Goal: Task Accomplishment & Management: Manage account settings

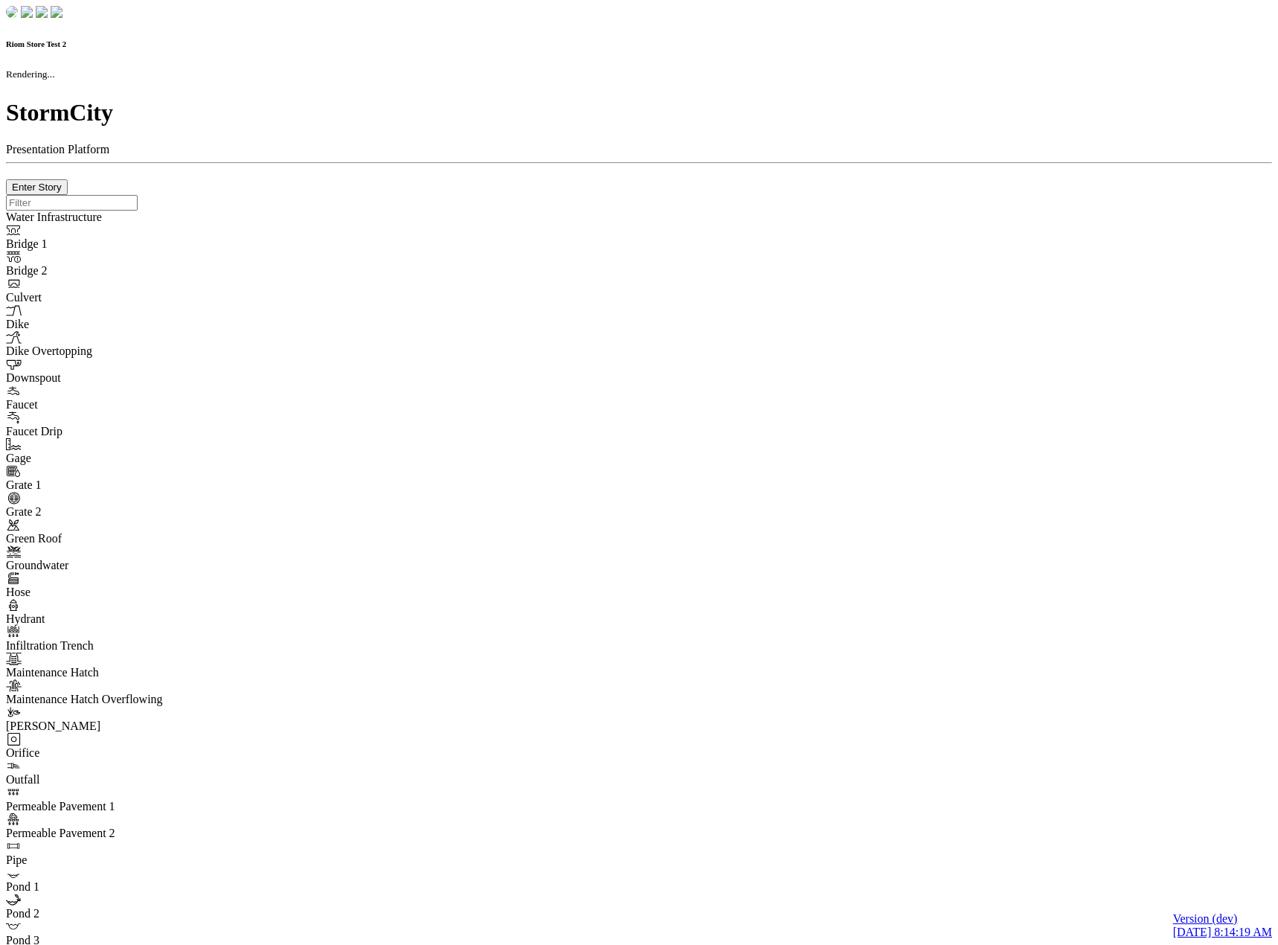
checkbox input "true"
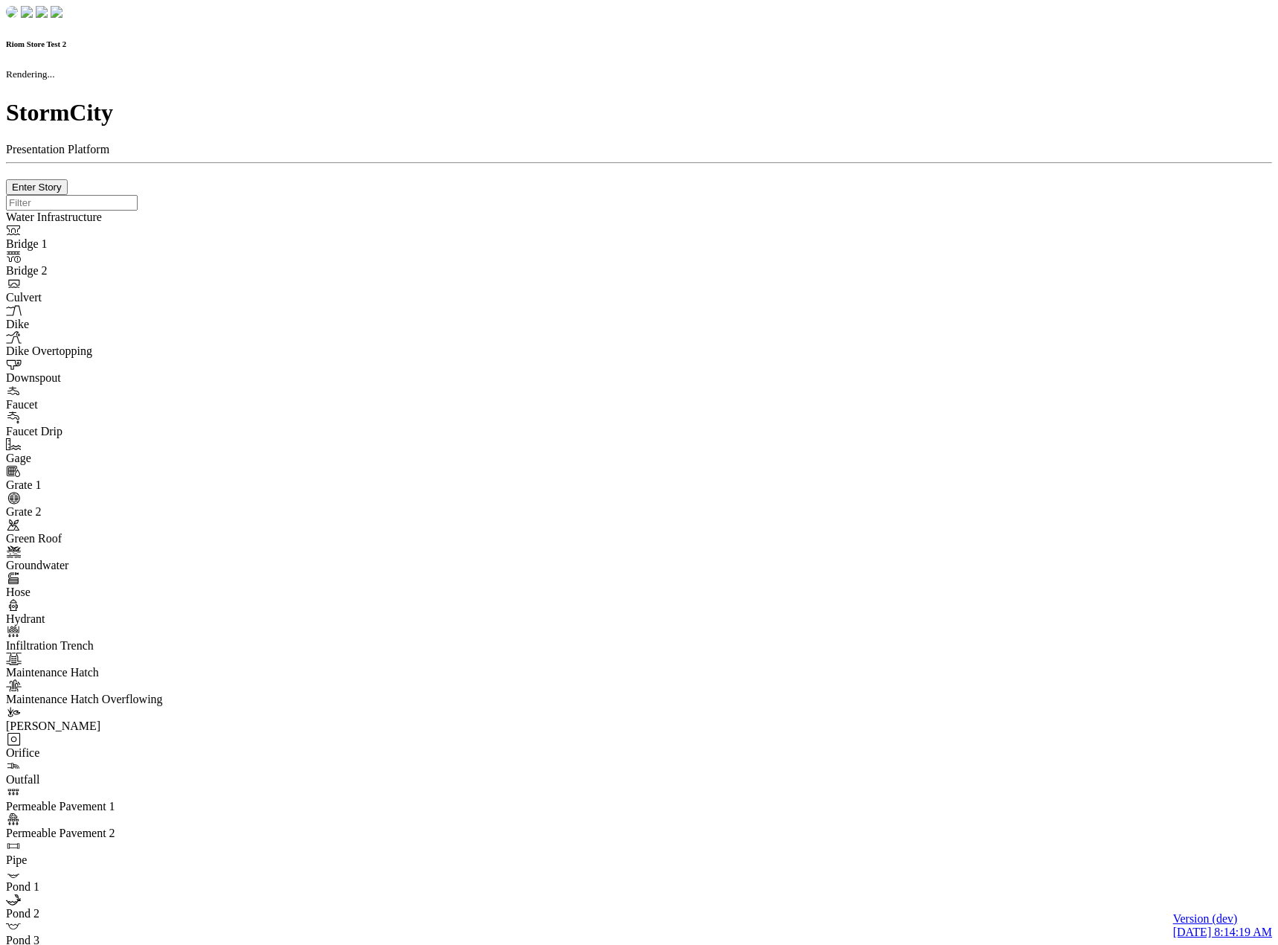
type input "0m"
type textarea "Depth = 0"
checkbox input "true"
select select "CIRCLE"
type input "7"
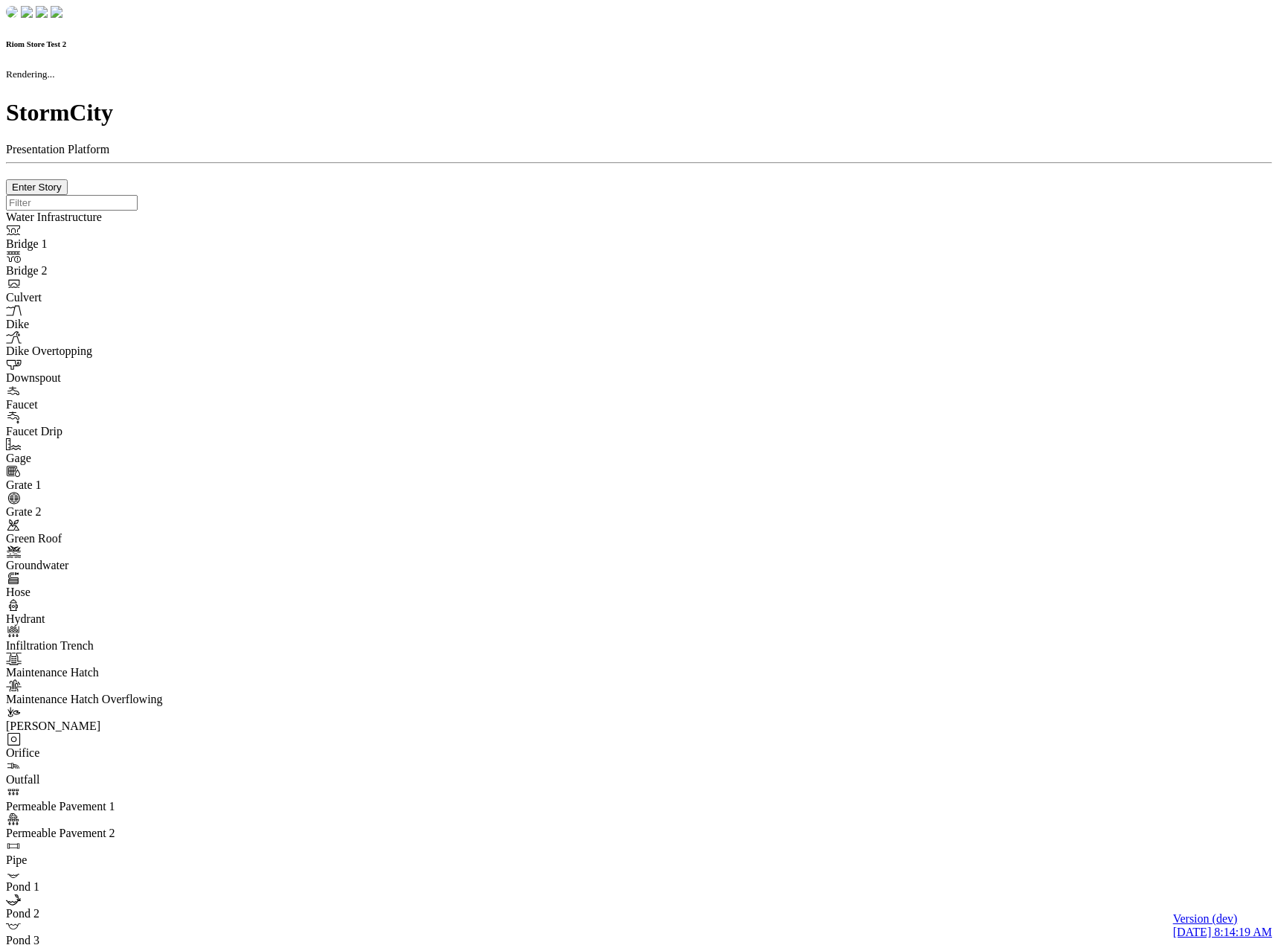
checkbox input "true"
type input "0"
type textarea "<i class="far fa-building"></i>"
select select "None"
type input "7"
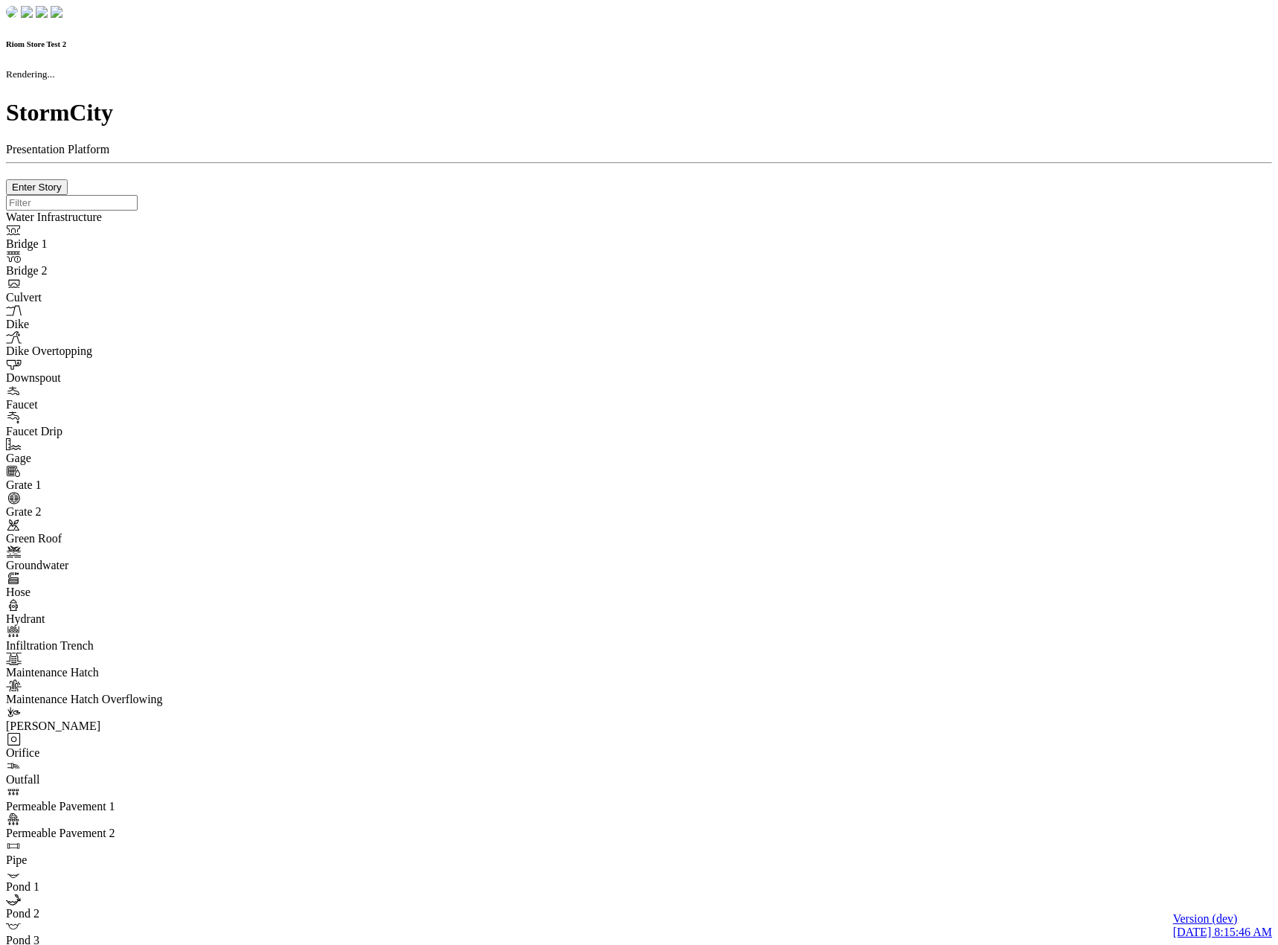
checkbox input "true"
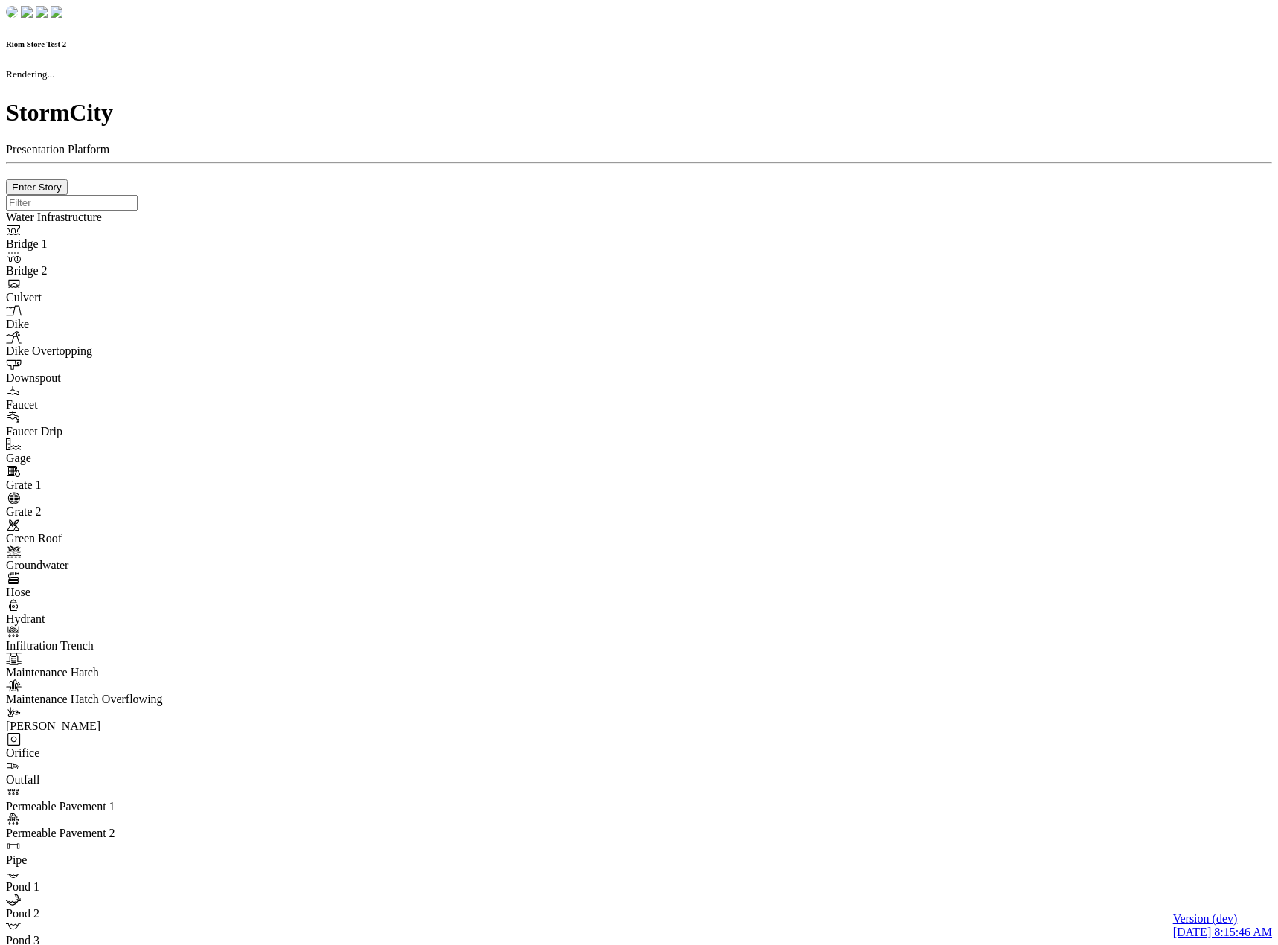
type input "0m"
type textarea "Depth = 0"
checkbox input "true"
select select "CIRCLE"
type input "7"
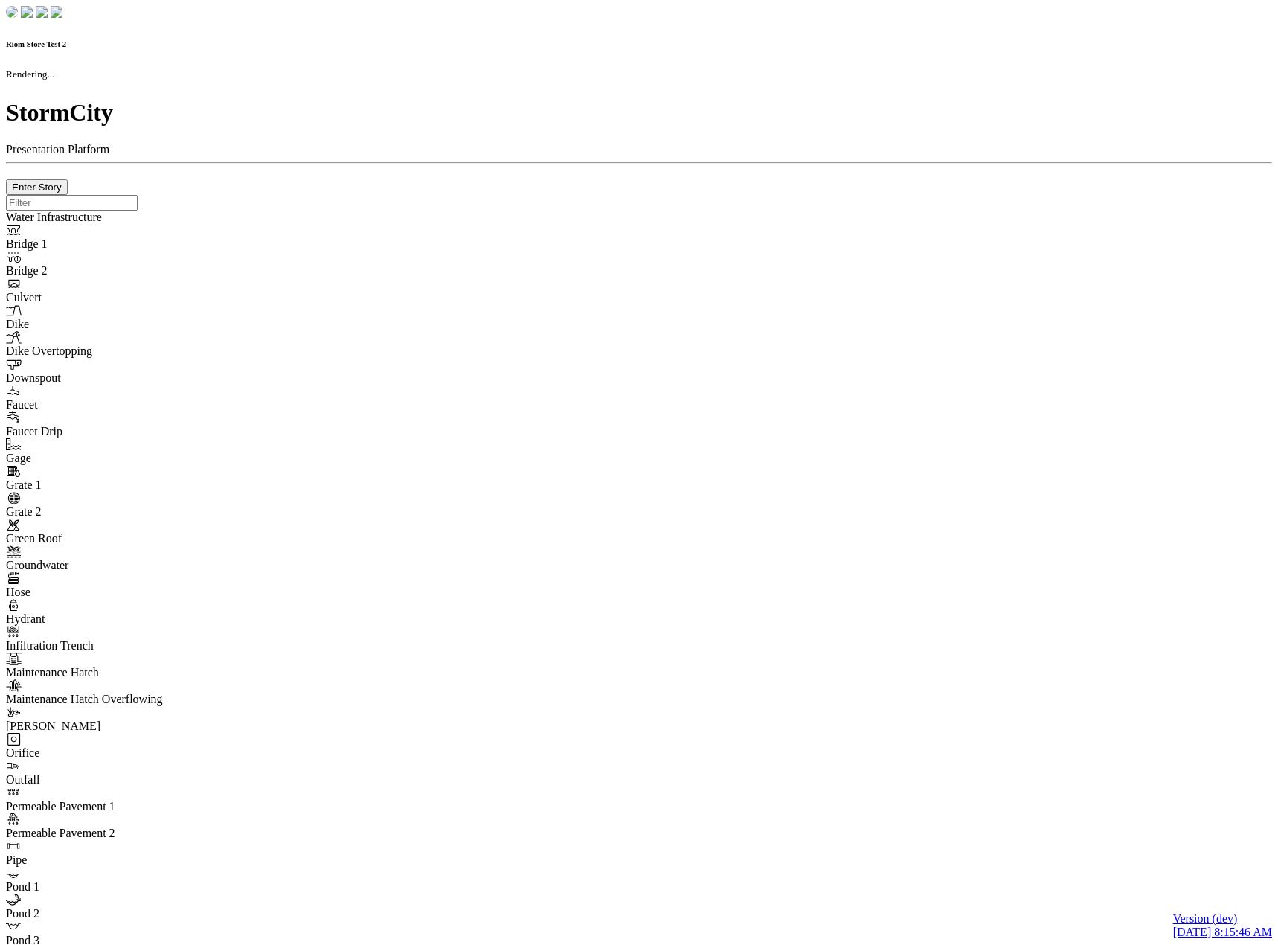
checkbox input "true"
type input "0"
type textarea "<i class="far fa-building"></i>"
type input "7"
select select "None"
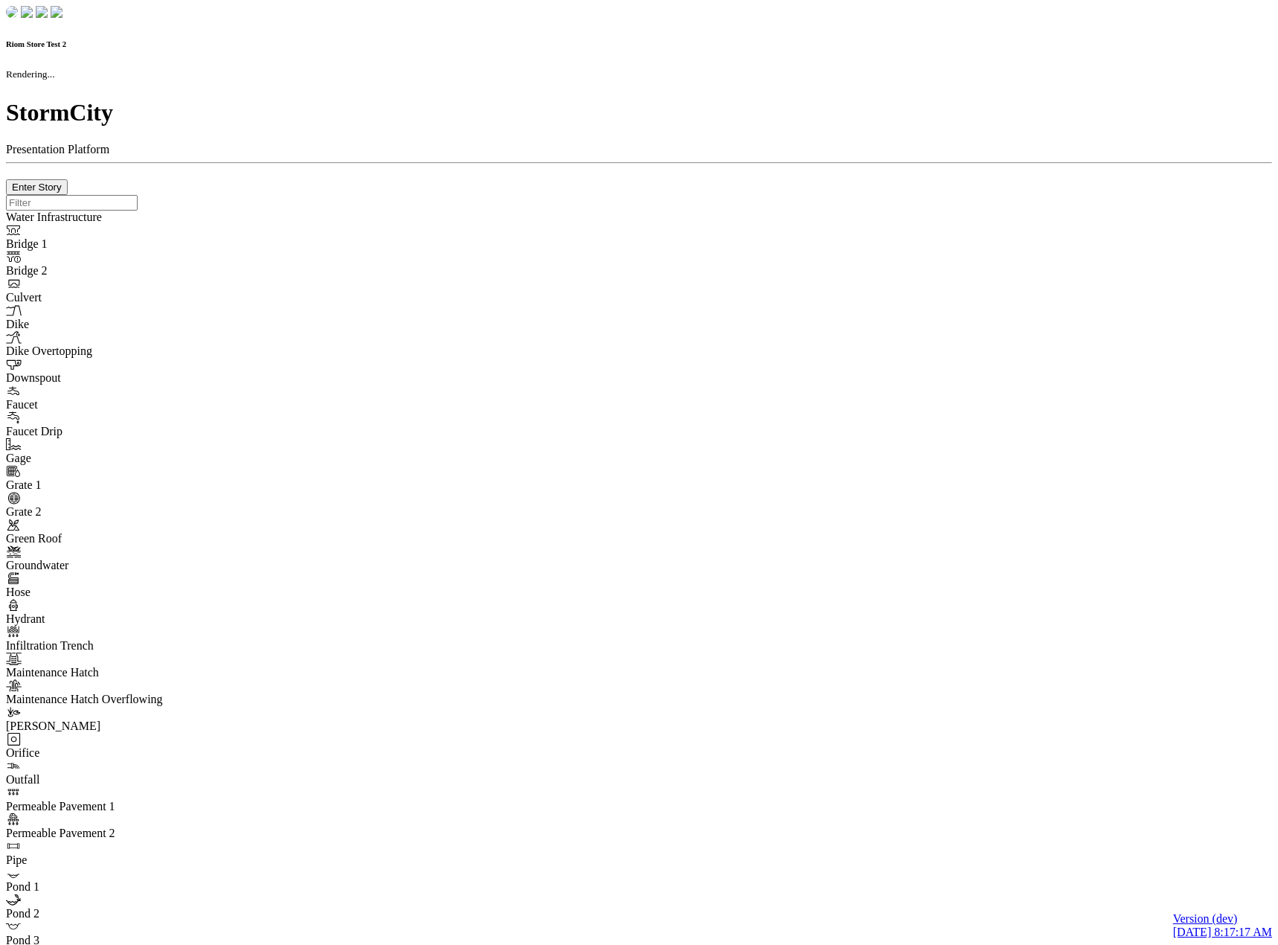
checkbox input "true"
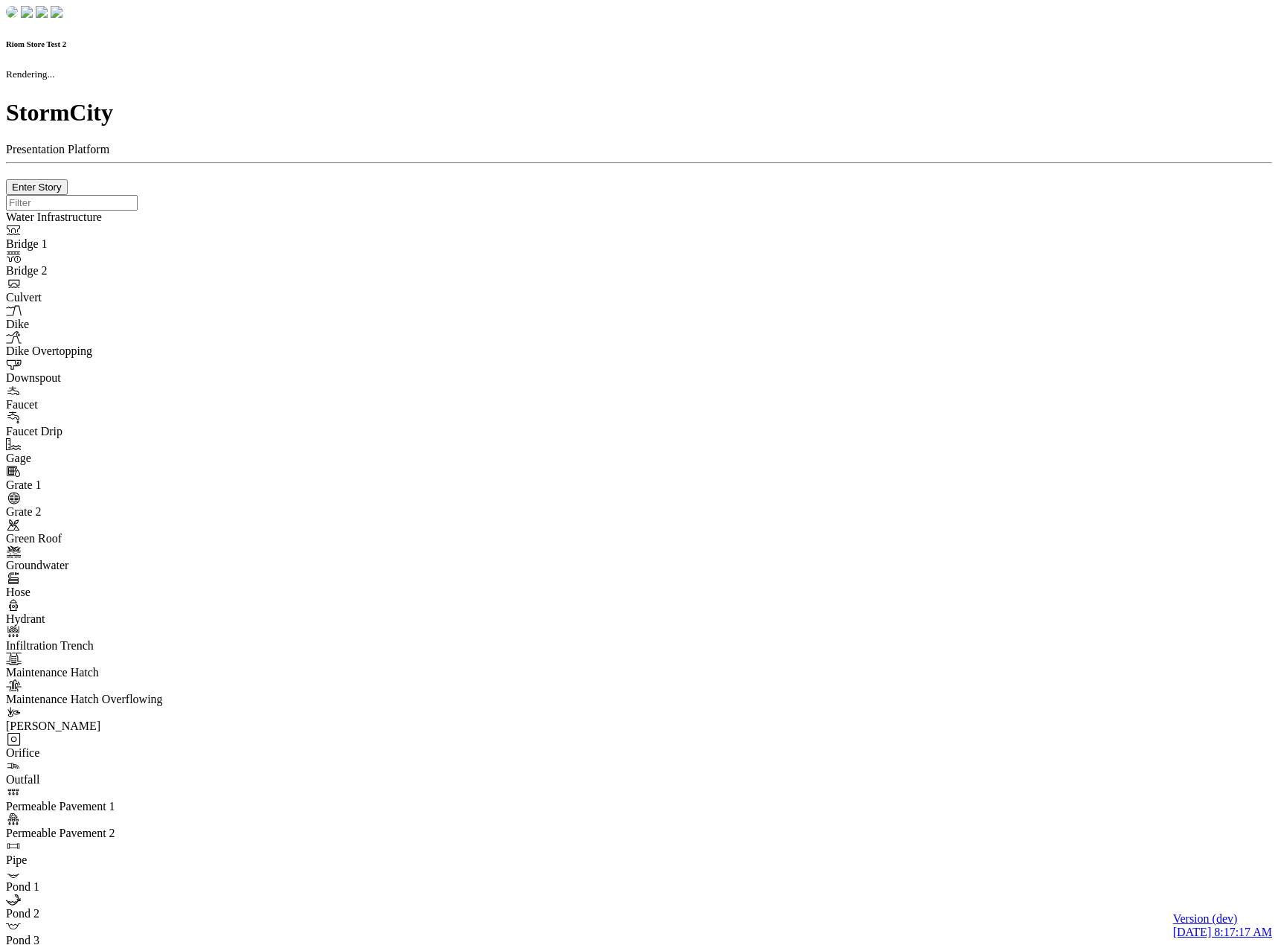
type input "0m"
type textarea "Depth = 0"
checkbox input "true"
select select "CIRCLE"
type input "7"
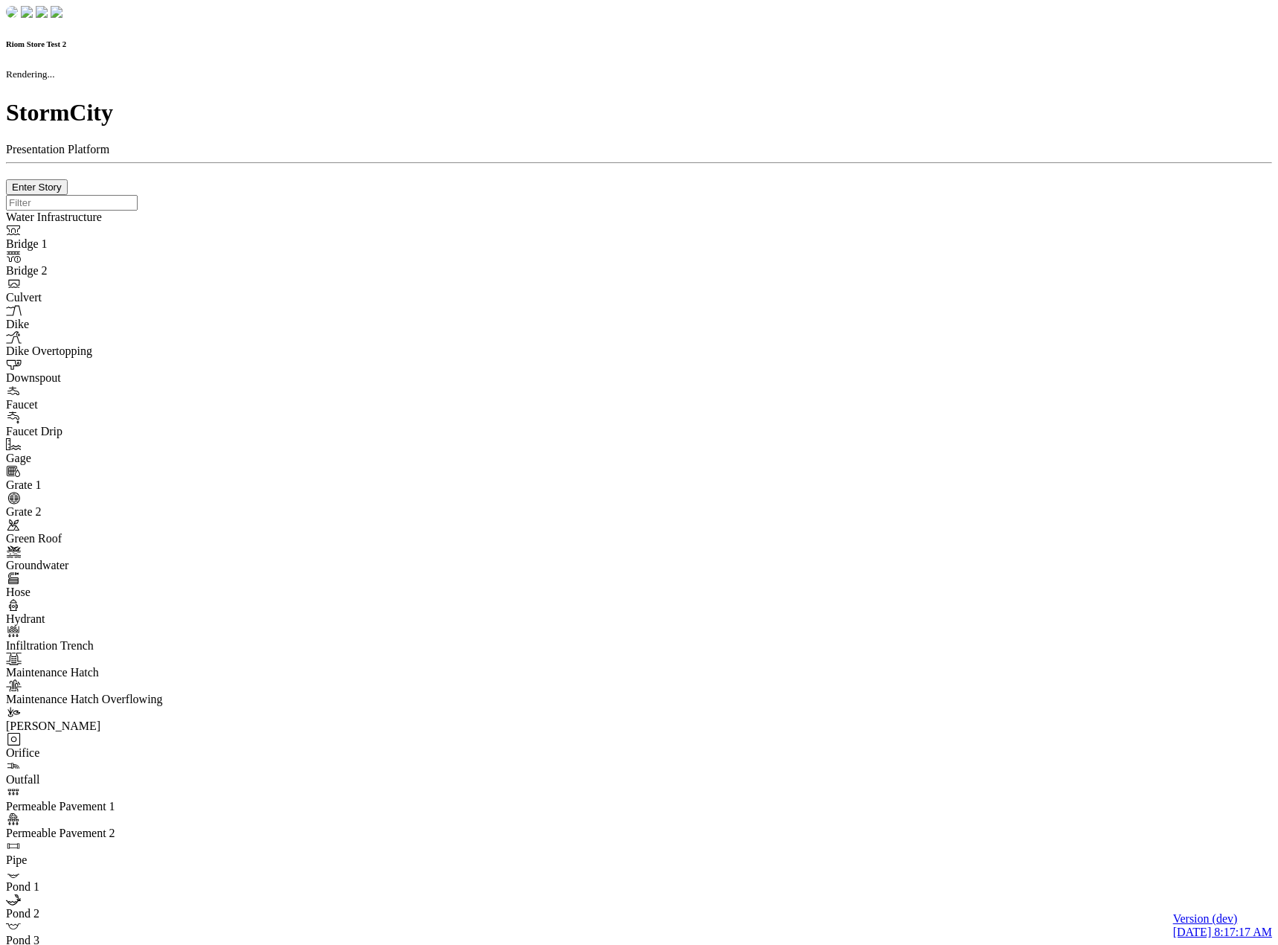
checkbox input "true"
type input "0"
type textarea "<i class="far fa-building"></i>"
type input "7"
select select "None"
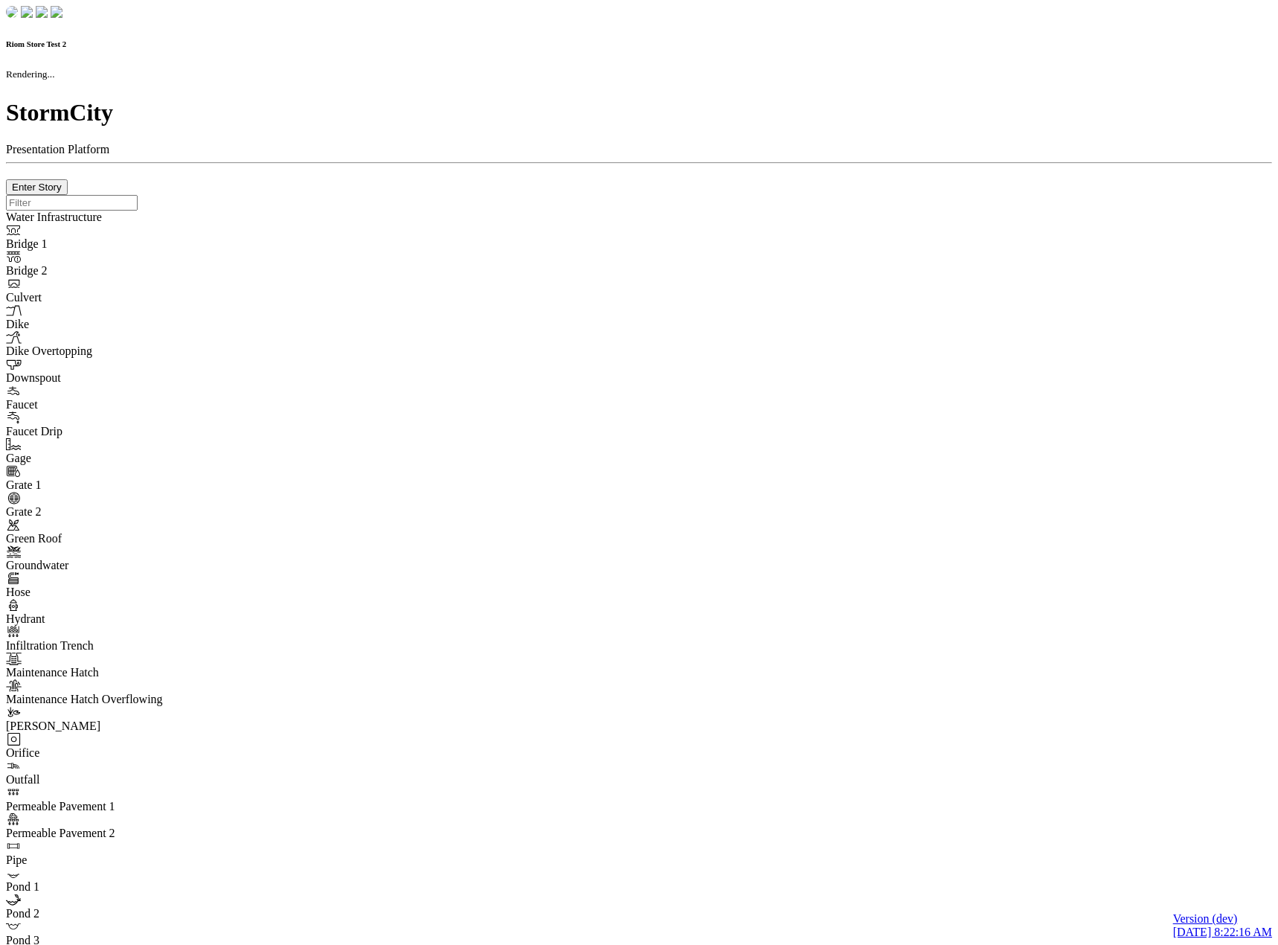
checkbox input "true"
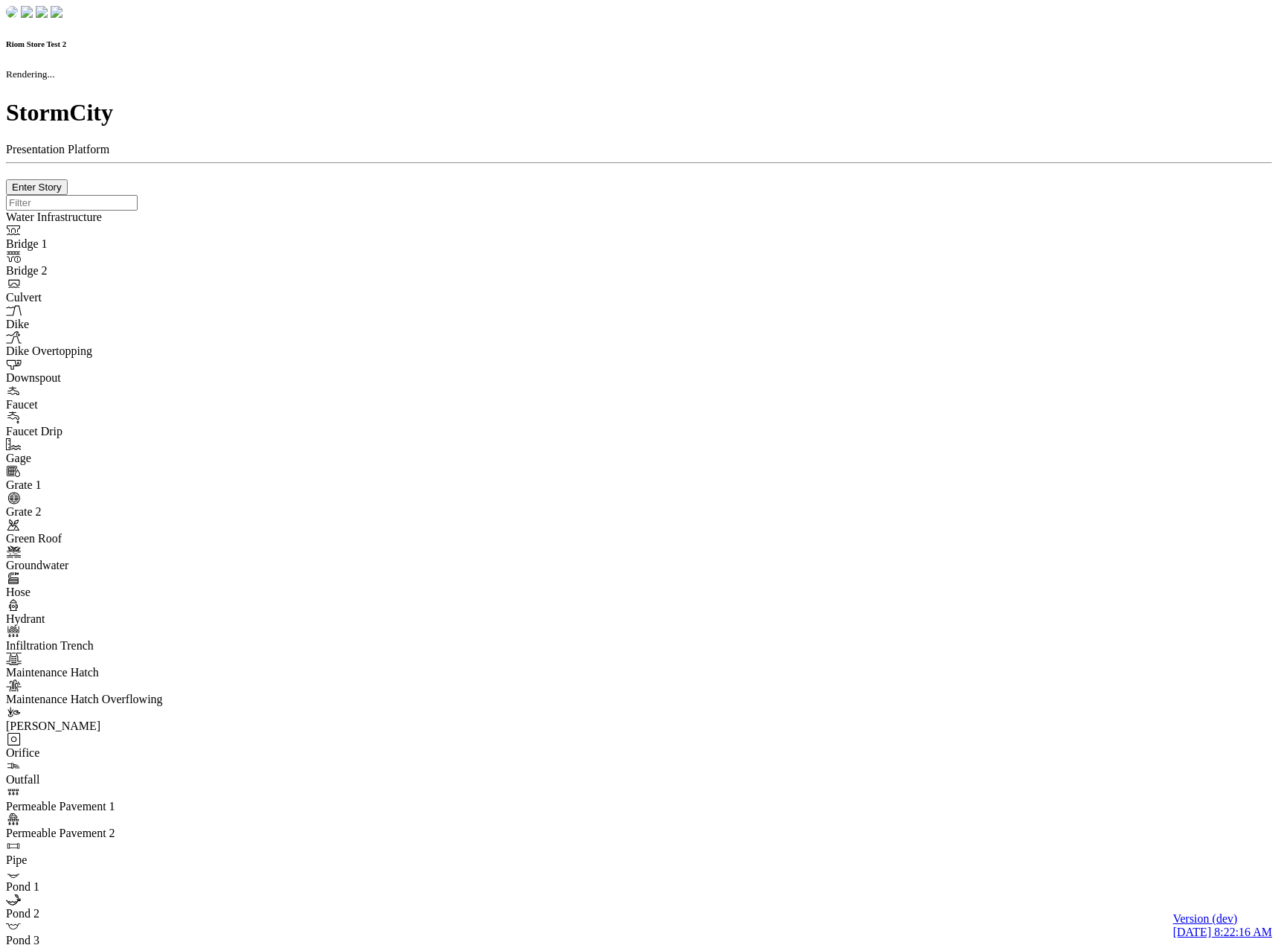
type input "0m"
type textarea "Depth = 0"
checkbox input "true"
select select "CIRCLE"
type input "7"
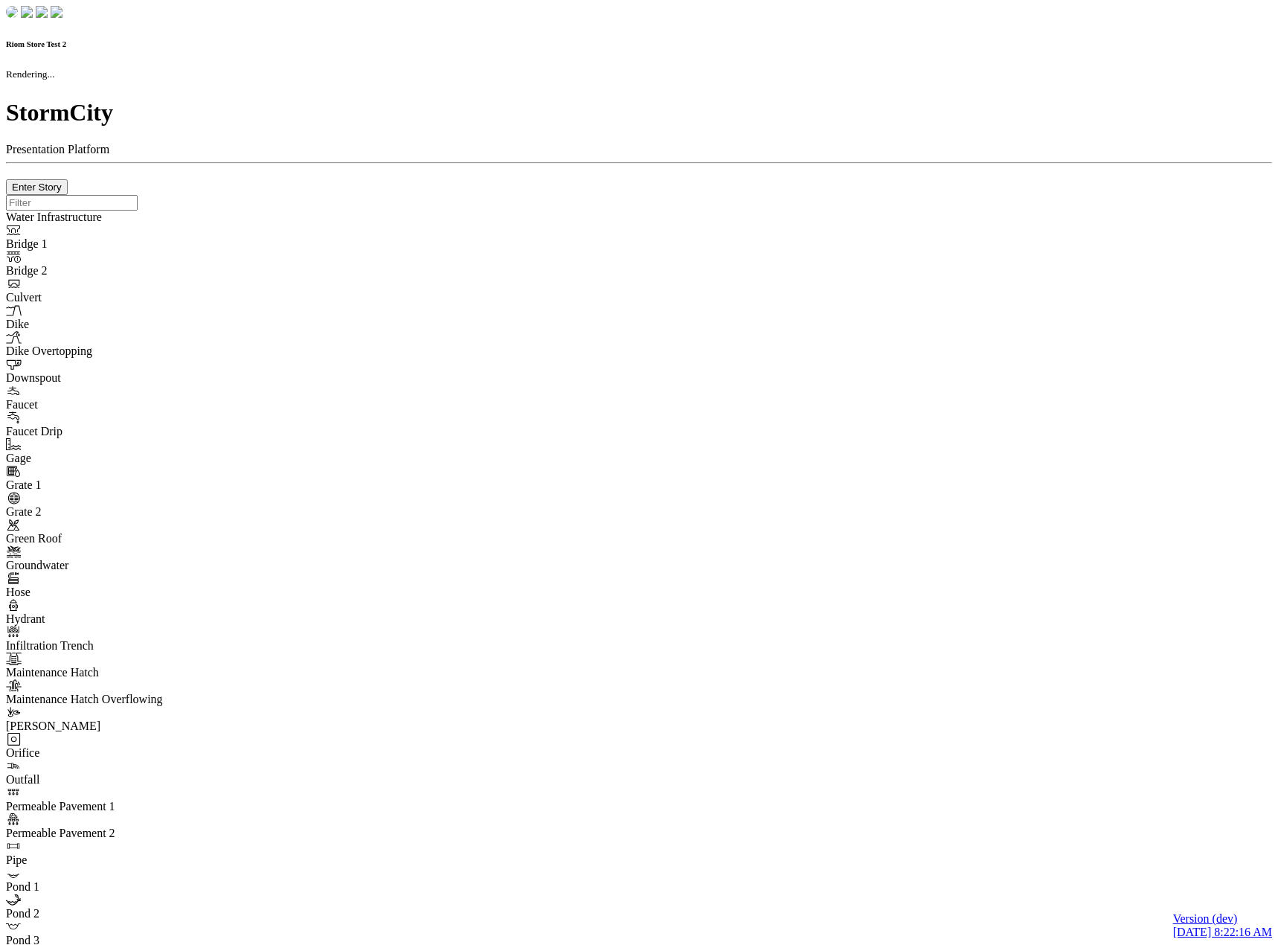
checkbox input "true"
type input "0"
select select "None"
type textarea "<i class="far fa-building"></i>"
type input "7"
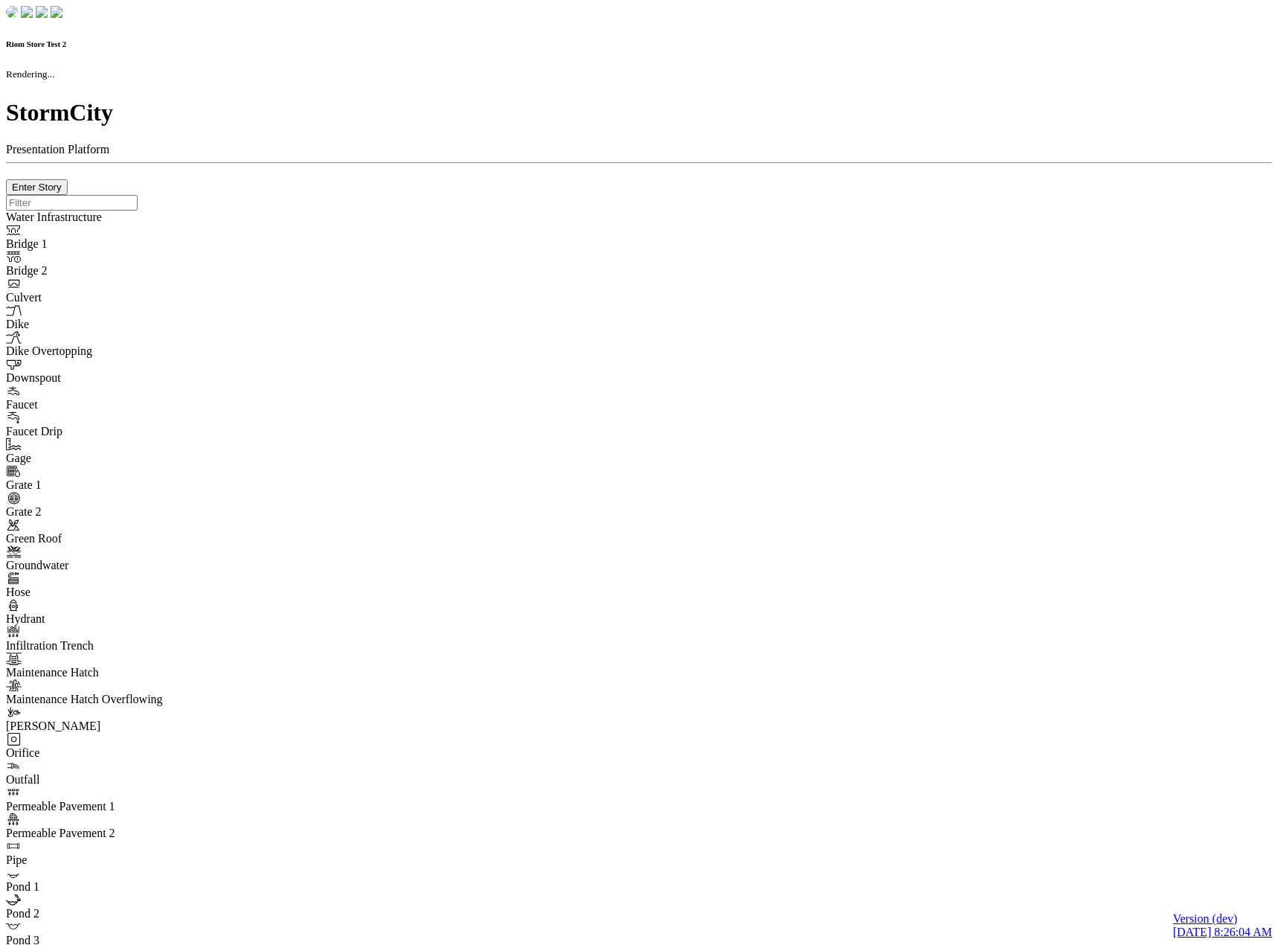
checkbox input "true"
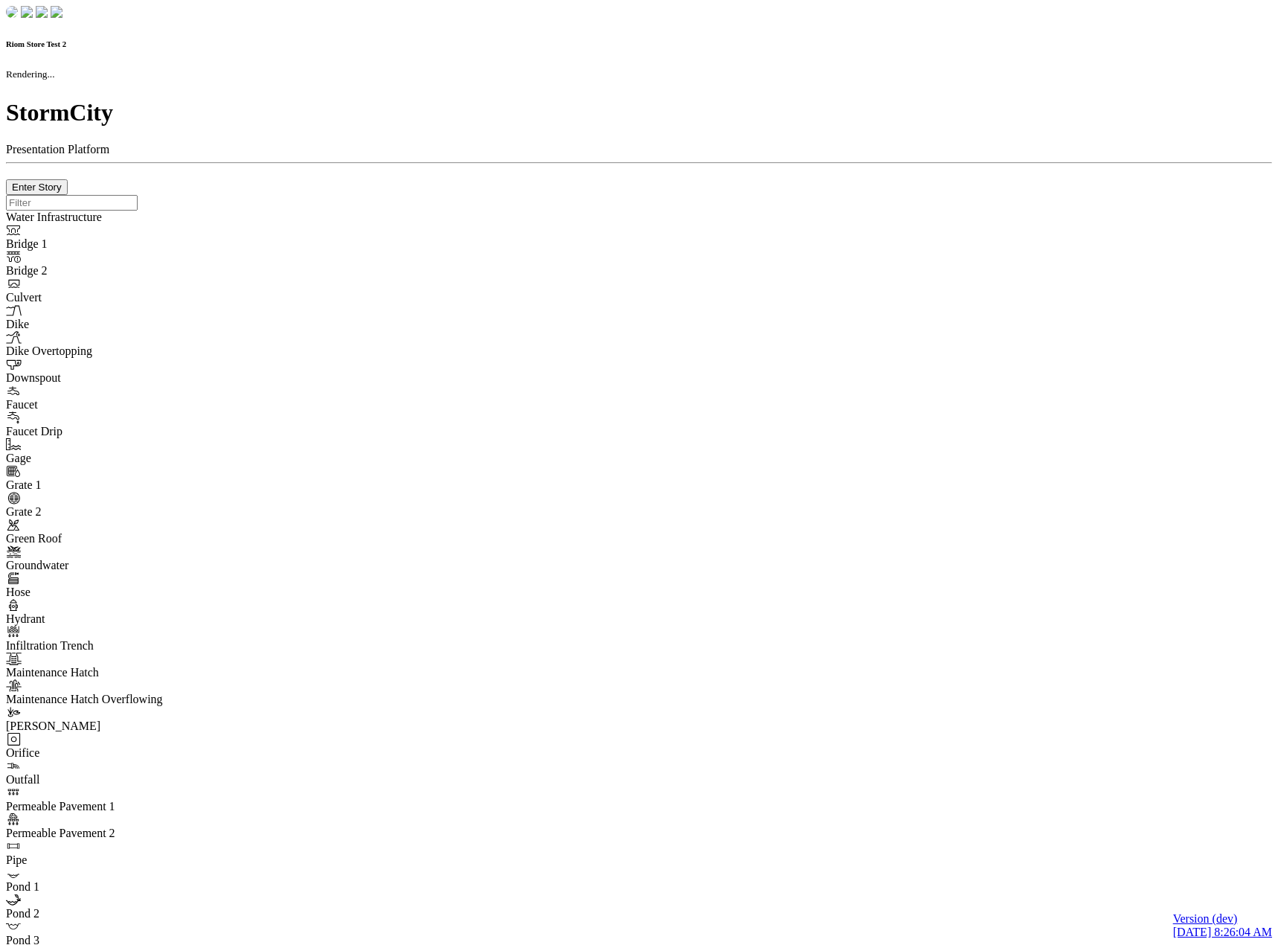
type input "0m"
type textarea "Depth = 0"
checkbox input "true"
select select "CIRCLE"
type input "7"
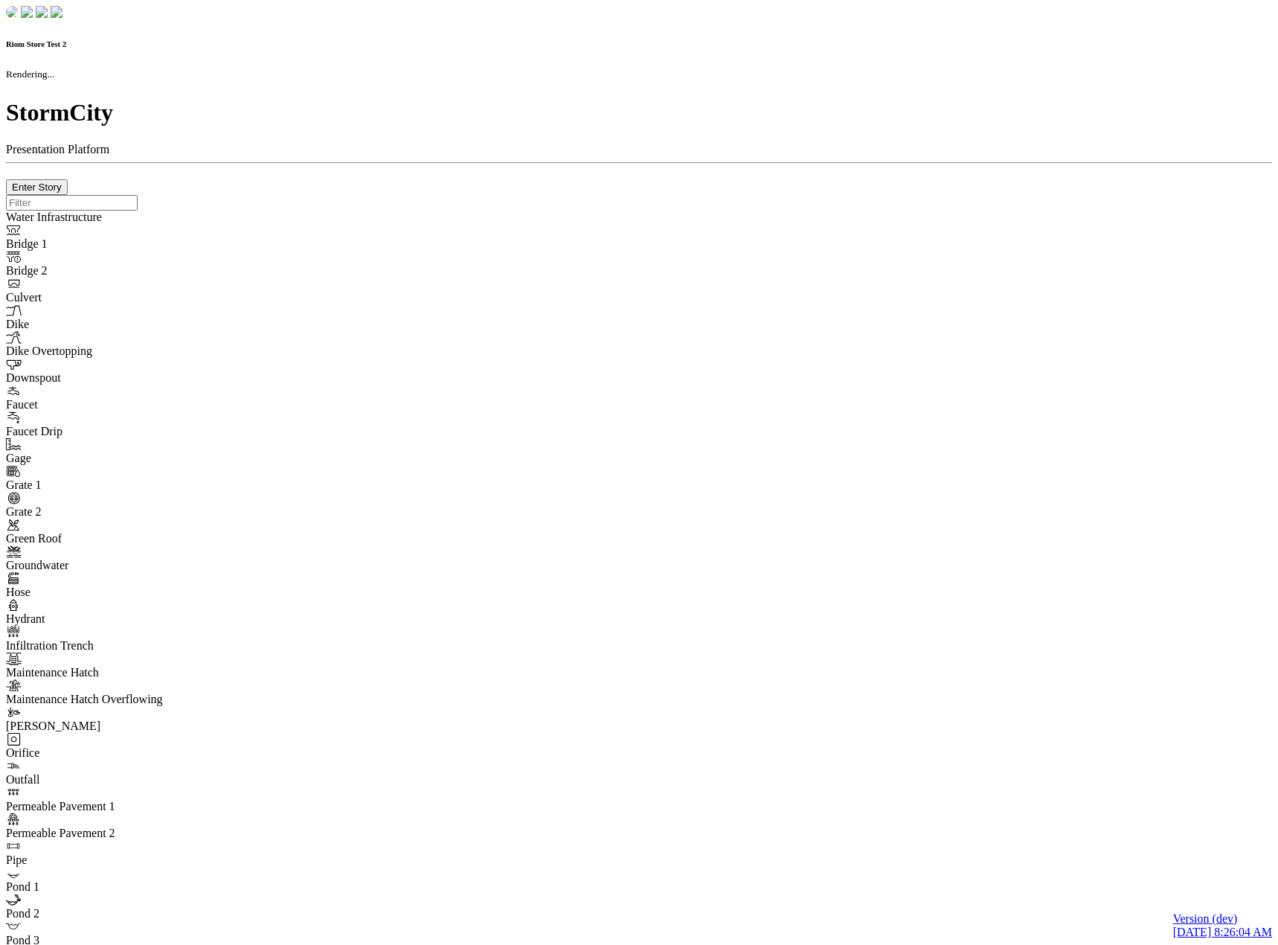
checkbox input "true"
type input "0"
type textarea "<i class="far fa-building"></i>"
select select "None"
type input "7"
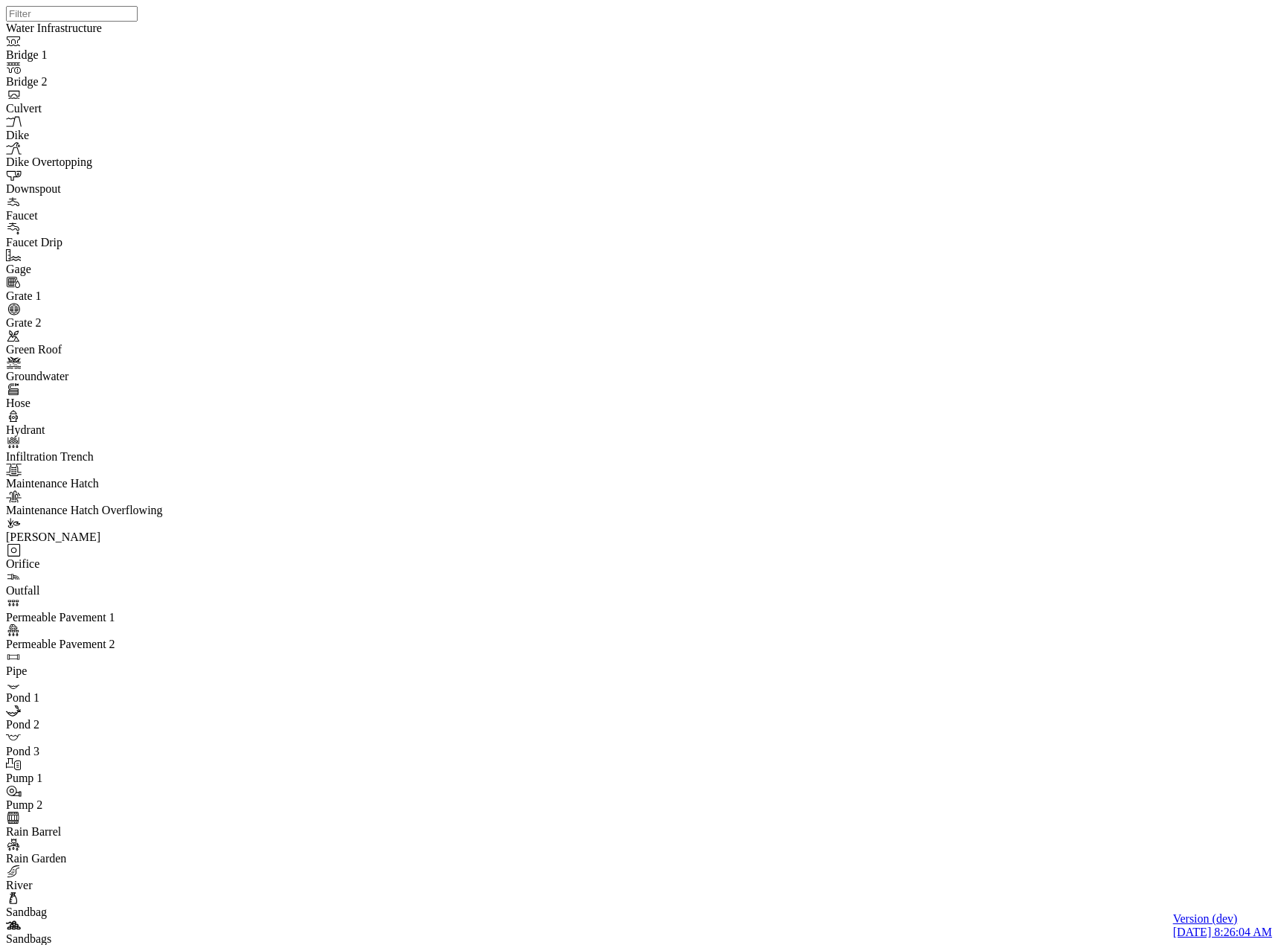
drag, startPoint x: 321, startPoint y: 87, endPoint x: 326, endPoint y: 103, distance: 17.2
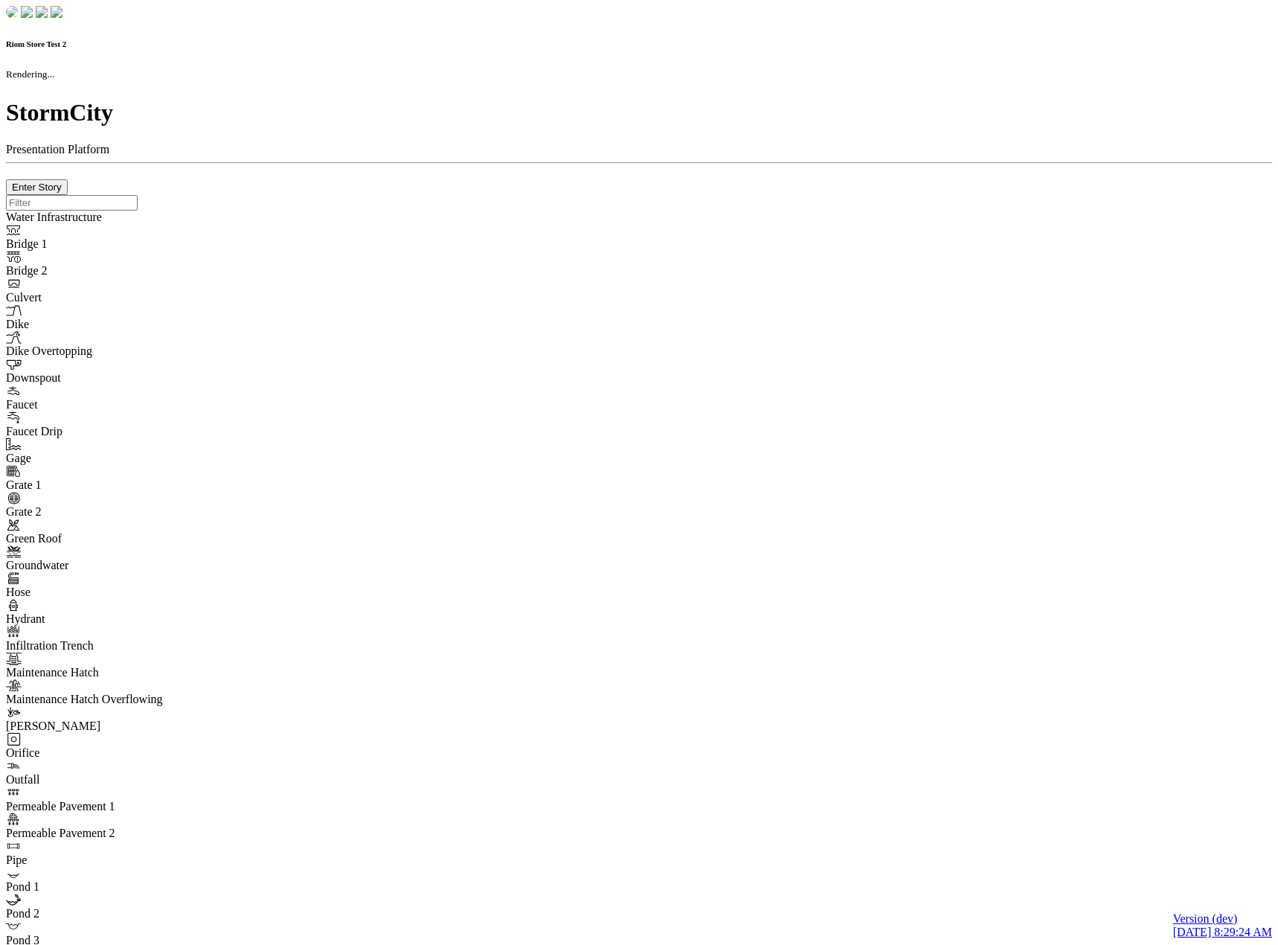
checkbox input "true"
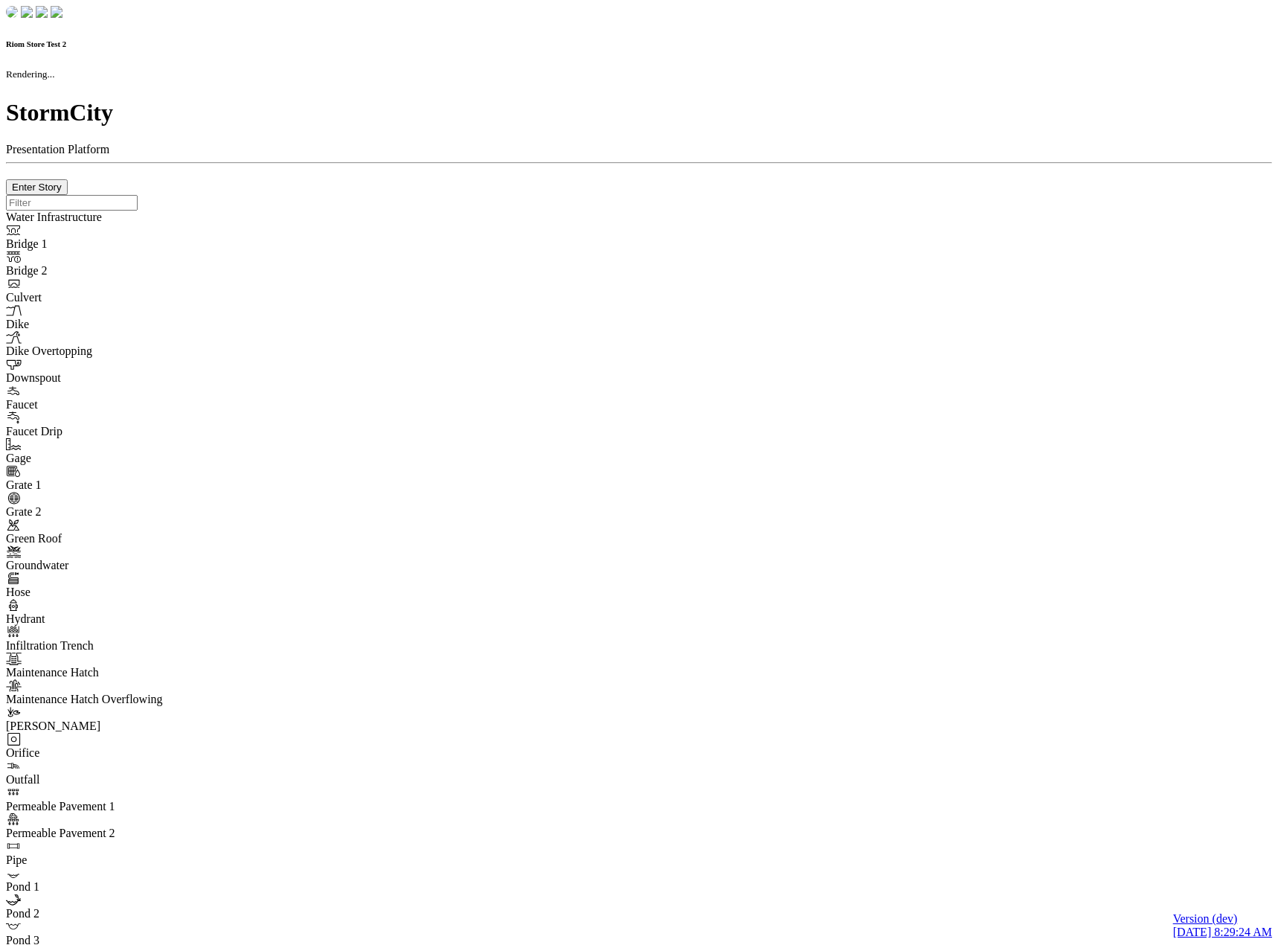
type input "0m"
type textarea "Depth = 0"
checkbox input "true"
select select "CIRCLE"
type input "7"
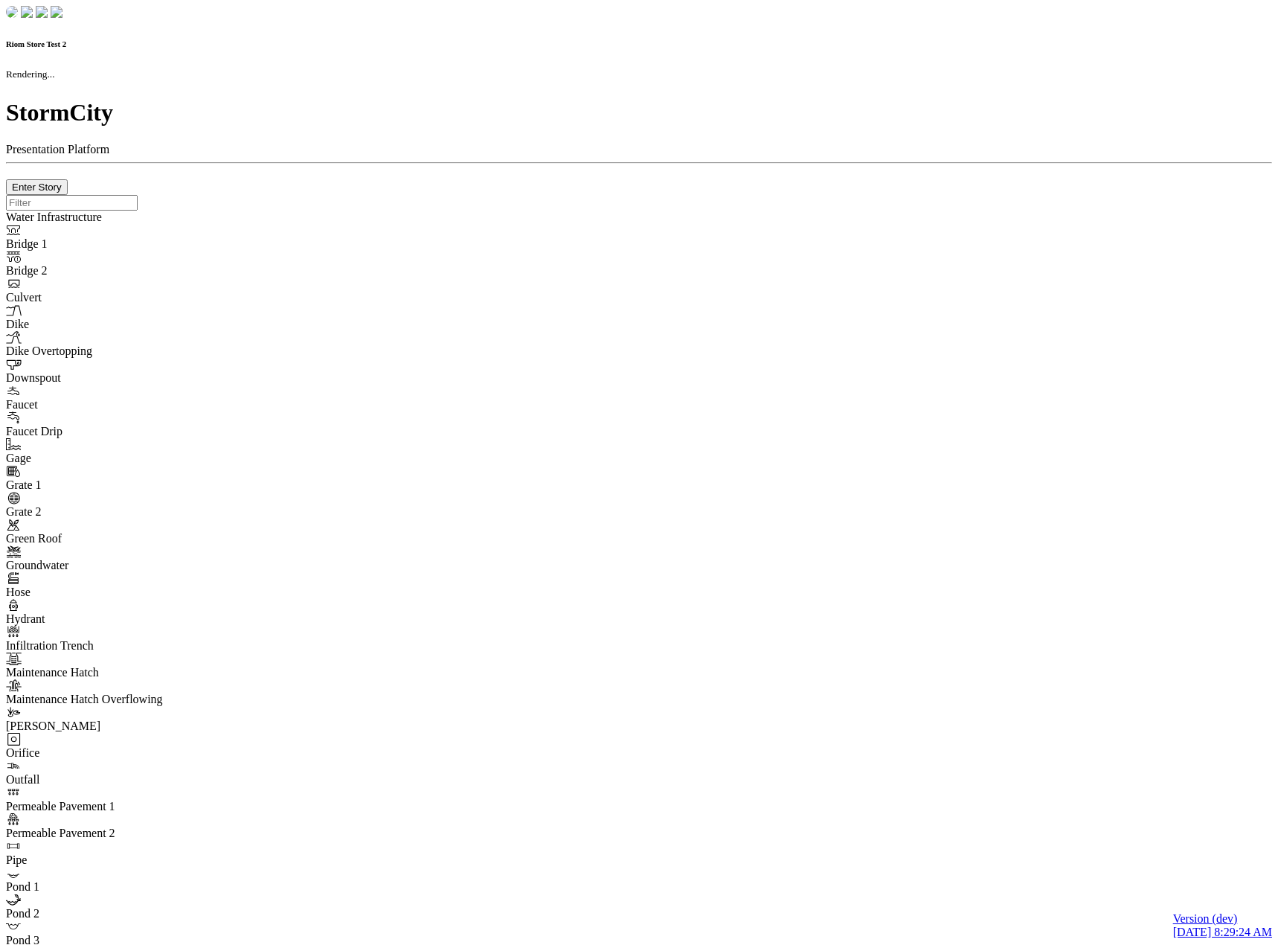
checkbox input "true"
type input "0"
type textarea "<i class="far fa-building"></i>"
select select "None"
type input "7"
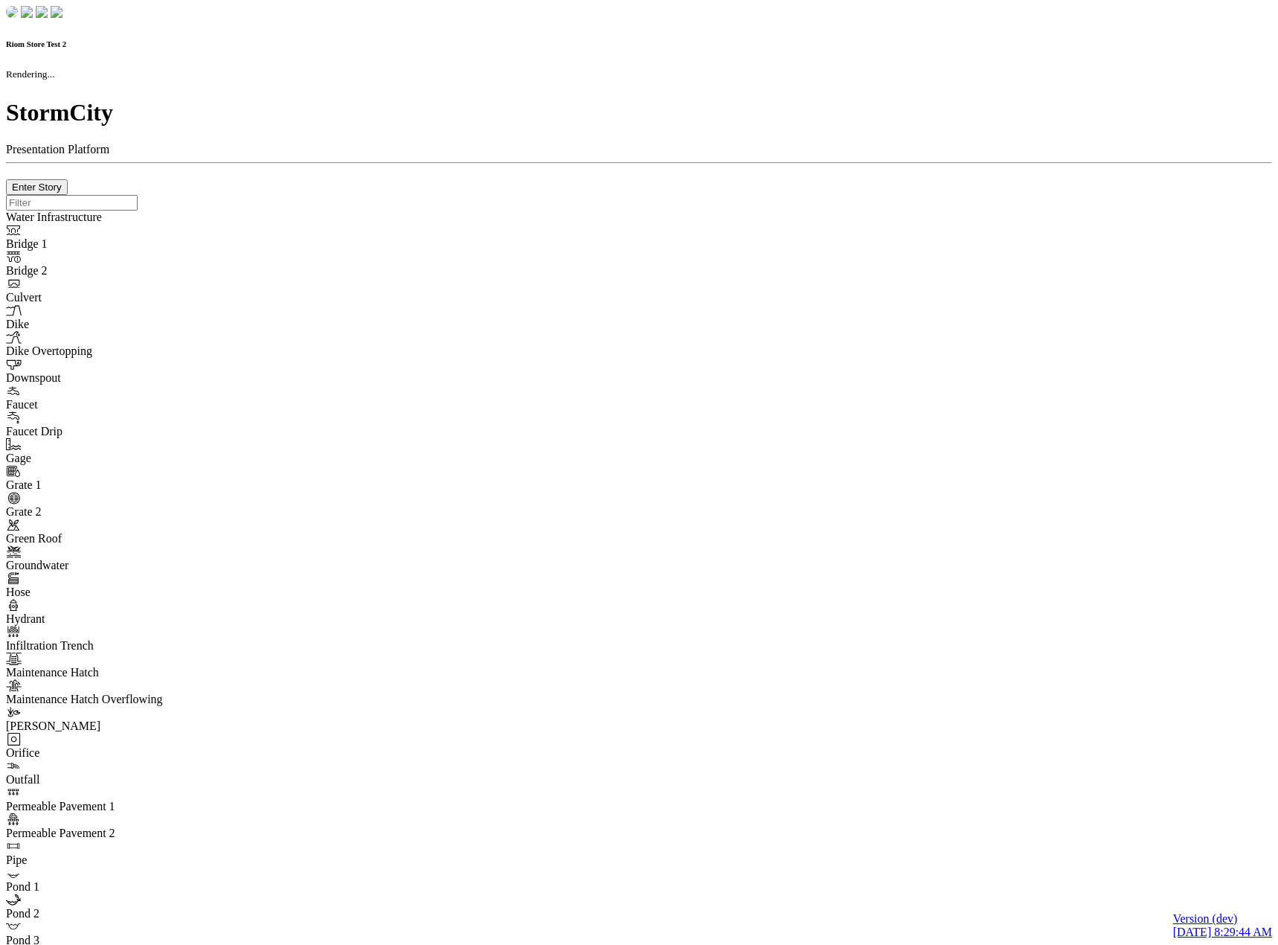
checkbox input "true"
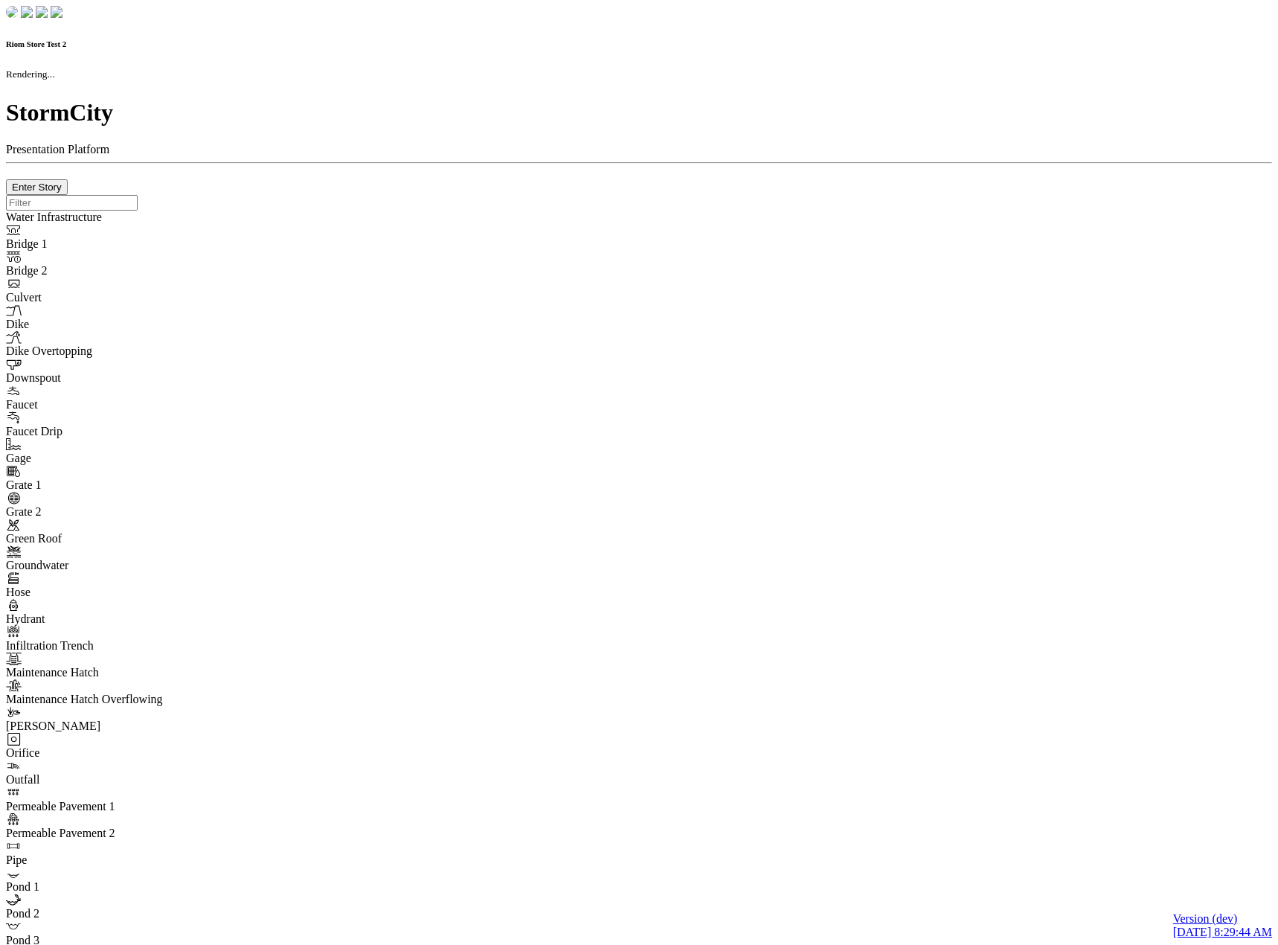
type input "0m"
type textarea "Depth = 0"
checkbox input "true"
select select "CIRCLE"
type input "7"
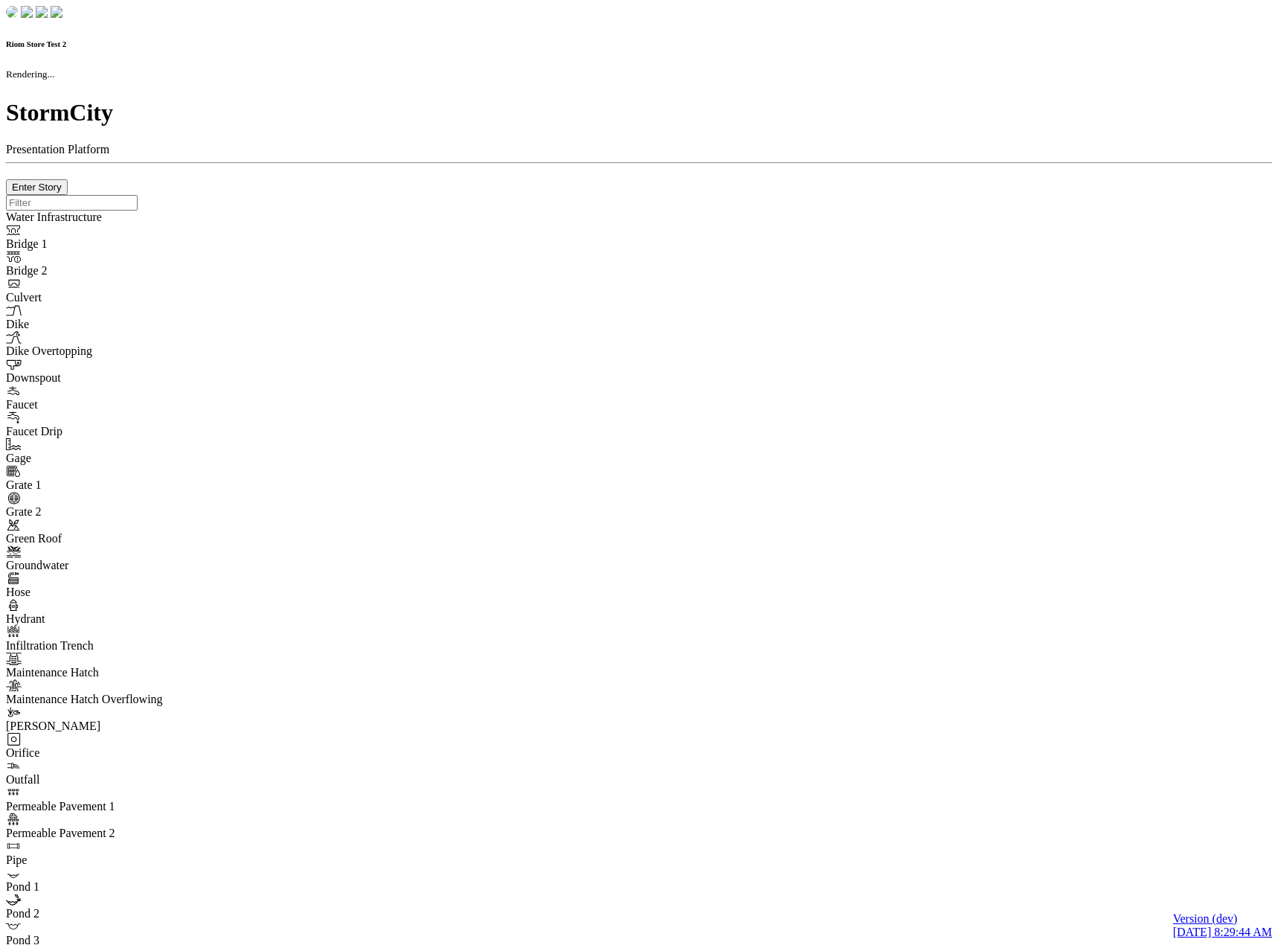
checkbox input "true"
type input "0"
type textarea "<i class="far fa-building"></i>"
select select "None"
type input "7"
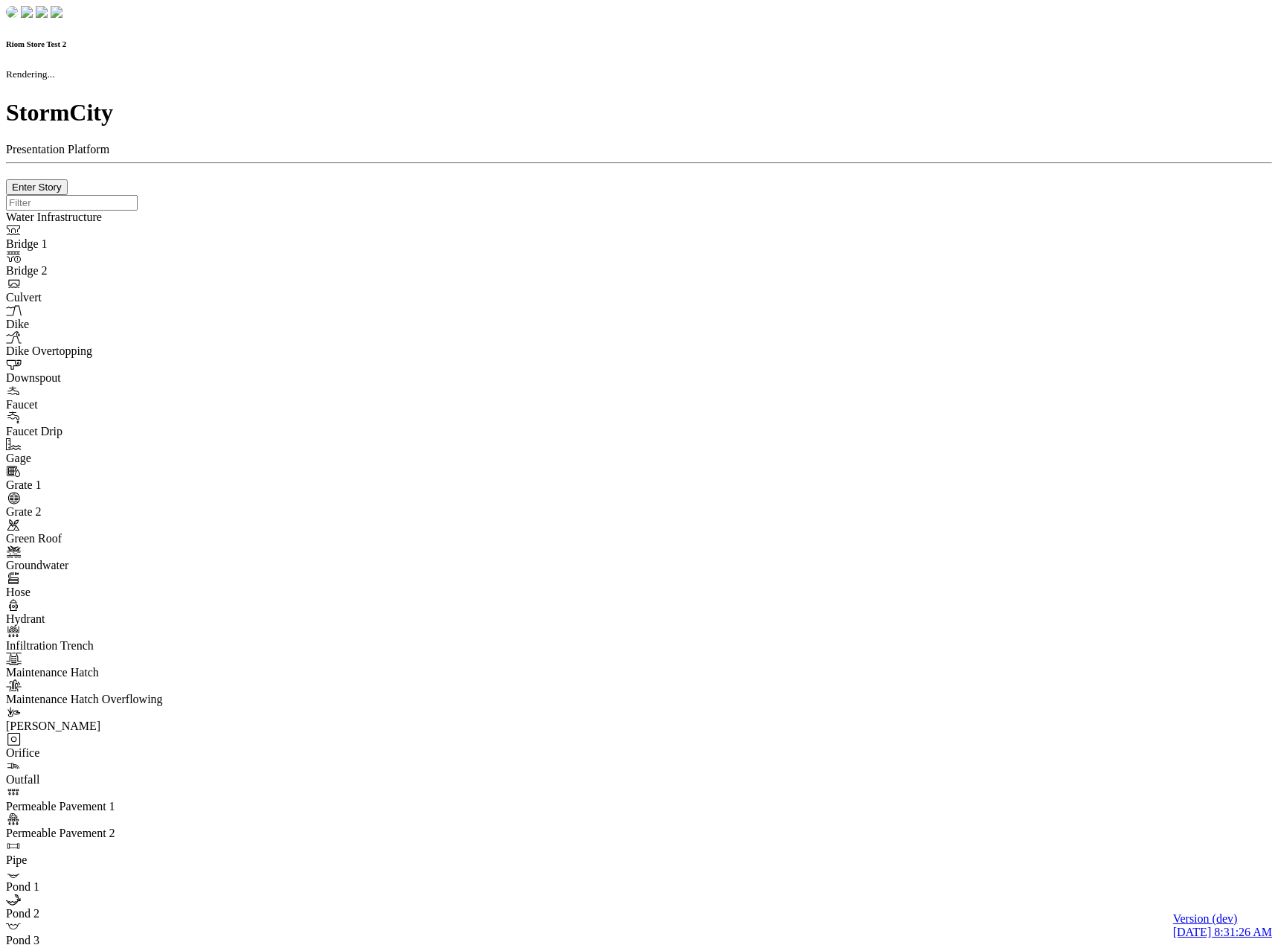
checkbox input "true"
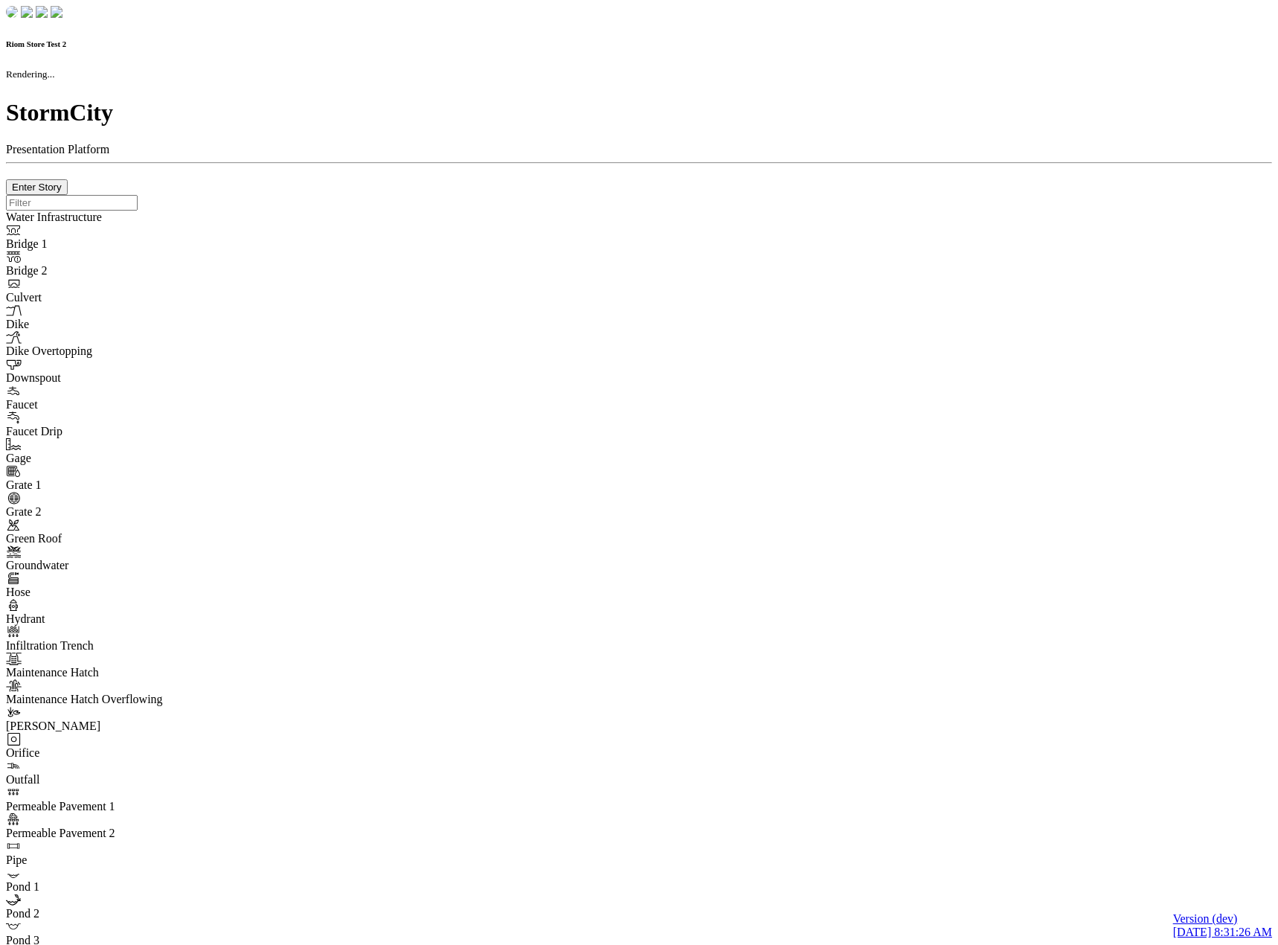
type input "0m"
type textarea "Depth = 0"
checkbox input "true"
select select "CIRCLE"
type input "7"
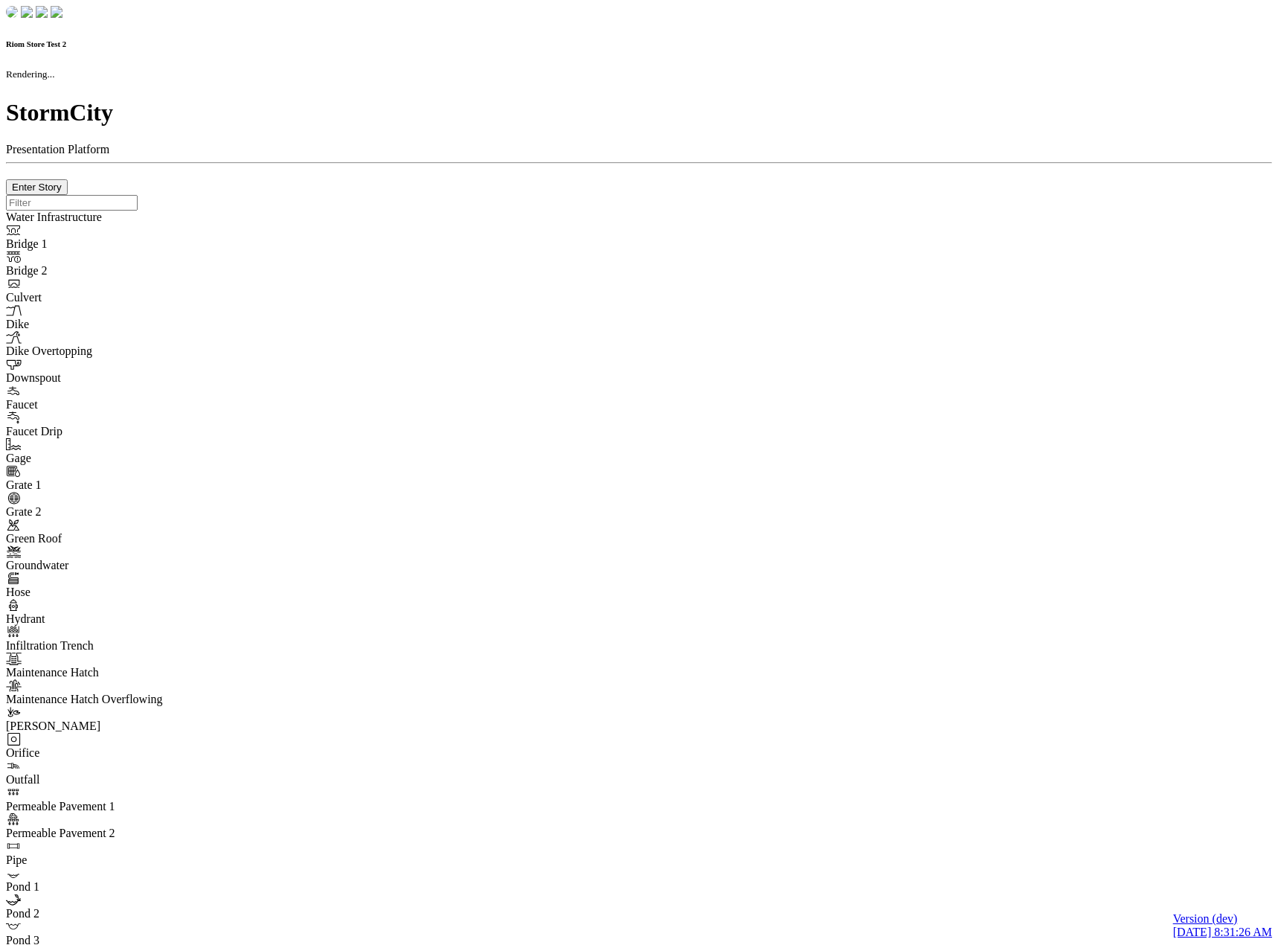
checkbox input "true"
type input "0"
select select "None"
type textarea "<i class="far fa-building"></i>"
type input "7"
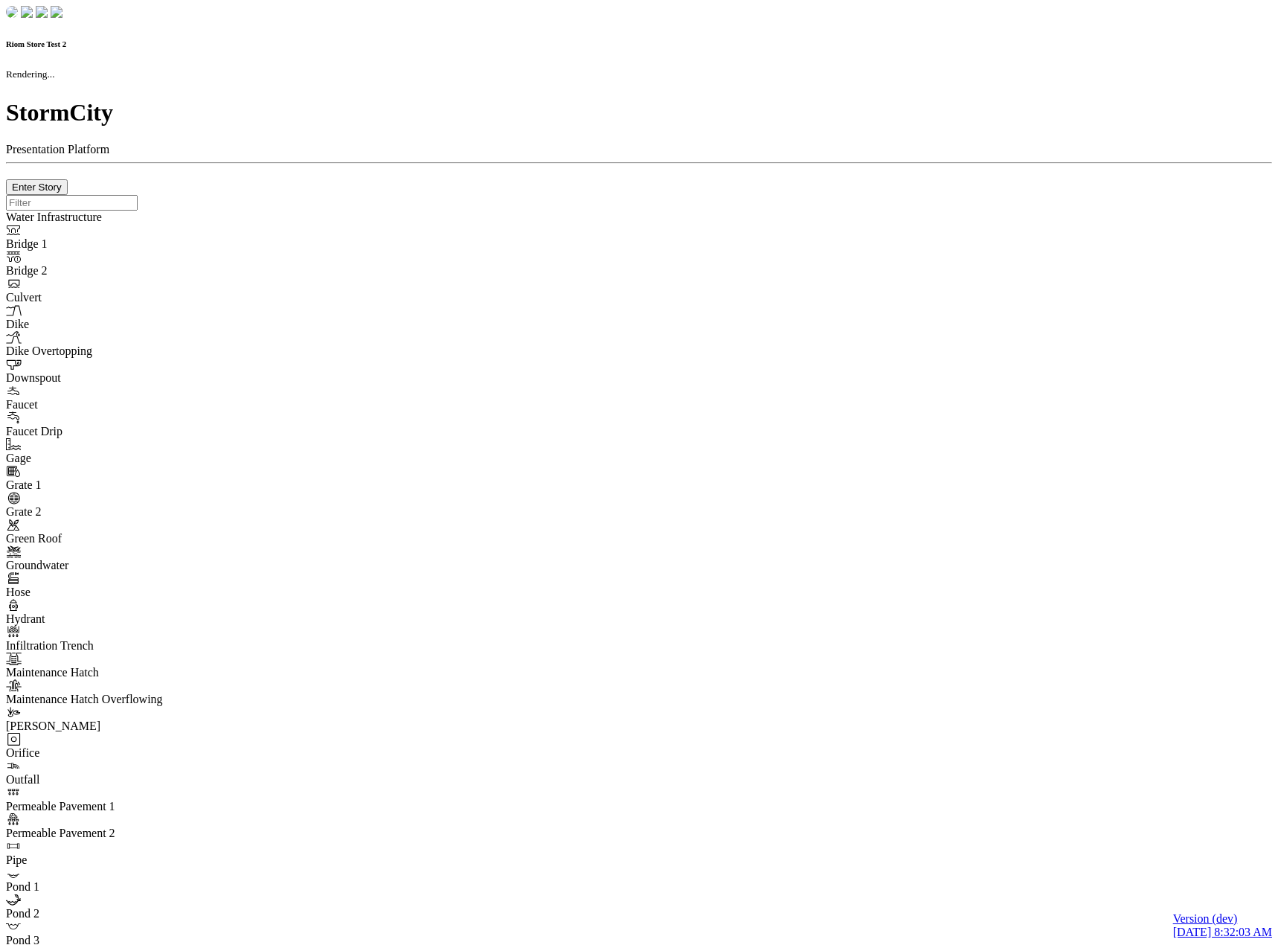
checkbox input "true"
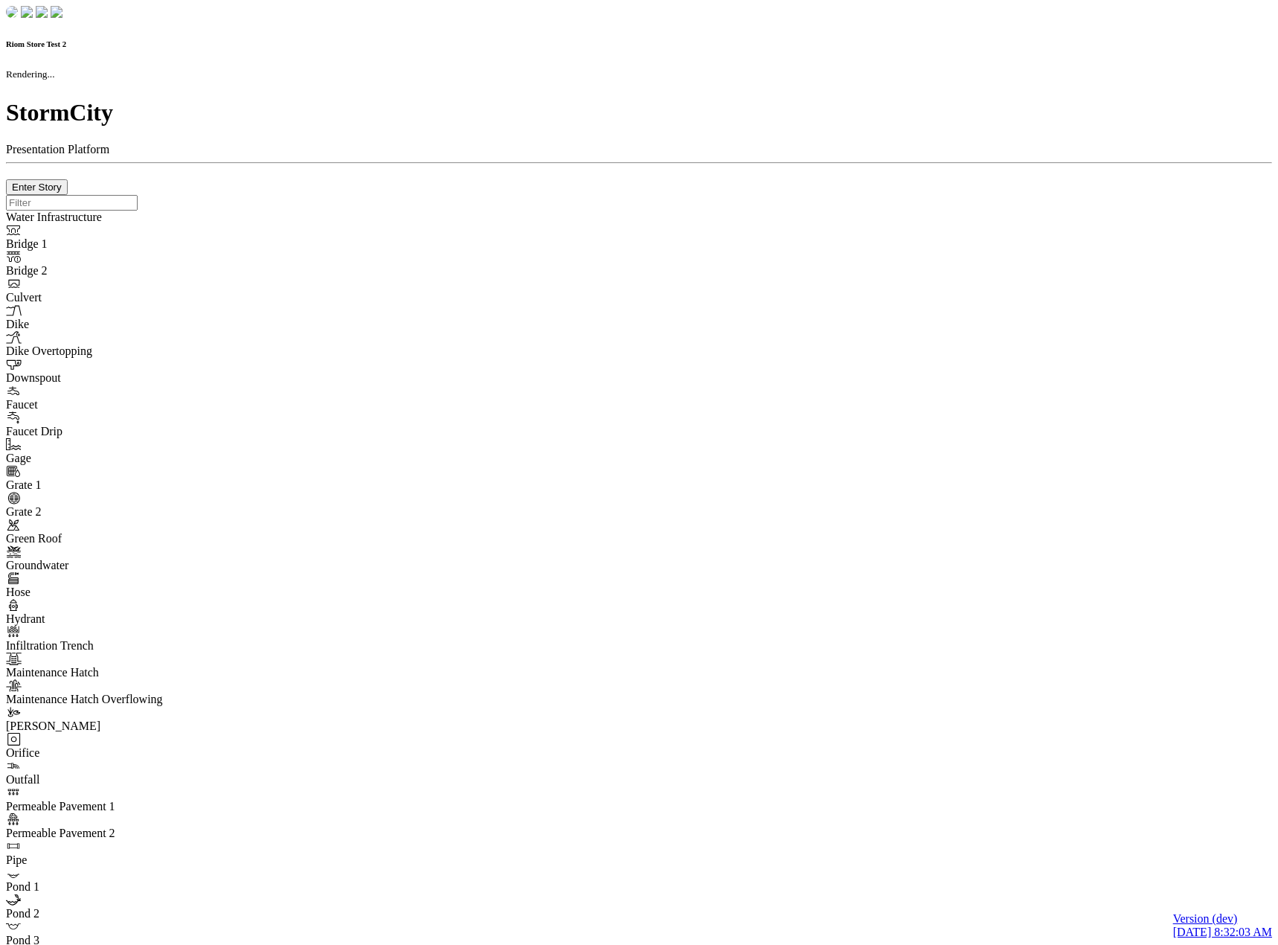
type input "0m"
type textarea "Depth = 0"
checkbox input "true"
select select "CIRCLE"
type input "7"
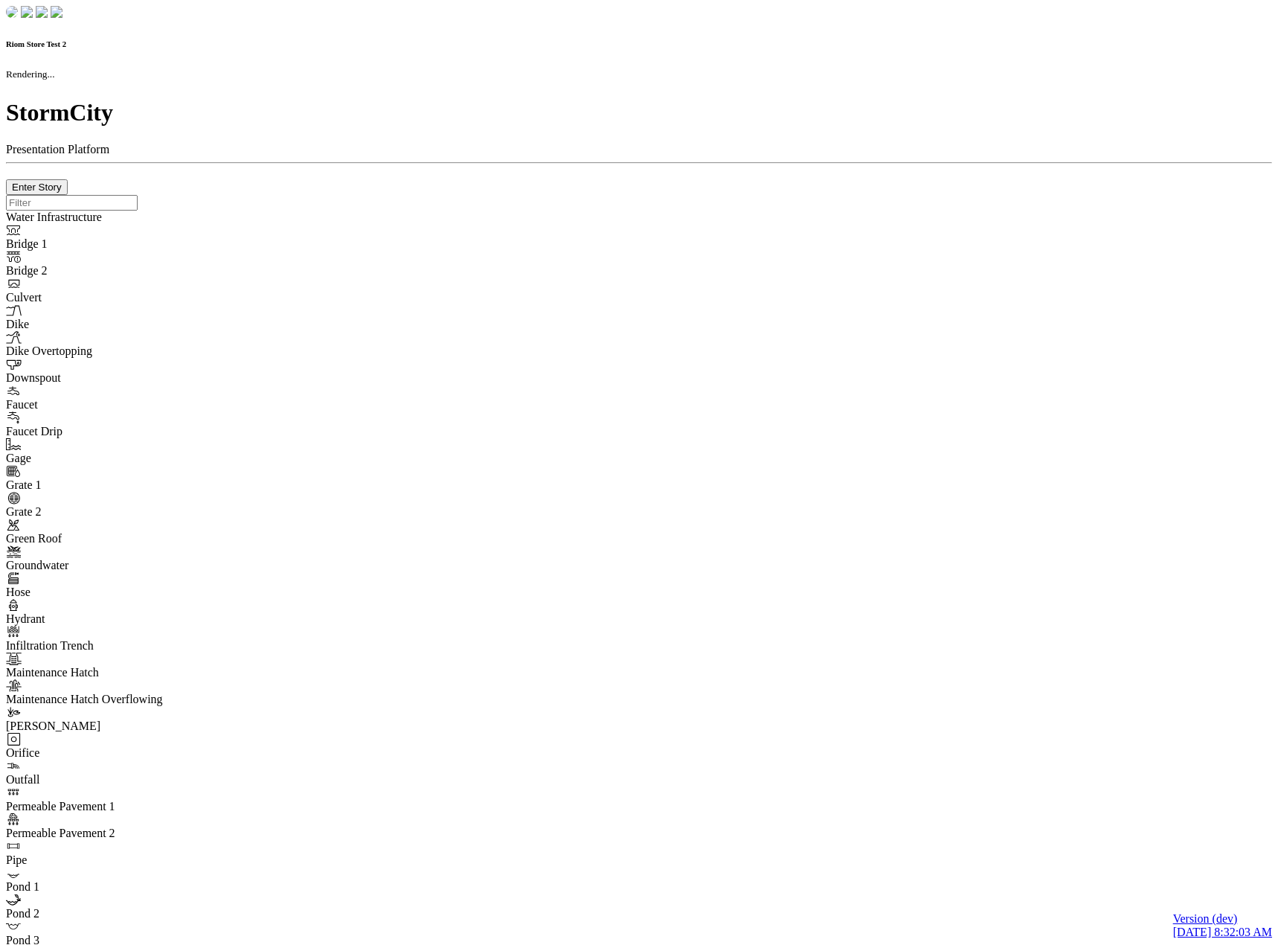
checkbox input "true"
type input "0"
select select "None"
type textarea "<i class="far fa-building"></i>"
type input "7"
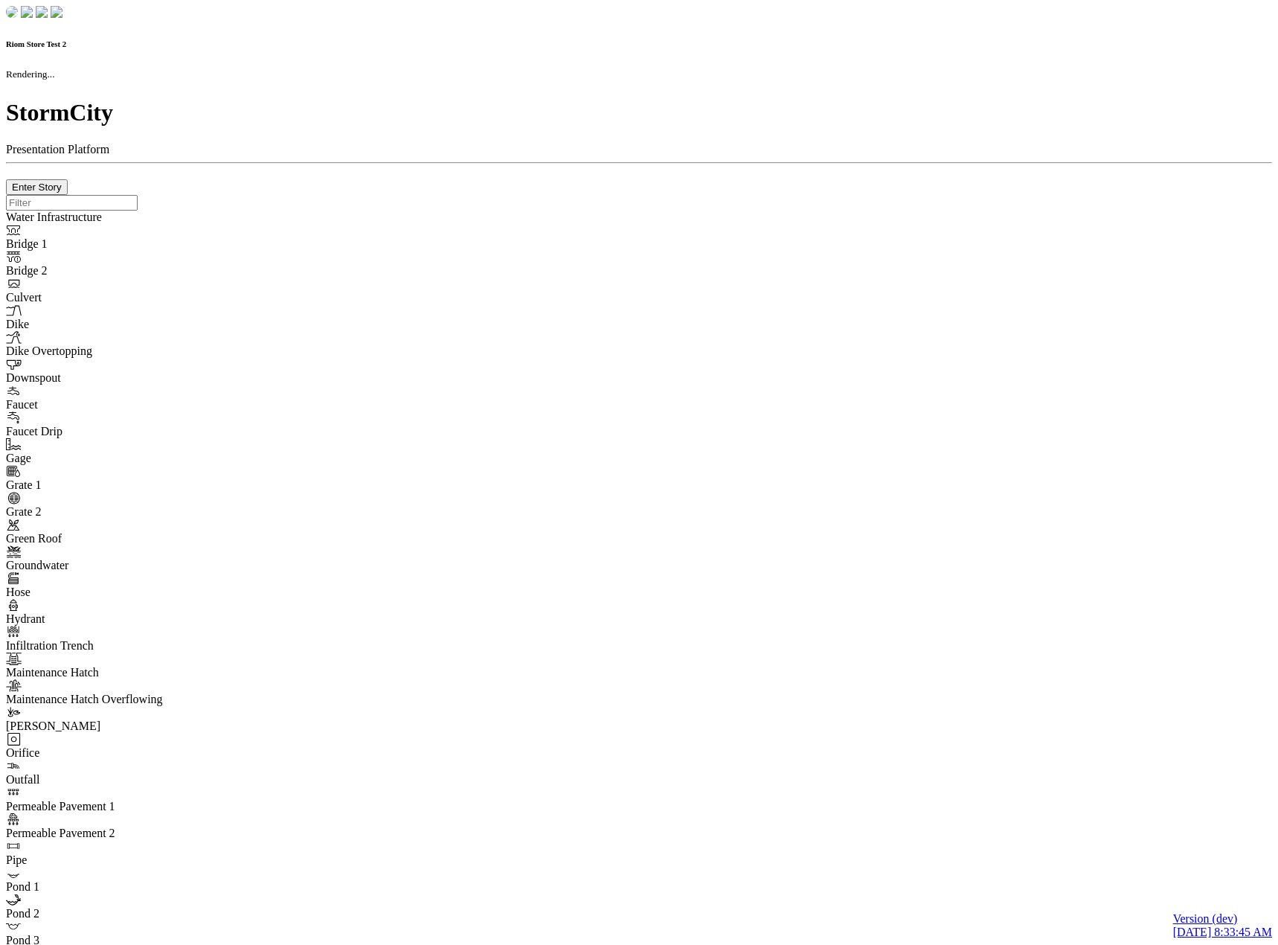
checkbox input "true"
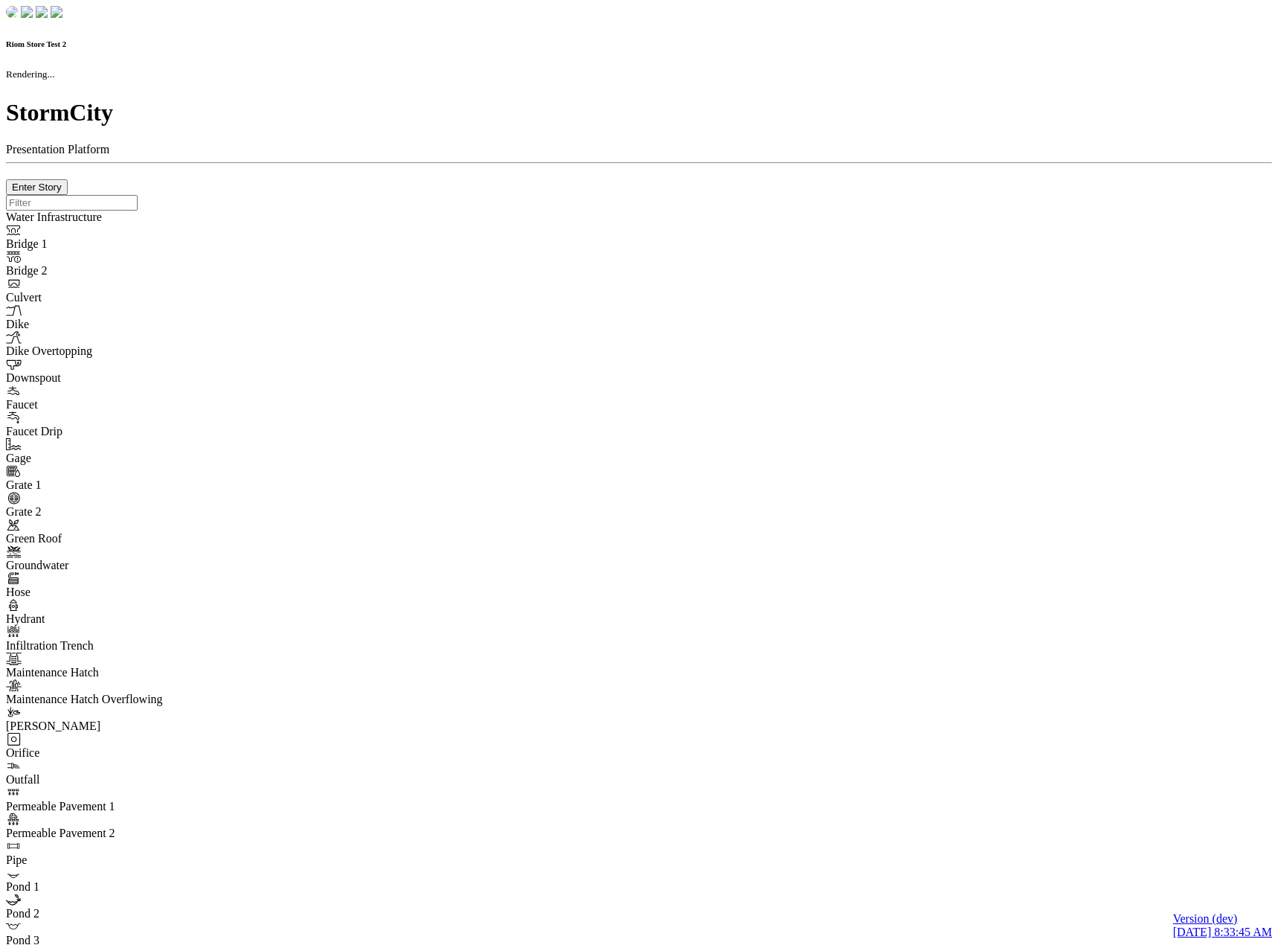
type input "0m"
type textarea "Depth = 0"
checkbox input "true"
select select "CIRCLE"
type input "7"
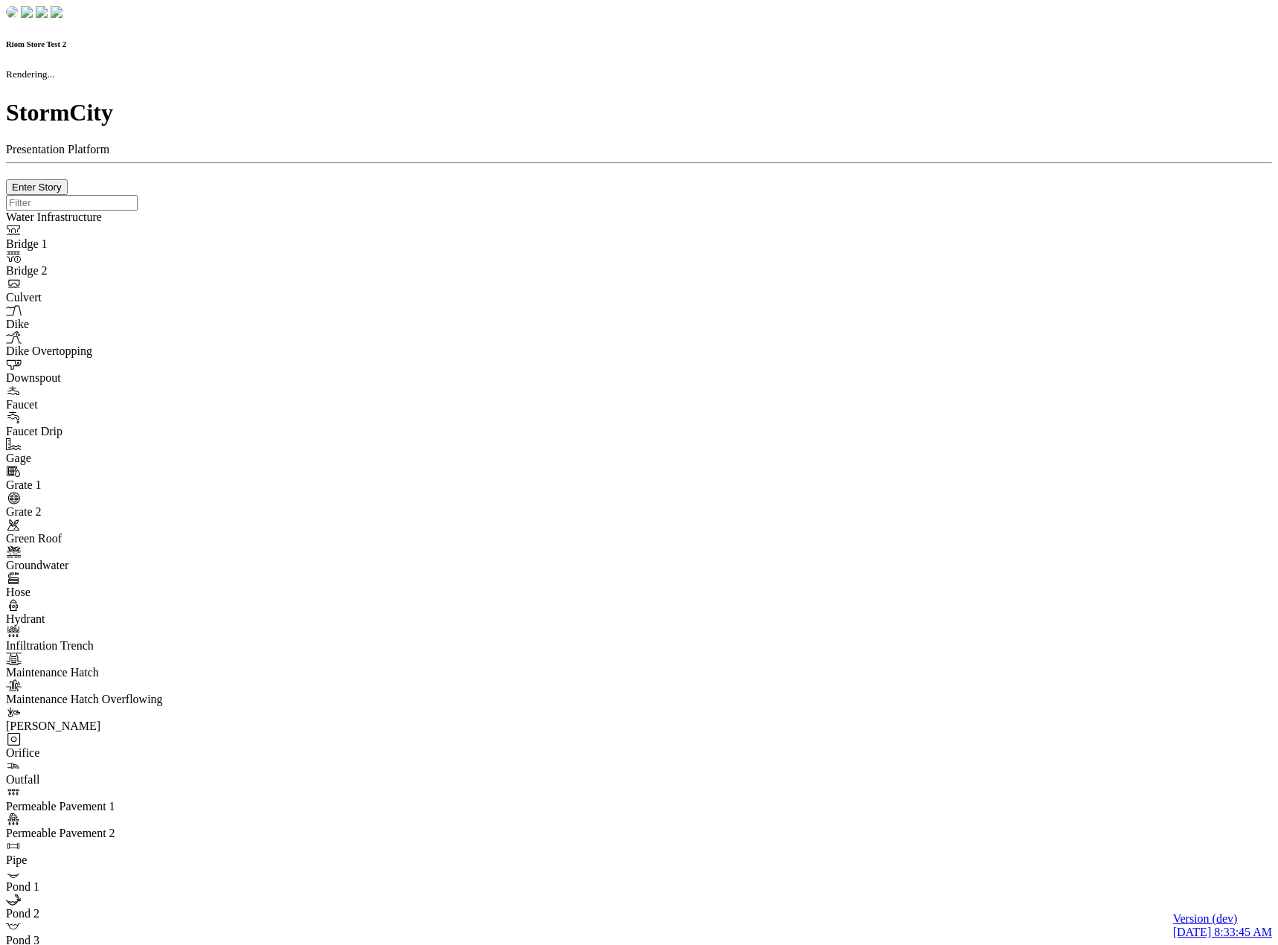
checkbox input "true"
type input "0"
select select "None"
type textarea "<i class="far fa-building"></i>"
type input "7"
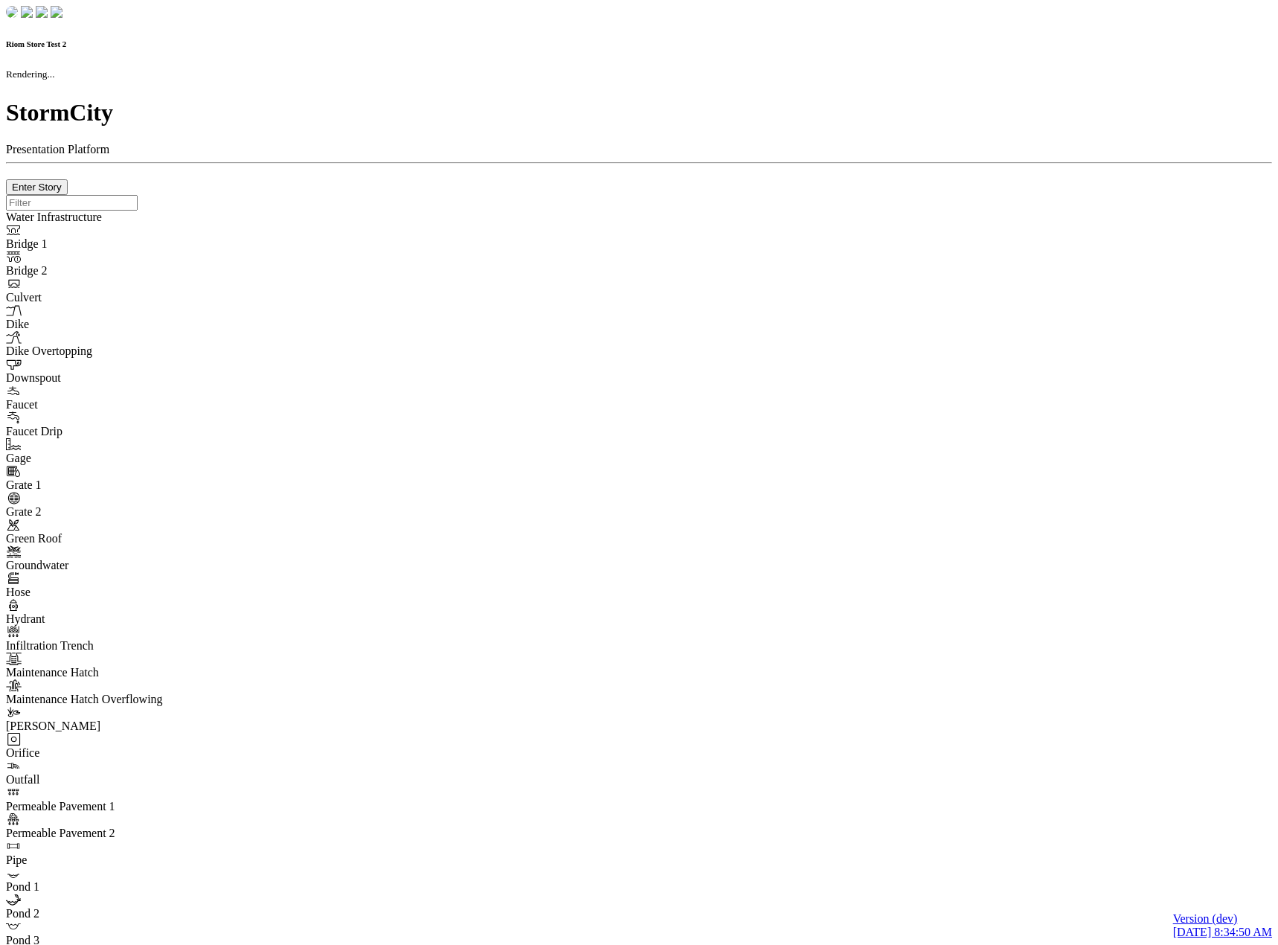
checkbox input "true"
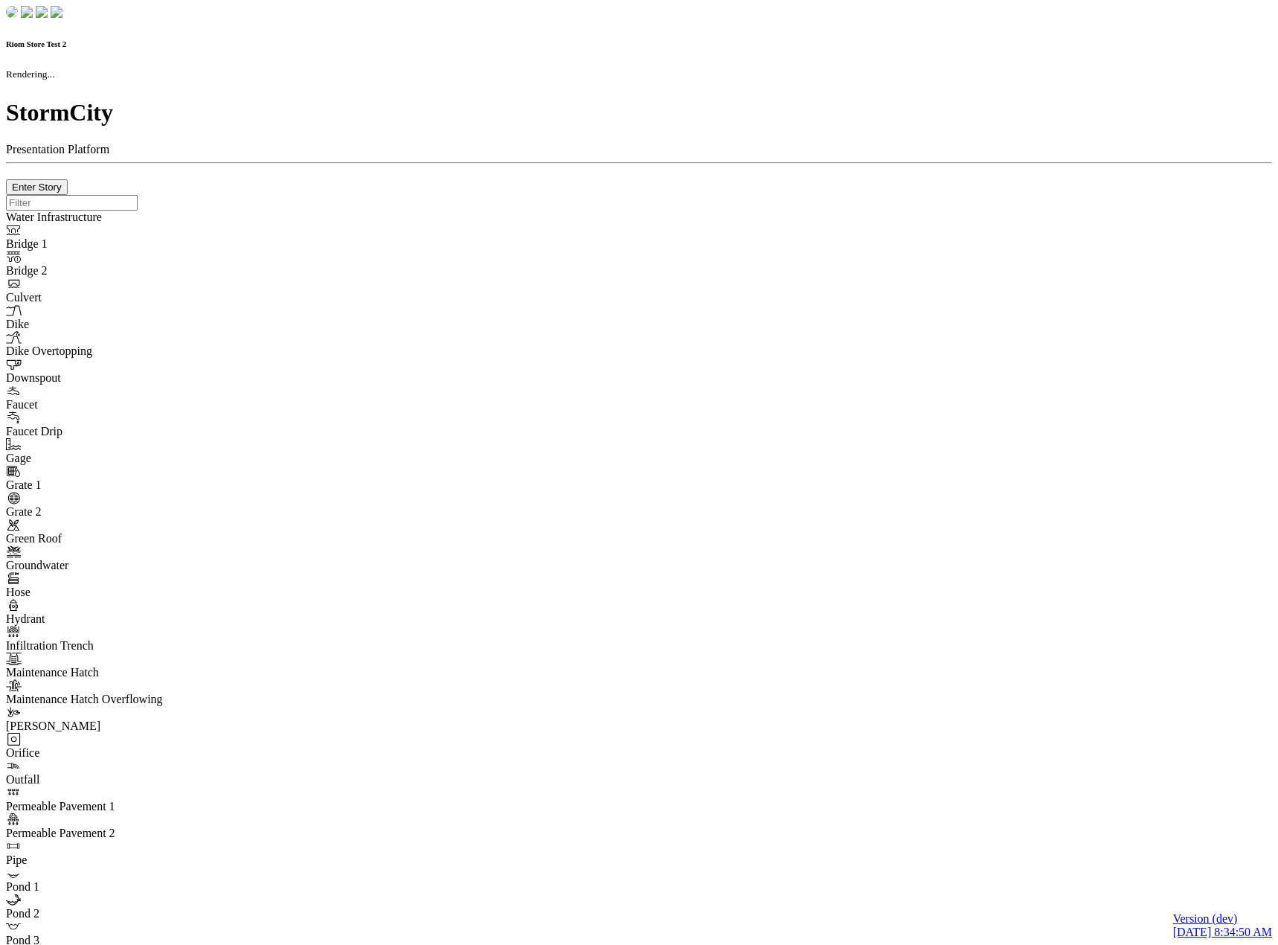
type input "0m"
type textarea "Depth = 0"
checkbox input "true"
select select "CIRCLE"
type input "7"
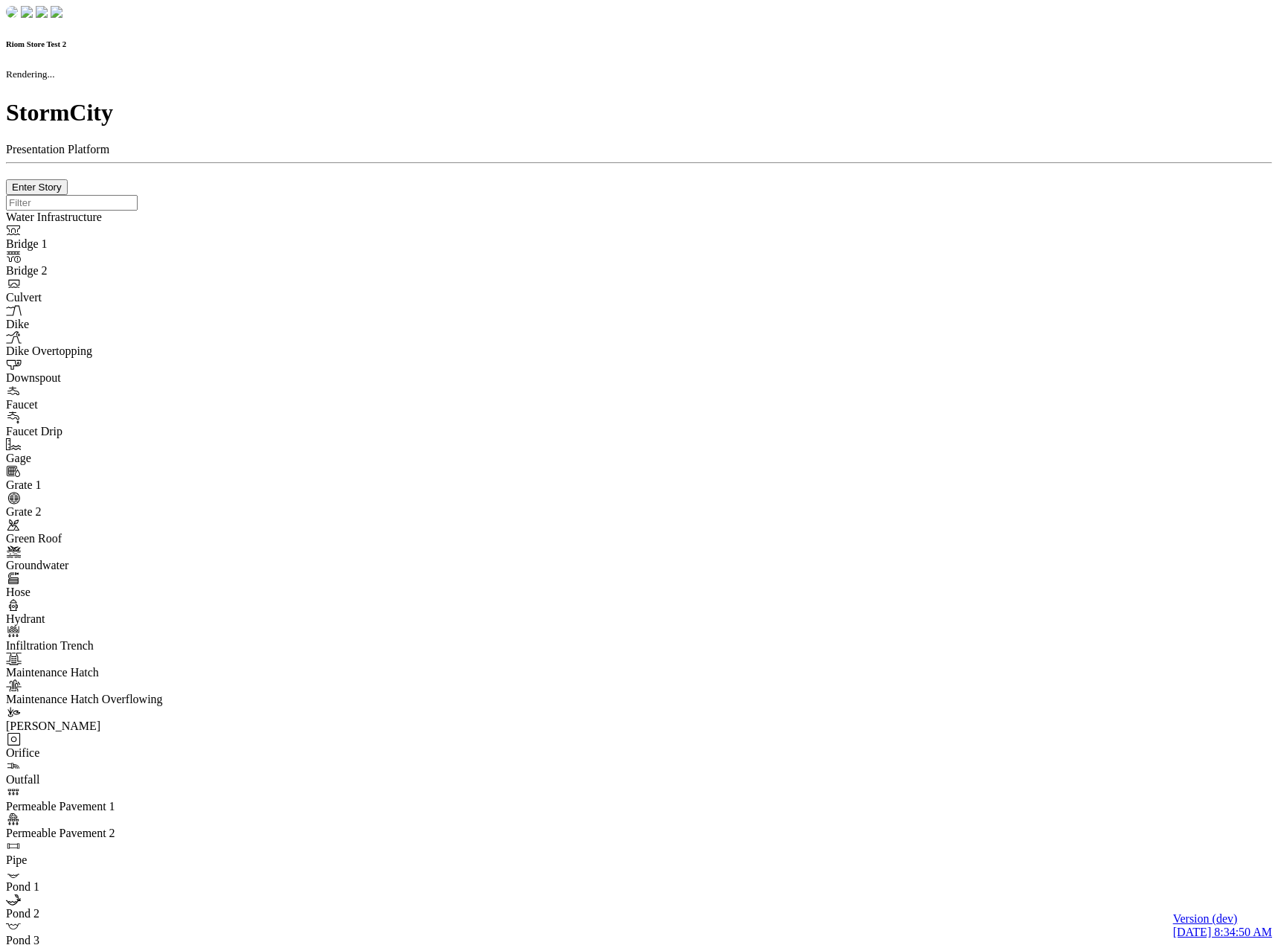
checkbox input "true"
type input "0"
select select "None"
type textarea "<i class="far fa-building"></i>"
type input "7"
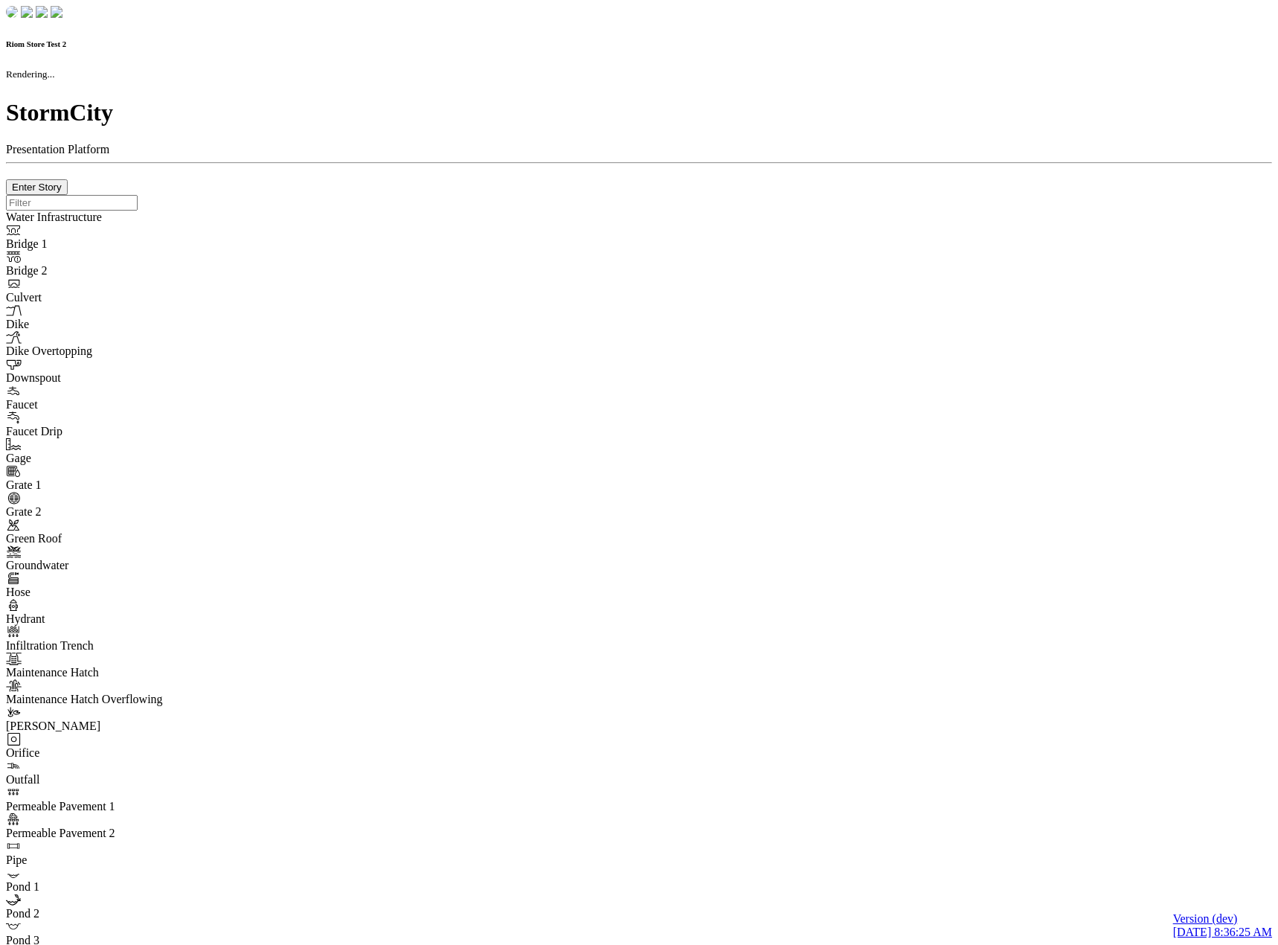
checkbox input "true"
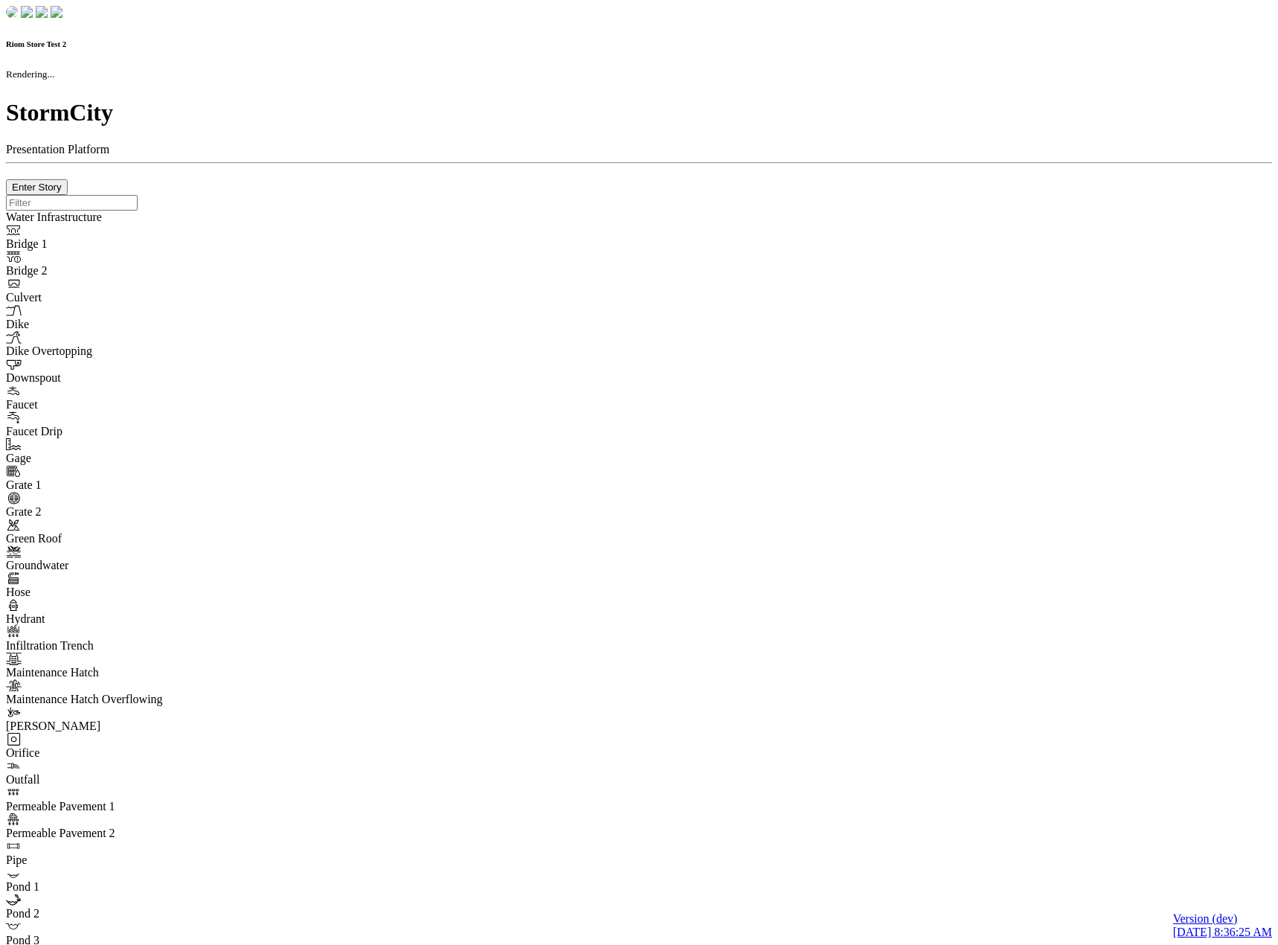
type input "0m"
type textarea "Depth = 0"
checkbox input "true"
select select "CIRCLE"
type input "7"
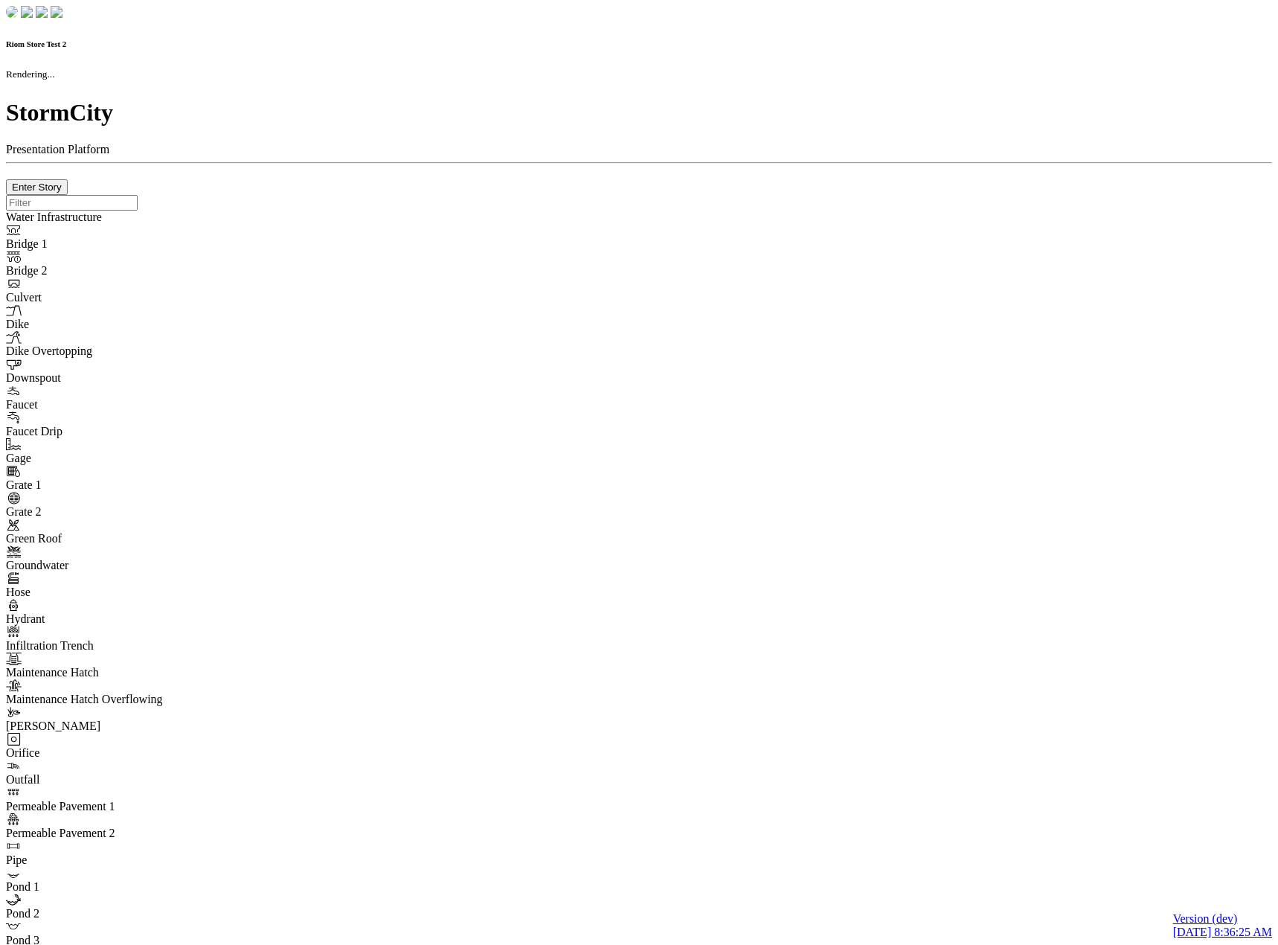
checkbox input "true"
type input "0"
select select "None"
type textarea "<i class="far fa-building"></i>"
type input "7"
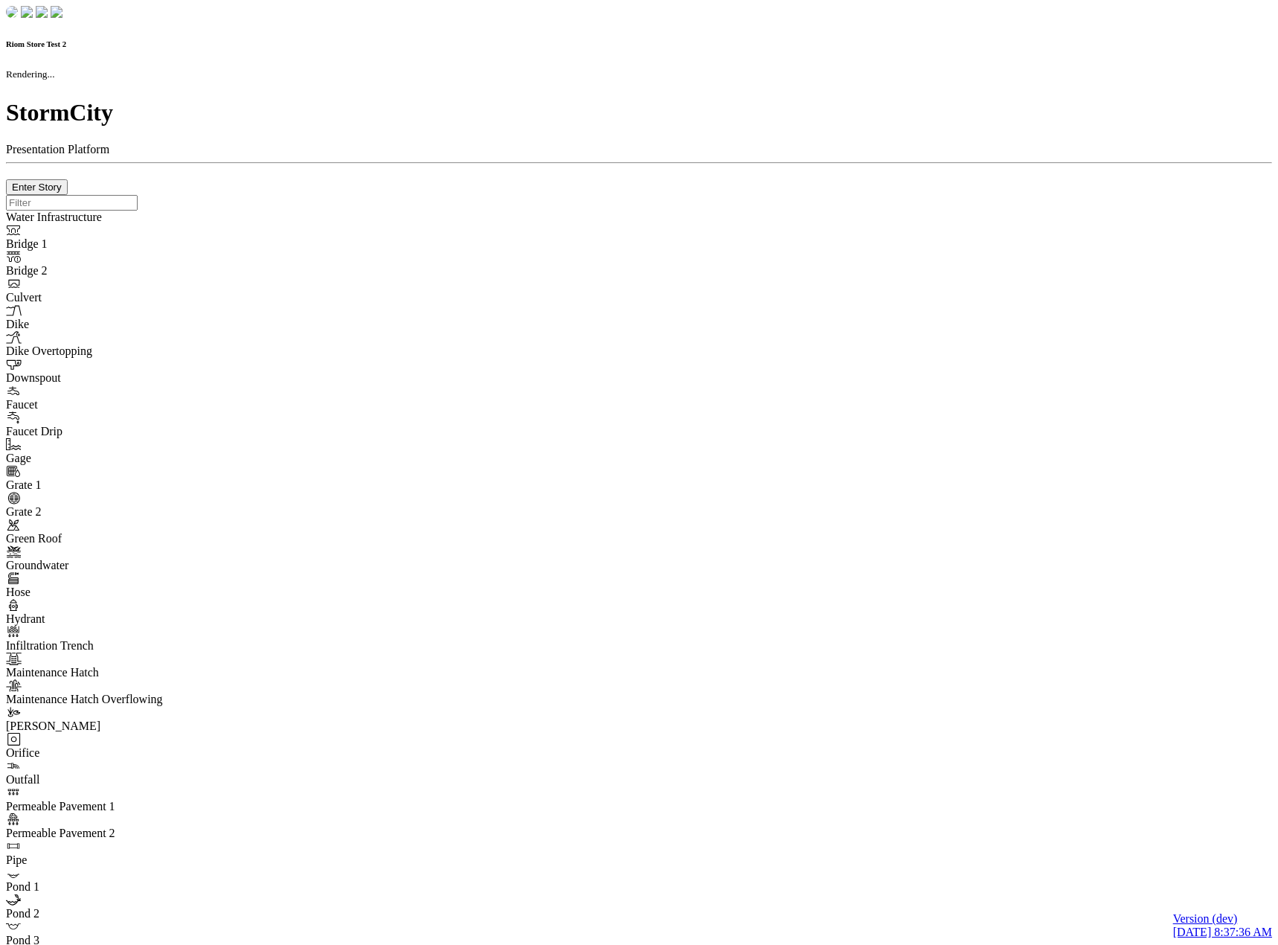
checkbox input "true"
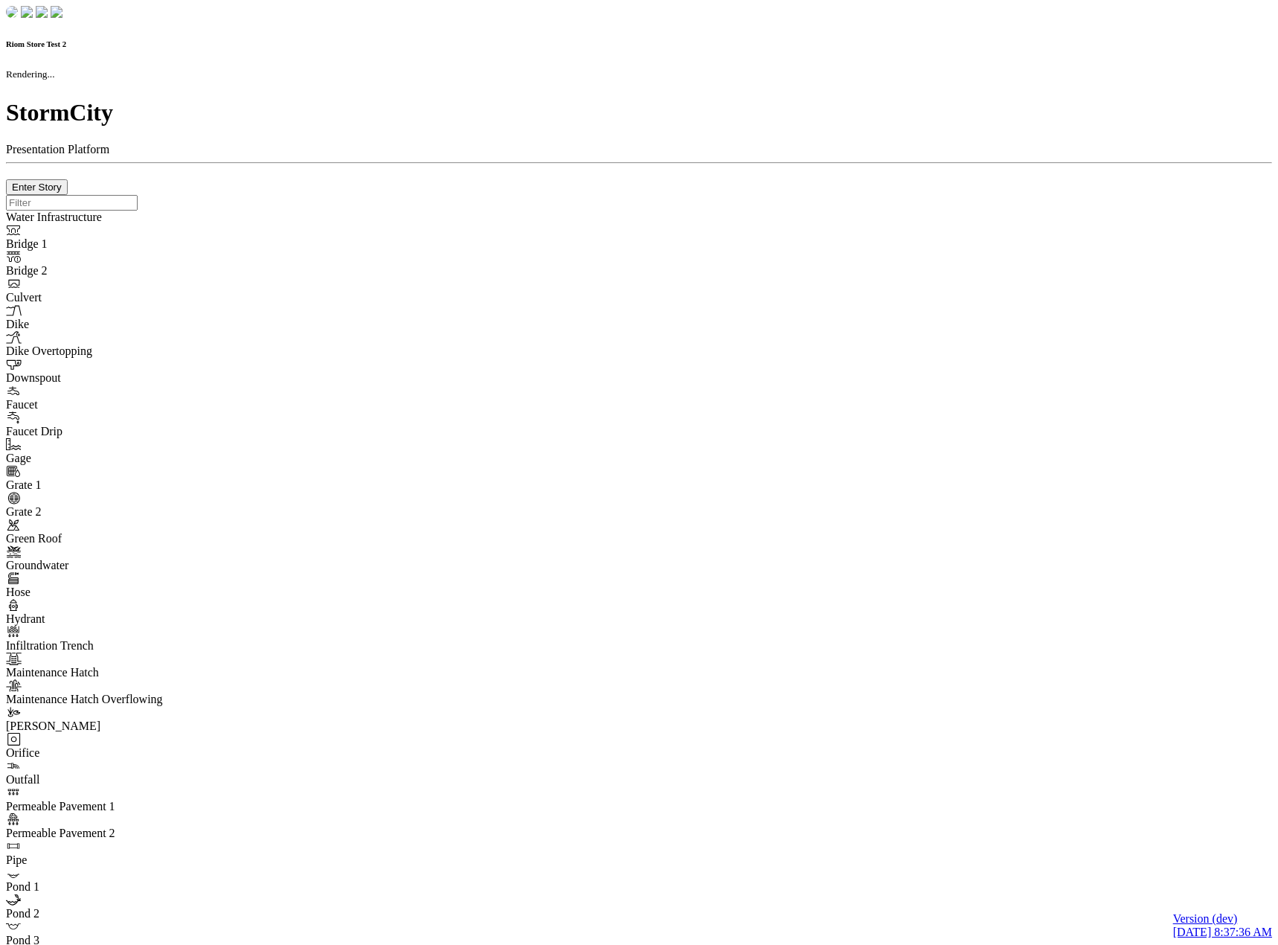
type input "0m"
type textarea "Depth = 0"
checkbox input "true"
select select "CIRCLE"
type input "7"
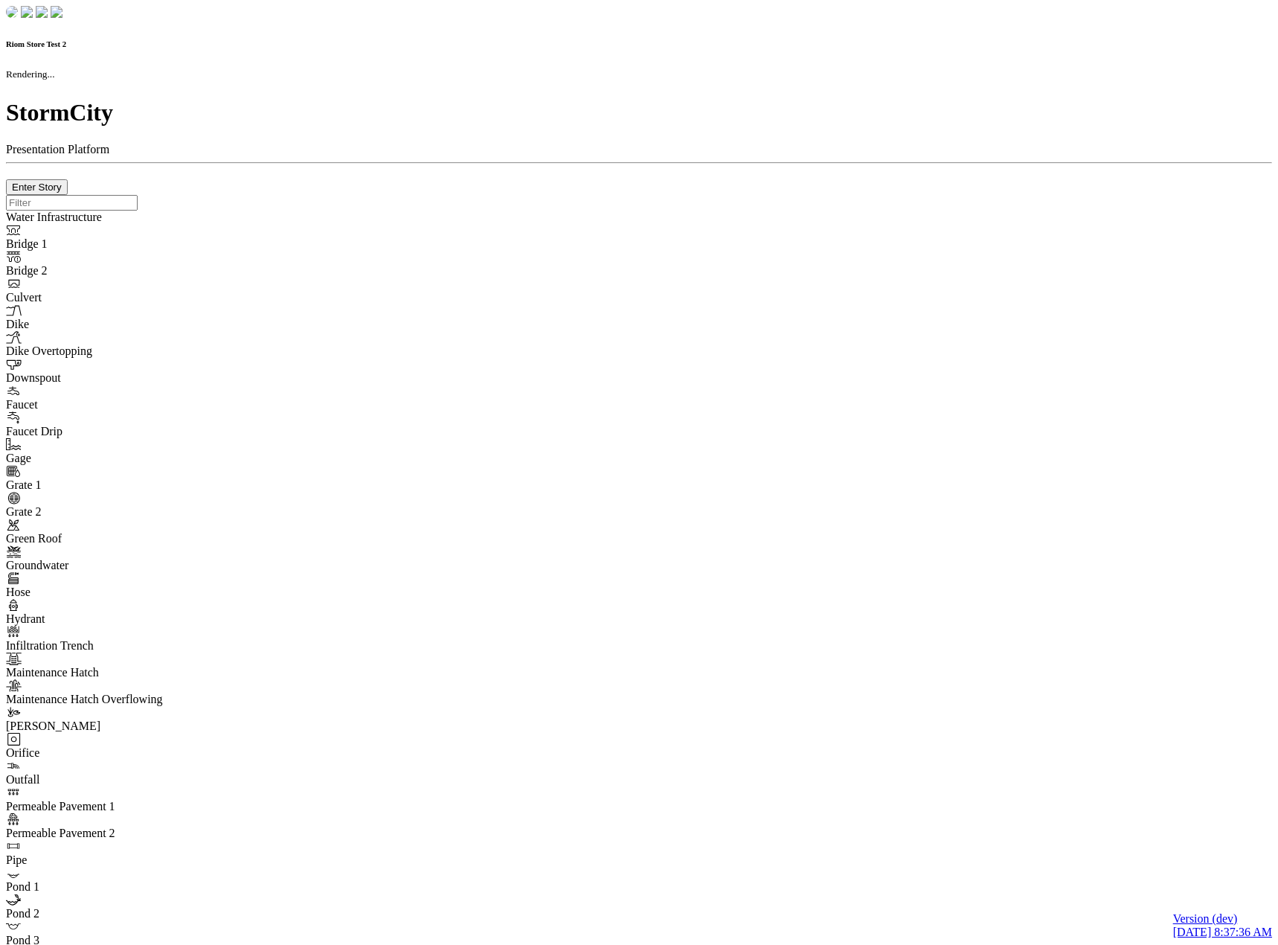
checkbox input "true"
type input "0"
select select "None"
type textarea "<i class="far fa-building"></i>"
type input "7"
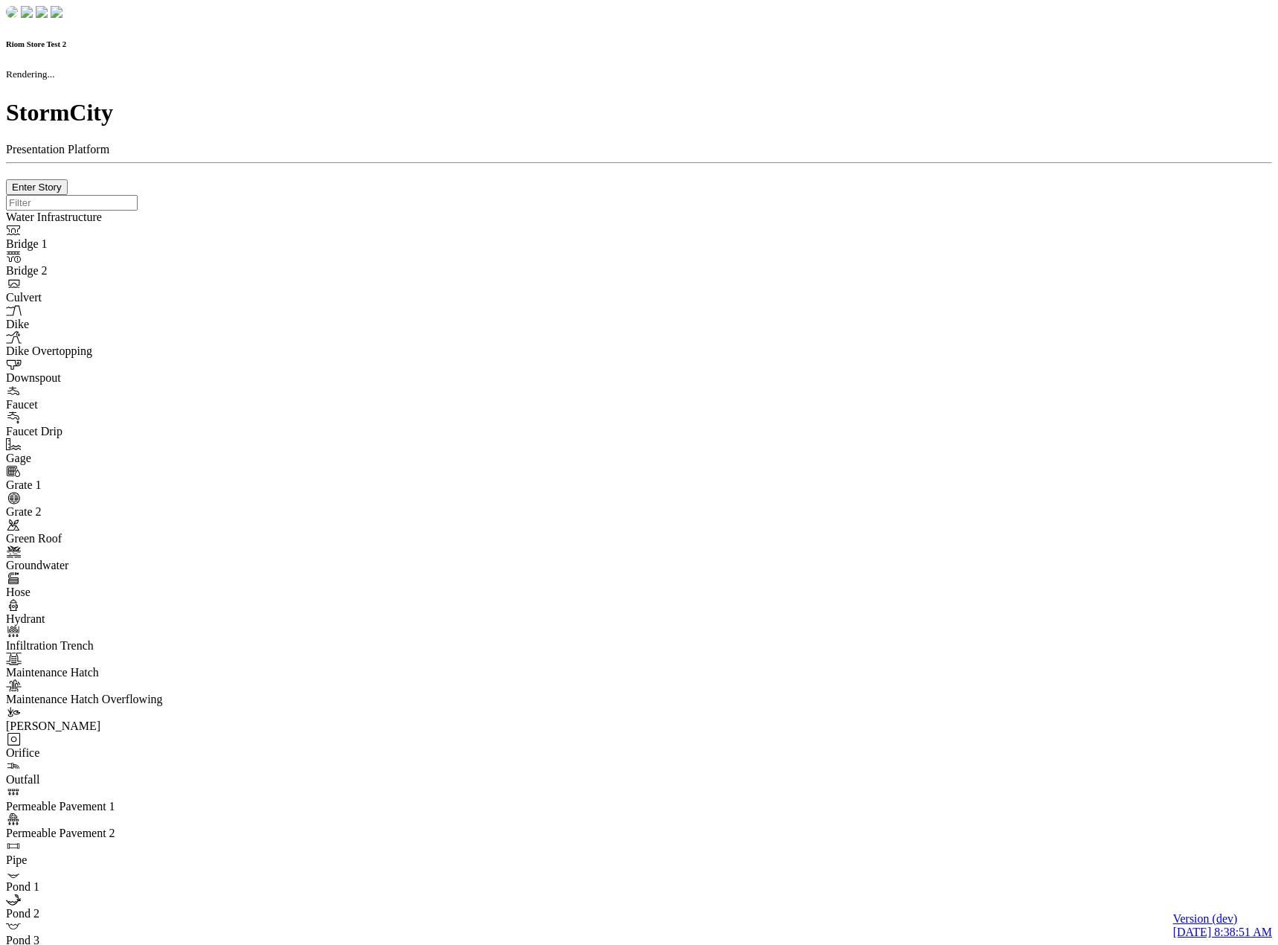
checkbox input "true"
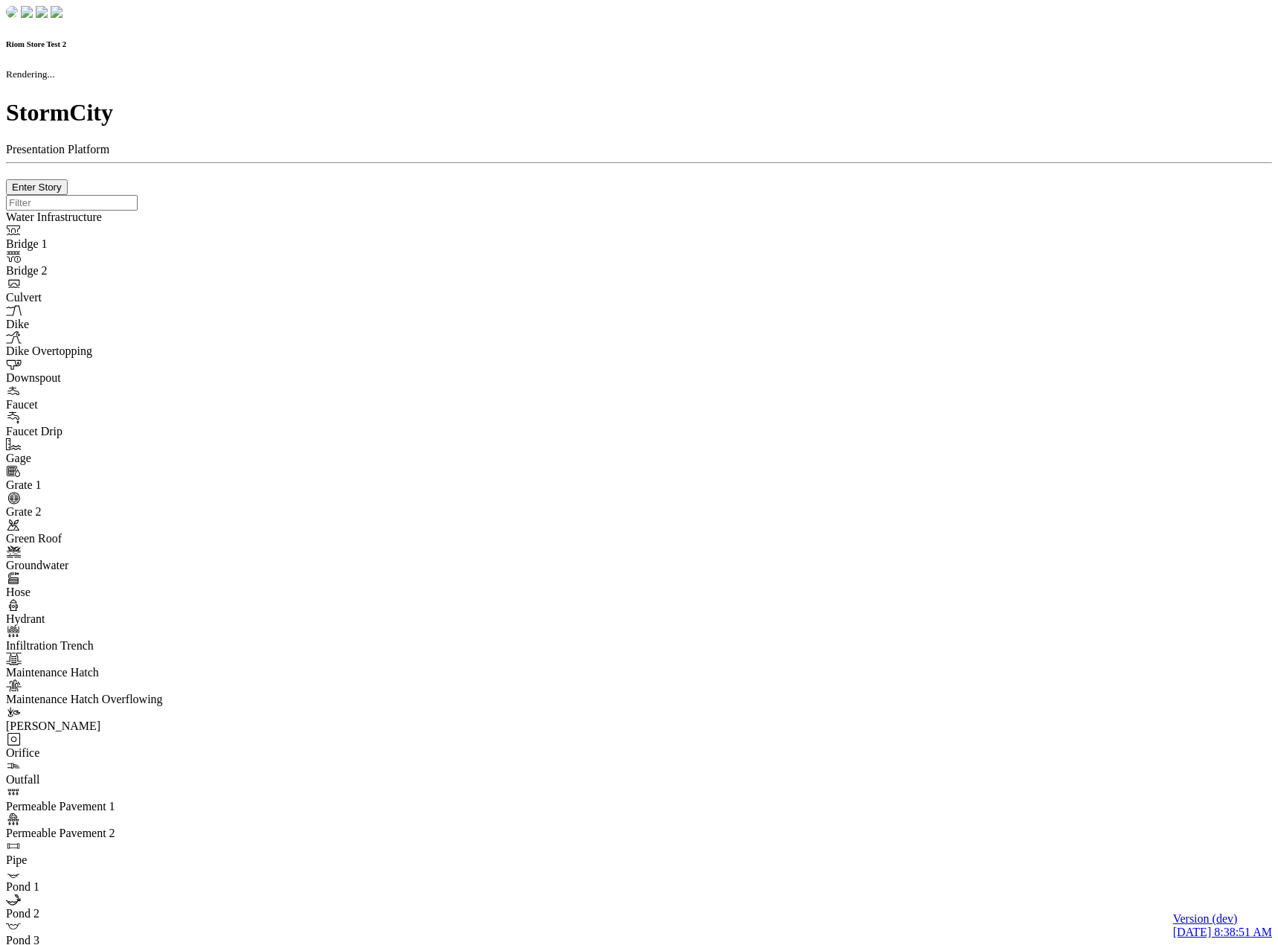
type input "0m"
type textarea "Depth = 0"
checkbox input "true"
select select "CIRCLE"
type input "7"
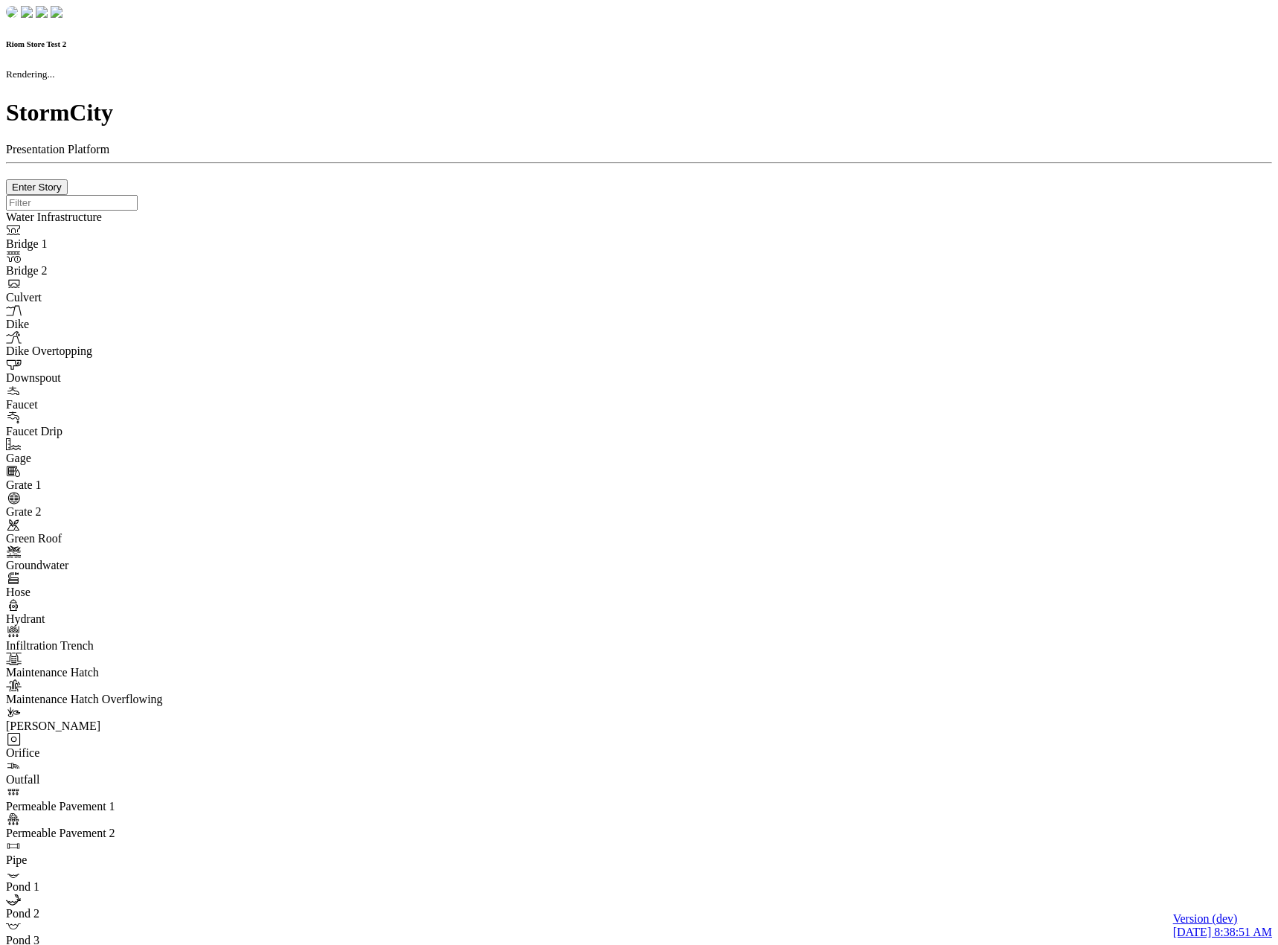
checkbox input "true"
type input "0"
type textarea "<i class="far fa-building"></i>"
select select "None"
type input "7"
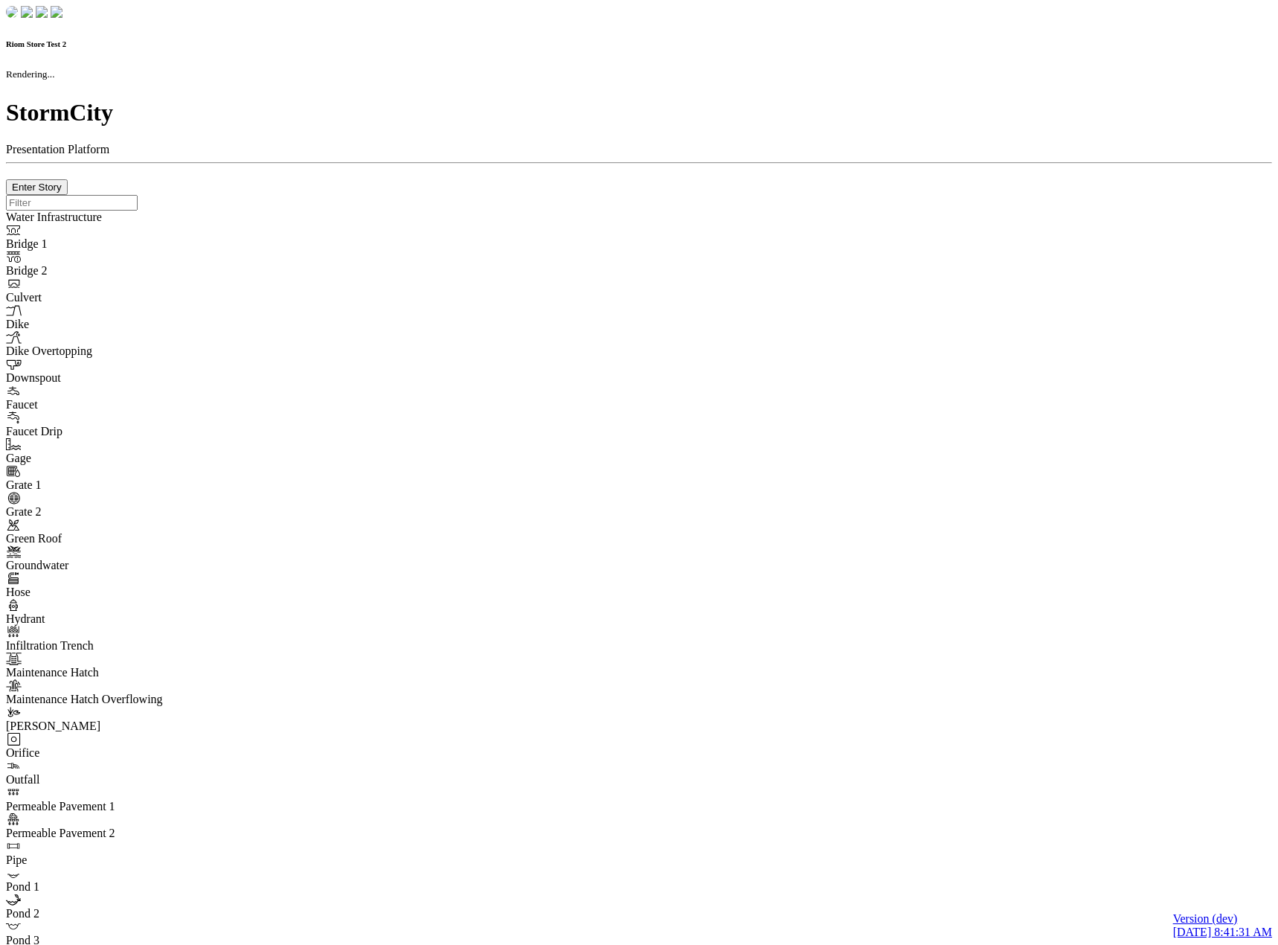
checkbox input "true"
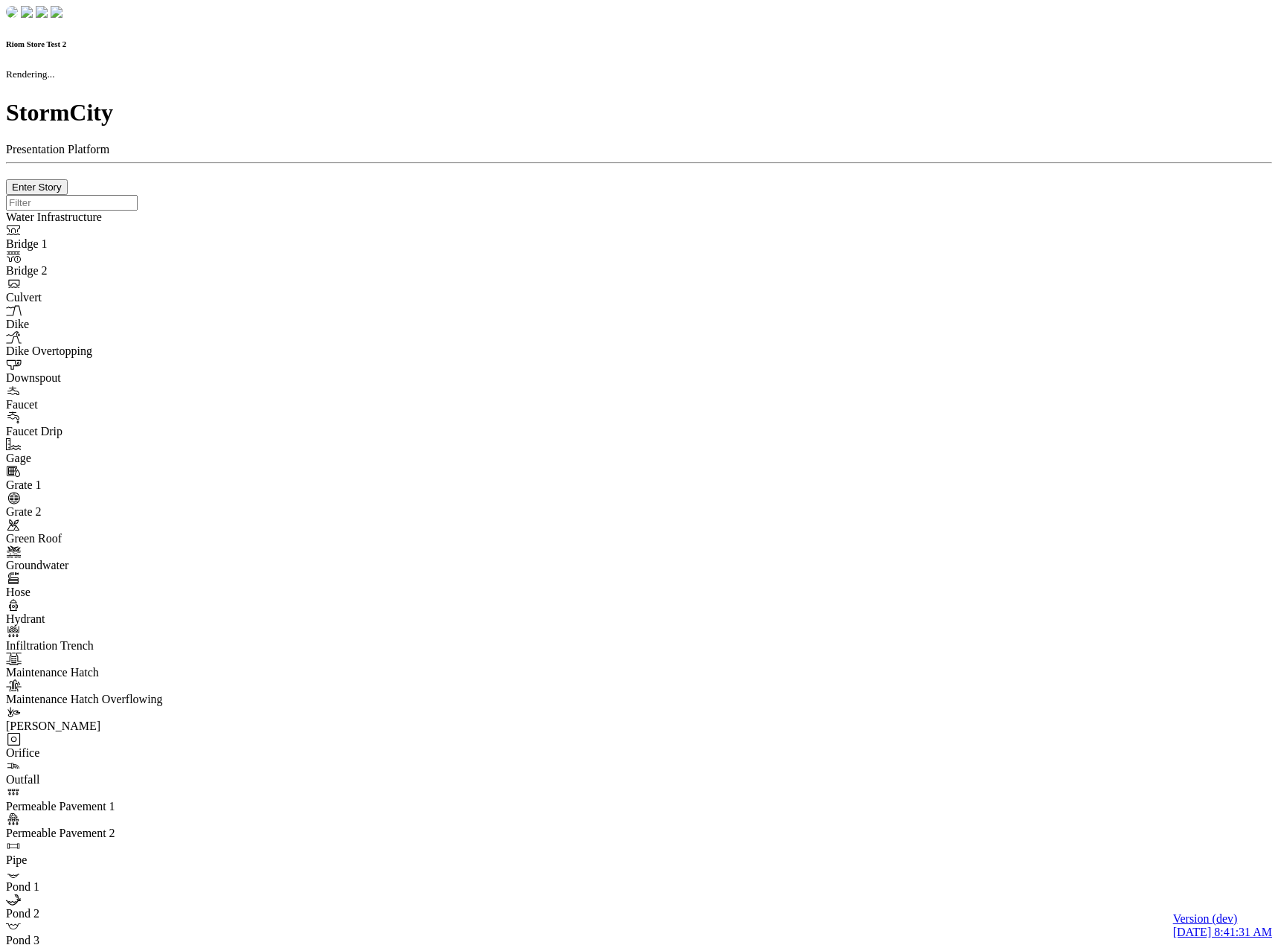
type input "0m"
type textarea "Depth = 0"
checkbox input "true"
select select "CIRCLE"
type input "7"
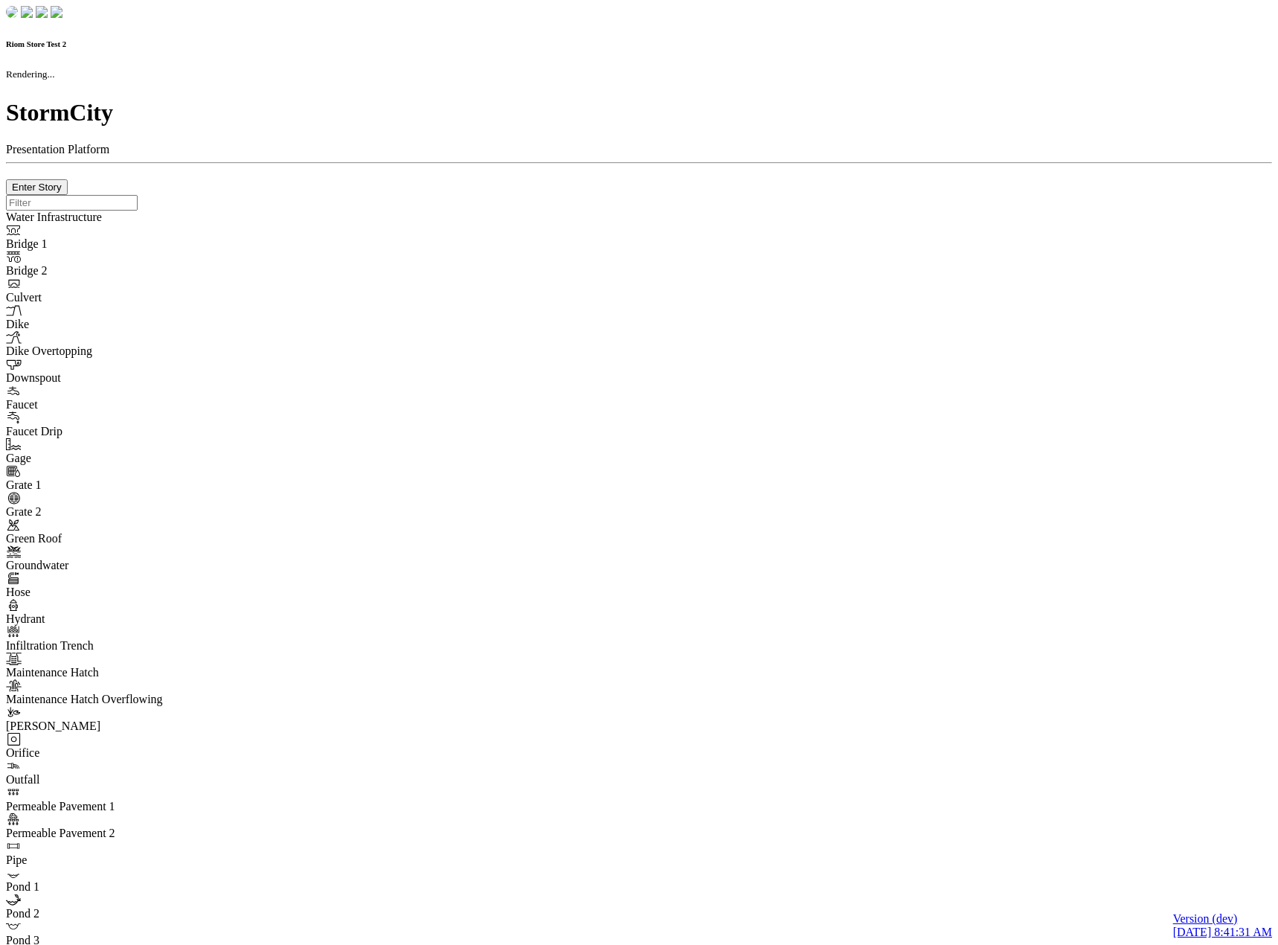
checkbox input "true"
type input "0"
select select "None"
type textarea "<i class="far fa-building"></i>"
type input "7"
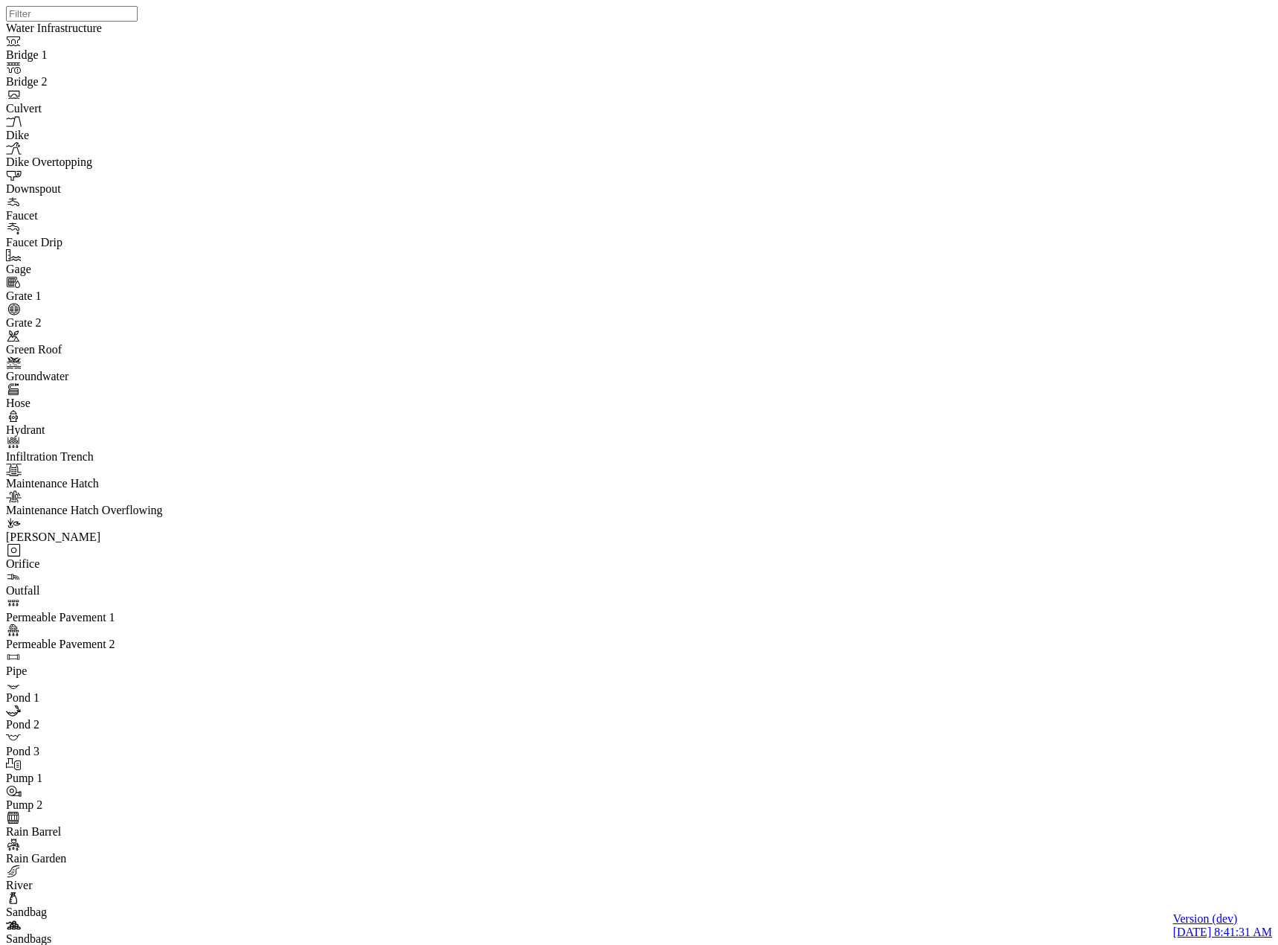
drag, startPoint x: 294, startPoint y: 54, endPoint x: 301, endPoint y: 80, distance: 27.1
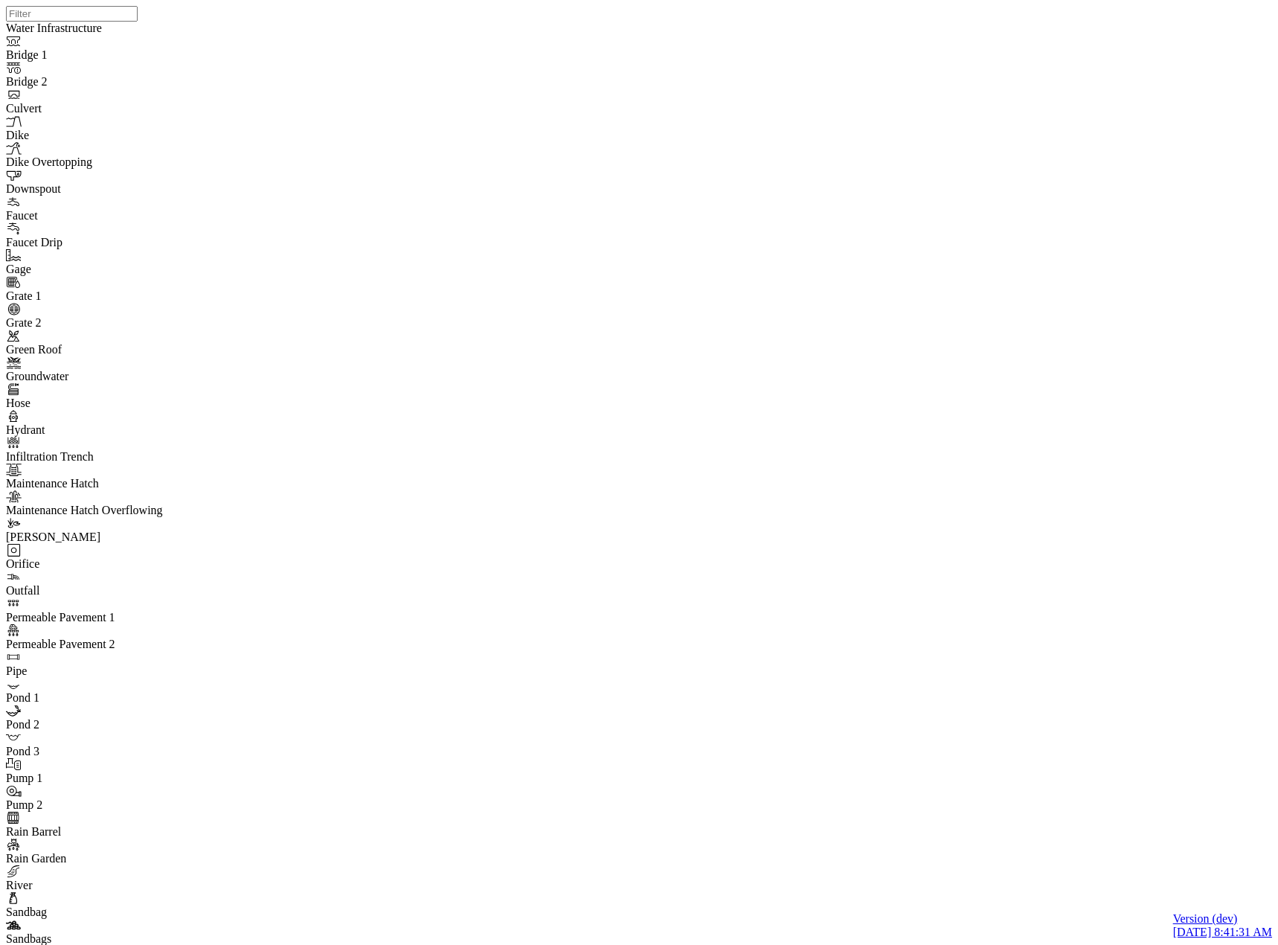
scroll to position [0, 0]
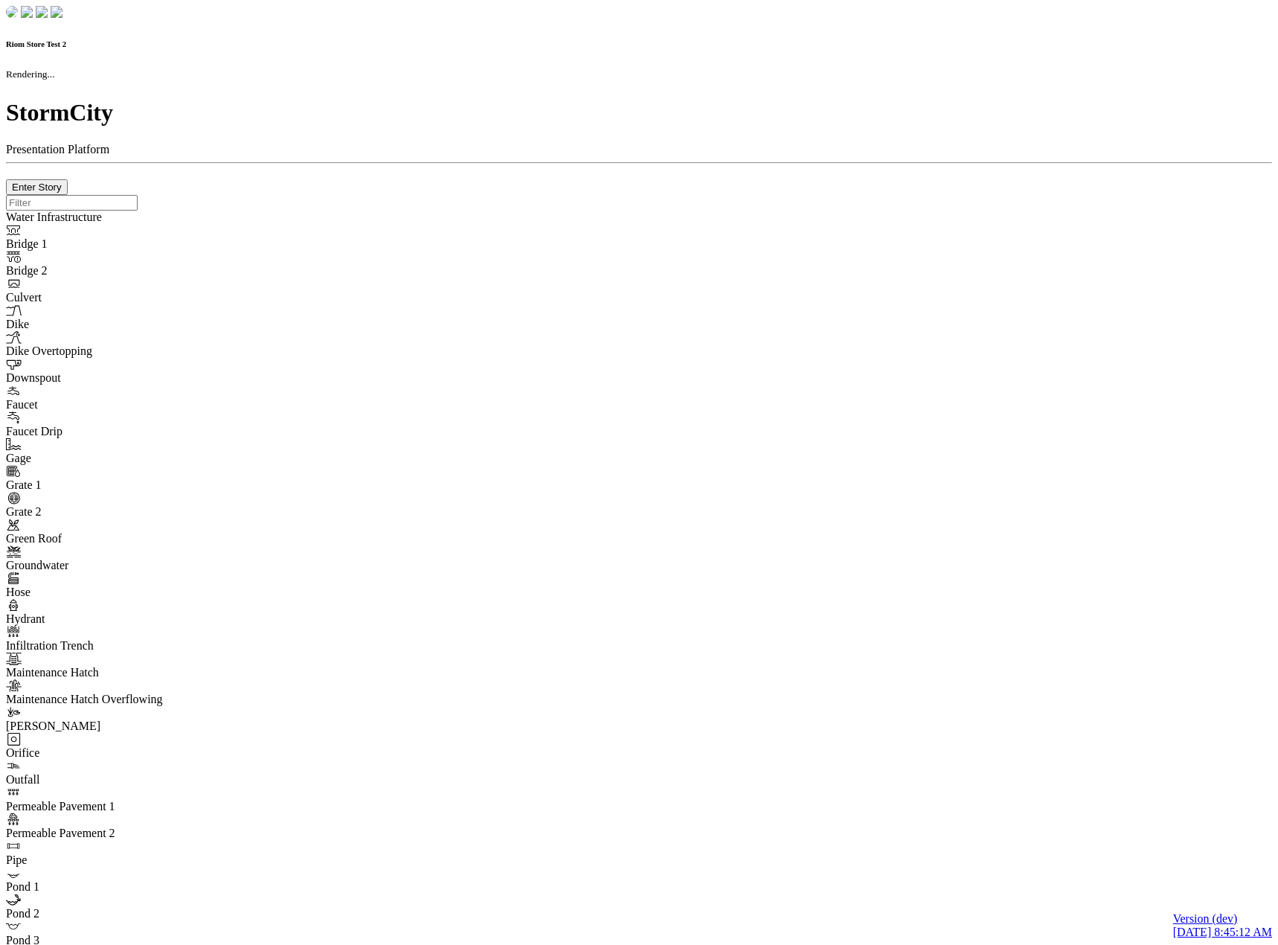
checkbox input "true"
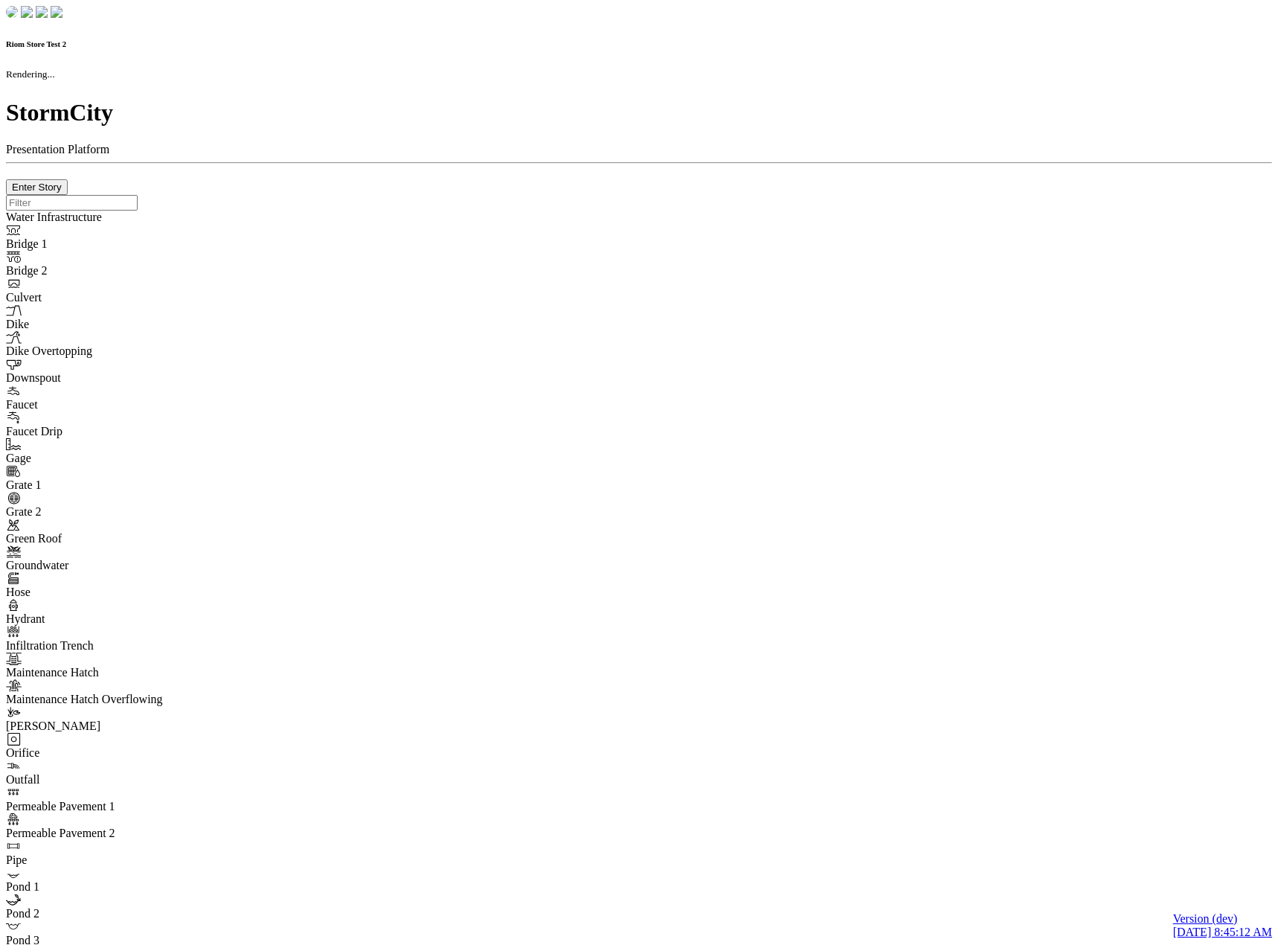
type input "0m"
type textarea "Depth = 0"
checkbox input "true"
select select "CIRCLE"
type input "7"
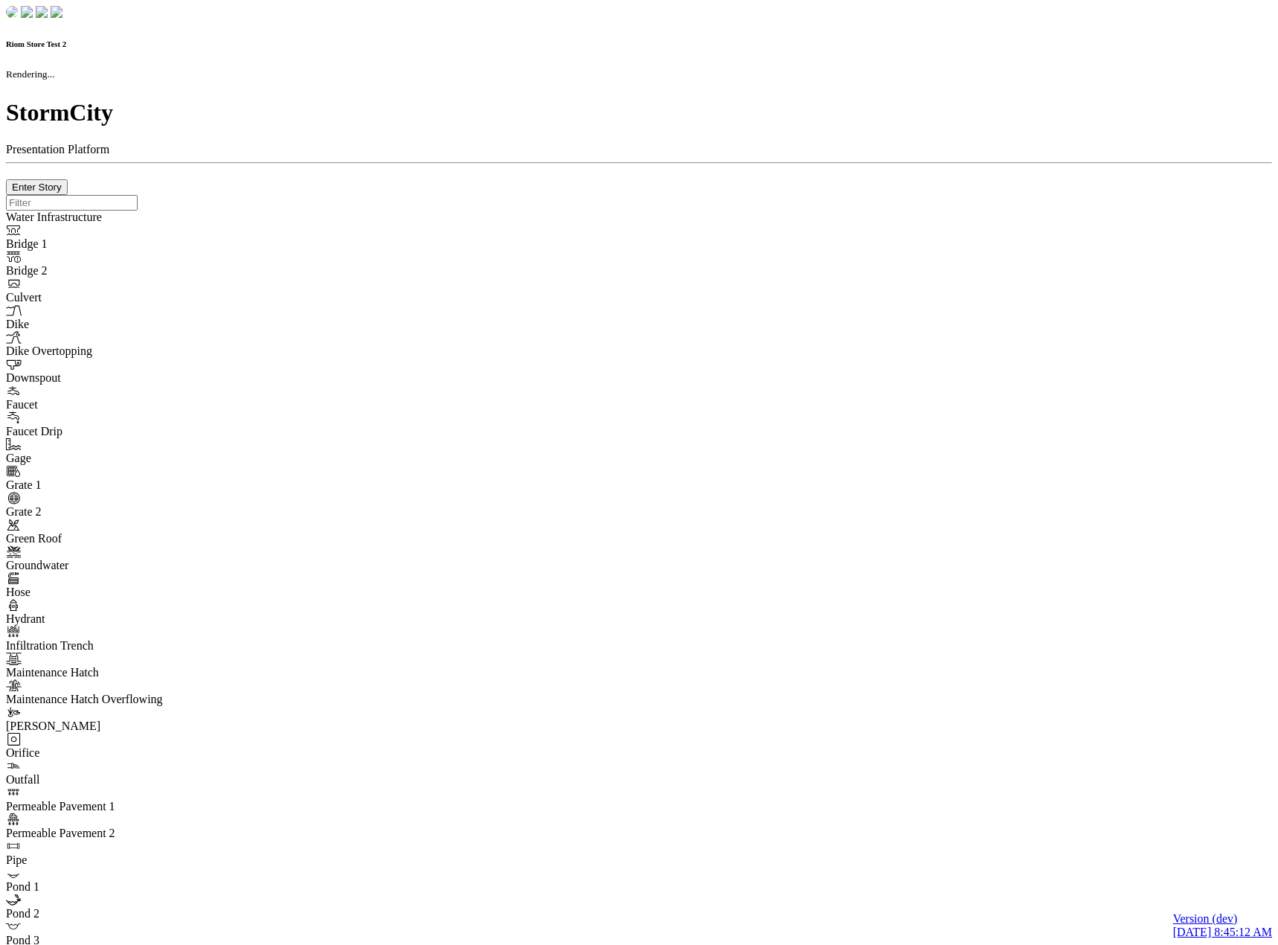
checkbox input "true"
type input "0"
type textarea "<i class="far fa-building"></i>"
type input "7"
select select "None"
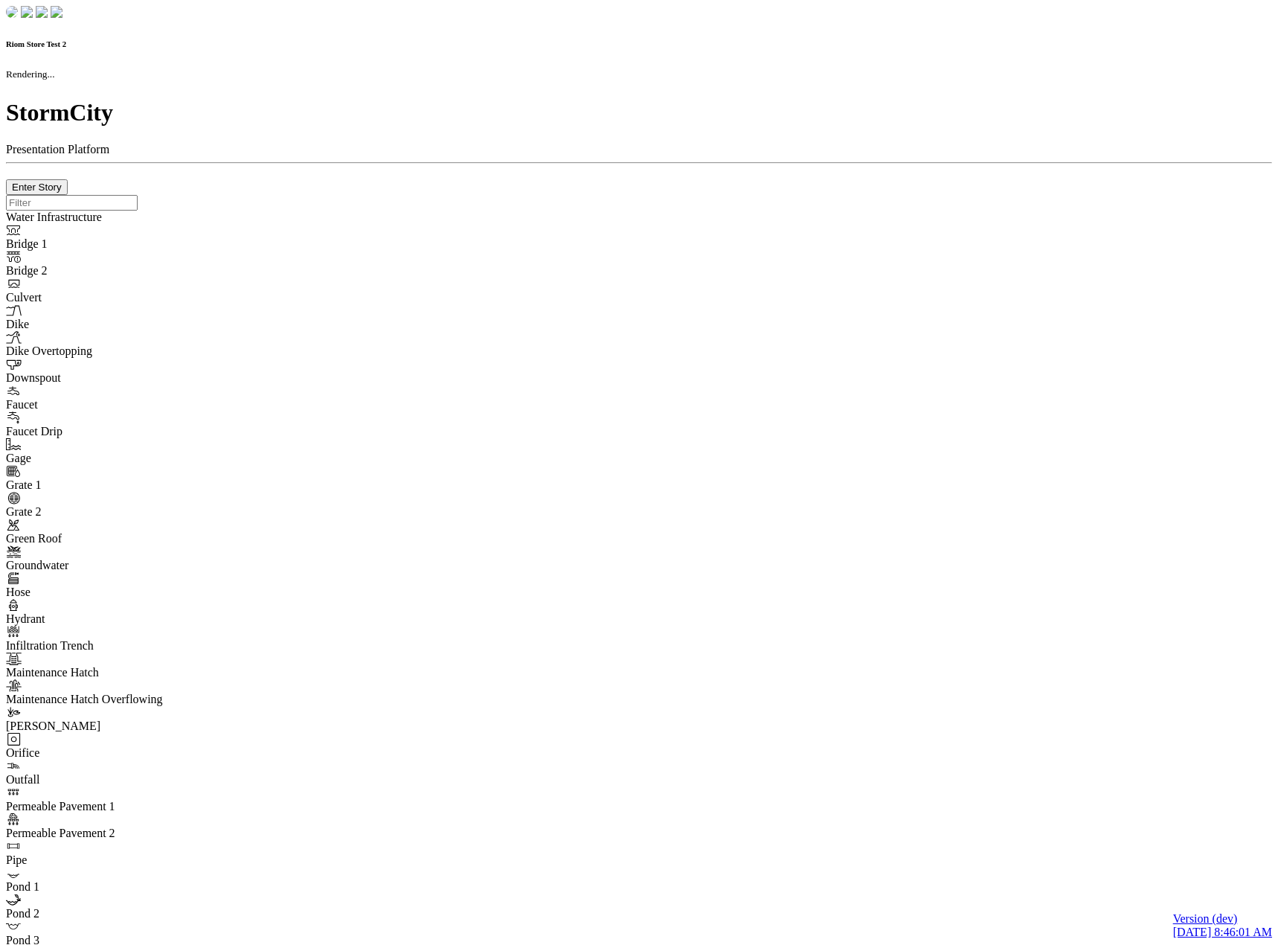
checkbox input "true"
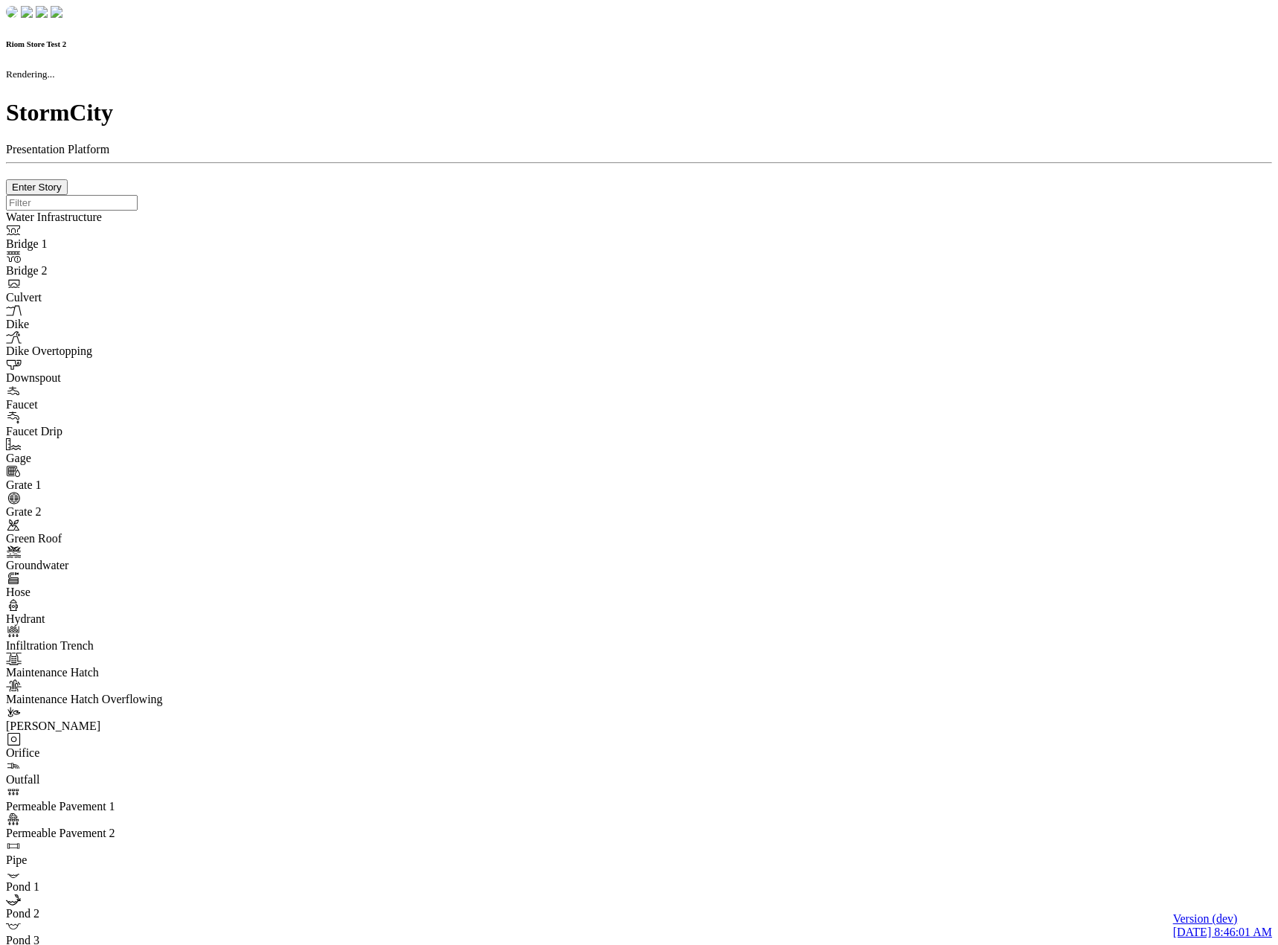
type input "0m"
type textarea "Depth = 0"
checkbox input "true"
select select "CIRCLE"
type input "7"
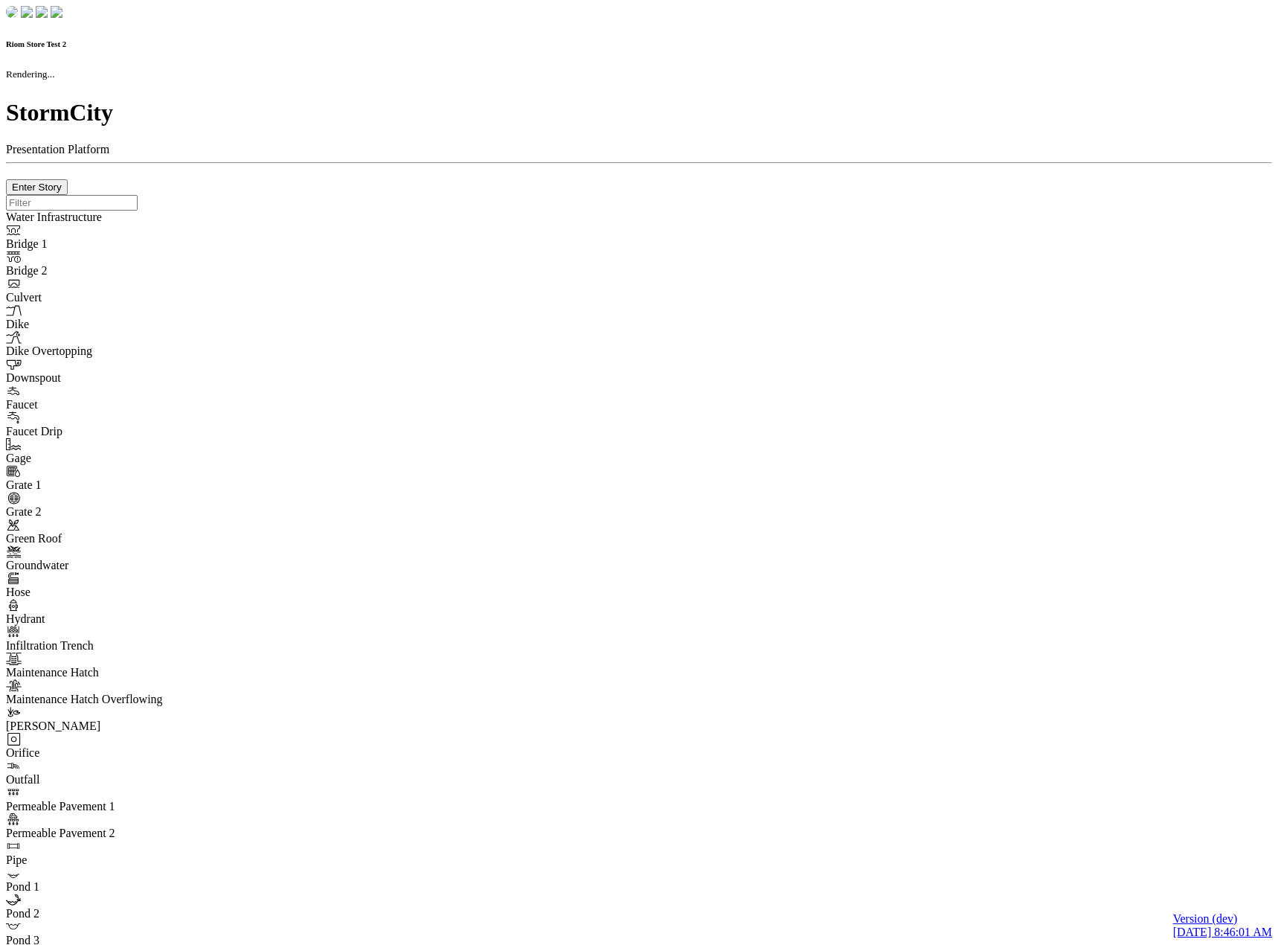
checkbox input "true"
type input "0"
type textarea "<i class="far fa-building"></i>"
type input "7"
select select "None"
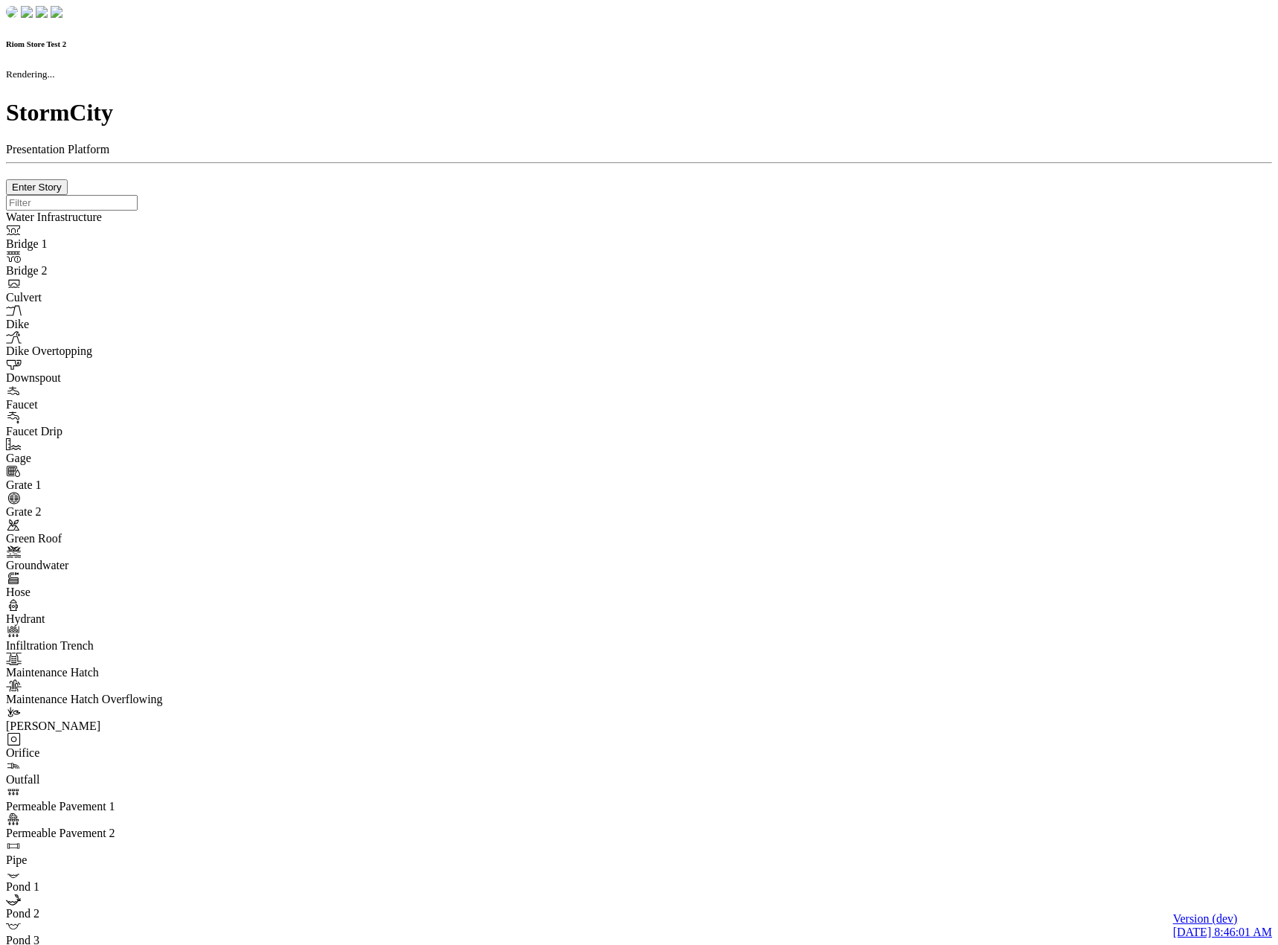
click at [591, 195] on div at bounding box center [639, 195] width 1267 height 0
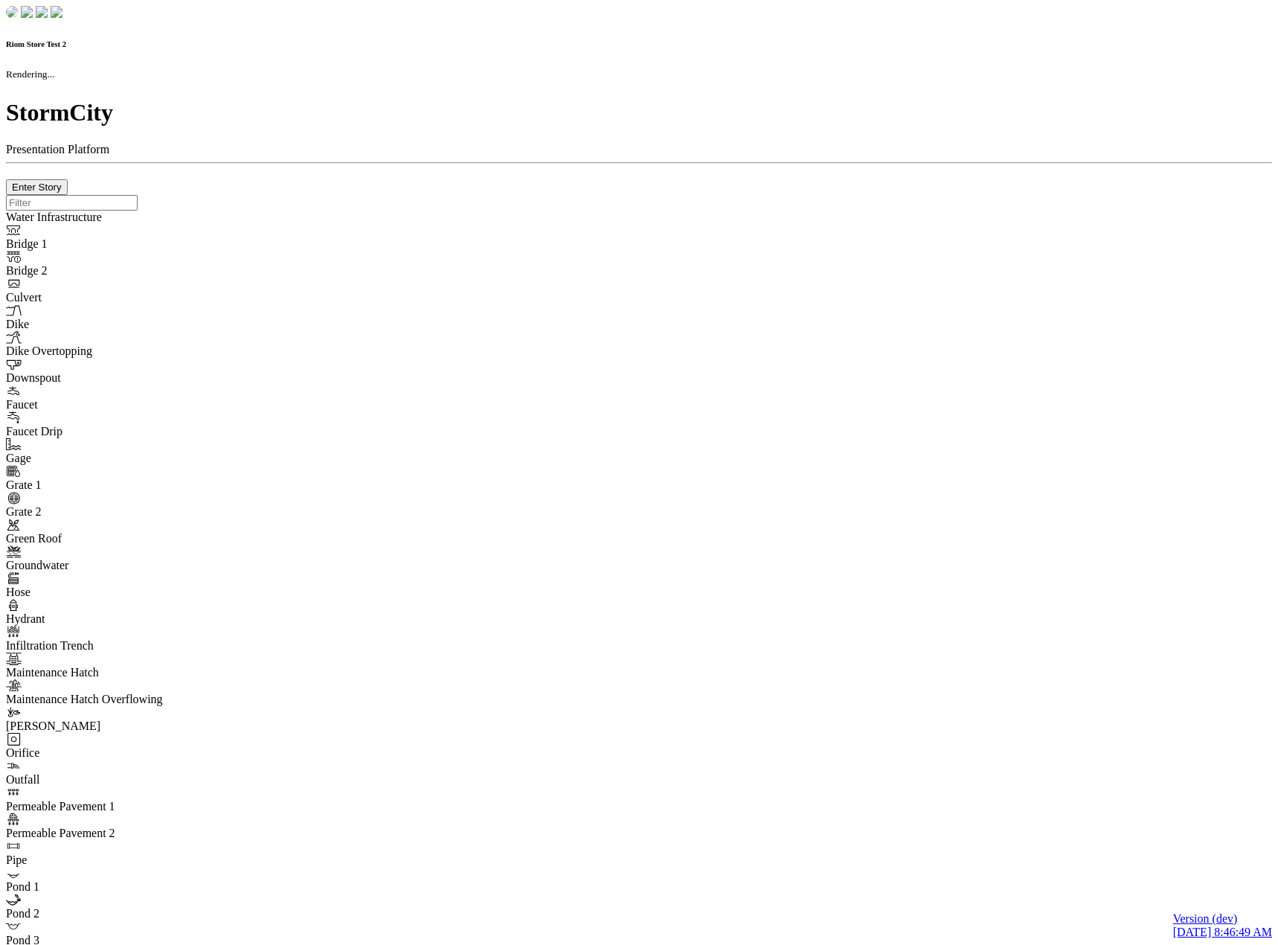
checkbox input "true"
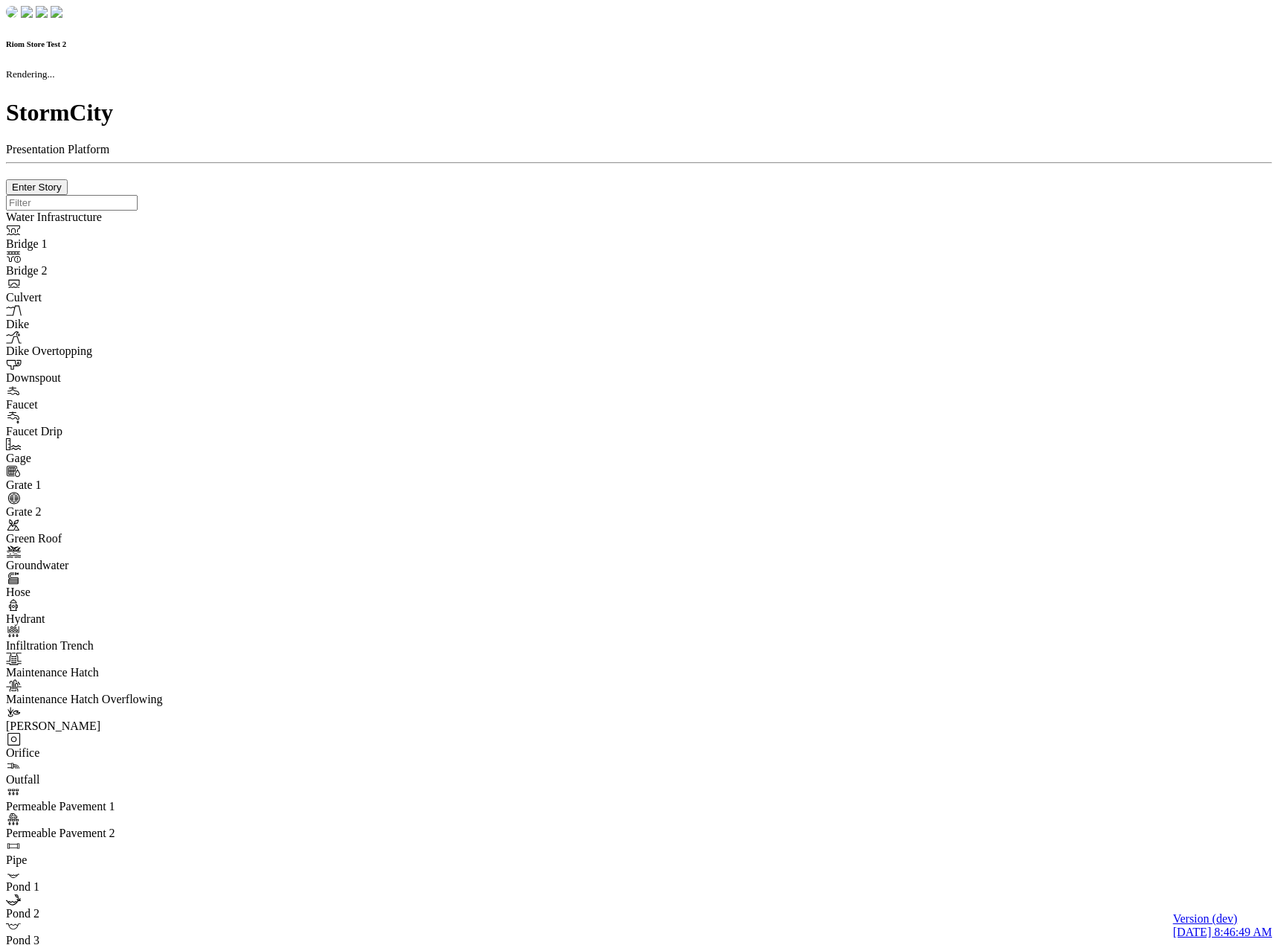
type input "0m"
type textarea "Depth = 0"
checkbox input "true"
select select "CIRCLE"
type input "7"
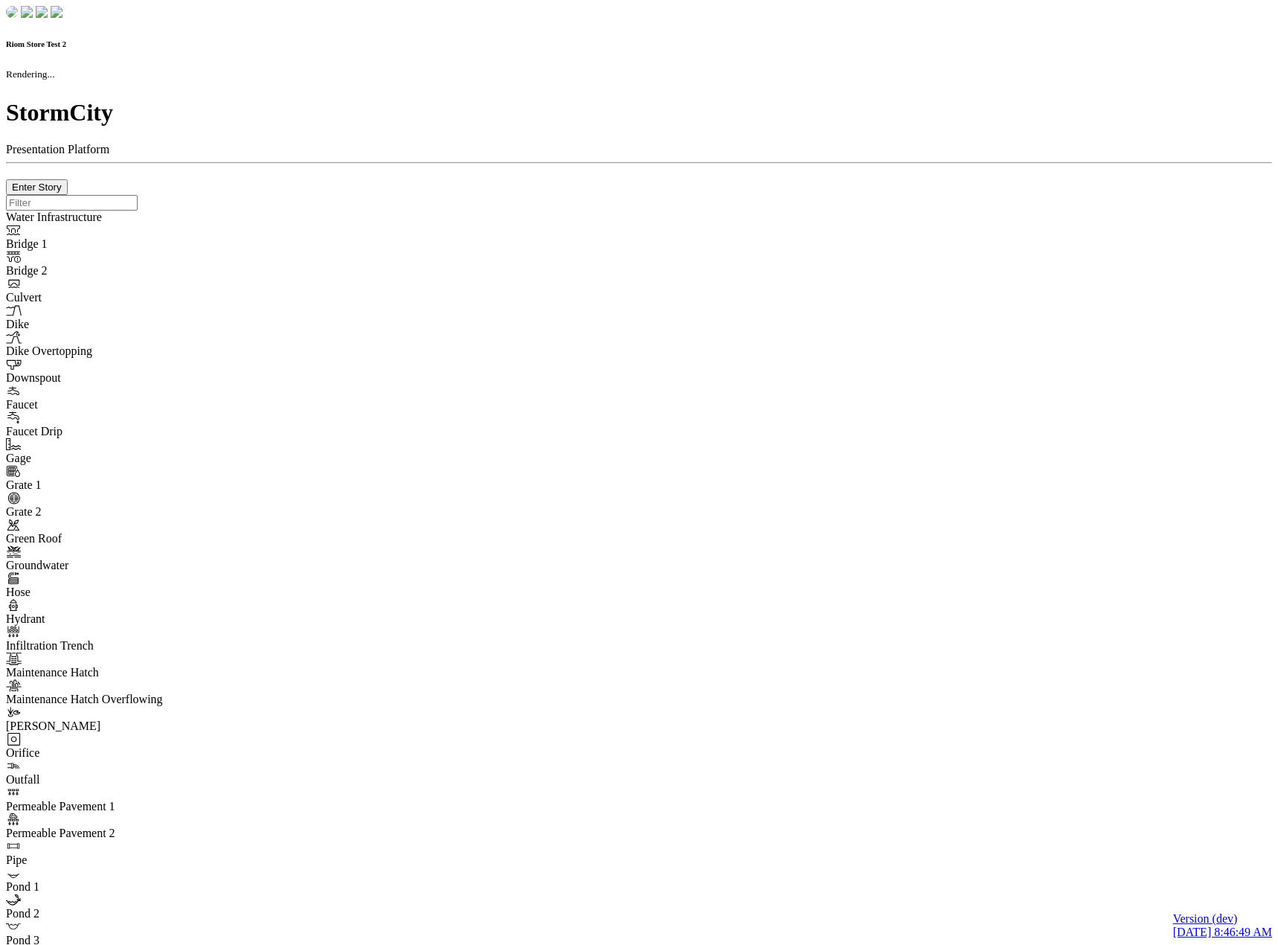
checkbox input "true"
type input "0"
type textarea "<i class="far fa-building"></i>"
select select "None"
type input "7"
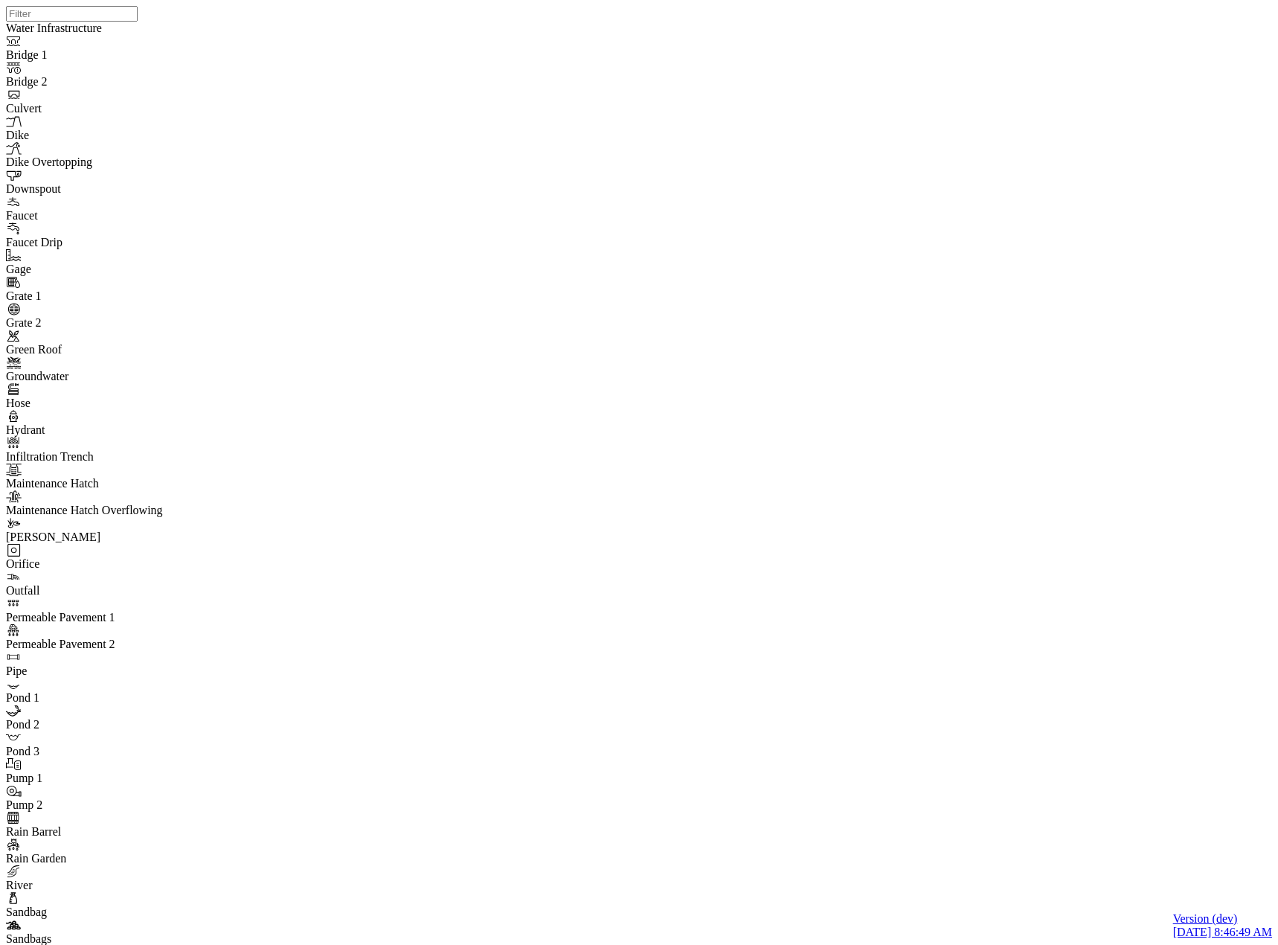
click at [743, 193] on span "Normal" at bounding box center [768, 187] width 51 height 13
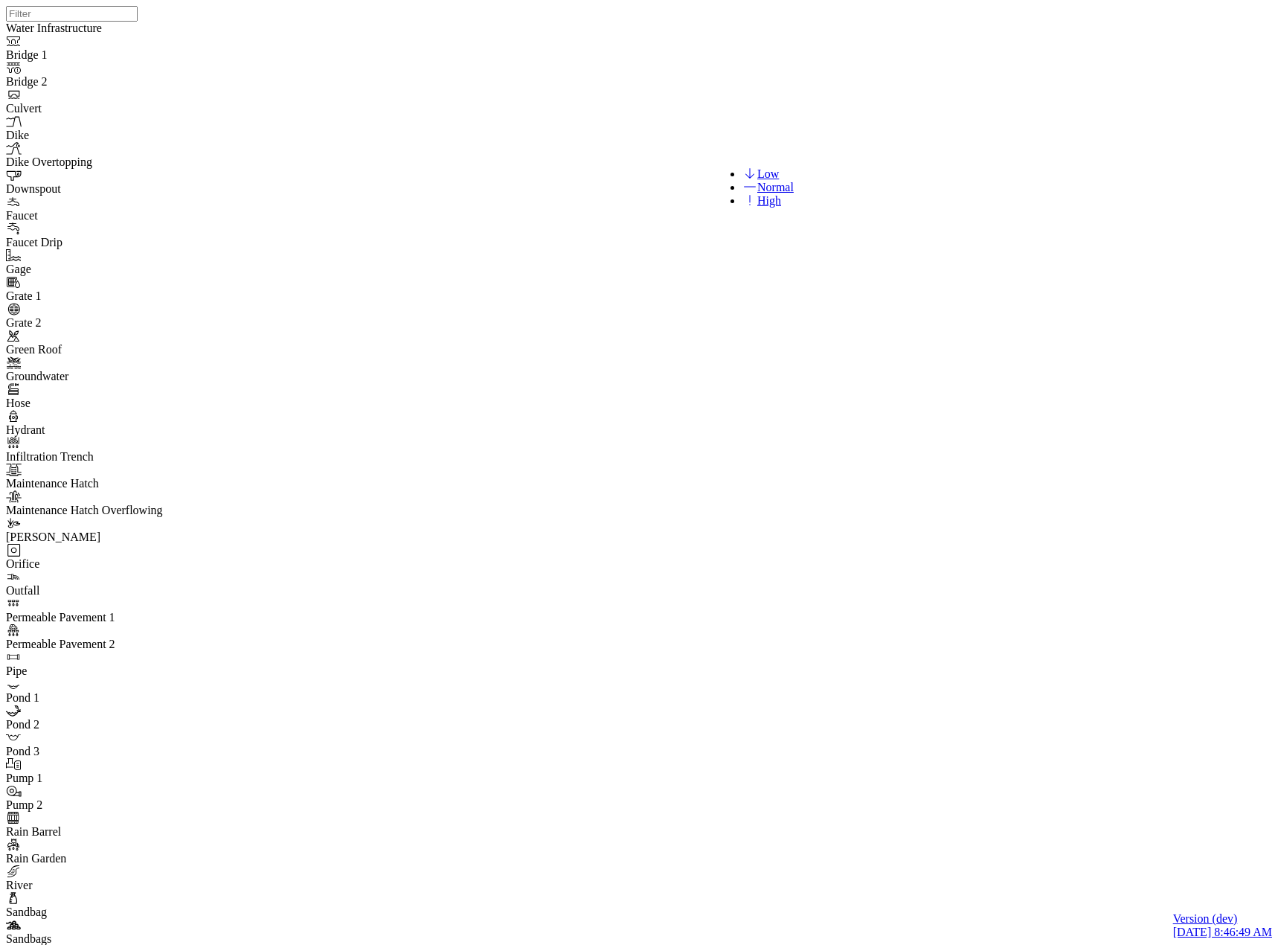
click at [749, 173] on span "Low" at bounding box center [761, 173] width 36 height 13
click at [743, 207] on span "High" at bounding box center [762, 200] width 39 height 13
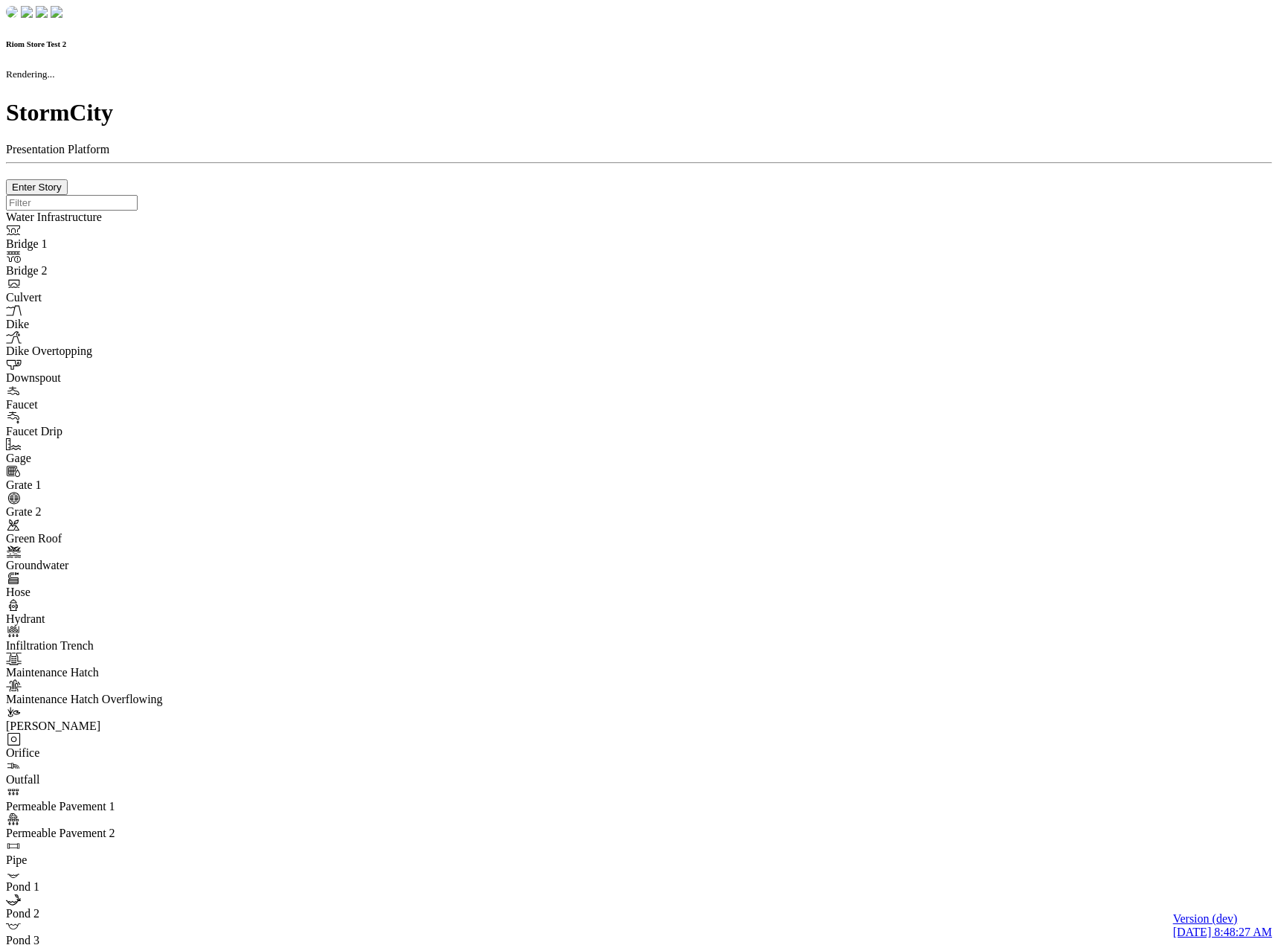
checkbox input "true"
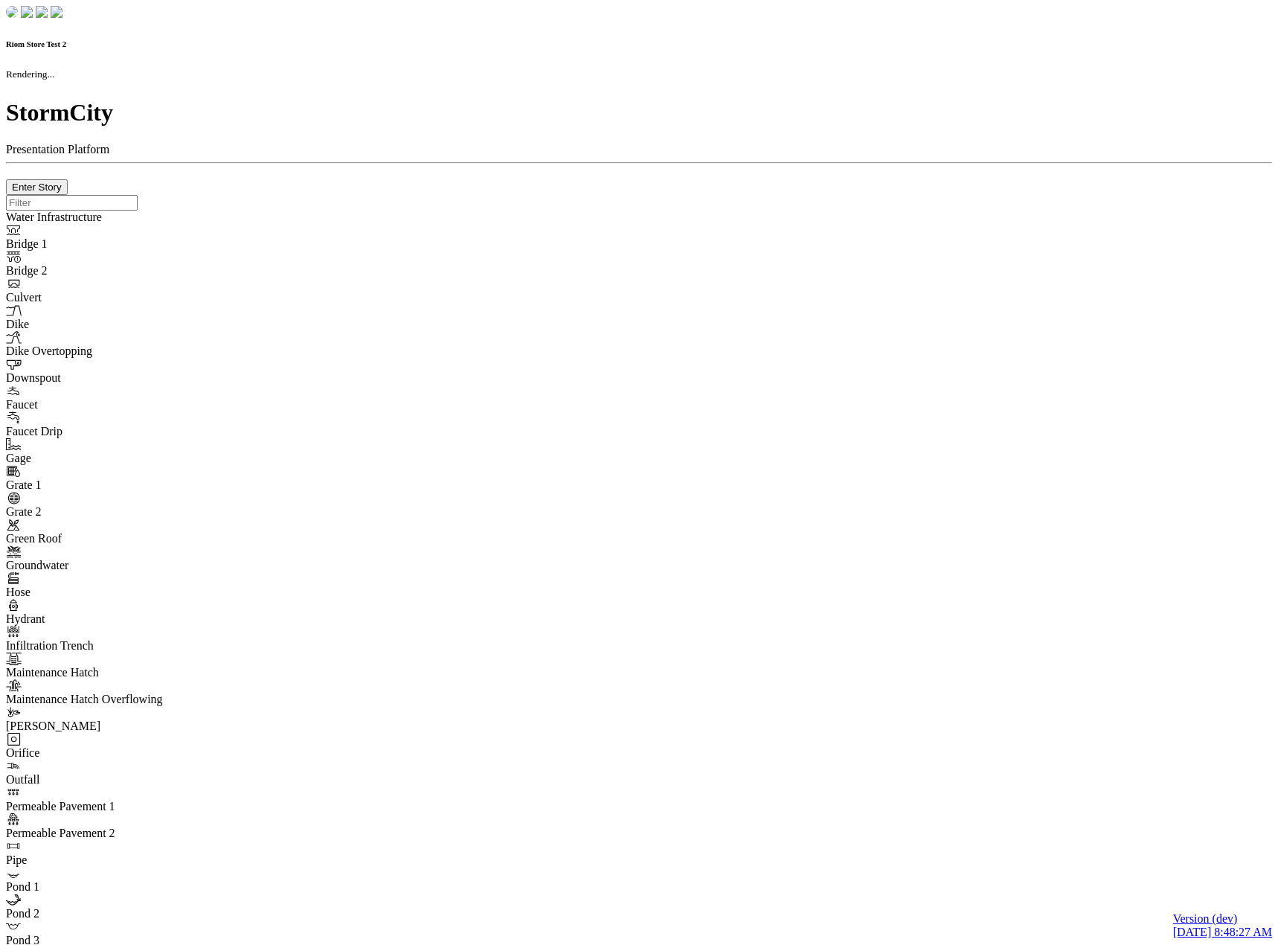
type input "0m"
type textarea "Depth = 0"
checkbox input "true"
select select "CIRCLE"
type input "7"
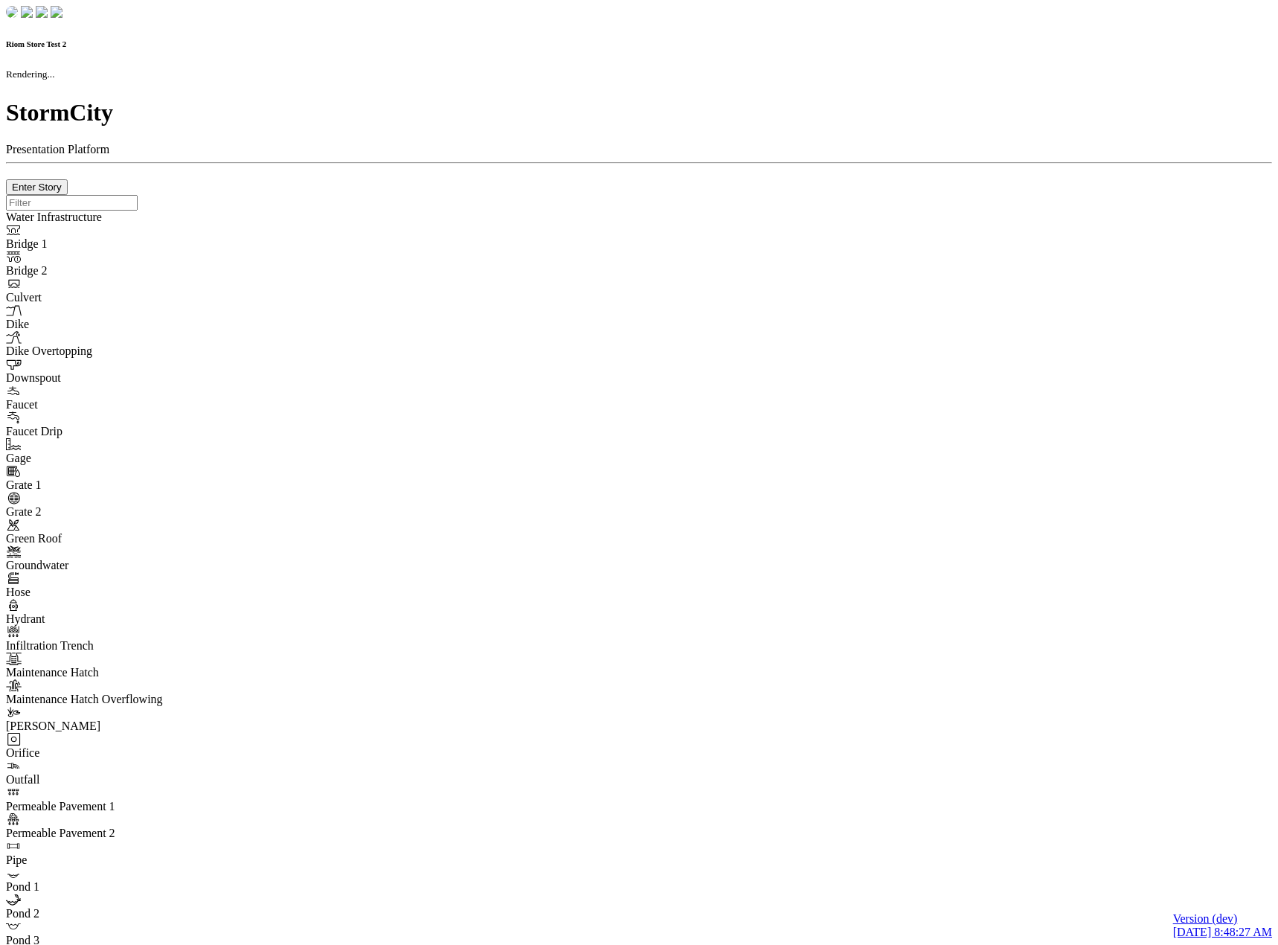
checkbox input "true"
type input "0"
select select "None"
type textarea "<i class="far fa-building"></i>"
type input "7"
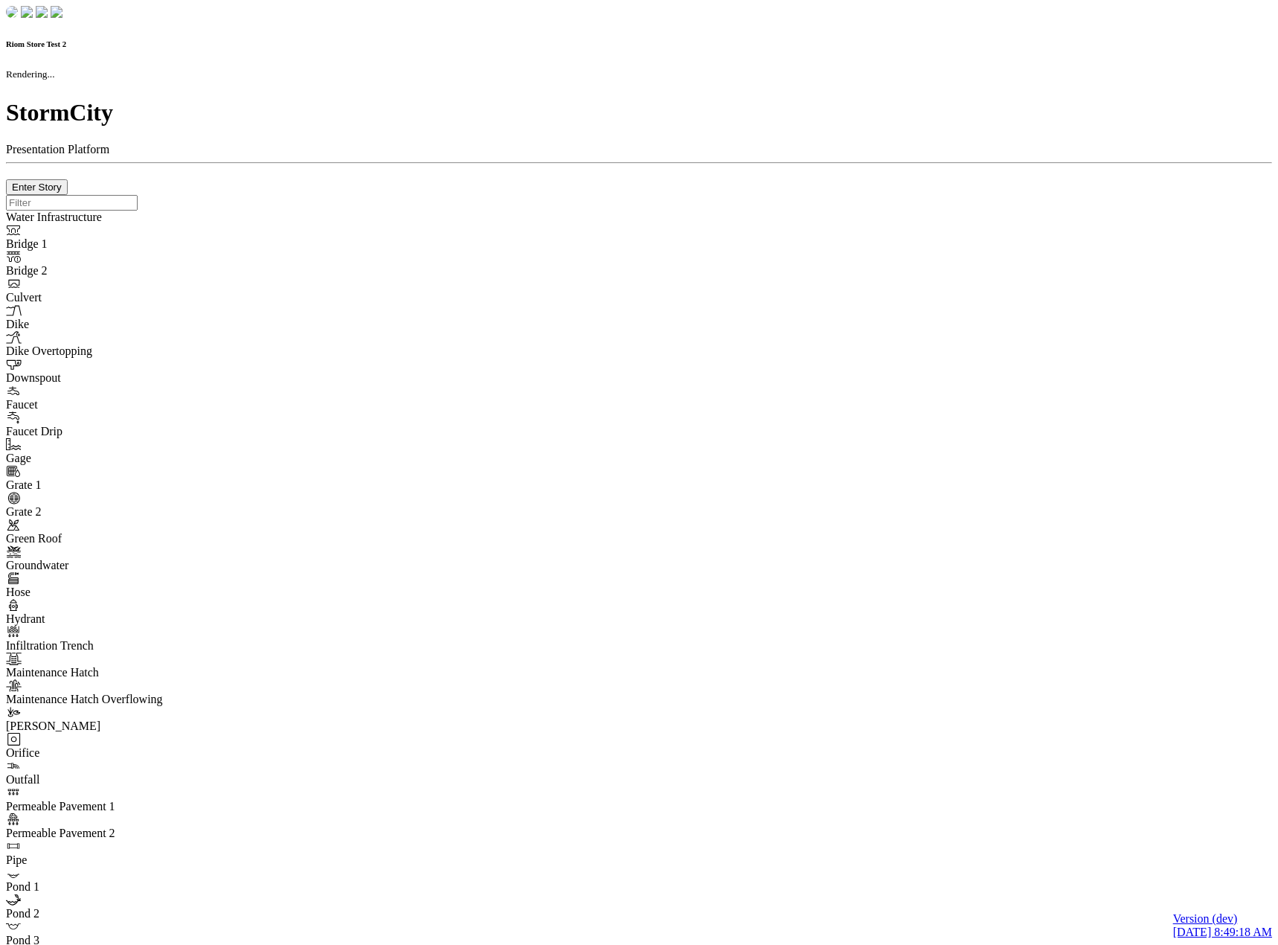
checkbox input "true"
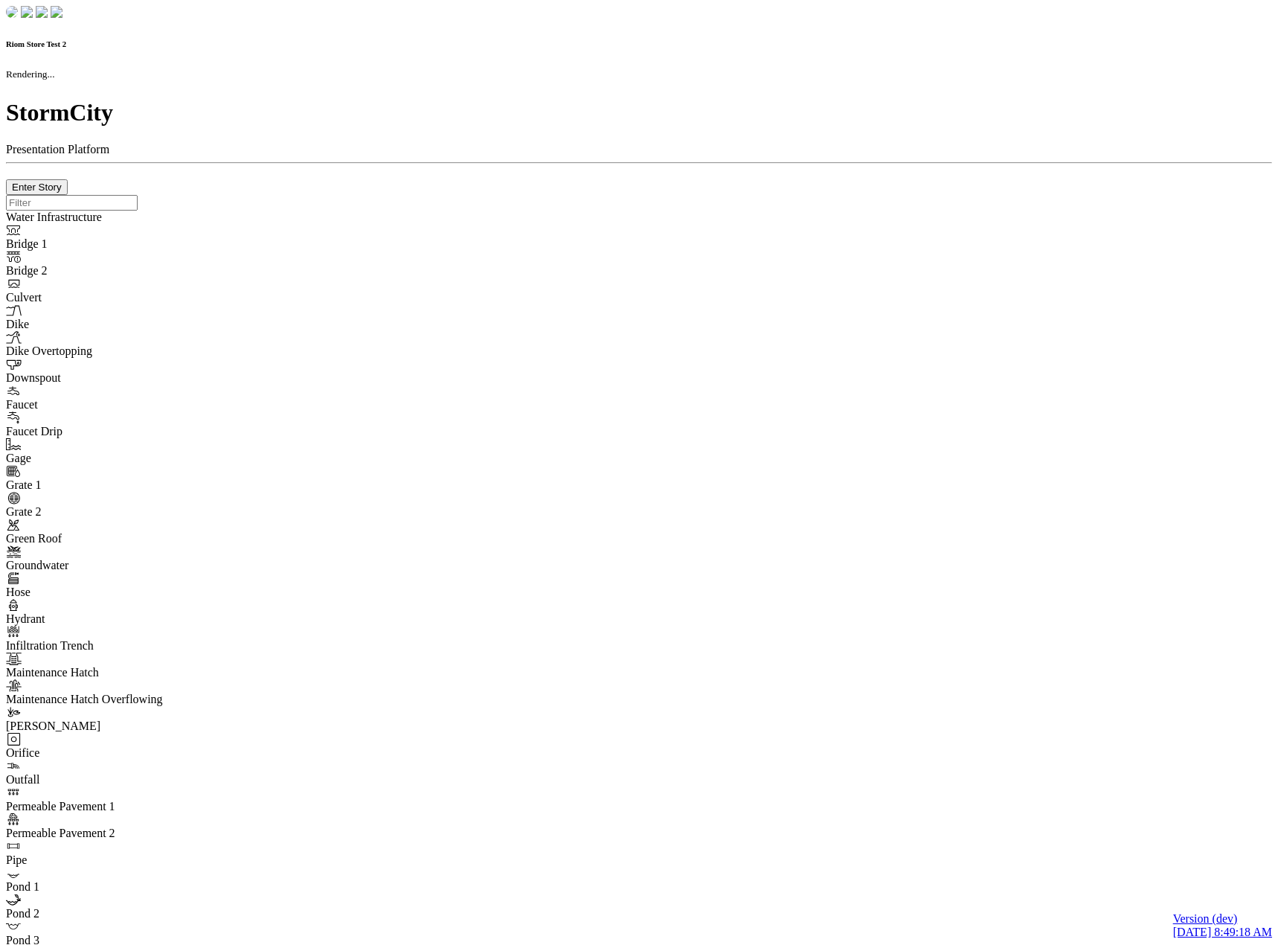
type input "0m"
type textarea "Depth = 0"
checkbox input "true"
select select "CIRCLE"
type input "7"
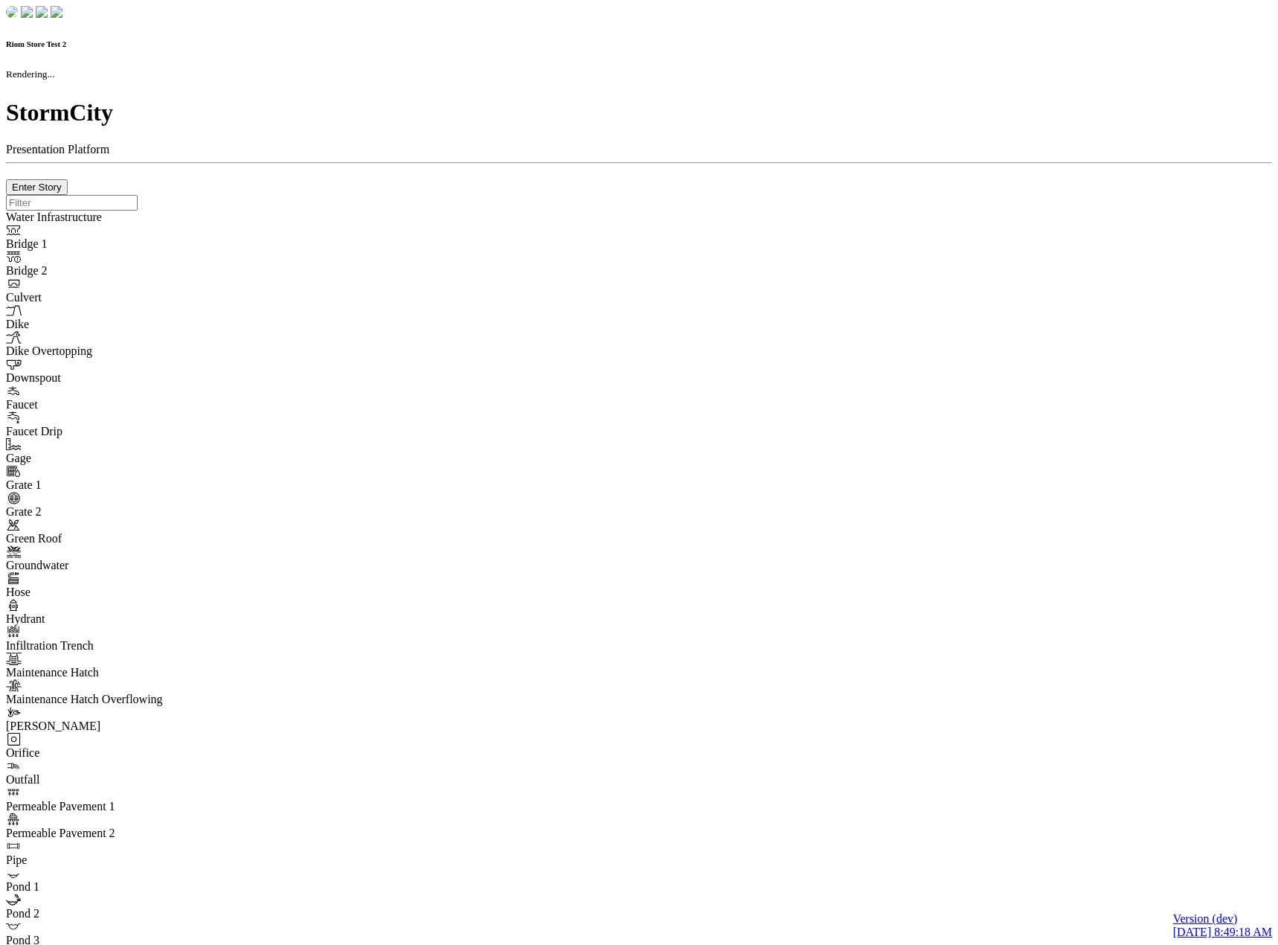
checkbox input "true"
type input "0"
type textarea "<i class="far fa-building"></i>"
select select "None"
type input "7"
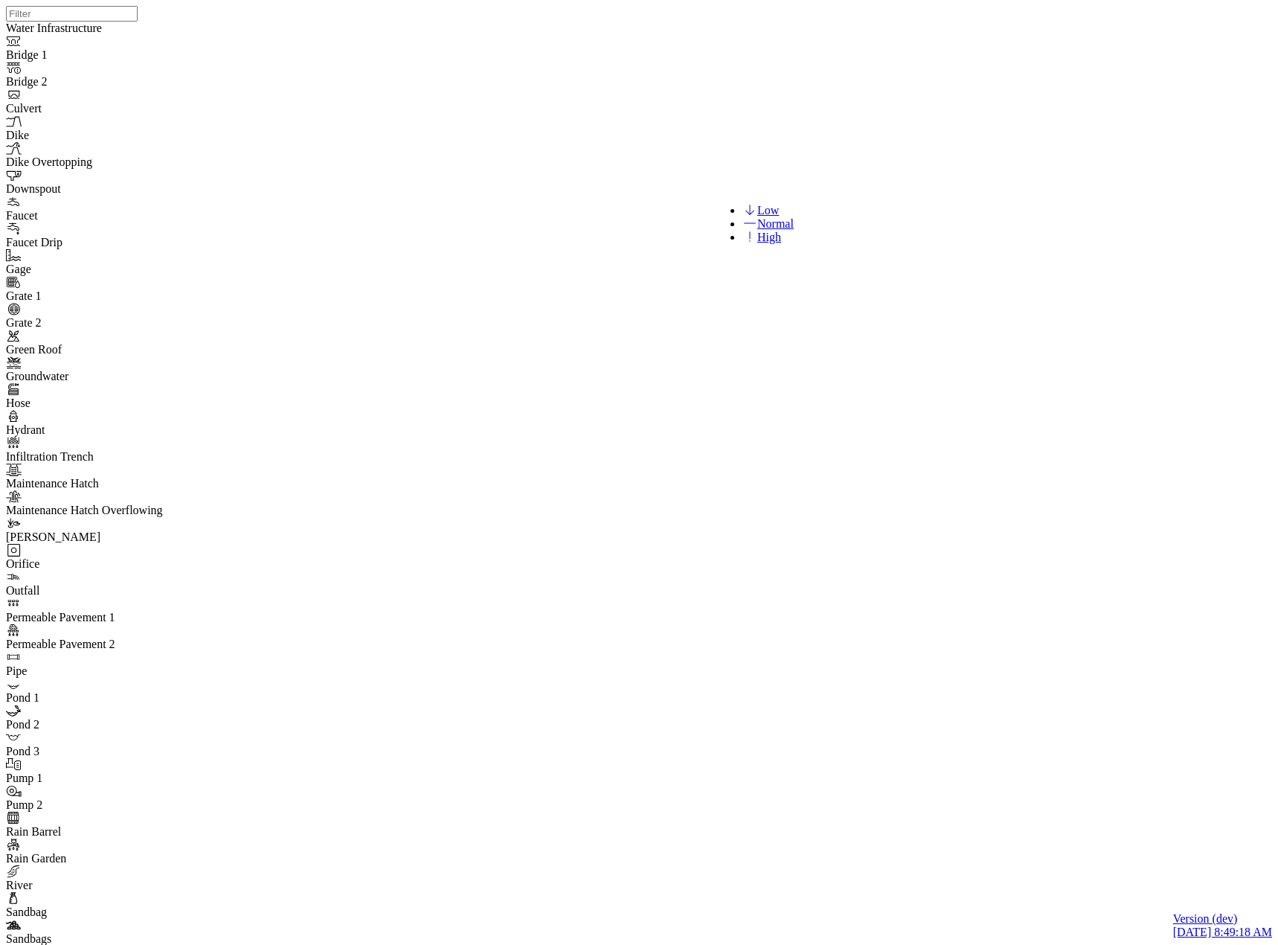
click at [761, 243] on span "High" at bounding box center [770, 237] width 24 height 13
click at [746, 223] on link "Normal" at bounding box center [768, 223] width 51 height 13
drag, startPoint x: 669, startPoint y: 622, endPoint x: 671, endPoint y: 602, distance: 20.2
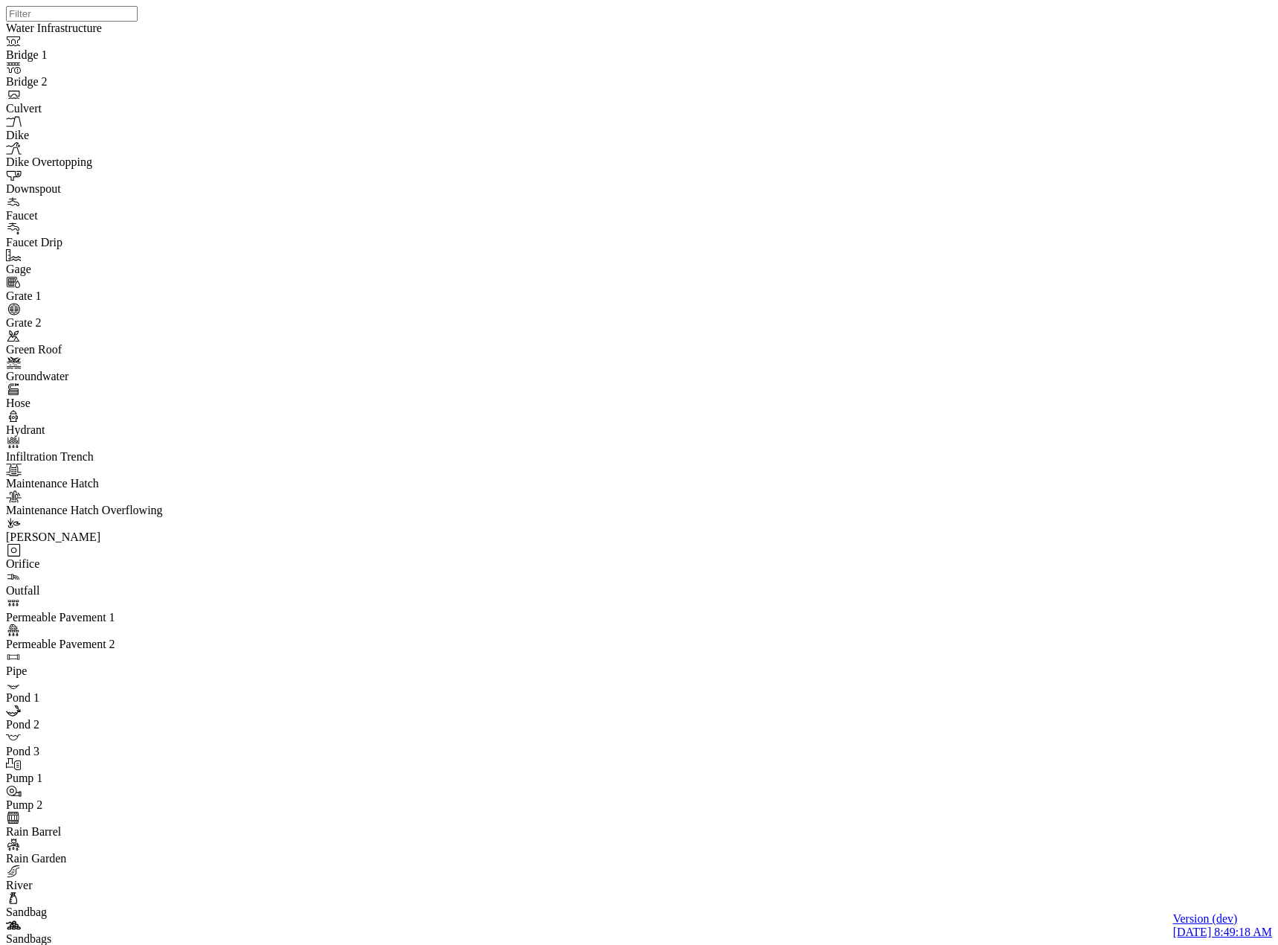
drag, startPoint x: 623, startPoint y: 546, endPoint x: 630, endPoint y: 528, distance: 19.1
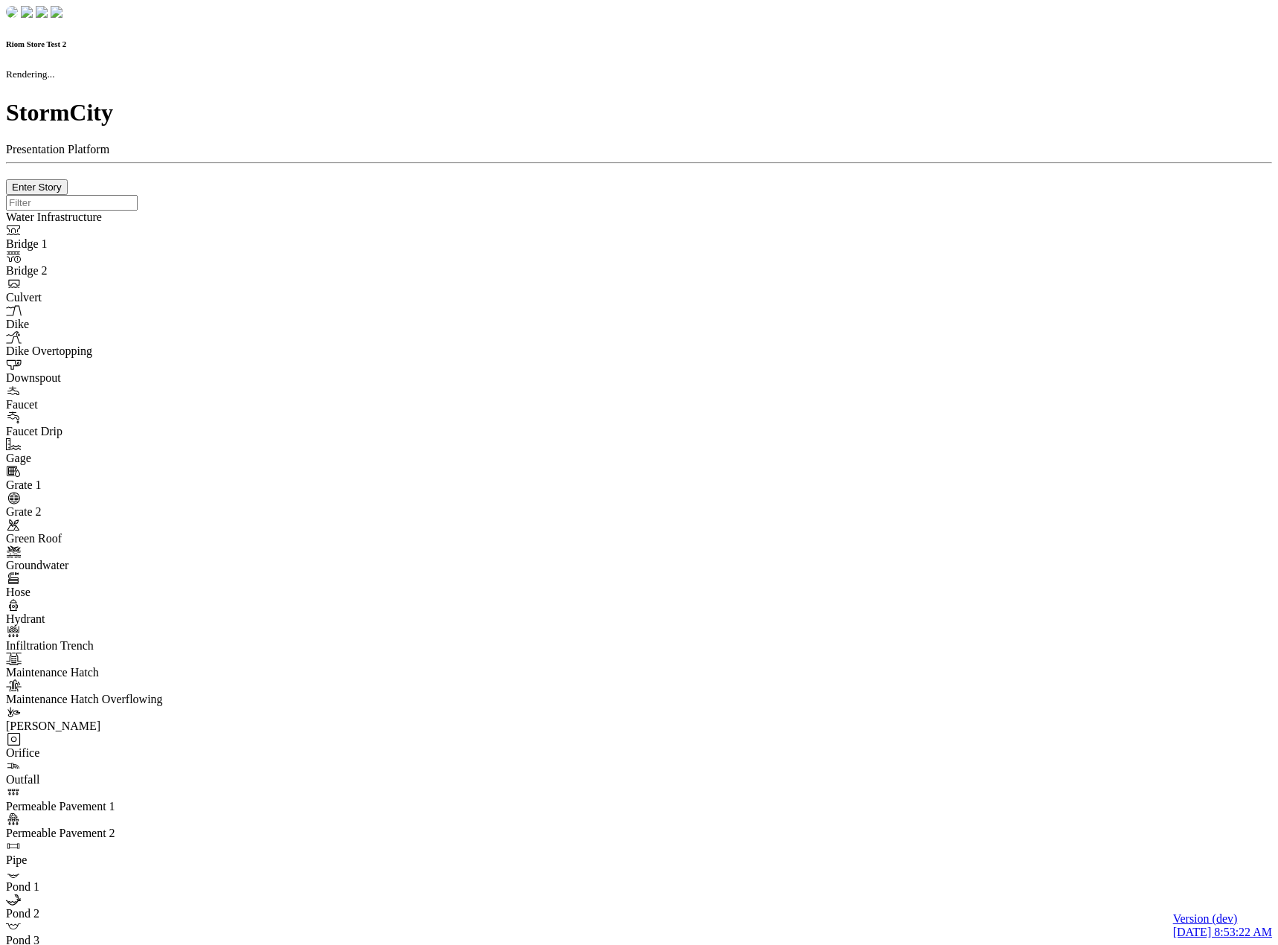
checkbox input "true"
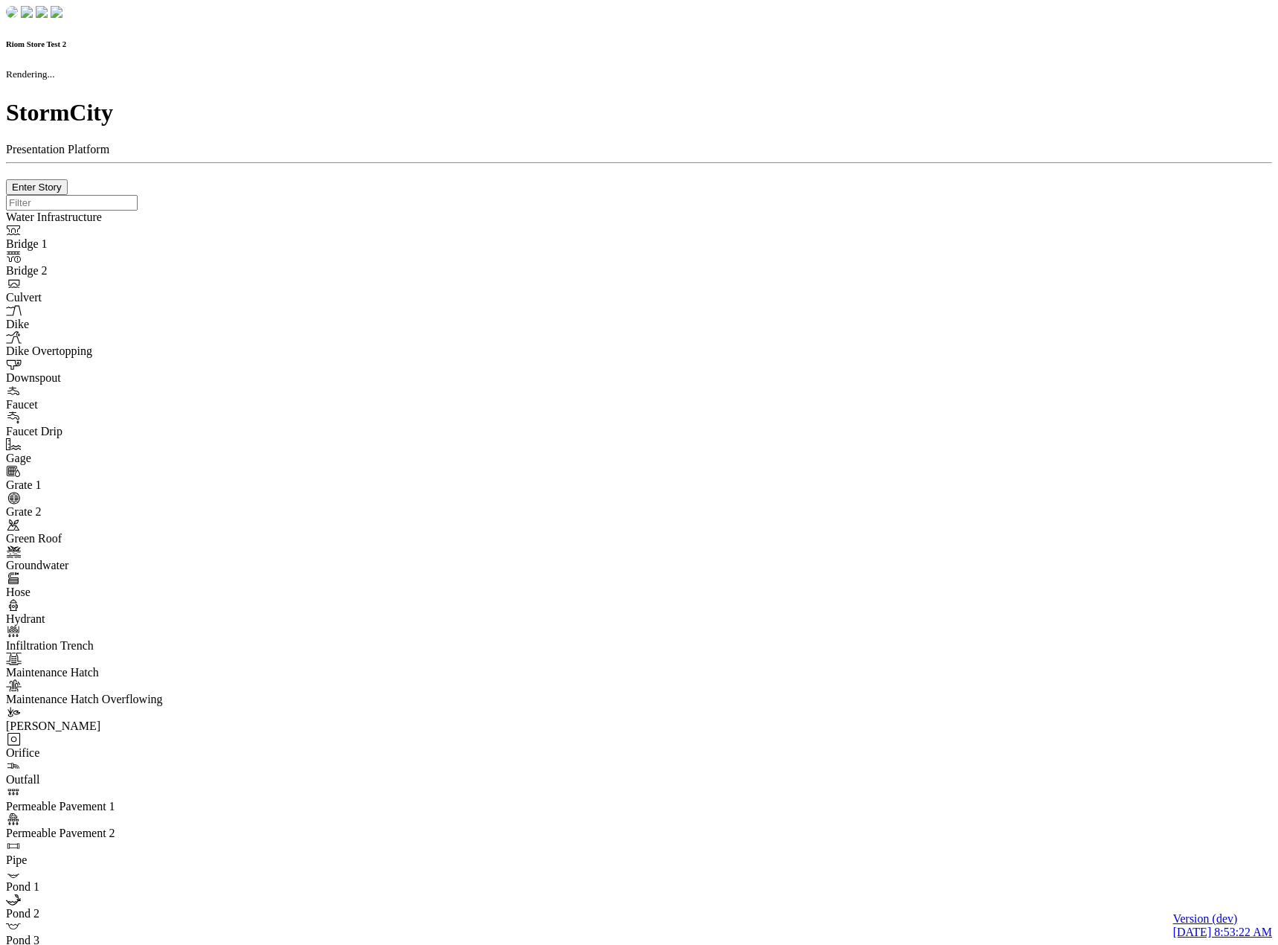
type input "0m"
type textarea "Depth = 0"
checkbox input "true"
select select "CIRCLE"
type input "7"
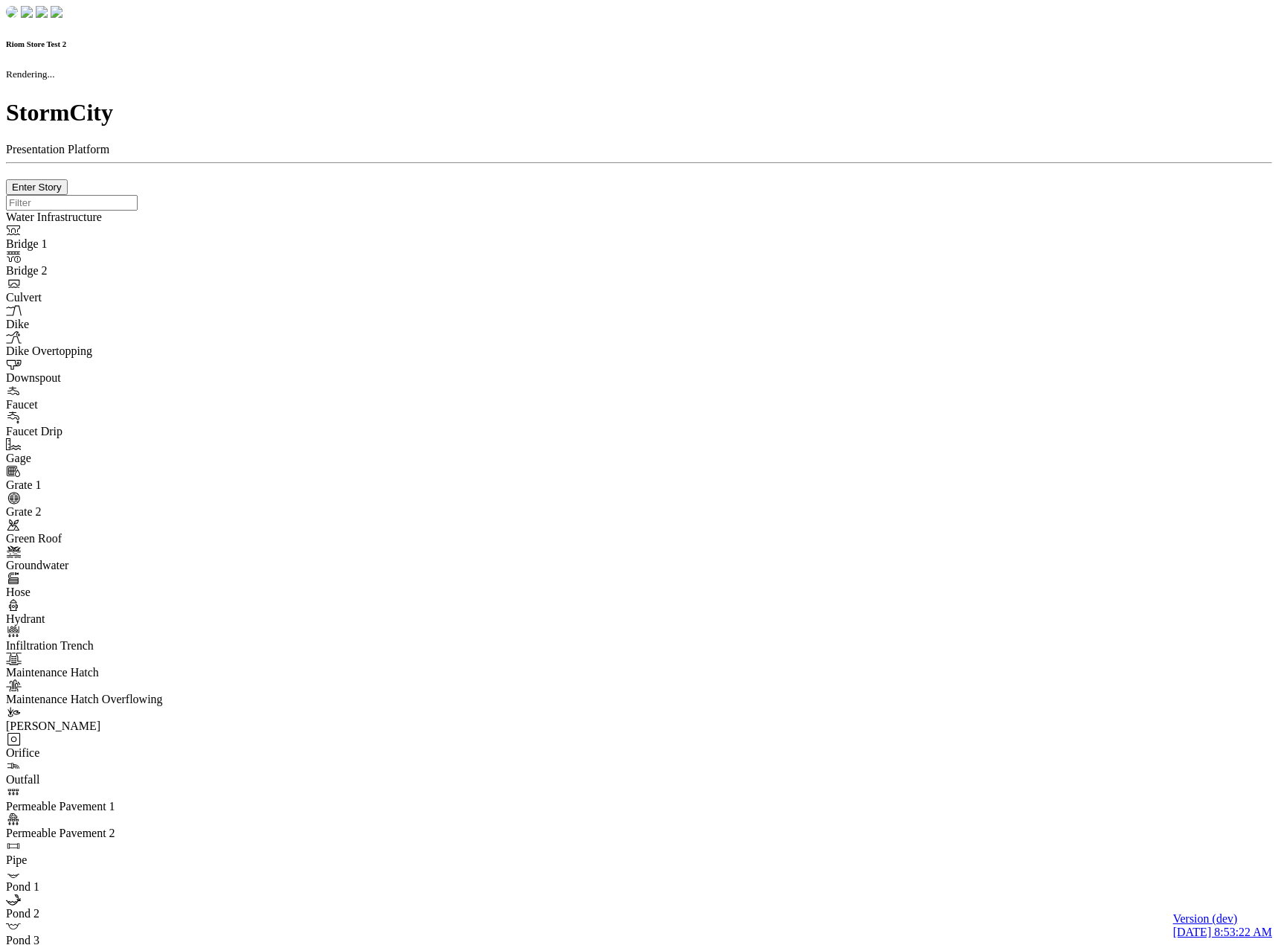
checkbox input "true"
type input "0"
type textarea "<i class="far fa-building"></i>"
type input "7"
select select "None"
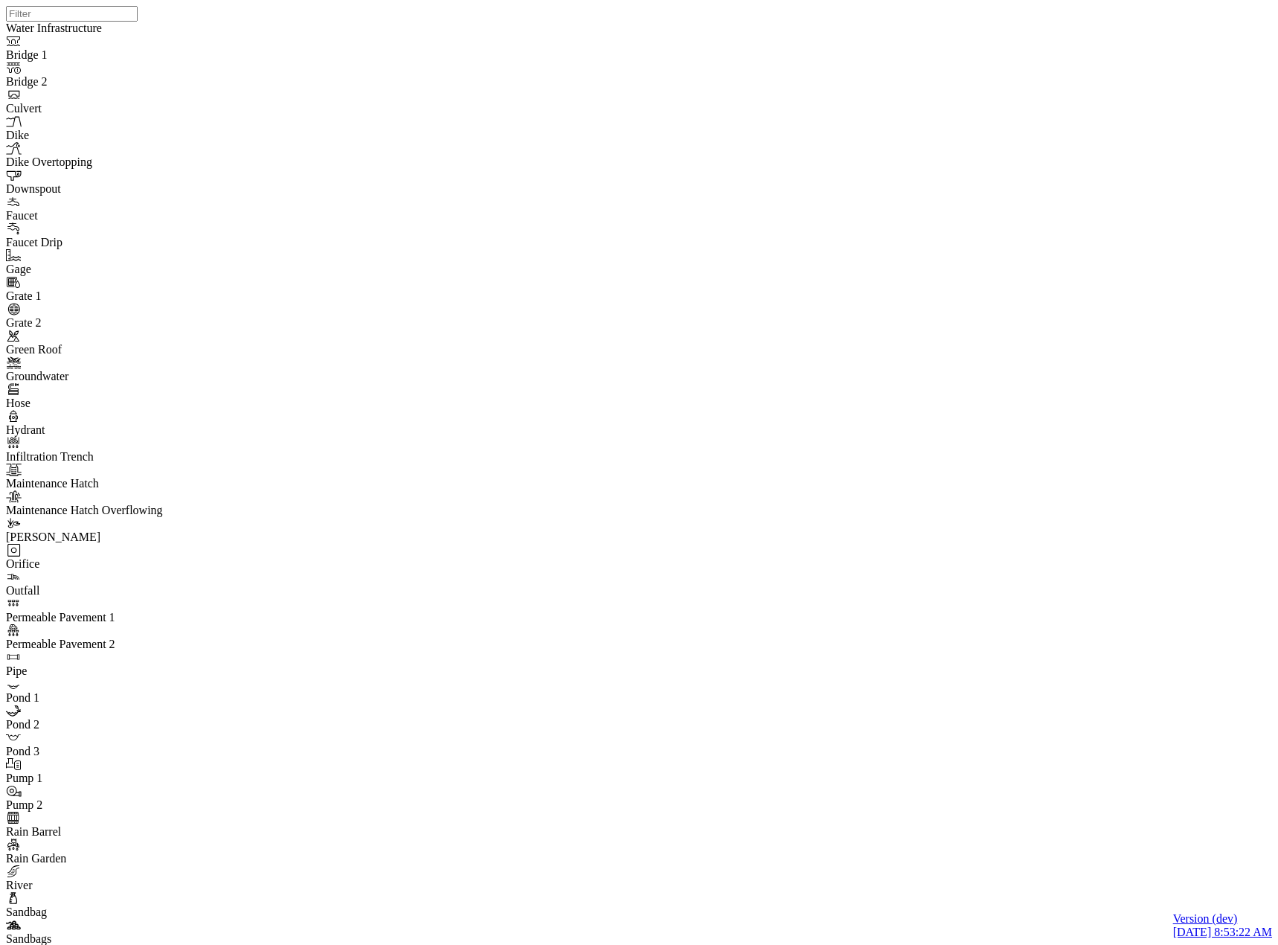
click at [715, 249] on span "High" at bounding box center [727, 242] width 24 height 13
click at [729, 220] on span "Low" at bounding box center [739, 215] width 22 height 13
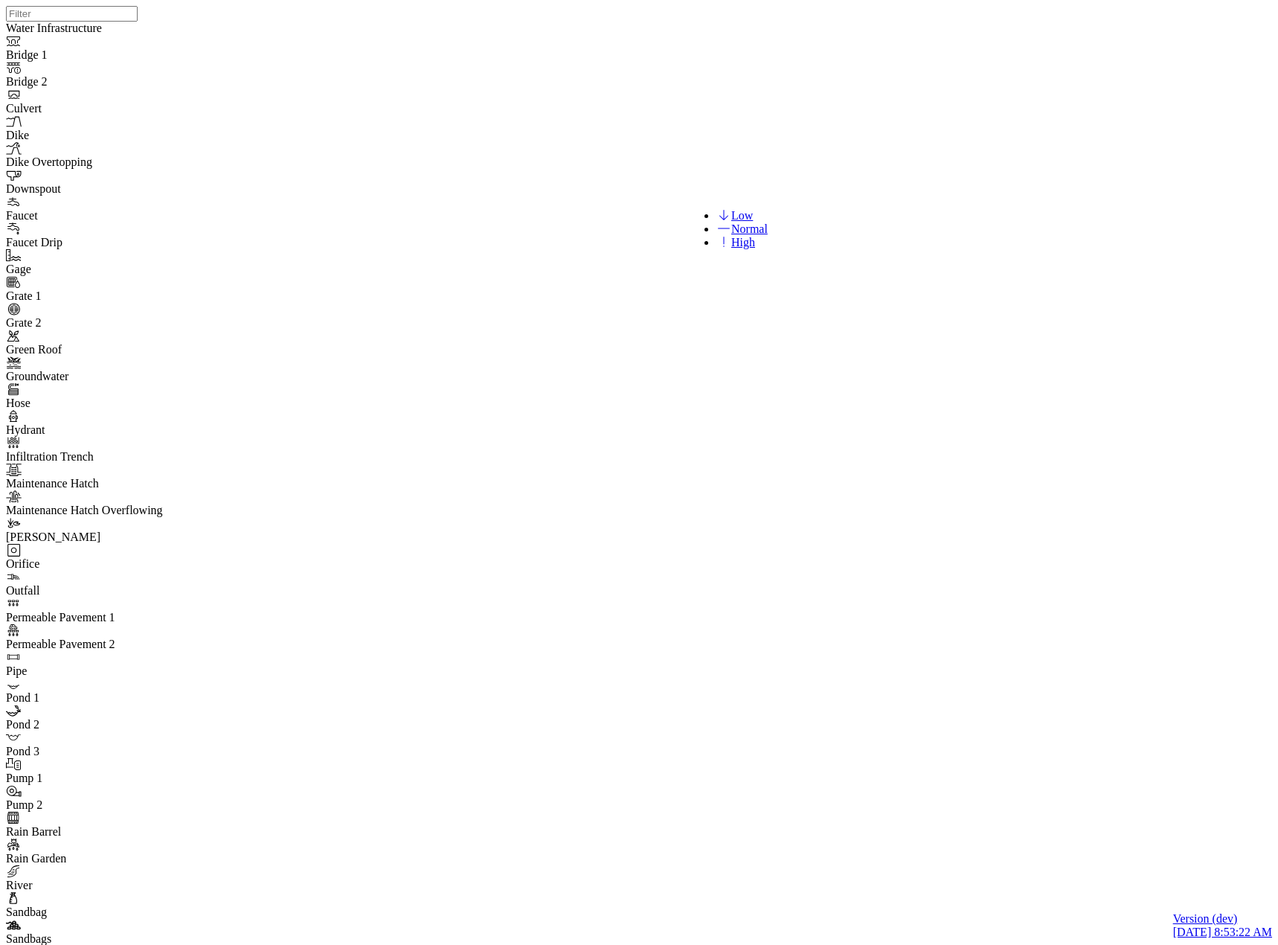
click at [719, 235] on span "Normal" at bounding box center [742, 228] width 51 height 13
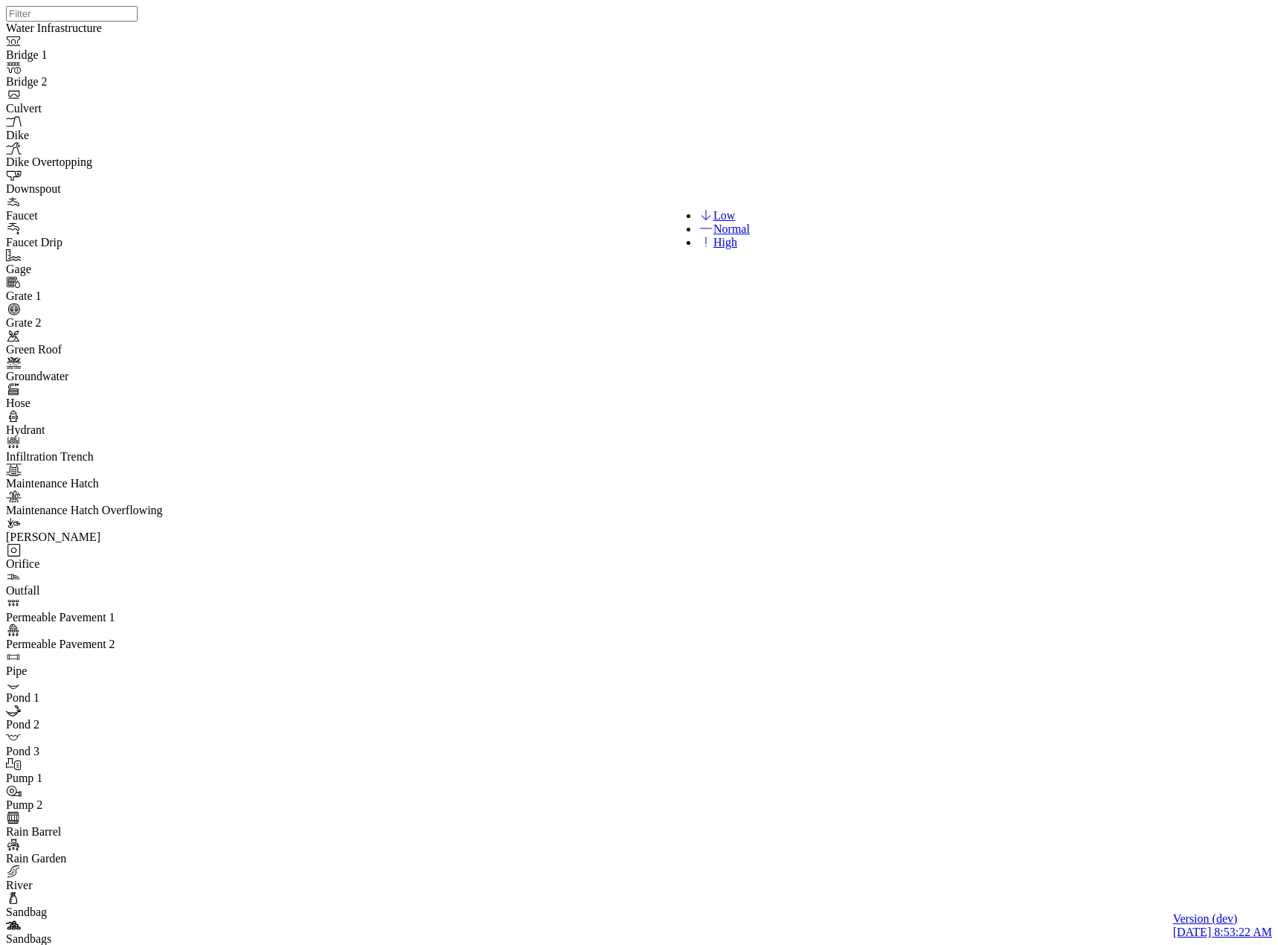
click at [721, 249] on span "High" at bounding box center [726, 242] width 24 height 13
click at [720, 232] on span "Normal" at bounding box center [732, 228] width 36 height 13
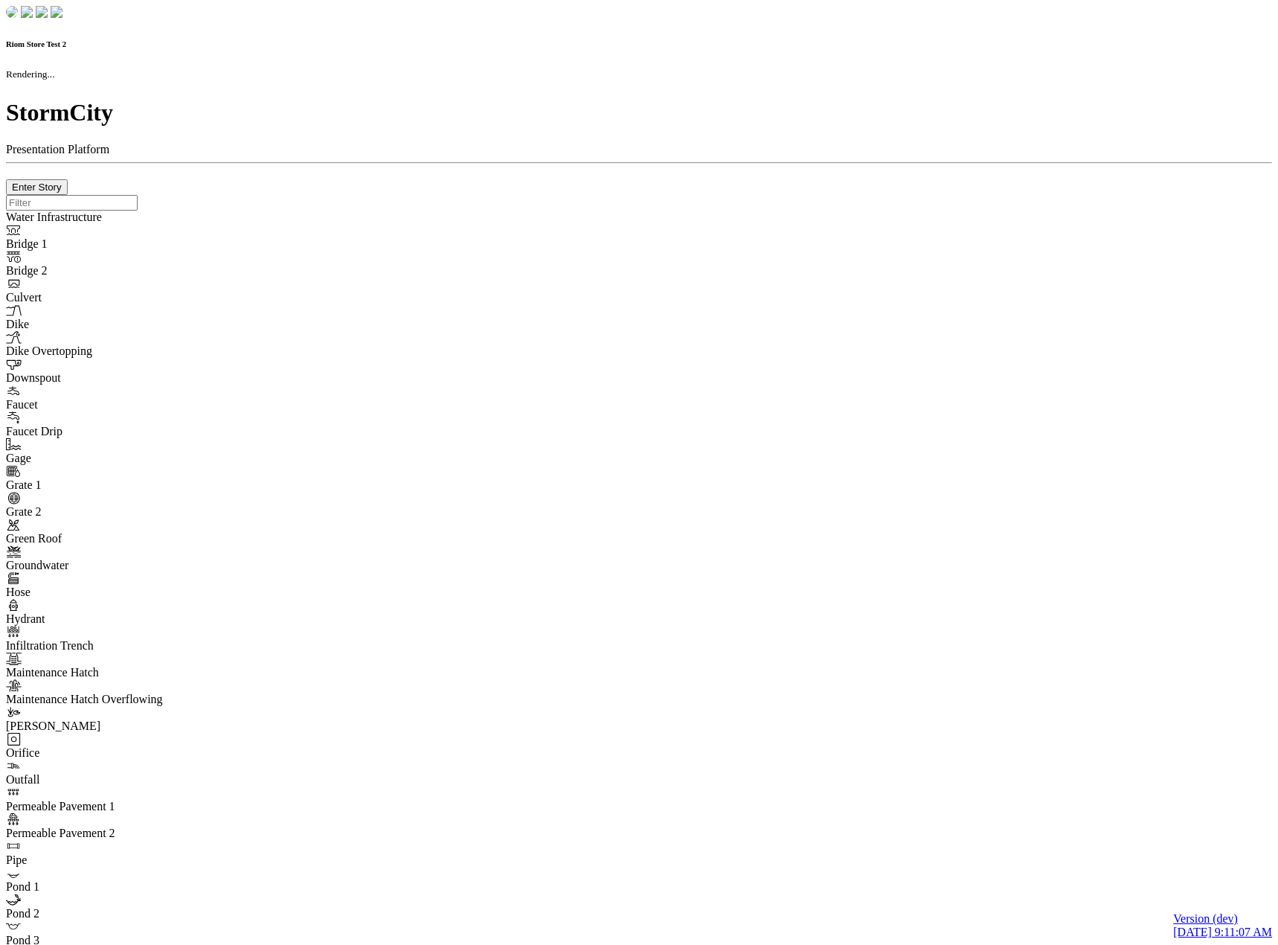
checkbox input "true"
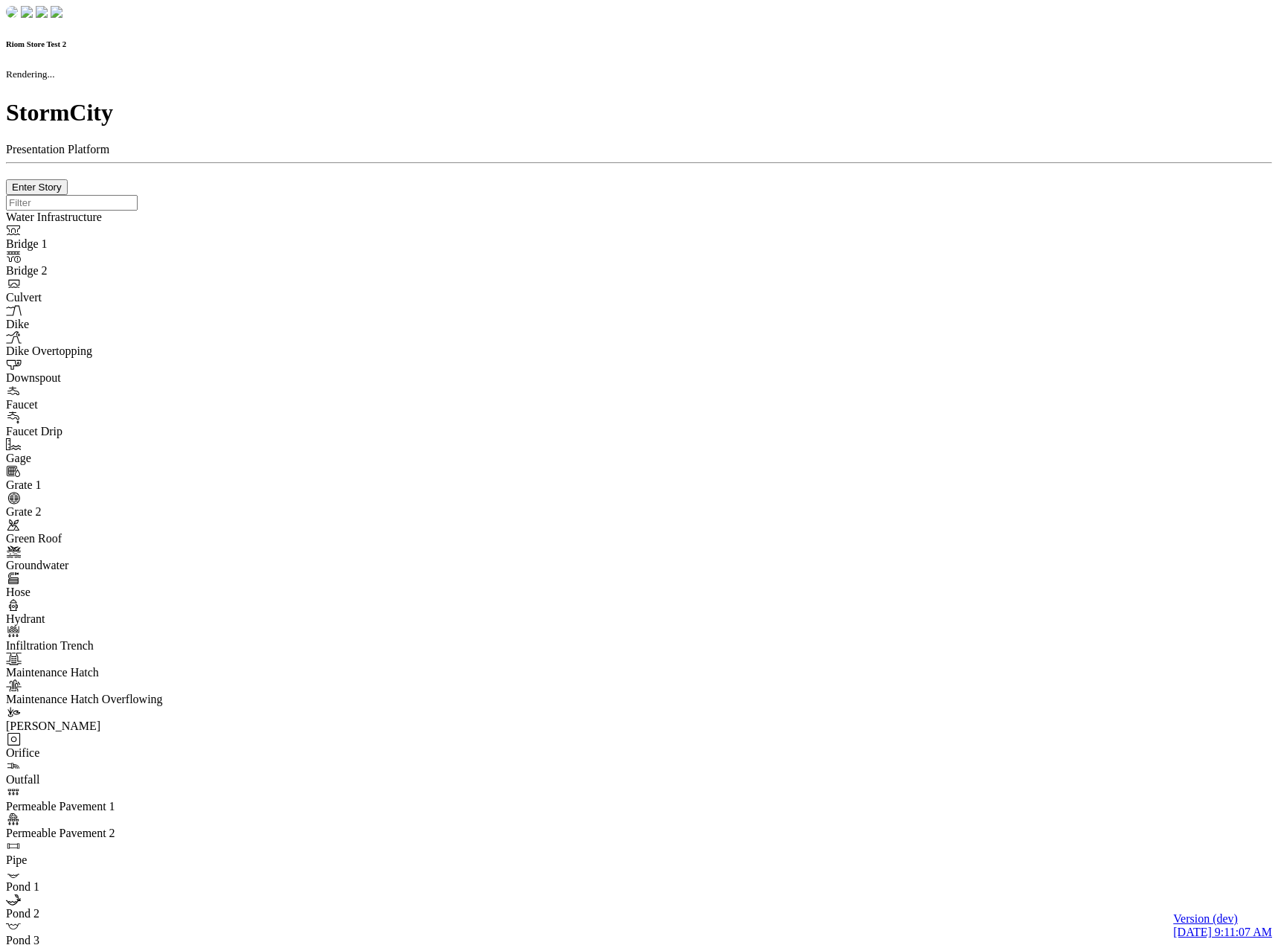
type input "0m"
type textarea "Depth = 0"
checkbox input "true"
select select "CIRCLE"
type input "7"
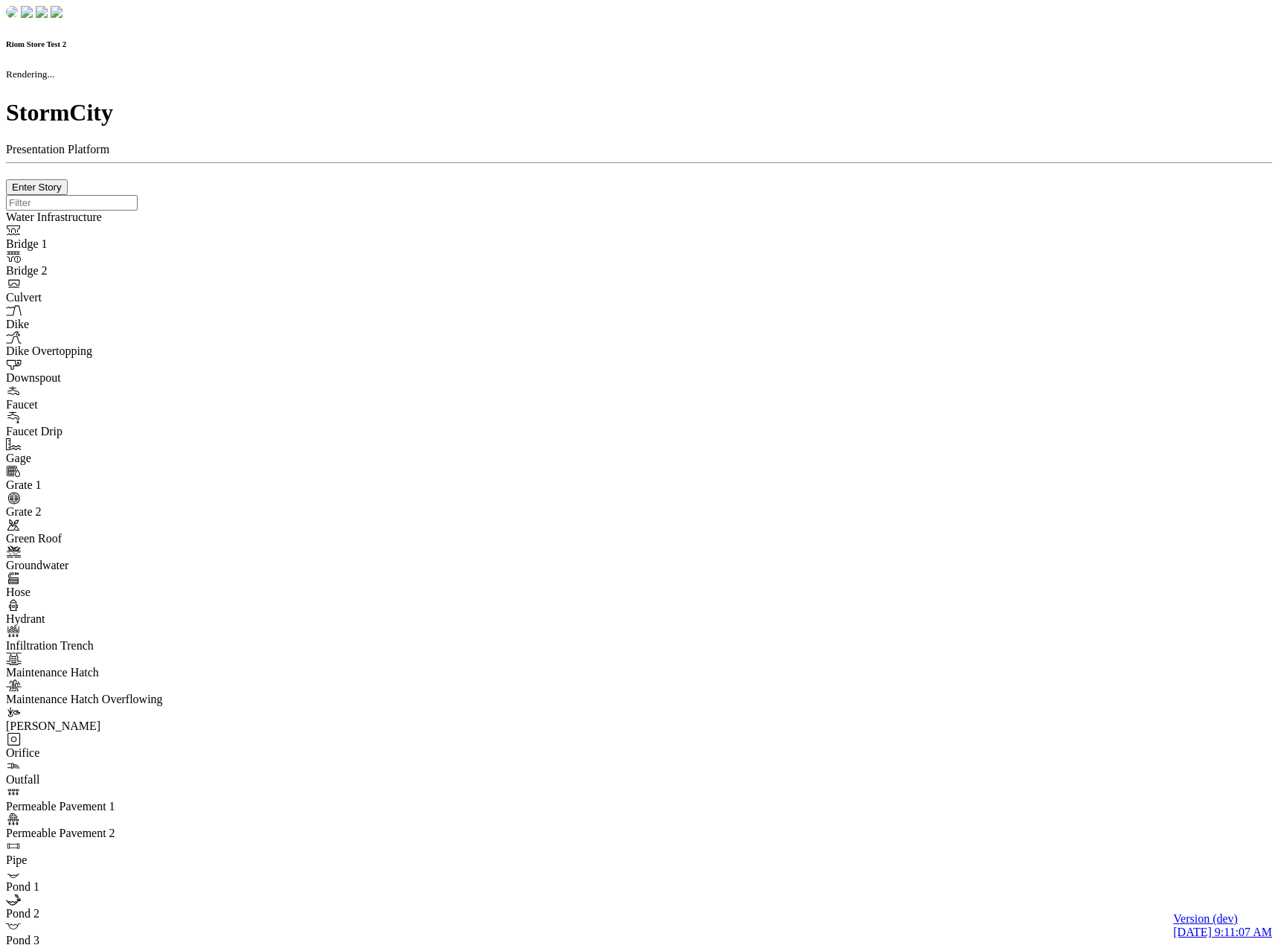
checkbox input "true"
type input "0"
select select "None"
type textarea "<i class="far fa-building"></i>"
type input "7"
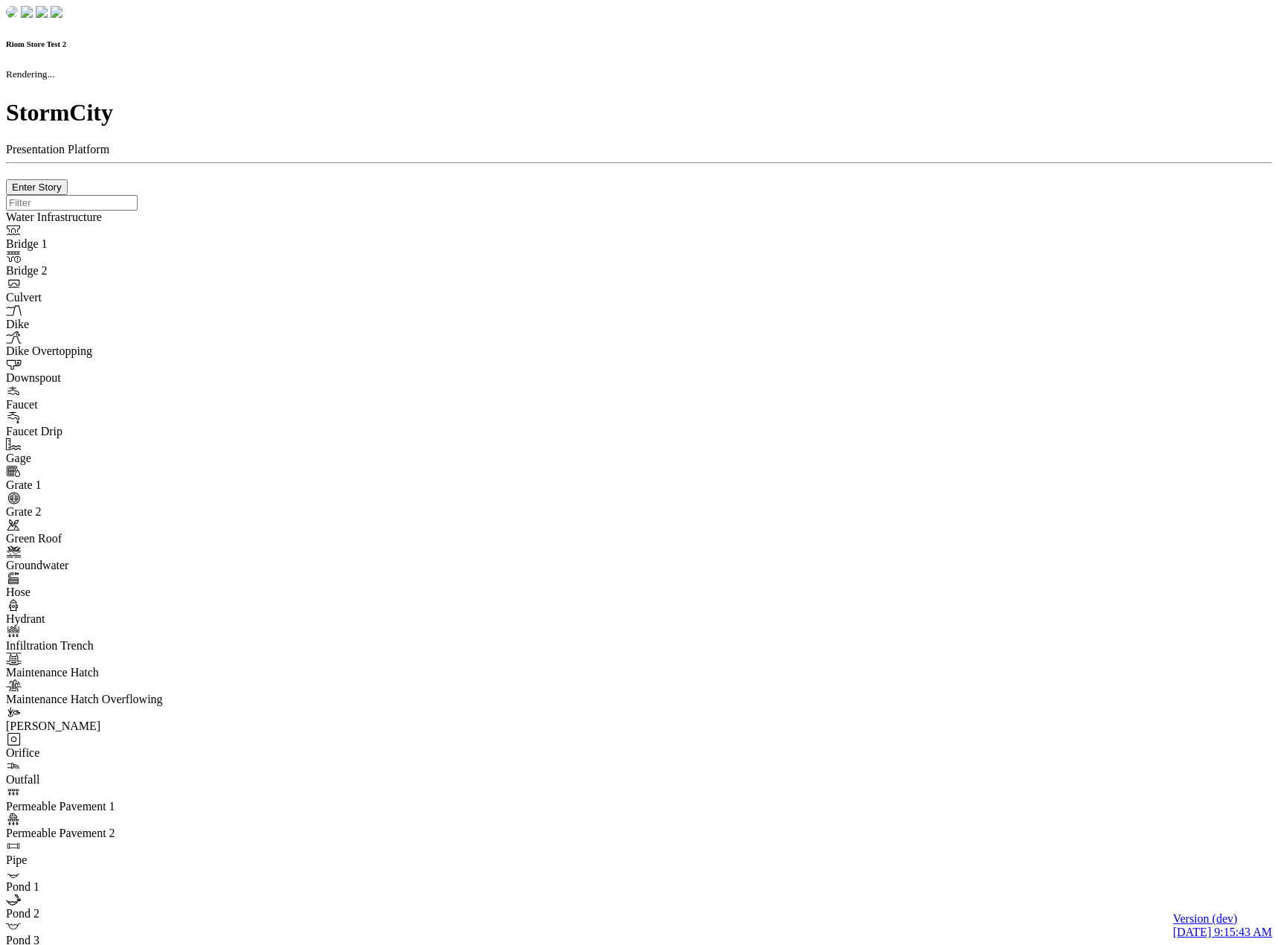
checkbox input "true"
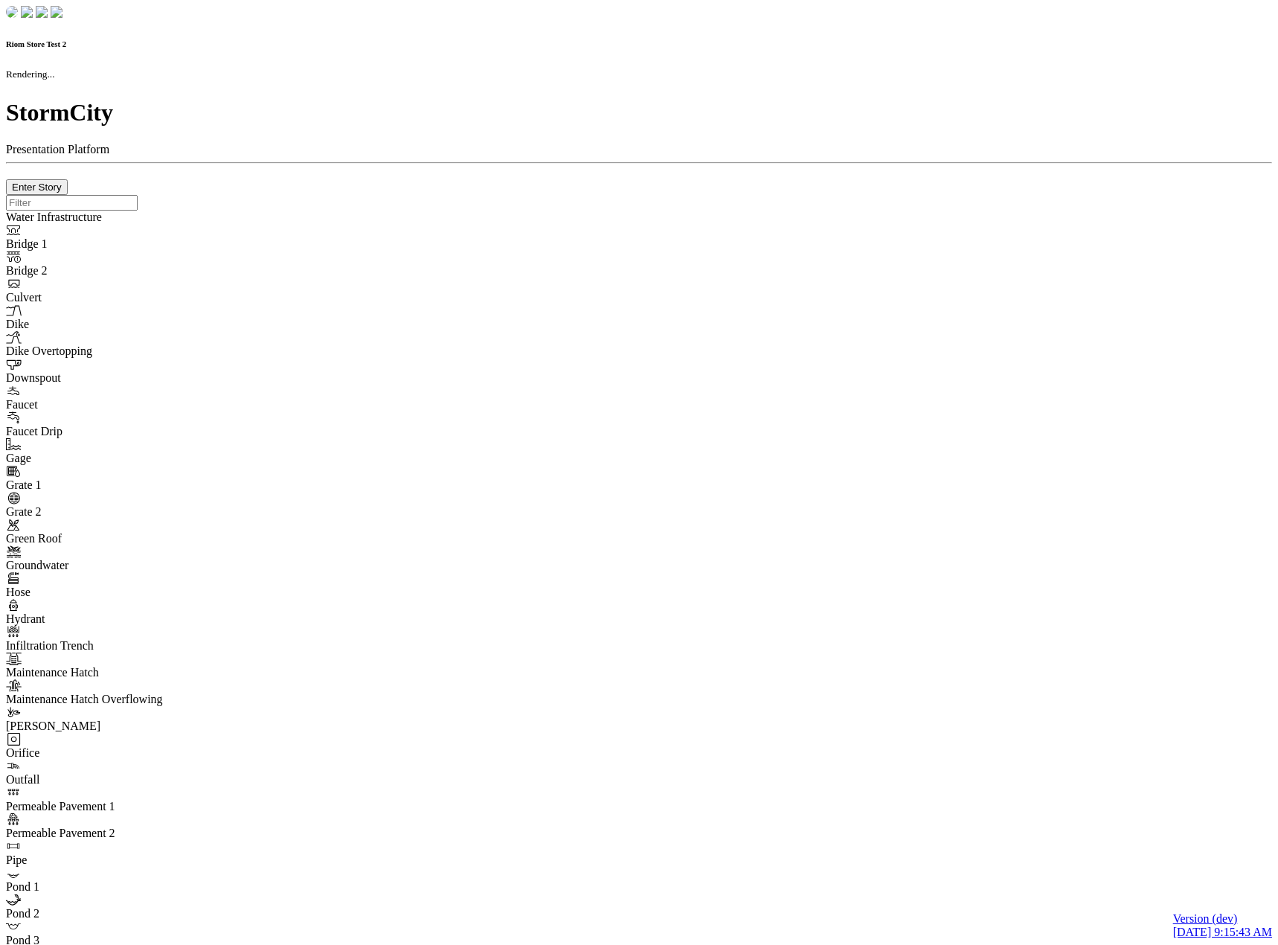
type input "0m"
type textarea "Depth = 0"
checkbox input "true"
select select "CIRCLE"
type input "7"
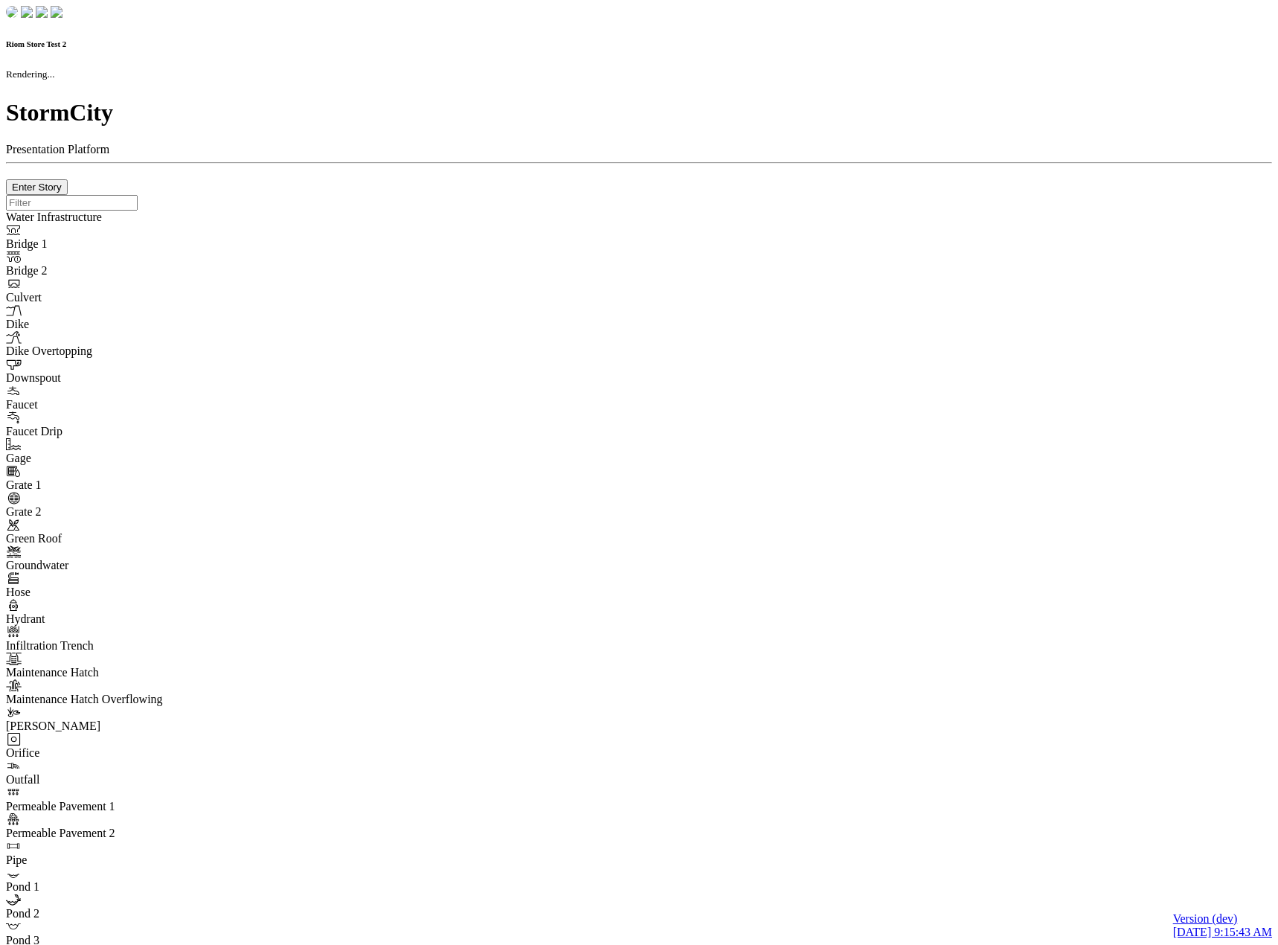
checkbox input "true"
type input "0"
type textarea "<i class="far fa-building"></i>"
select select "None"
type input "7"
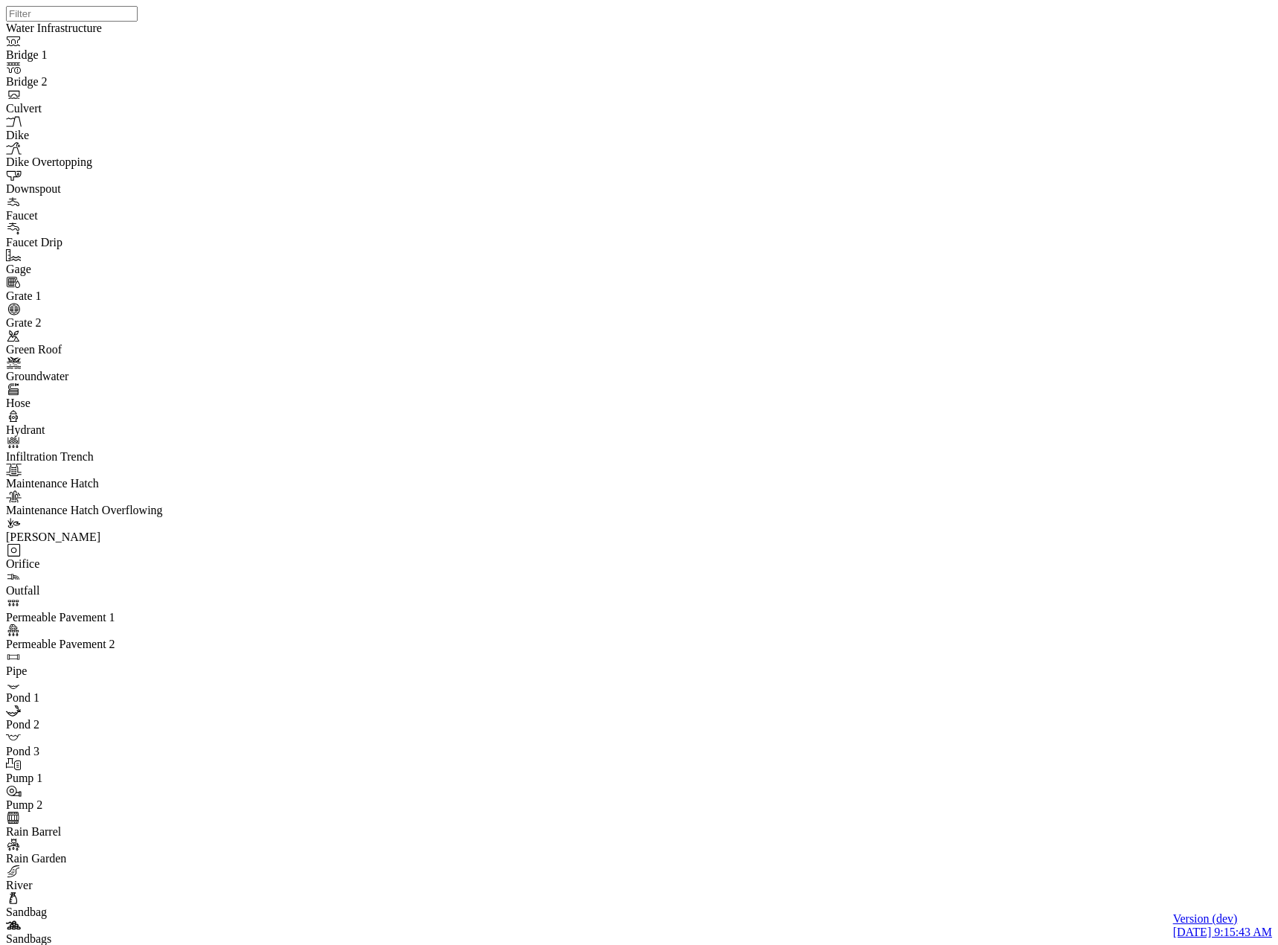
drag, startPoint x: 752, startPoint y: 77, endPoint x: 696, endPoint y: 175, distance: 113.0
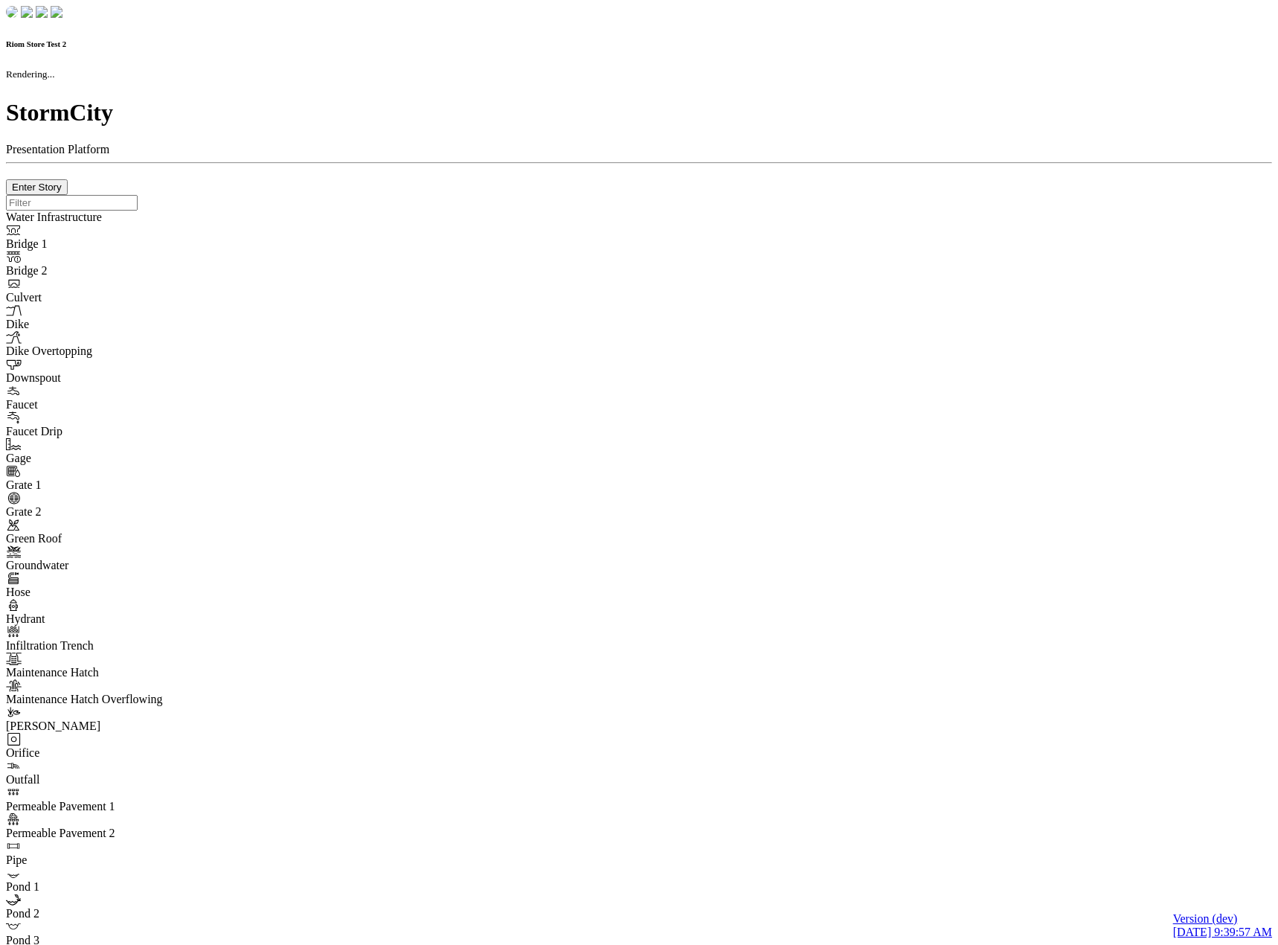
checkbox input "true"
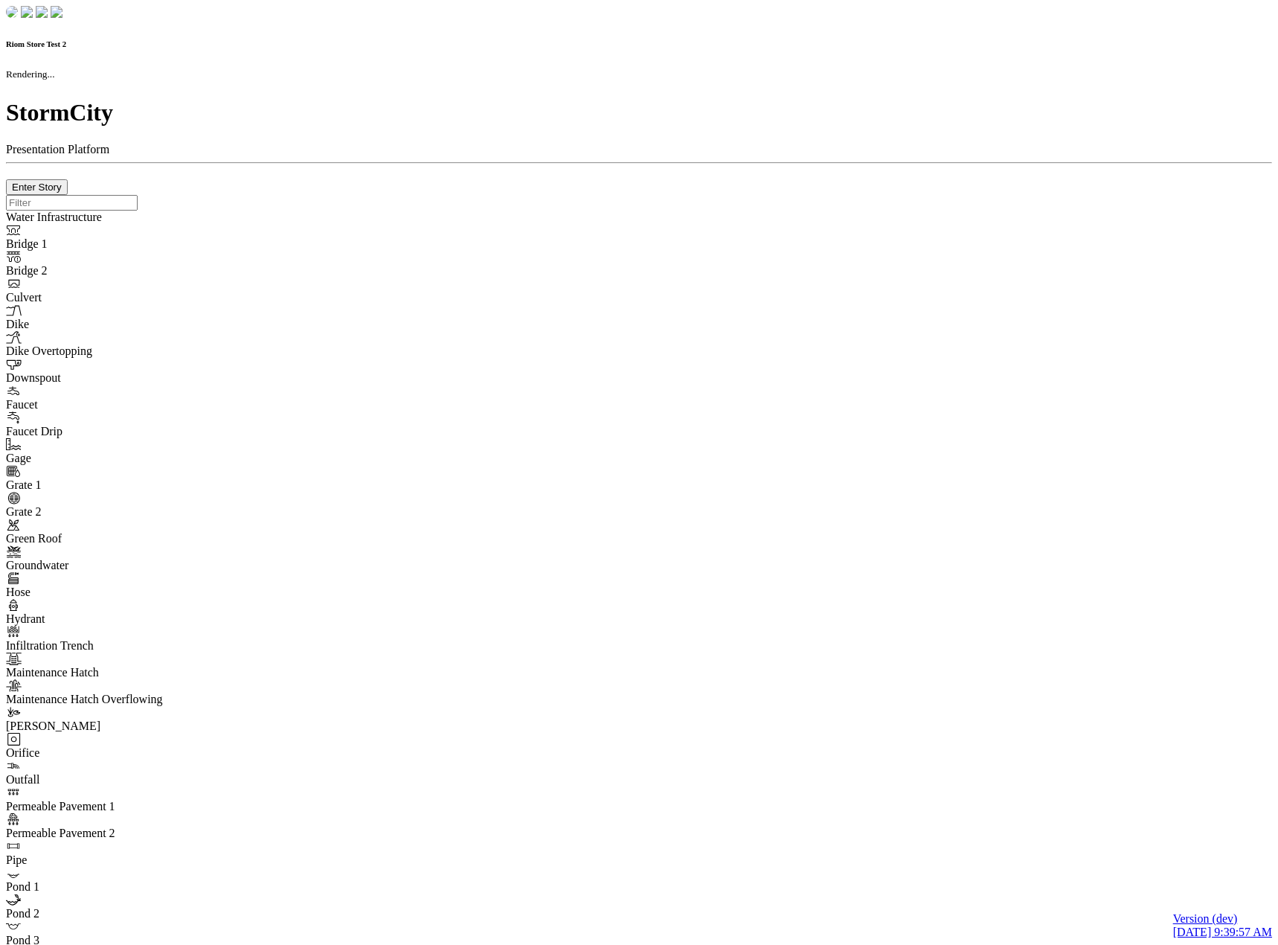
type input "0m"
type textarea "Depth = 0"
checkbox input "true"
select select "CIRCLE"
type input "7"
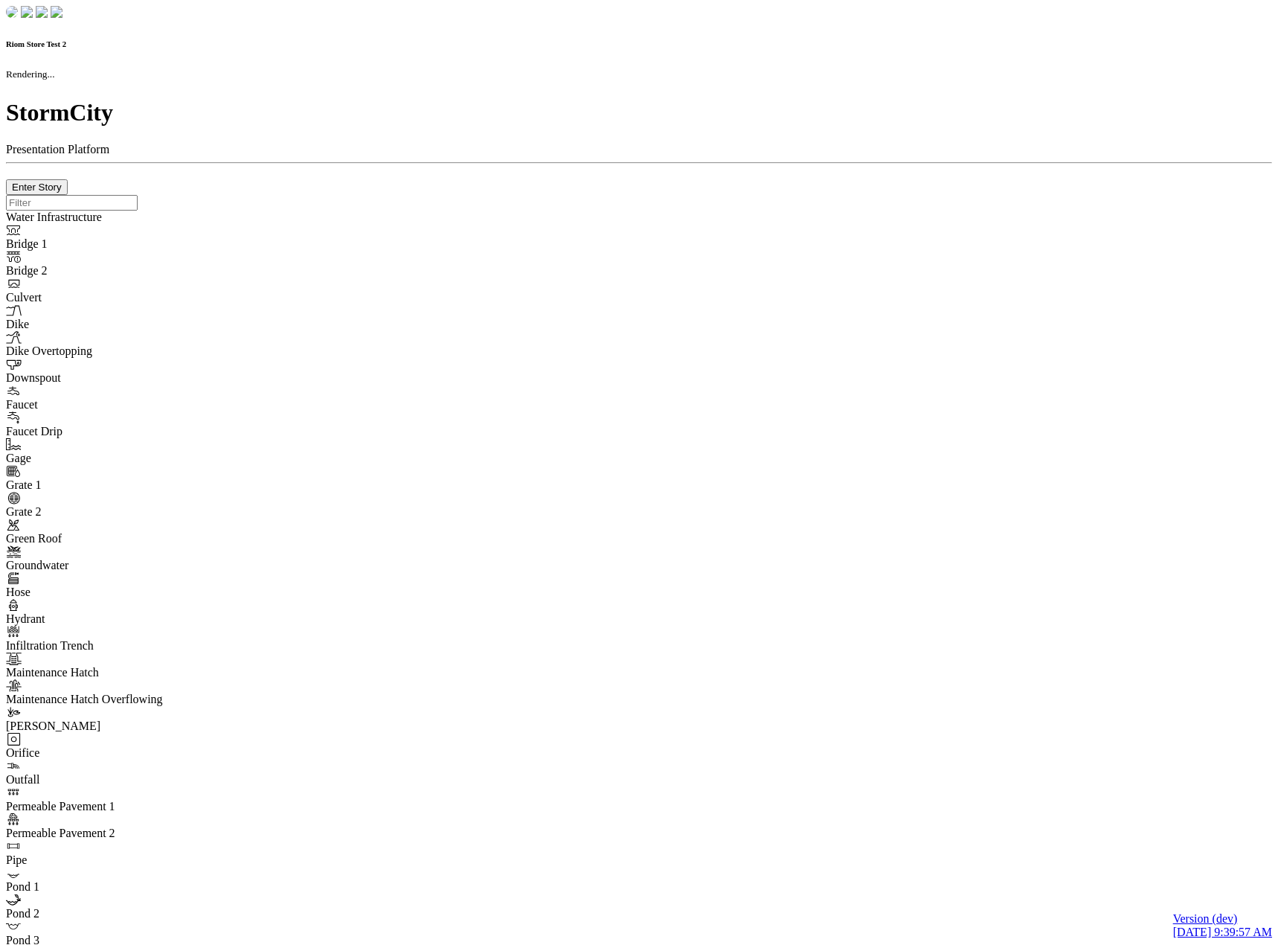
checkbox input "true"
type input "0"
select select "None"
type textarea "<i class="far fa-building"></i>"
type input "7"
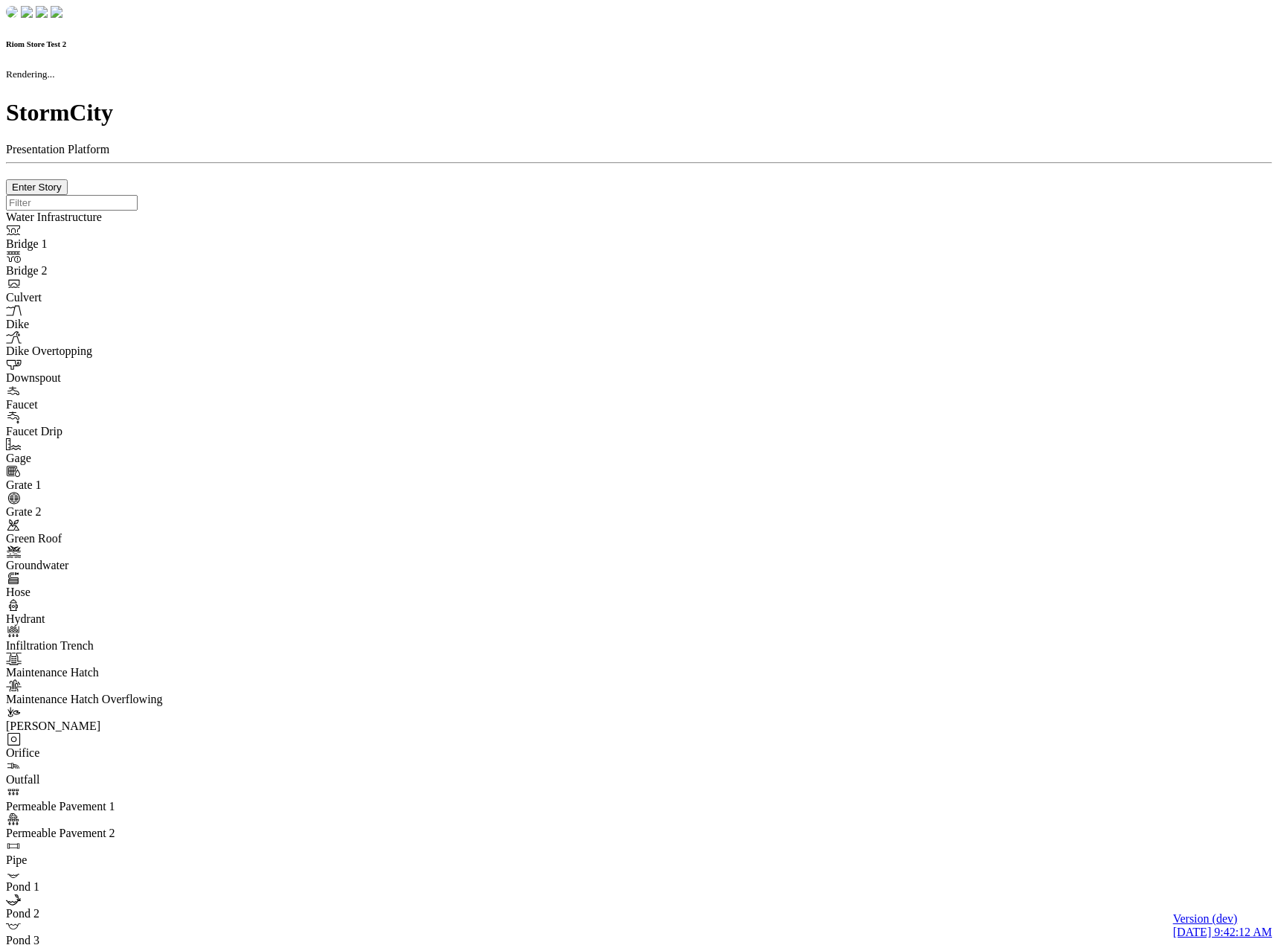
checkbox input "true"
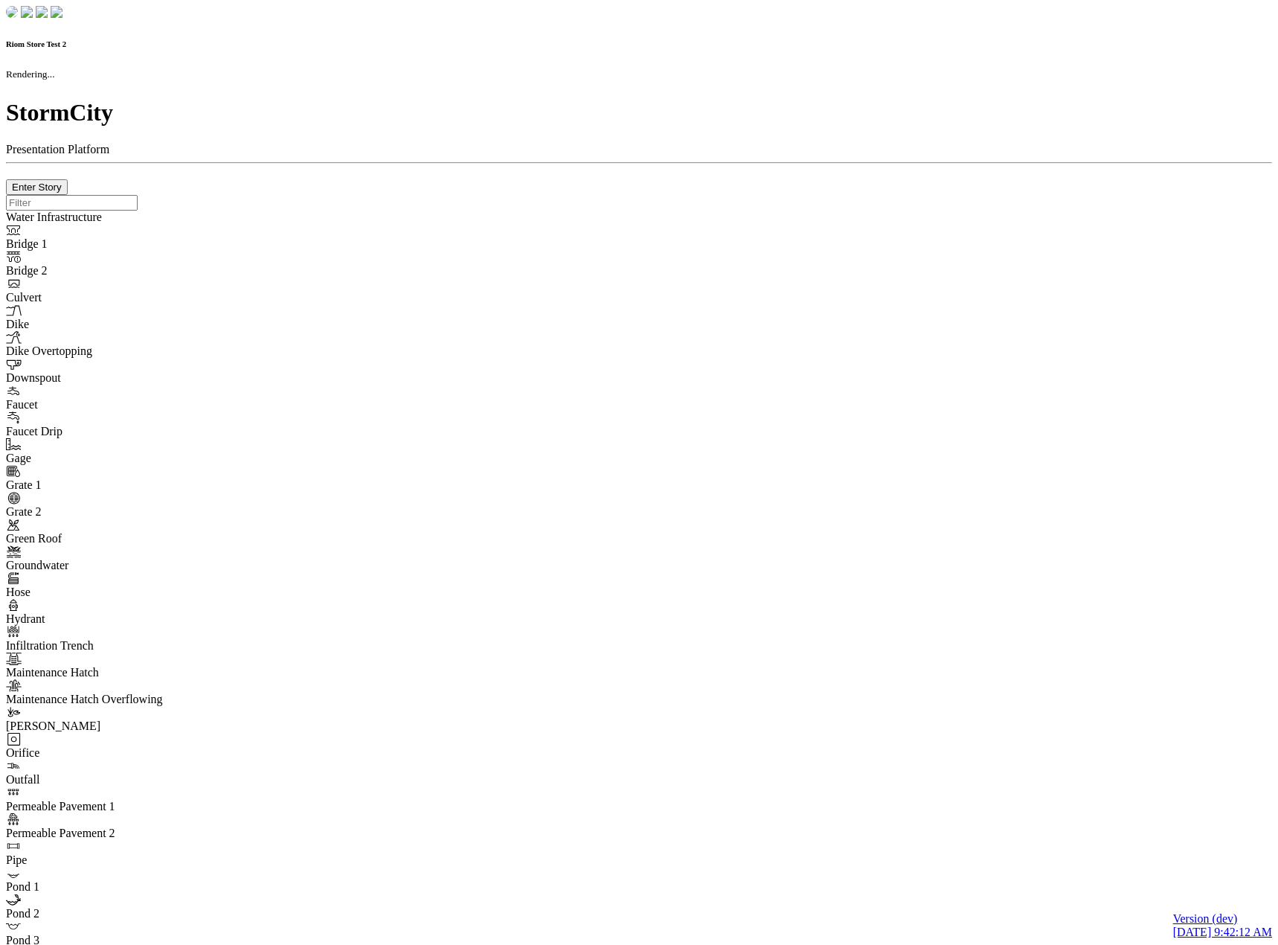
type input "0m"
type textarea "Depth = 0"
checkbox input "true"
select select "CIRCLE"
type input "7"
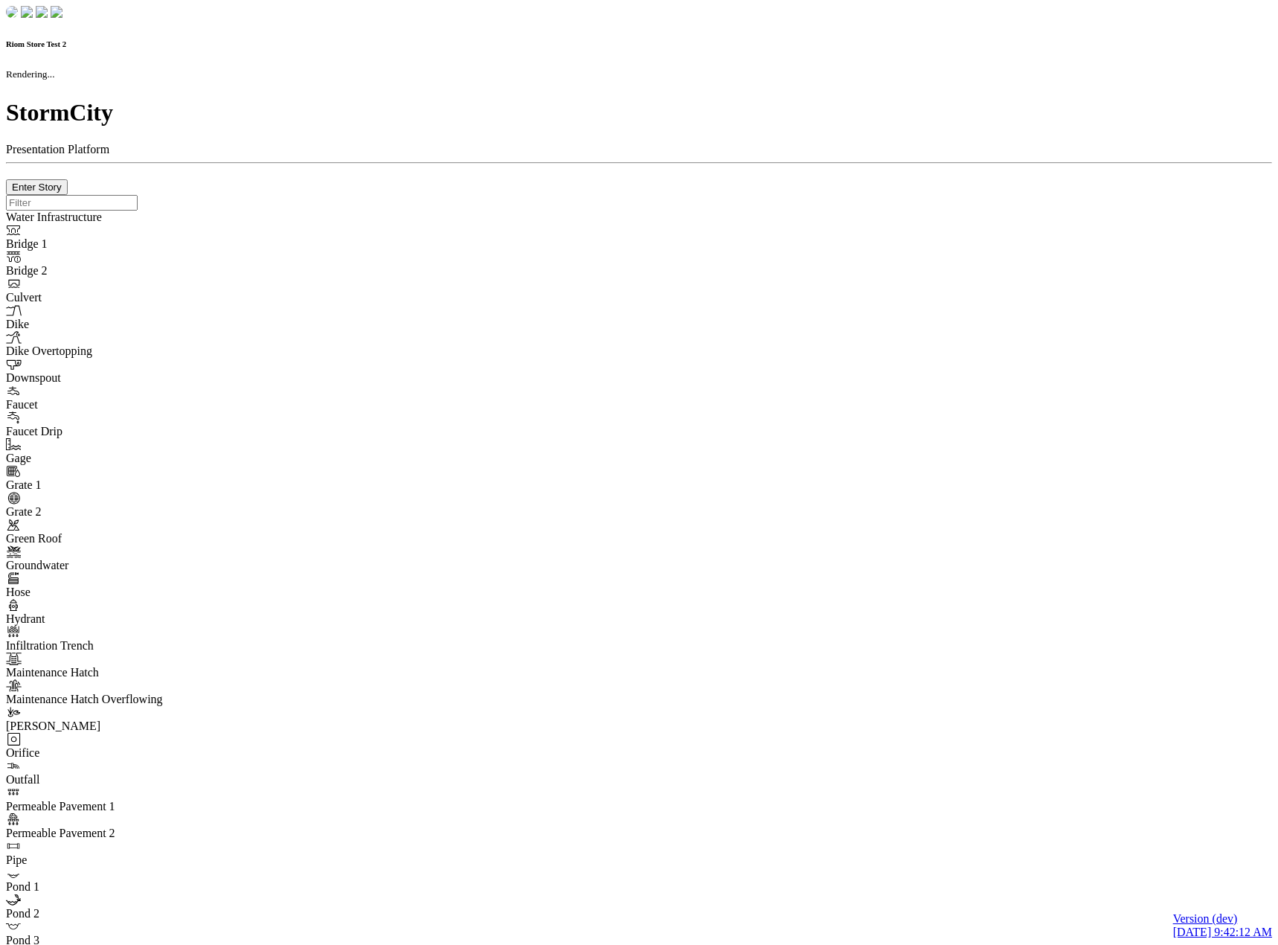
checkbox input "true"
type input "0"
type textarea "<i class="far fa-building"></i>"
select select "None"
type input "7"
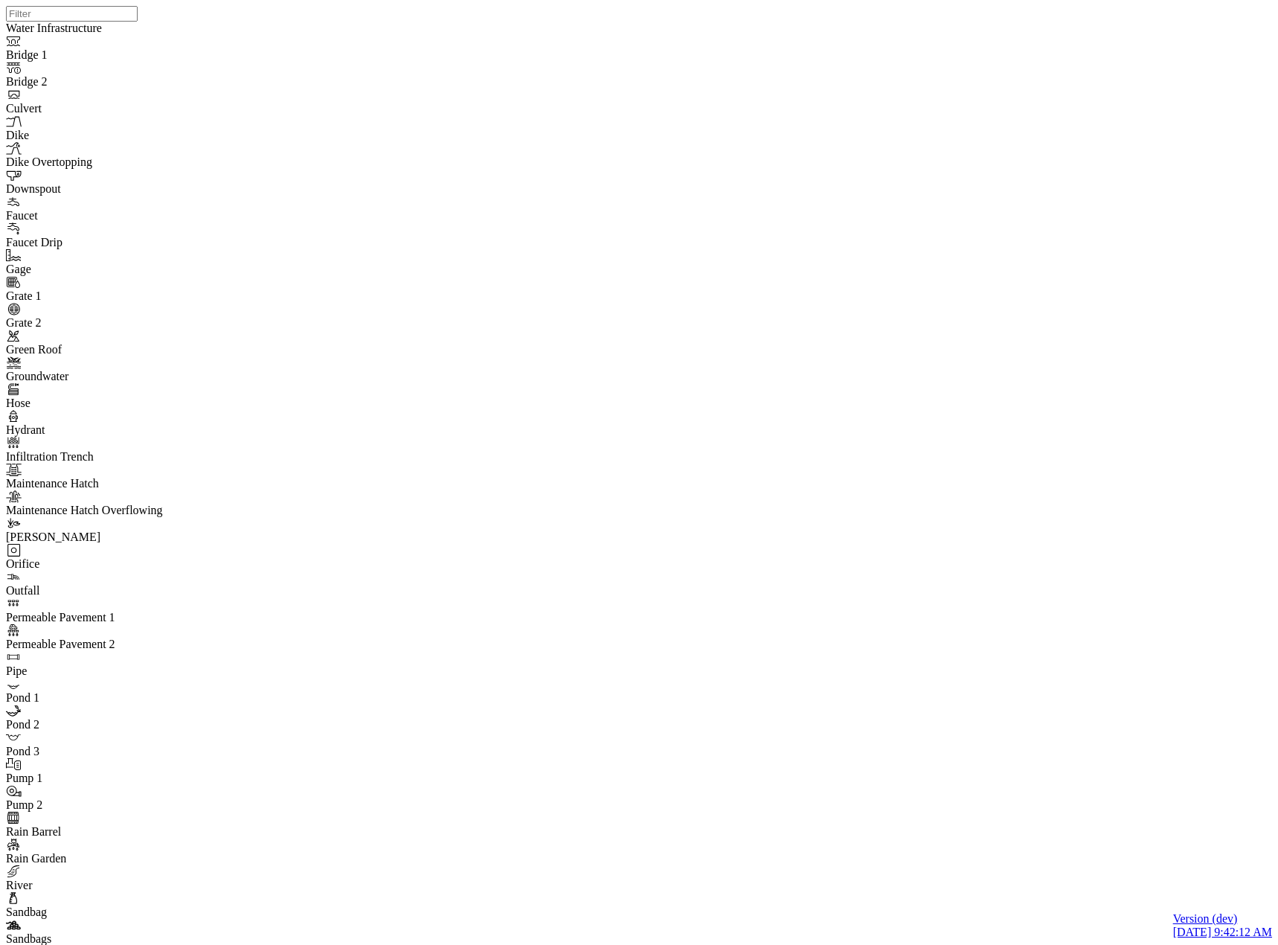
drag, startPoint x: 909, startPoint y: 617, endPoint x: 740, endPoint y: 536, distance: 187.4
click at [740, 536] on div at bounding box center [645, 453] width 1278 height 907
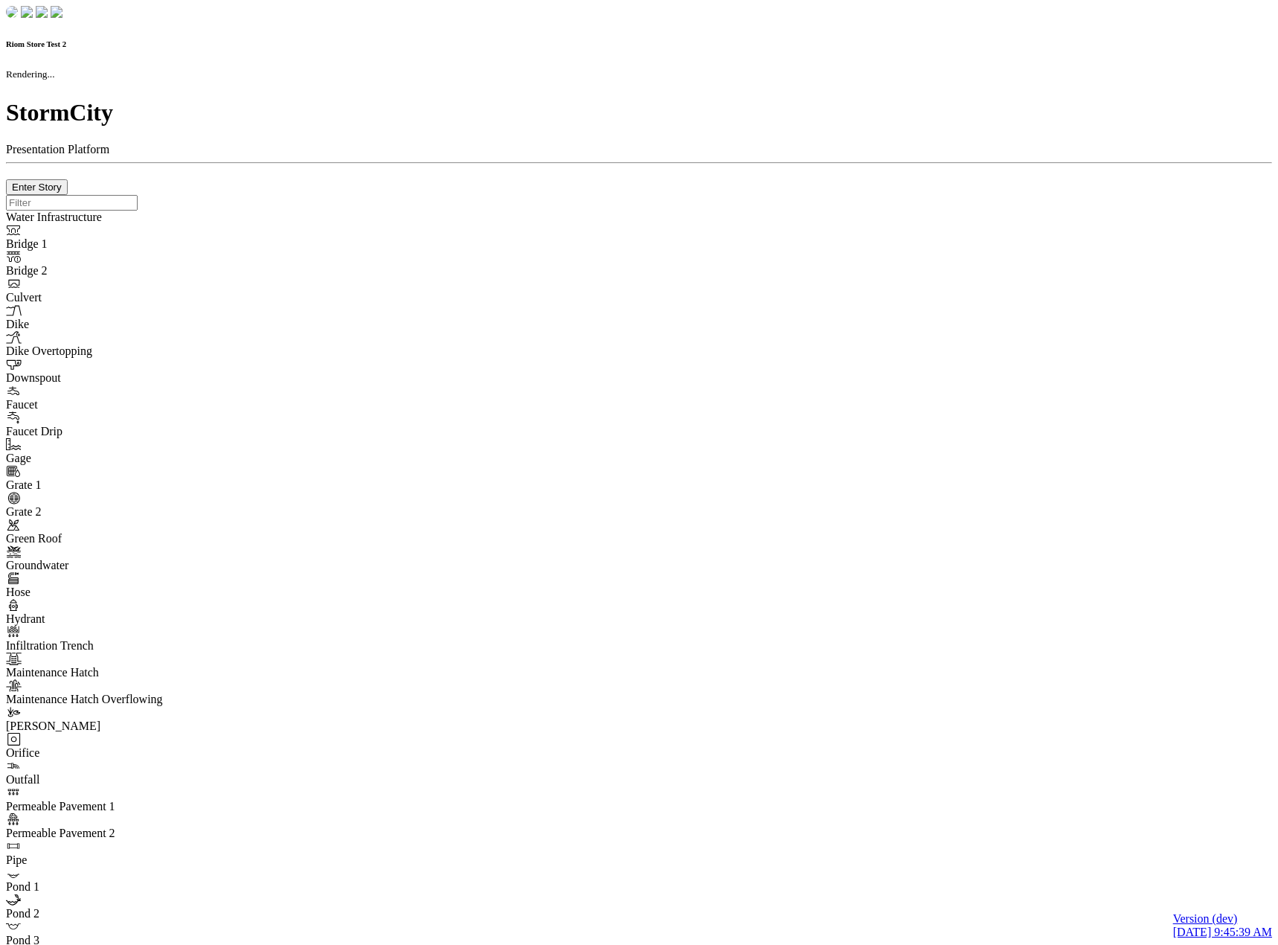
checkbox input "true"
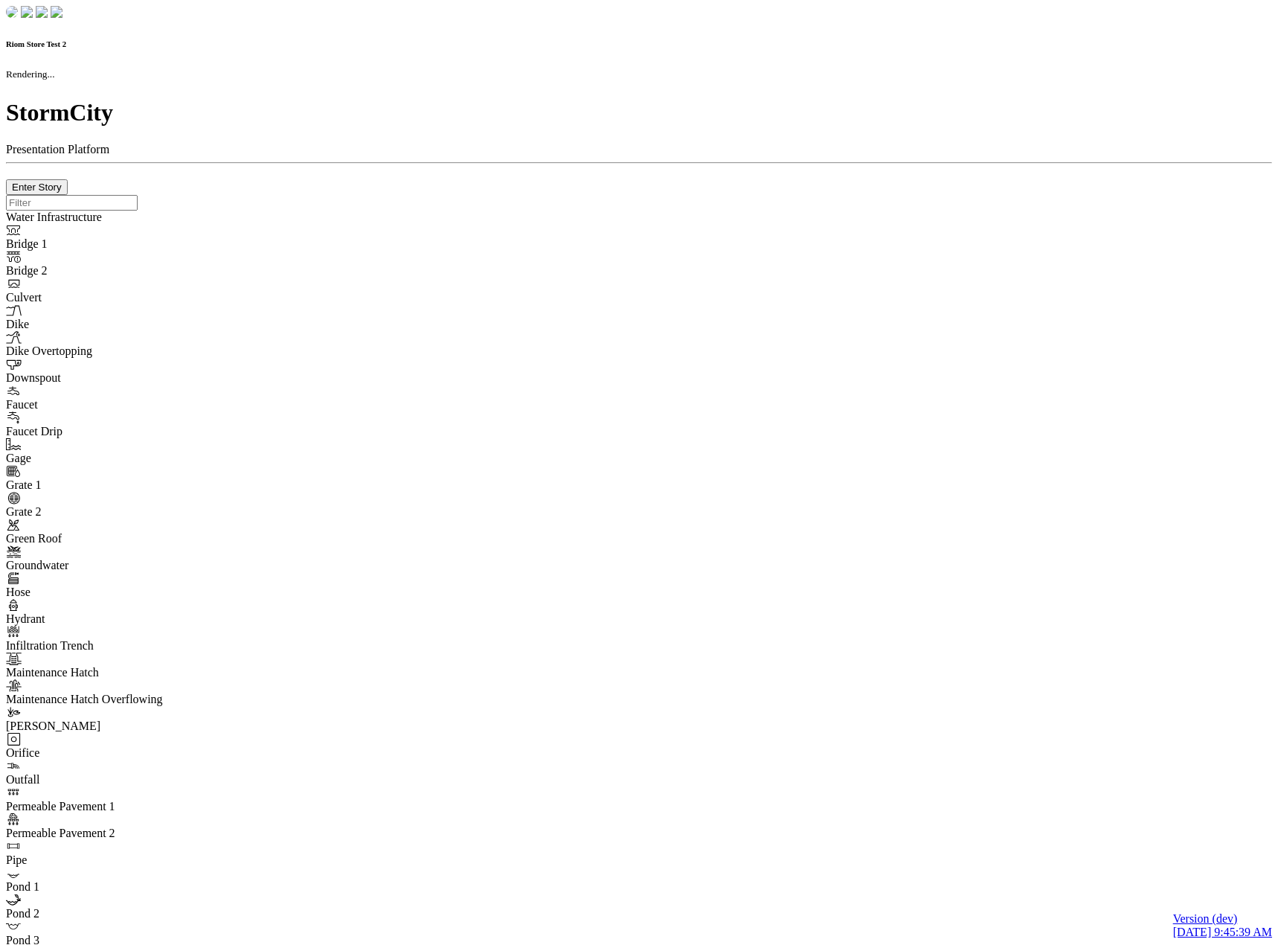
type input "0m"
type textarea "Depth = 0"
checkbox input "true"
select select "CIRCLE"
type input "7"
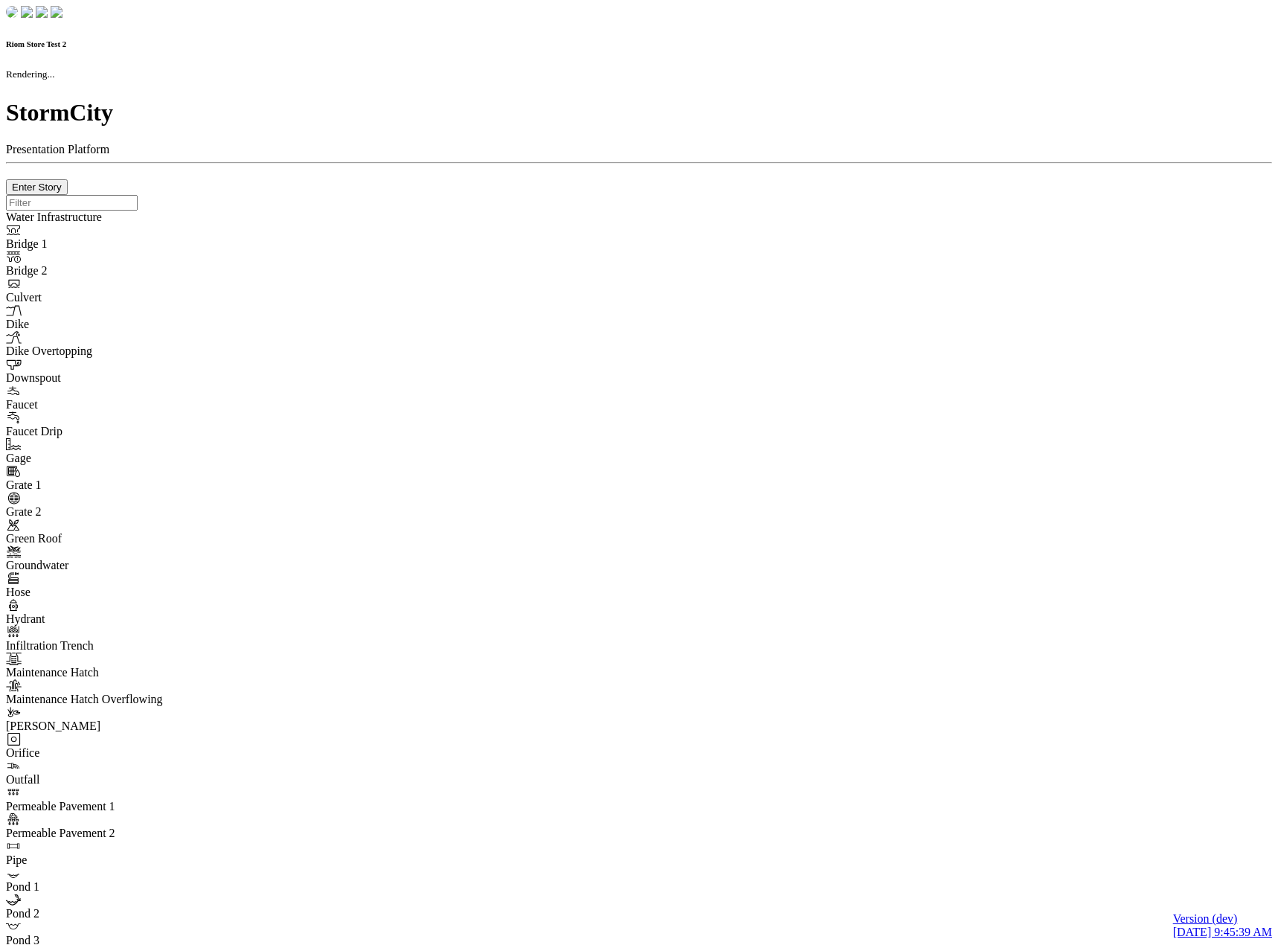
checkbox input "true"
type input "0"
type textarea "<i class="far fa-building"></i>"
select select "None"
type input "7"
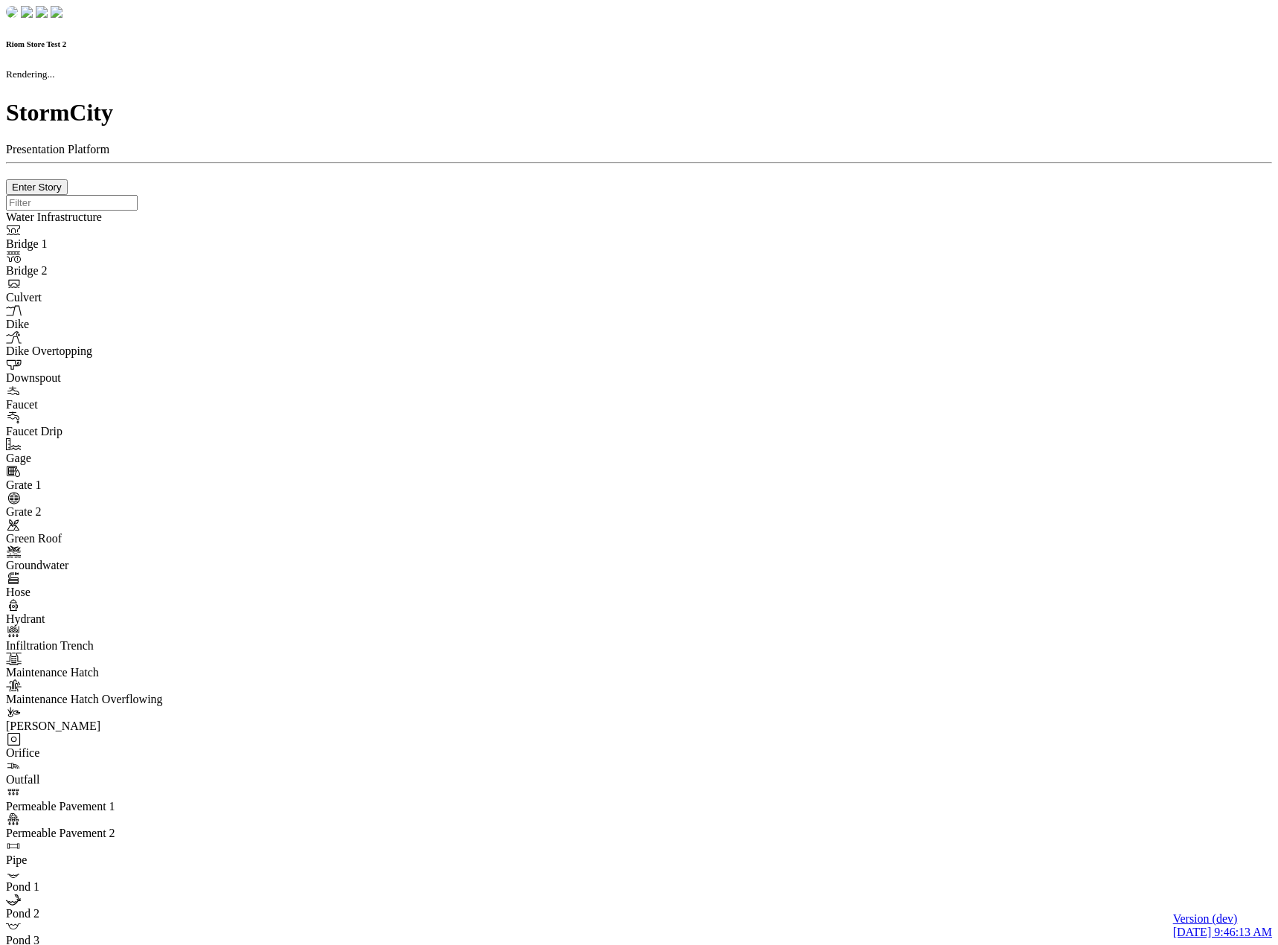
checkbox input "true"
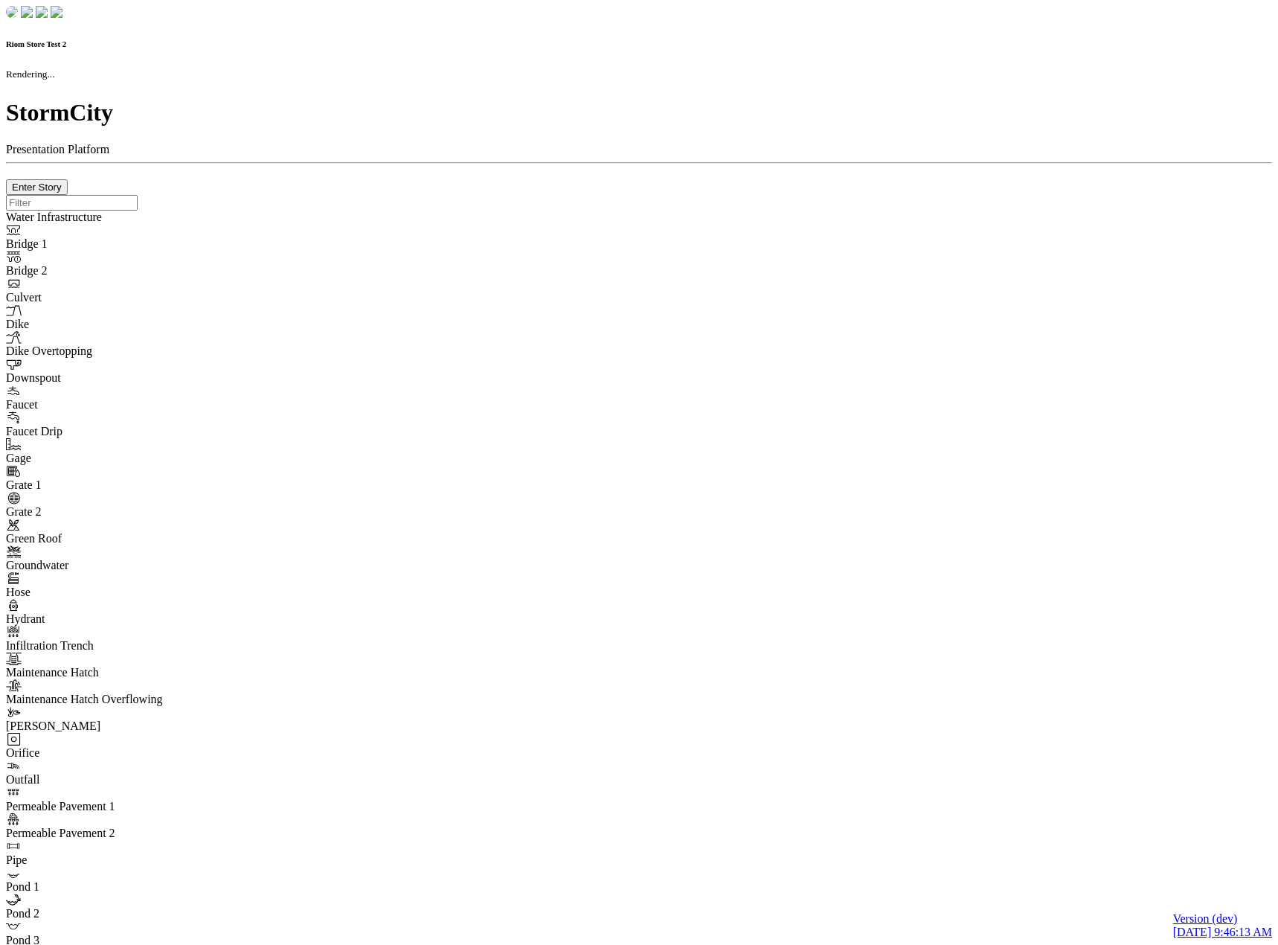
type input "0m"
type textarea "Depth = 0"
checkbox input "true"
select select "CIRCLE"
type input "7"
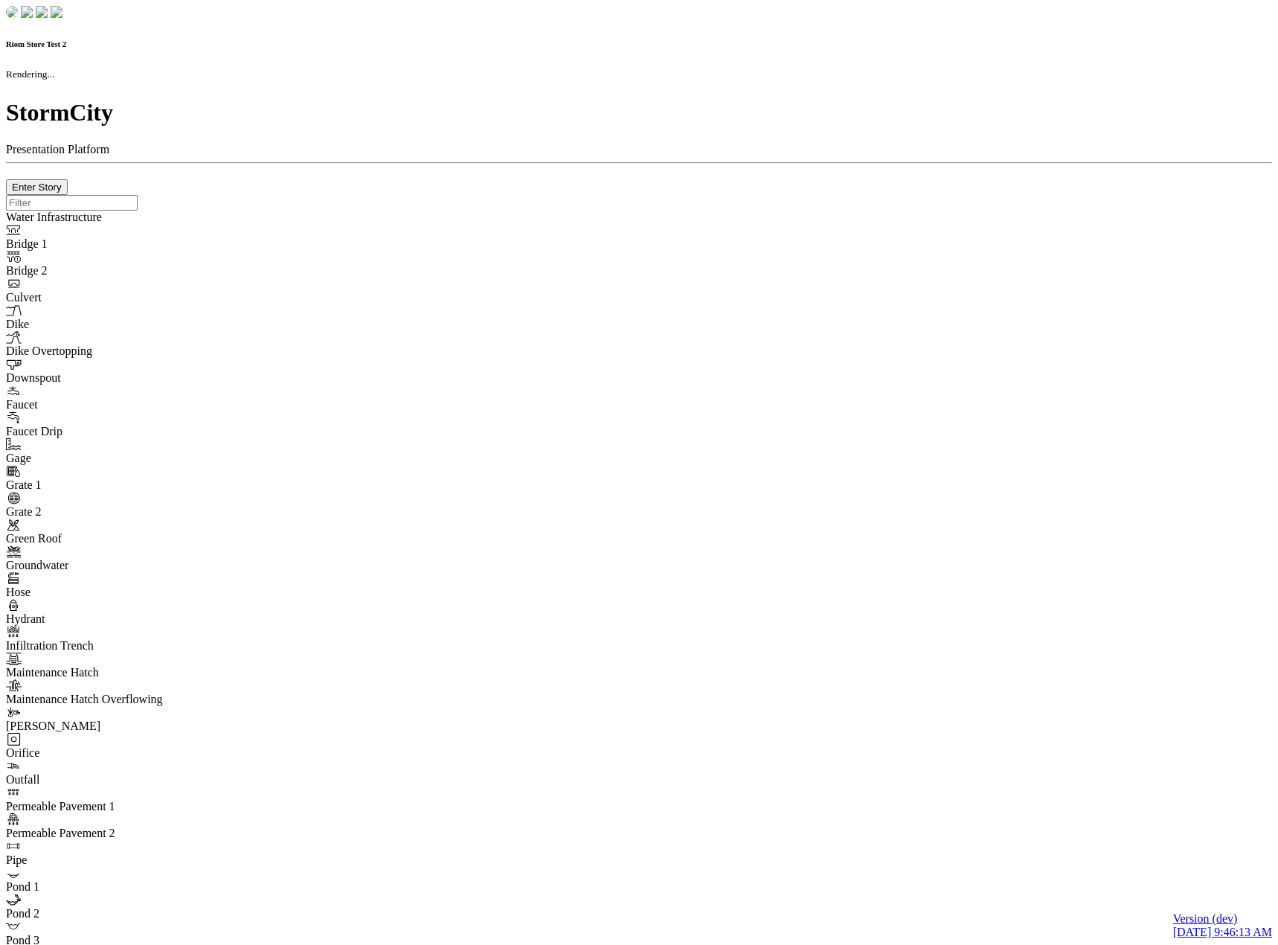
checkbox input "true"
type input "0"
select select "None"
type textarea "<i class="far fa-building"></i>"
type input "7"
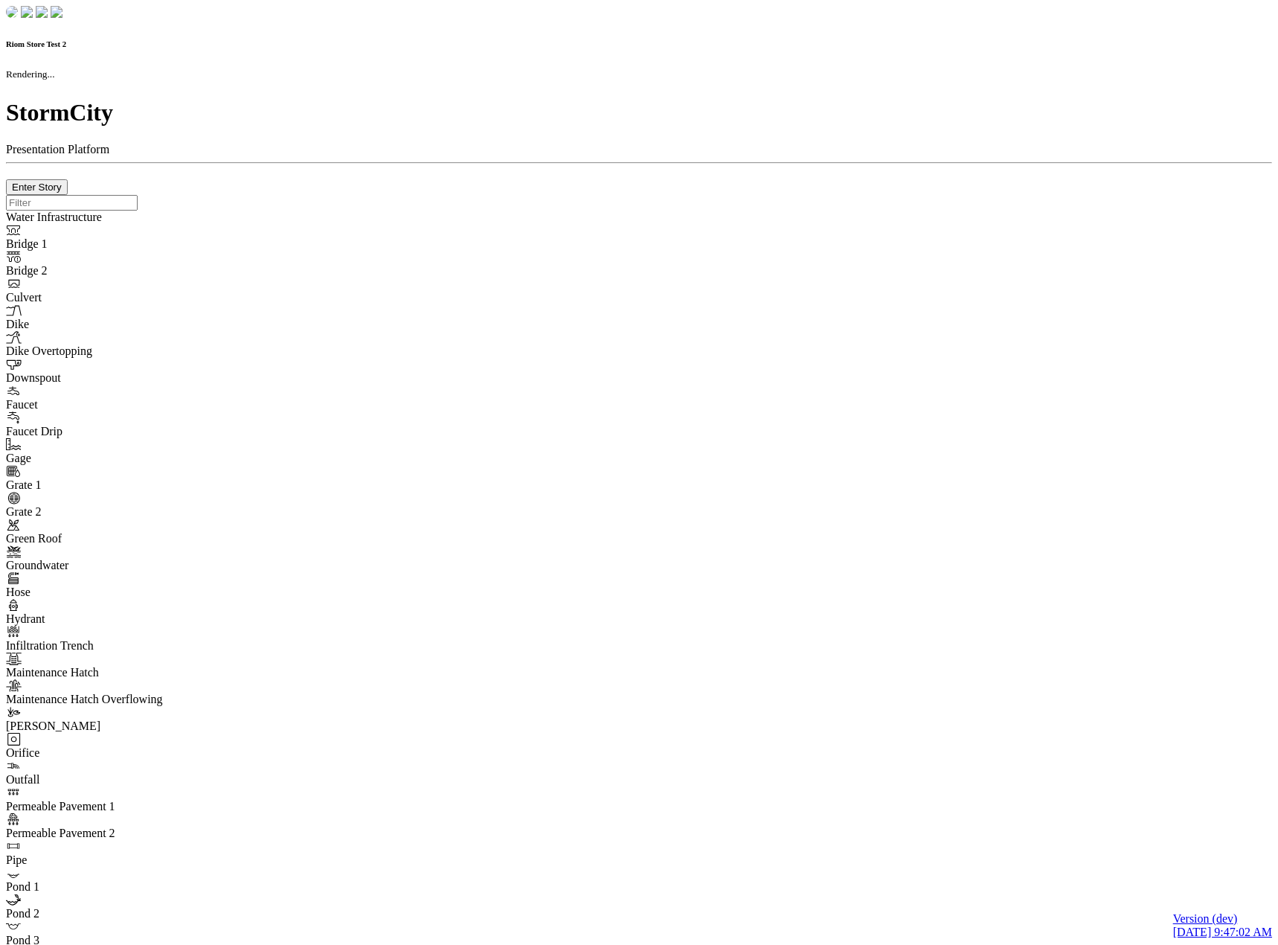
checkbox input "true"
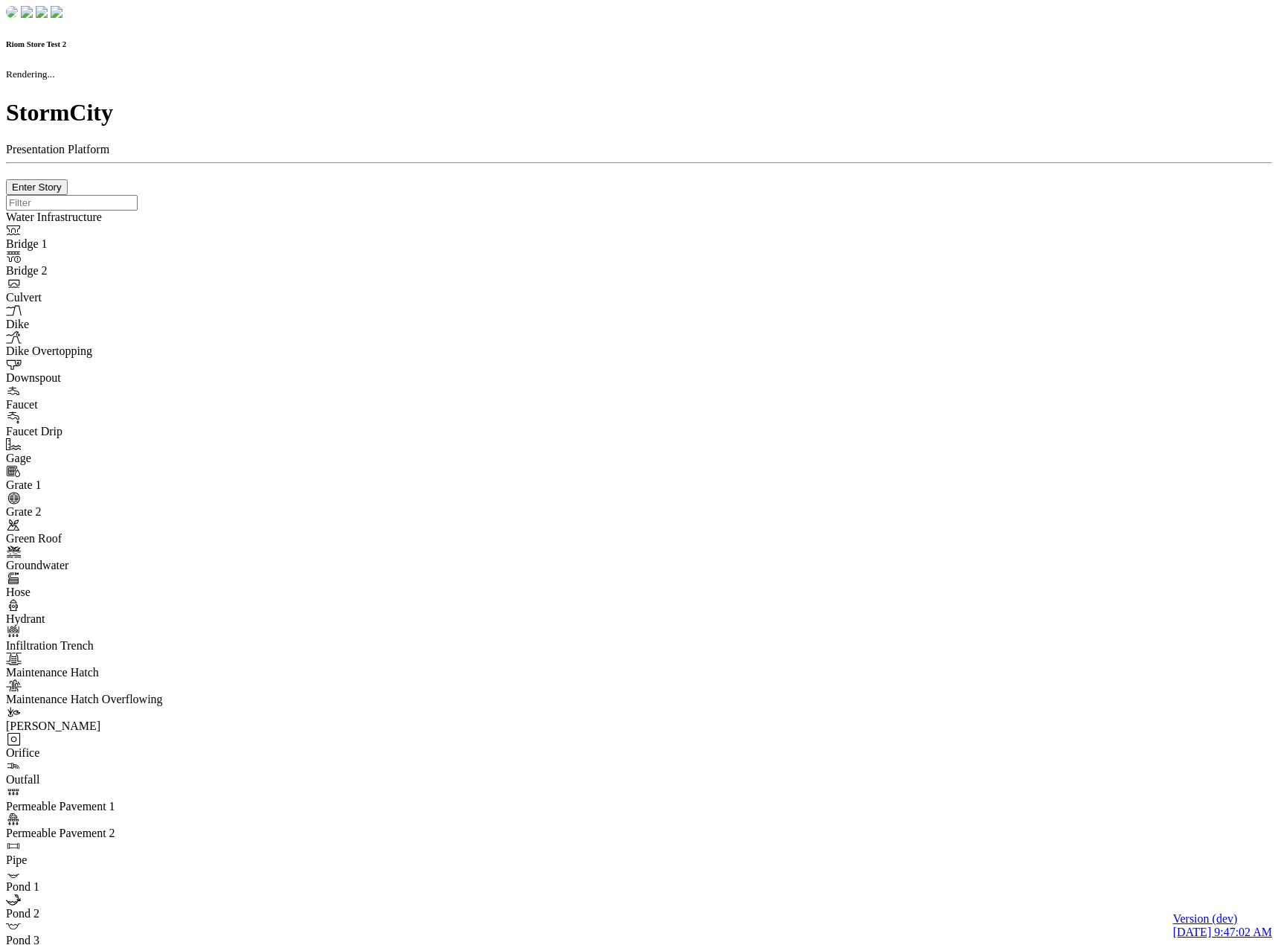
type input "0m"
type textarea "Depth = 0"
checkbox input "true"
select select "CIRCLE"
type input "7"
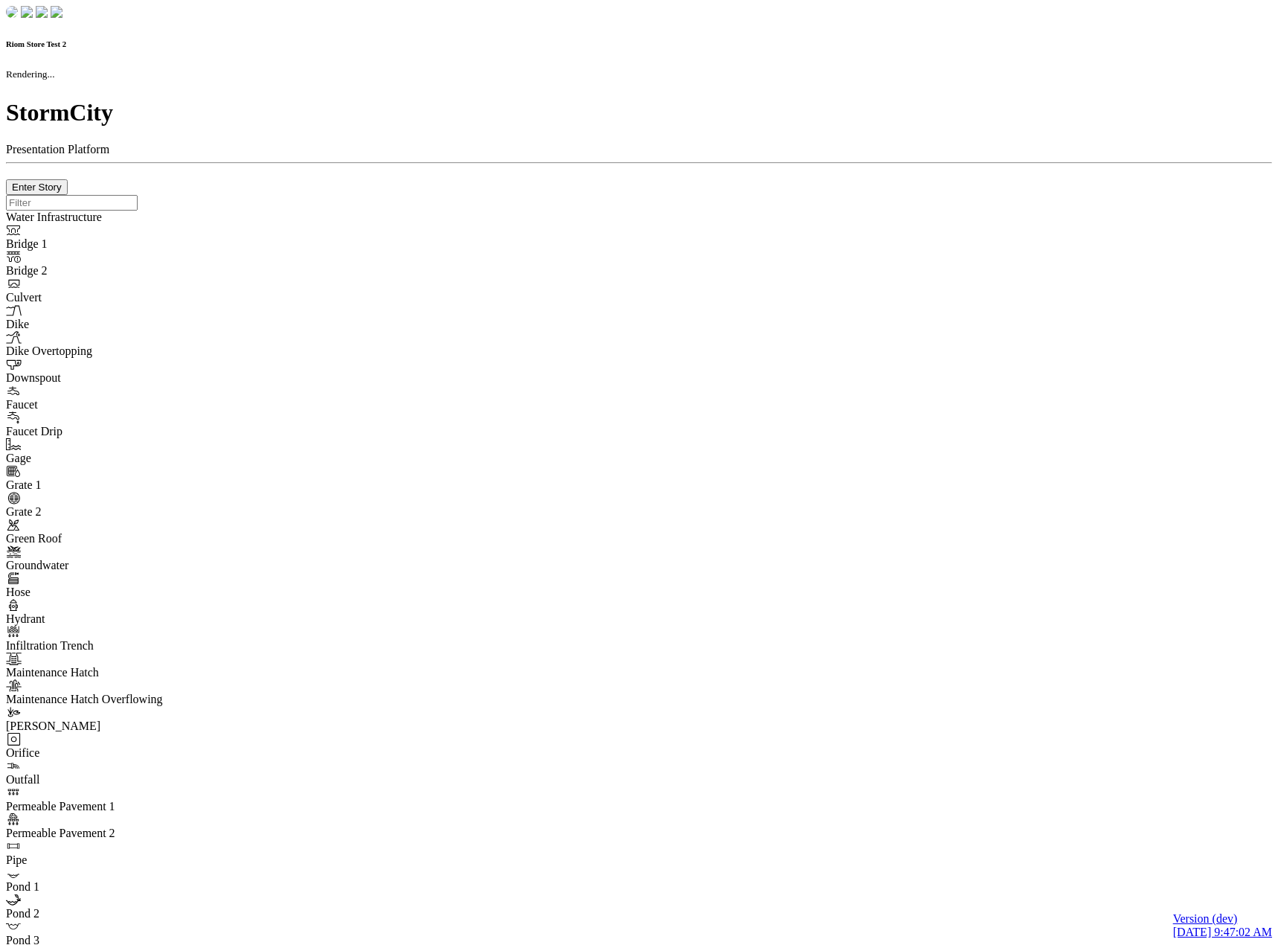
checkbox input "true"
type input "0"
type textarea "<i class="far fa-building"></i>"
select select "None"
type input "7"
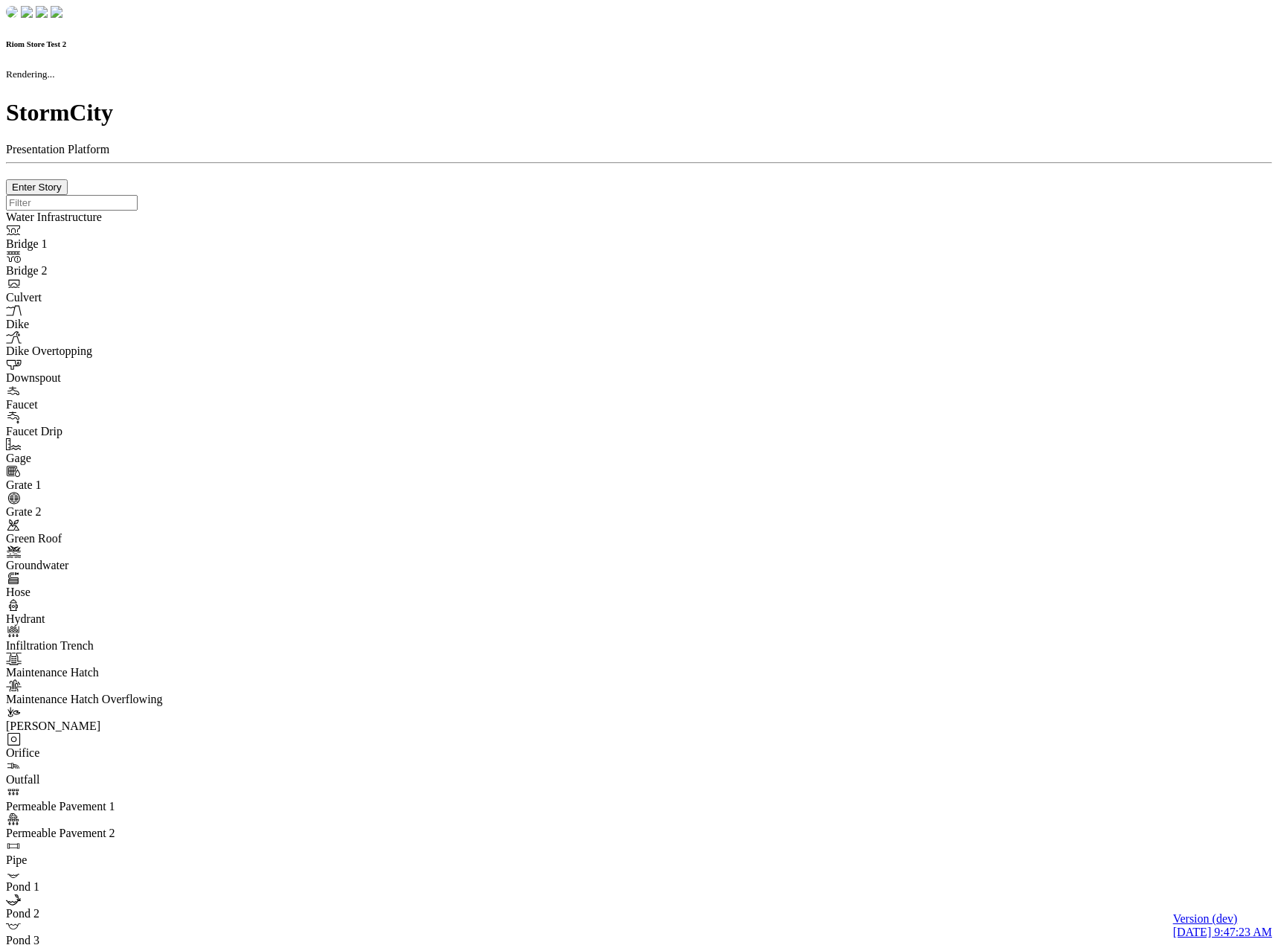
checkbox input "true"
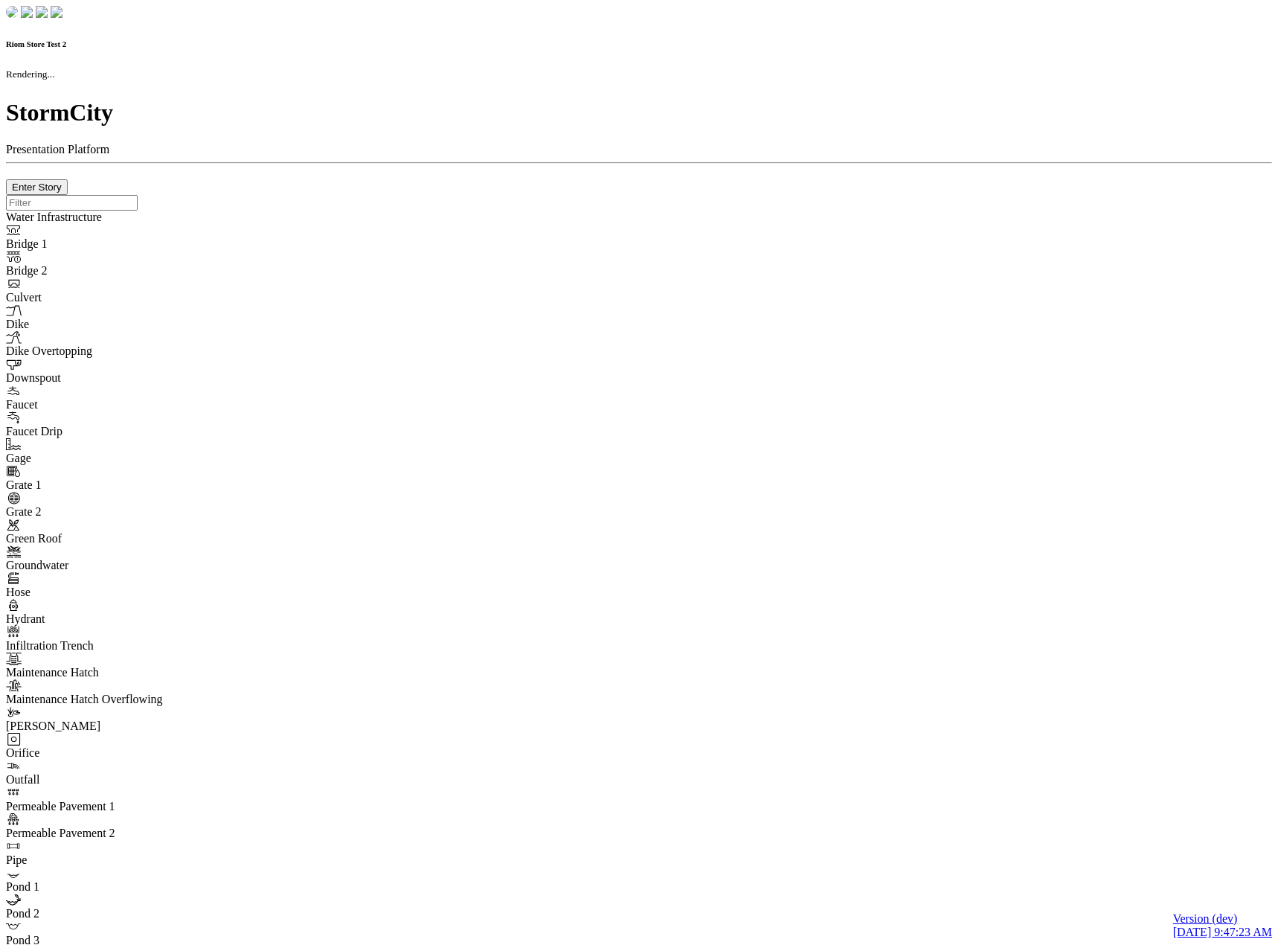
type input "0m"
type textarea "Depth = 0"
checkbox input "true"
select select "CIRCLE"
type input "7"
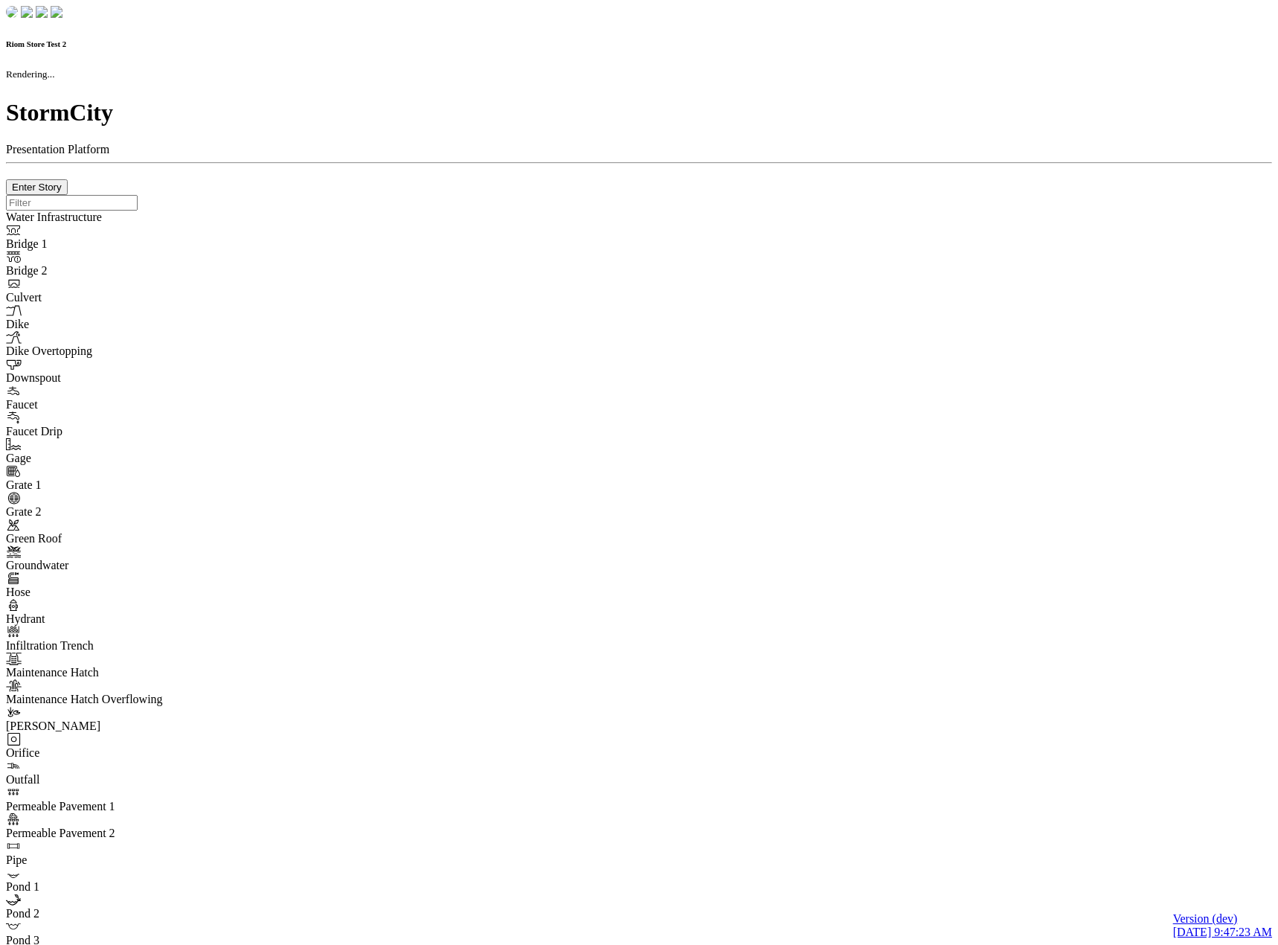
checkbox input "true"
type input "0"
select select "None"
type textarea "<i class="far fa-building"></i>"
type input "7"
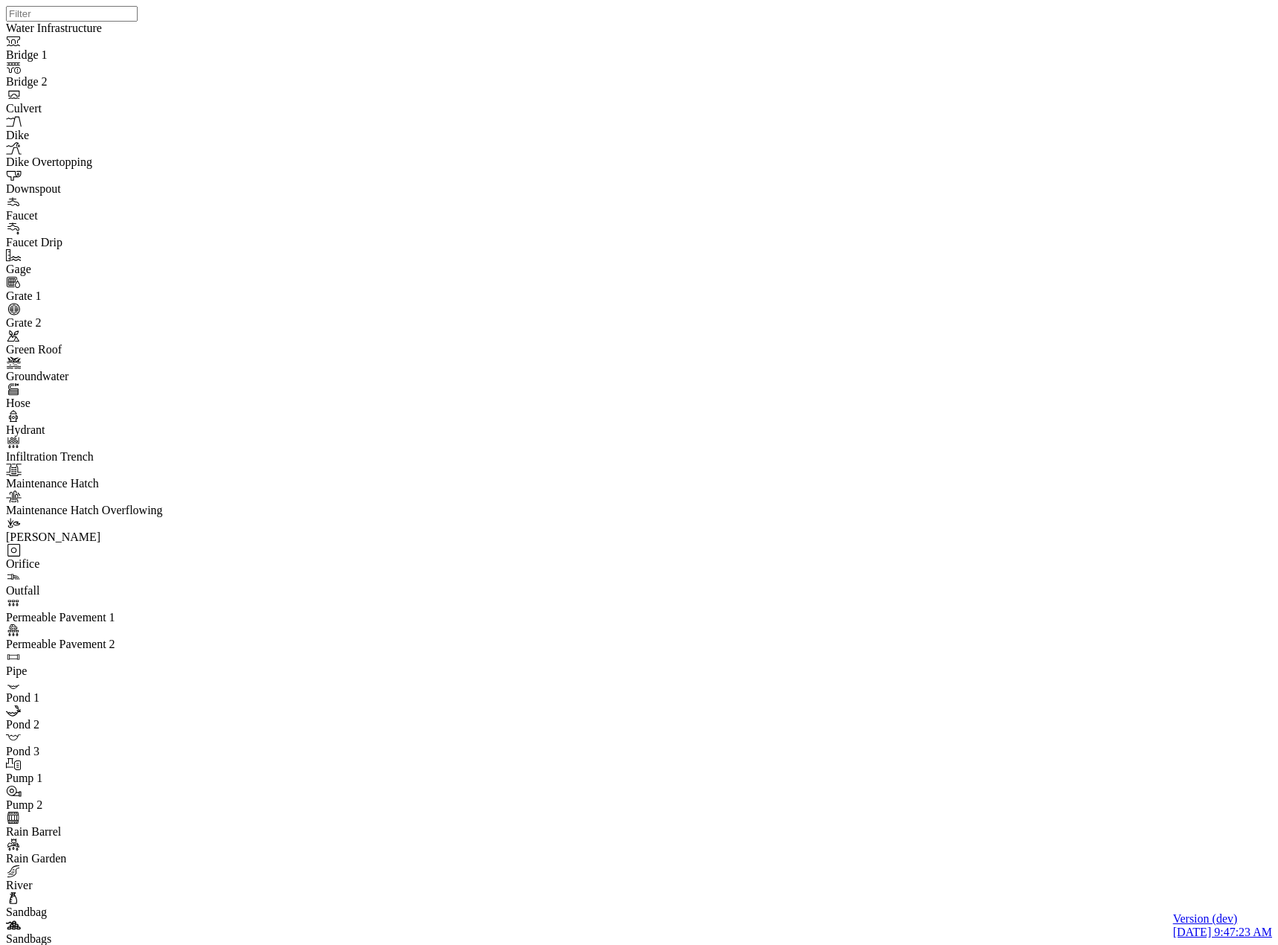
drag, startPoint x: 987, startPoint y: 618, endPoint x: 754, endPoint y: 516, distance: 254.6
click at [754, 516] on div "JC JC JC JC" at bounding box center [645, 453] width 1278 height 907
drag, startPoint x: 781, startPoint y: 473, endPoint x: 769, endPoint y: 508, distance: 36.2
click at [769, 508] on div "JC JC JC JC" at bounding box center [645, 453] width 1278 height 907
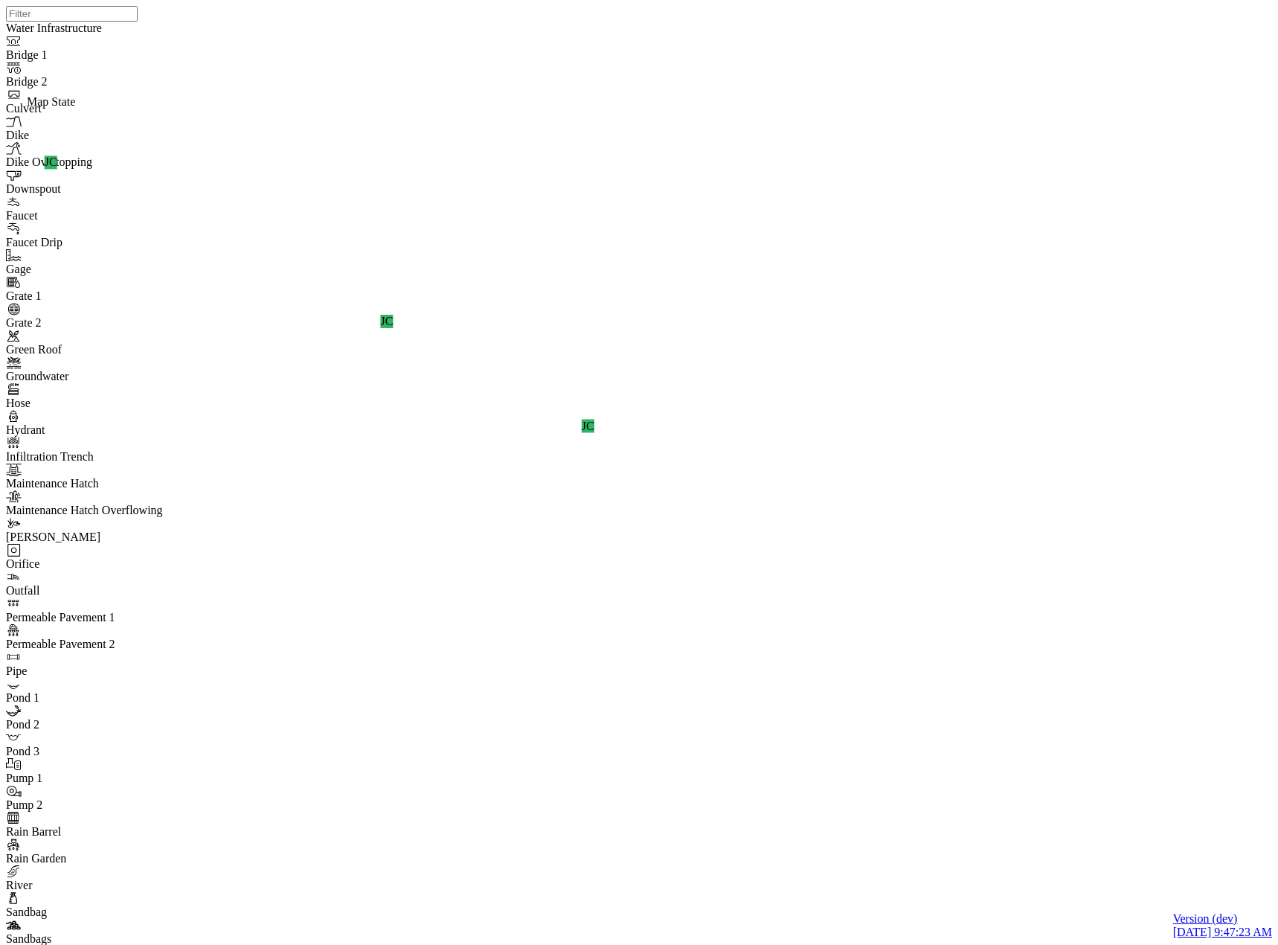
drag, startPoint x: 427, startPoint y: 209, endPoint x: 479, endPoint y: 225, distance: 54.4
click at [479, 225] on div "JC JC JC JC" at bounding box center [645, 453] width 1278 height 907
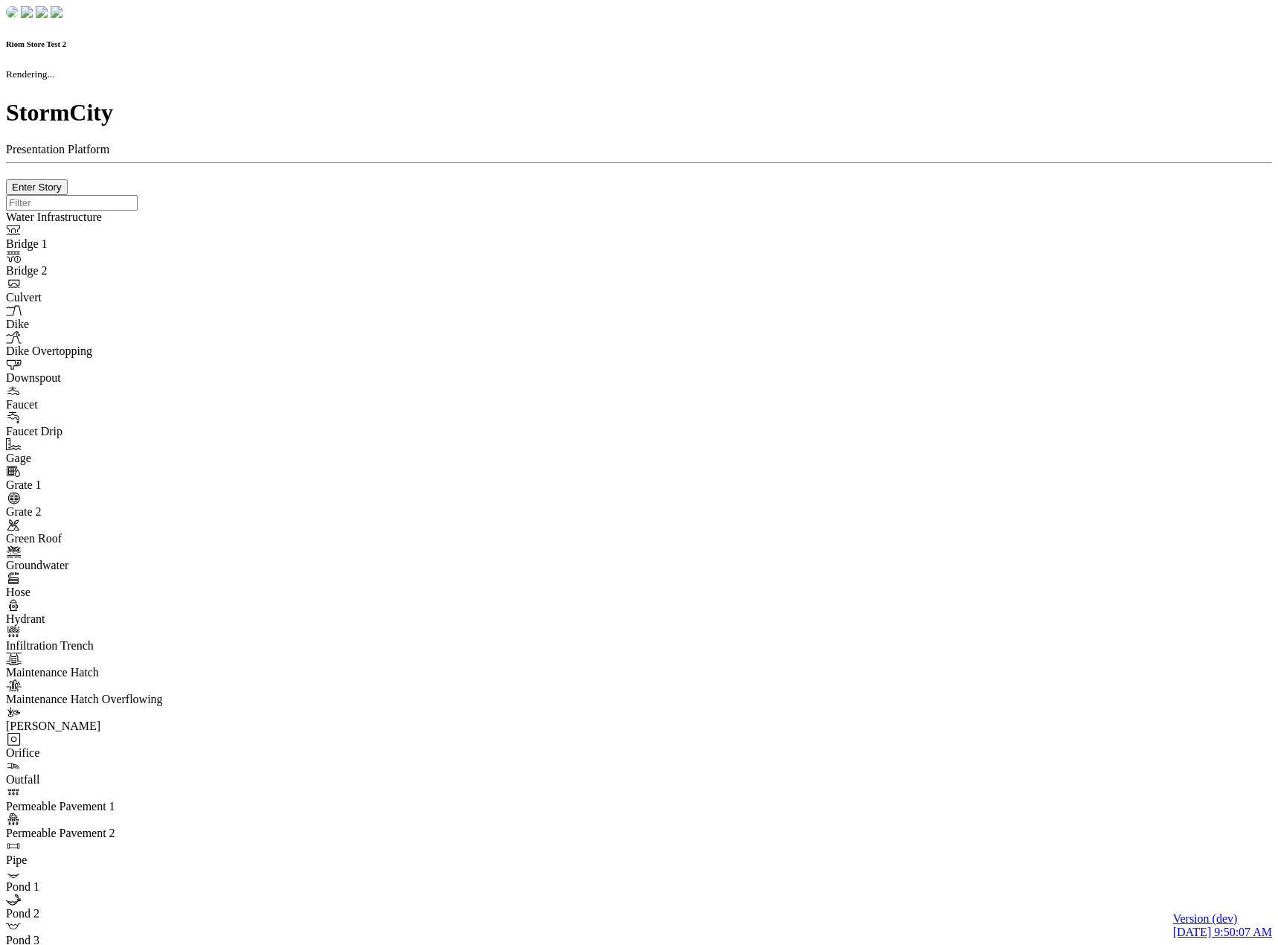
checkbox input "true"
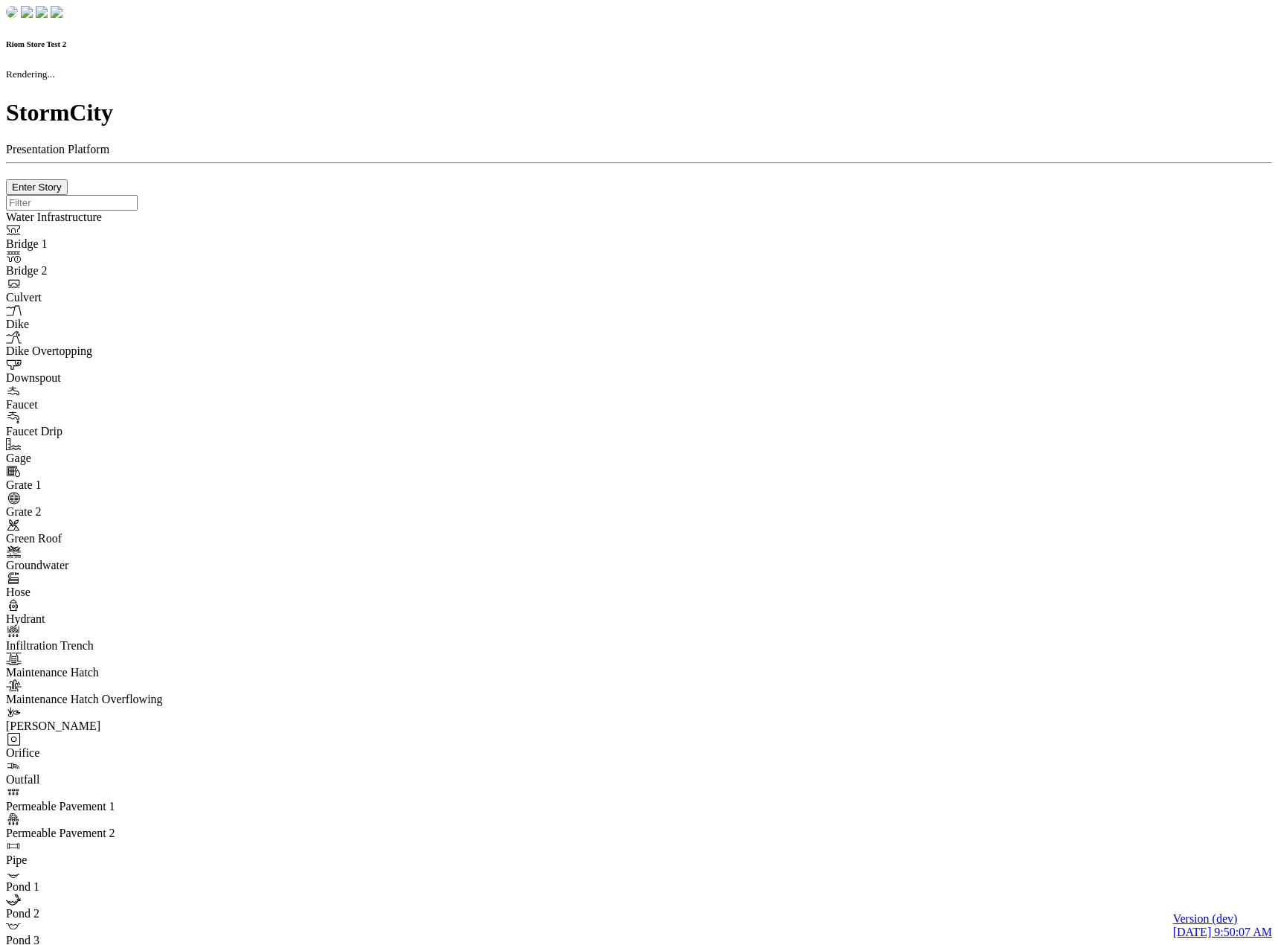
type input "0m"
type textarea "Depth = 0"
checkbox input "true"
select select "CIRCLE"
type input "7"
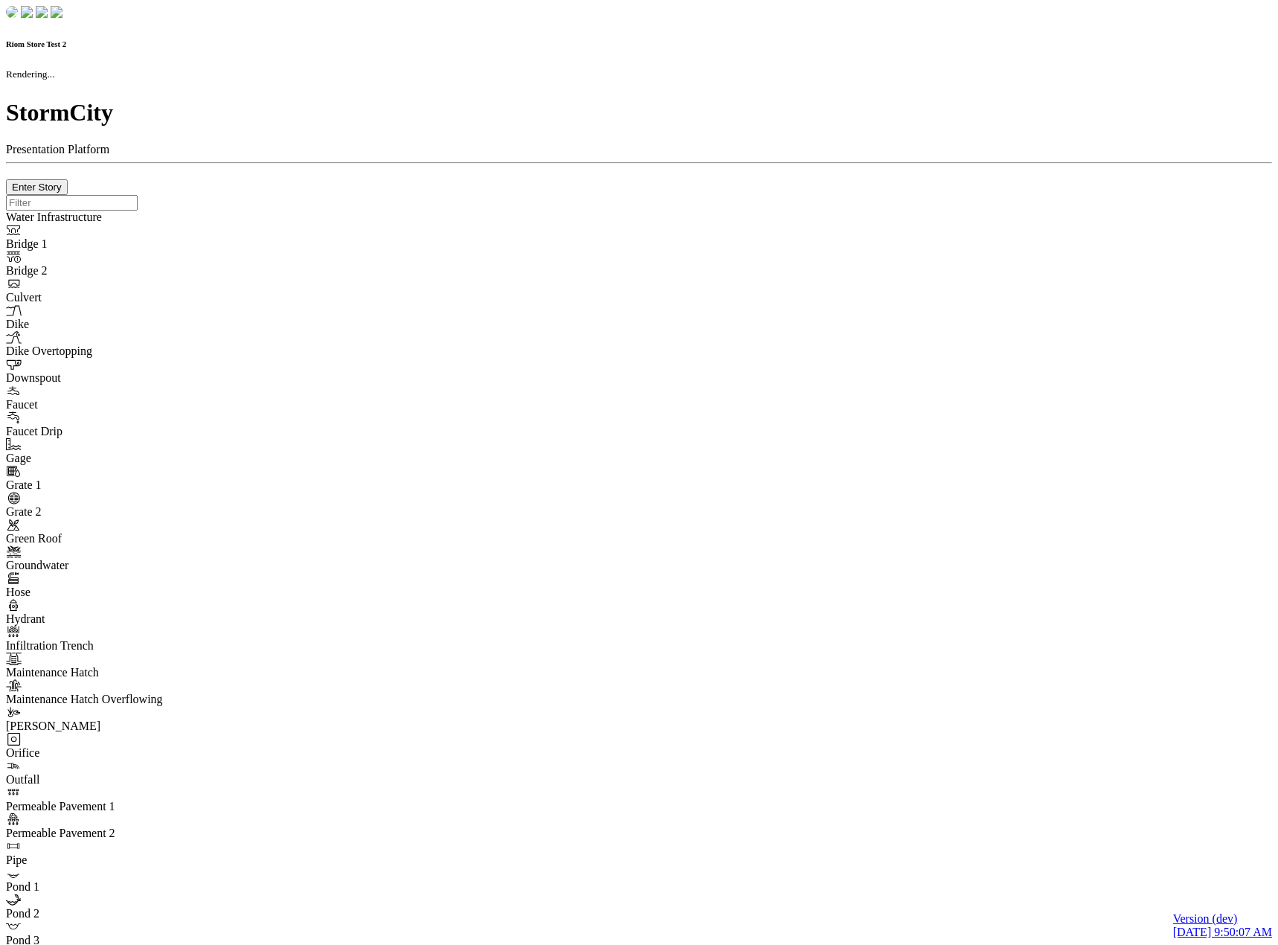
checkbox input "true"
type input "0"
type textarea "<i class="far fa-building"></i>"
select select "None"
type input "7"
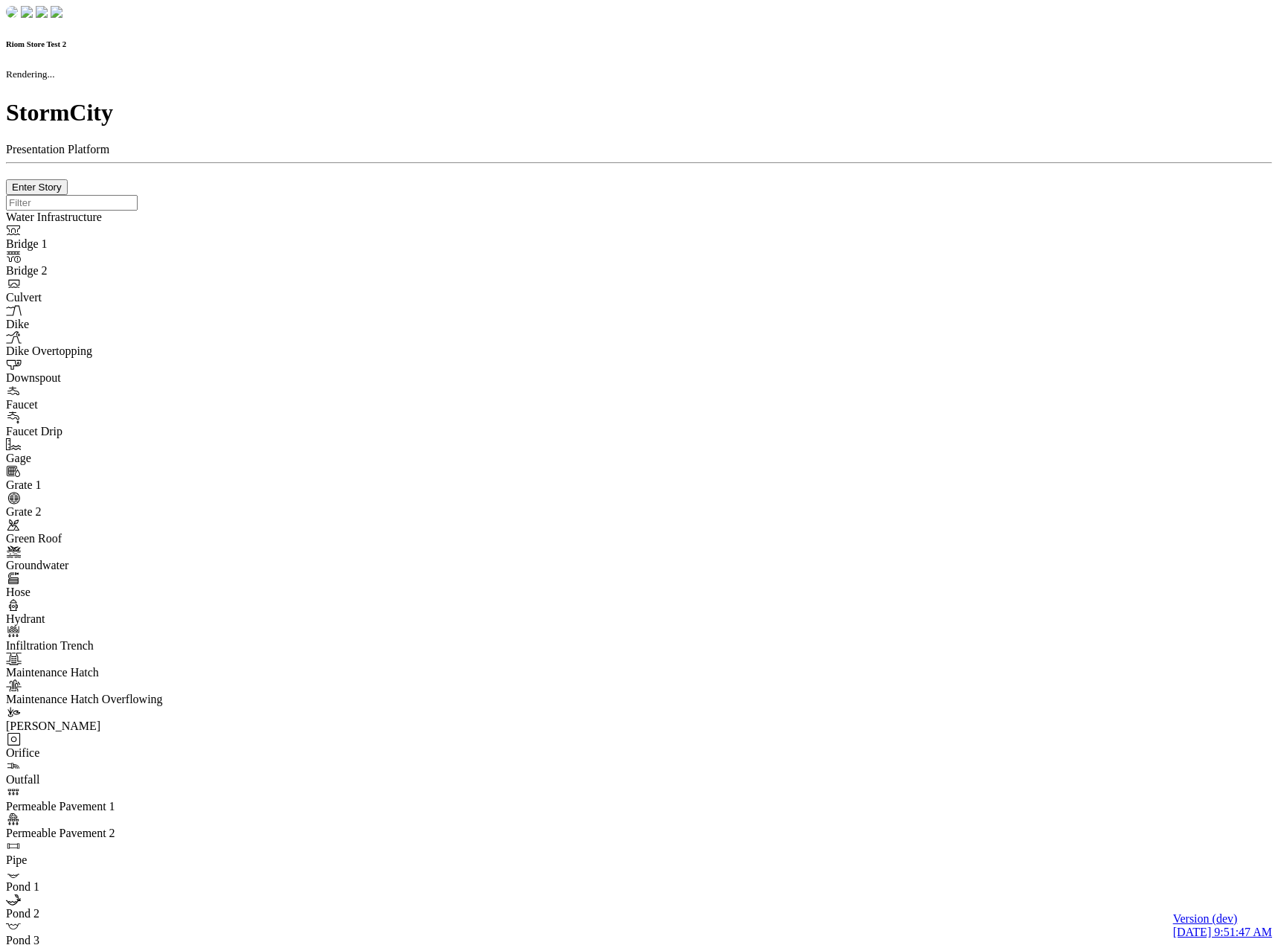
checkbox input "true"
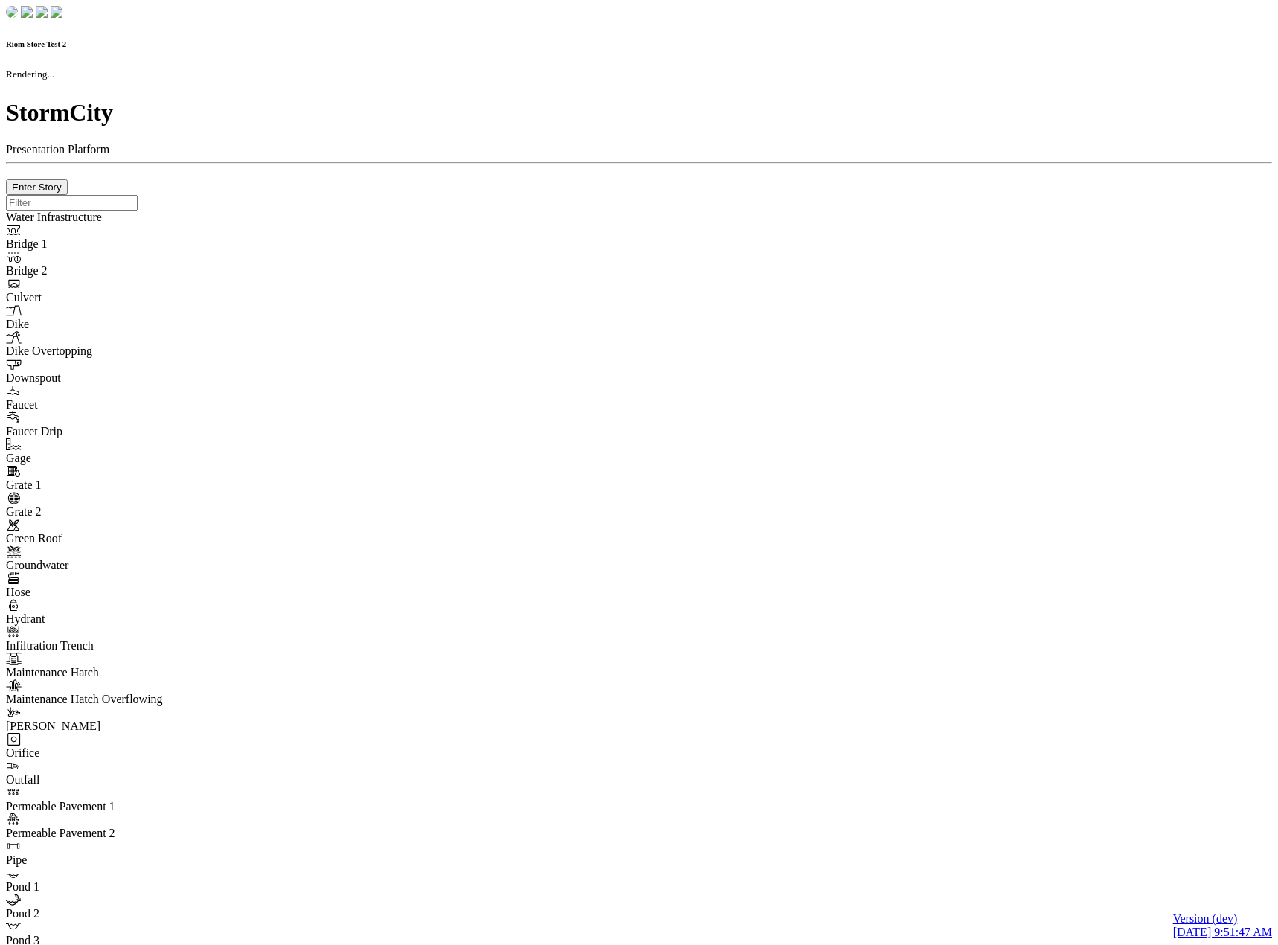
type input "0m"
type textarea "Depth = 0"
checkbox input "true"
select select "CIRCLE"
type input "7"
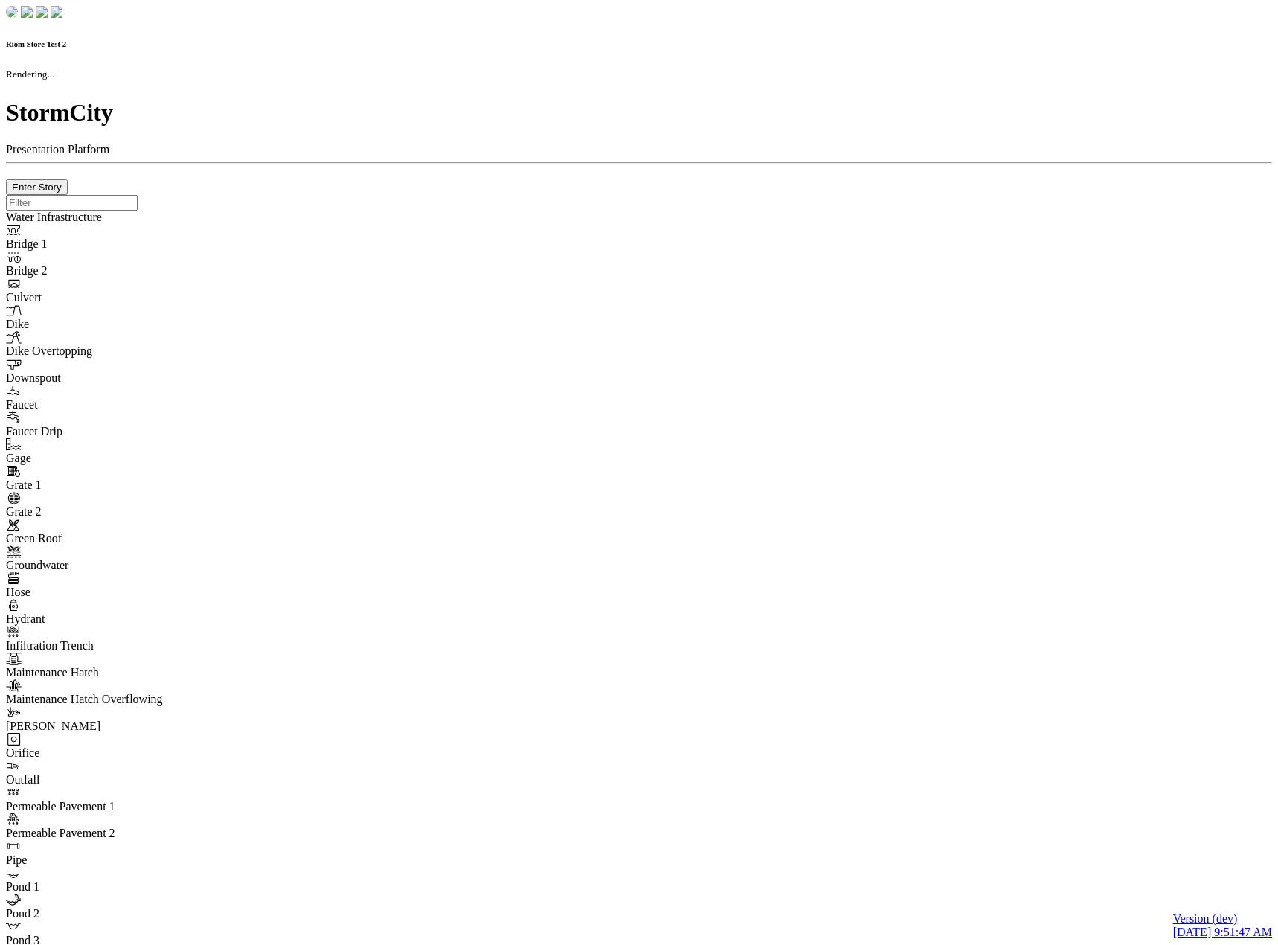
checkbox input "true"
type input "0"
type textarea "<i class="far fa-building"></i>"
select select "None"
type input "7"
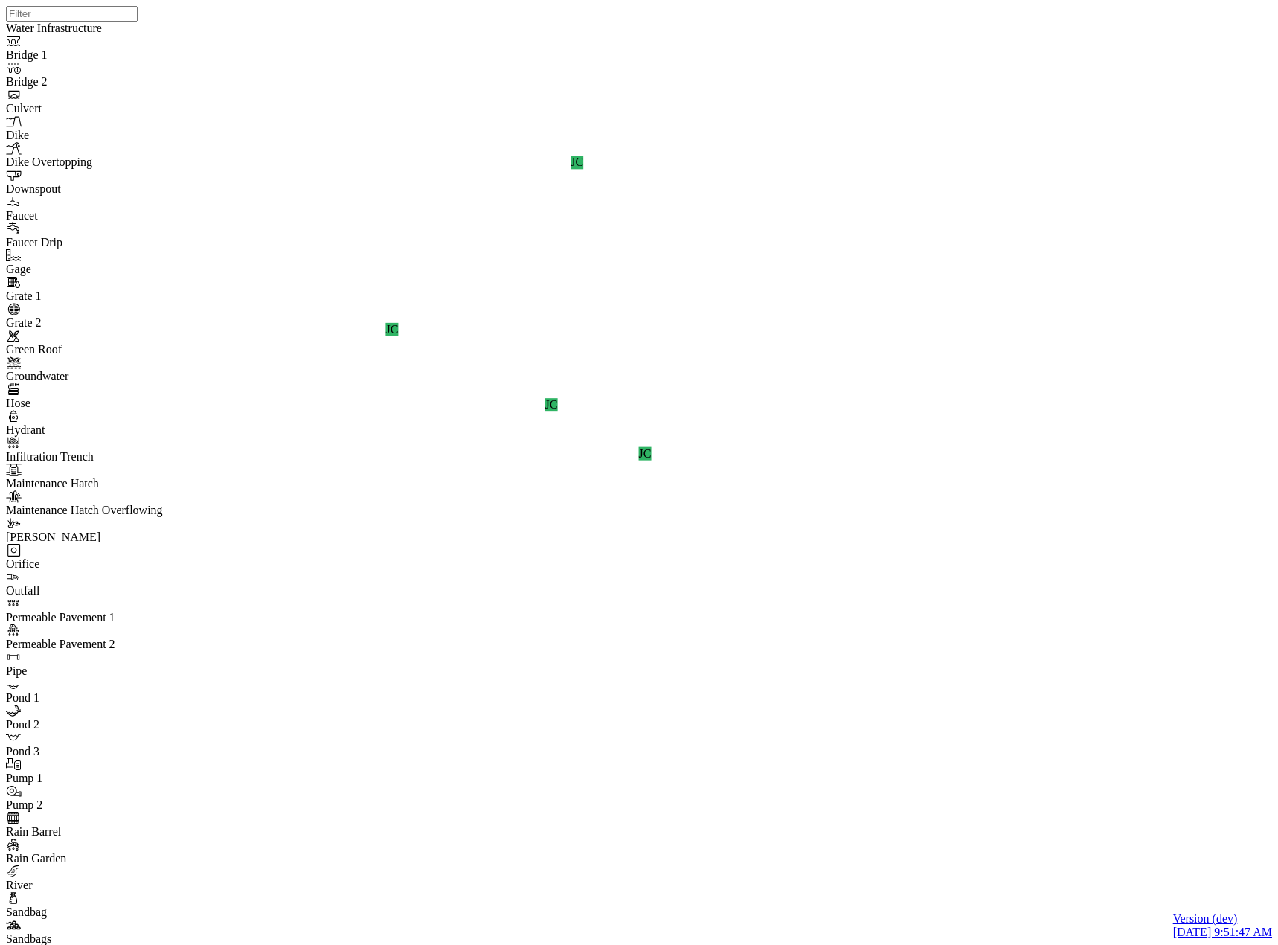
drag, startPoint x: 150, startPoint y: 198, endPoint x: 168, endPoint y: 173, distance: 30.8
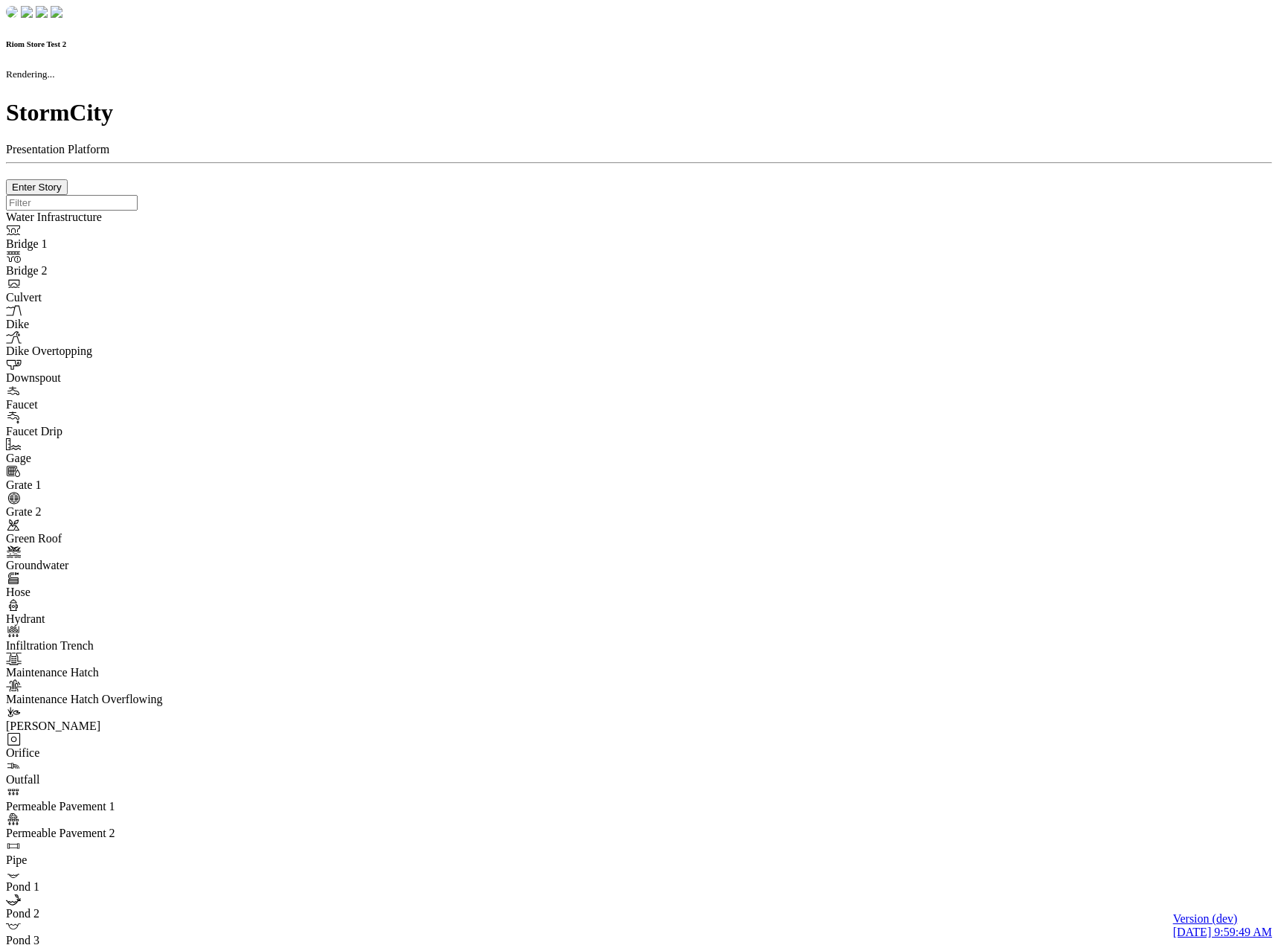
checkbox input "true"
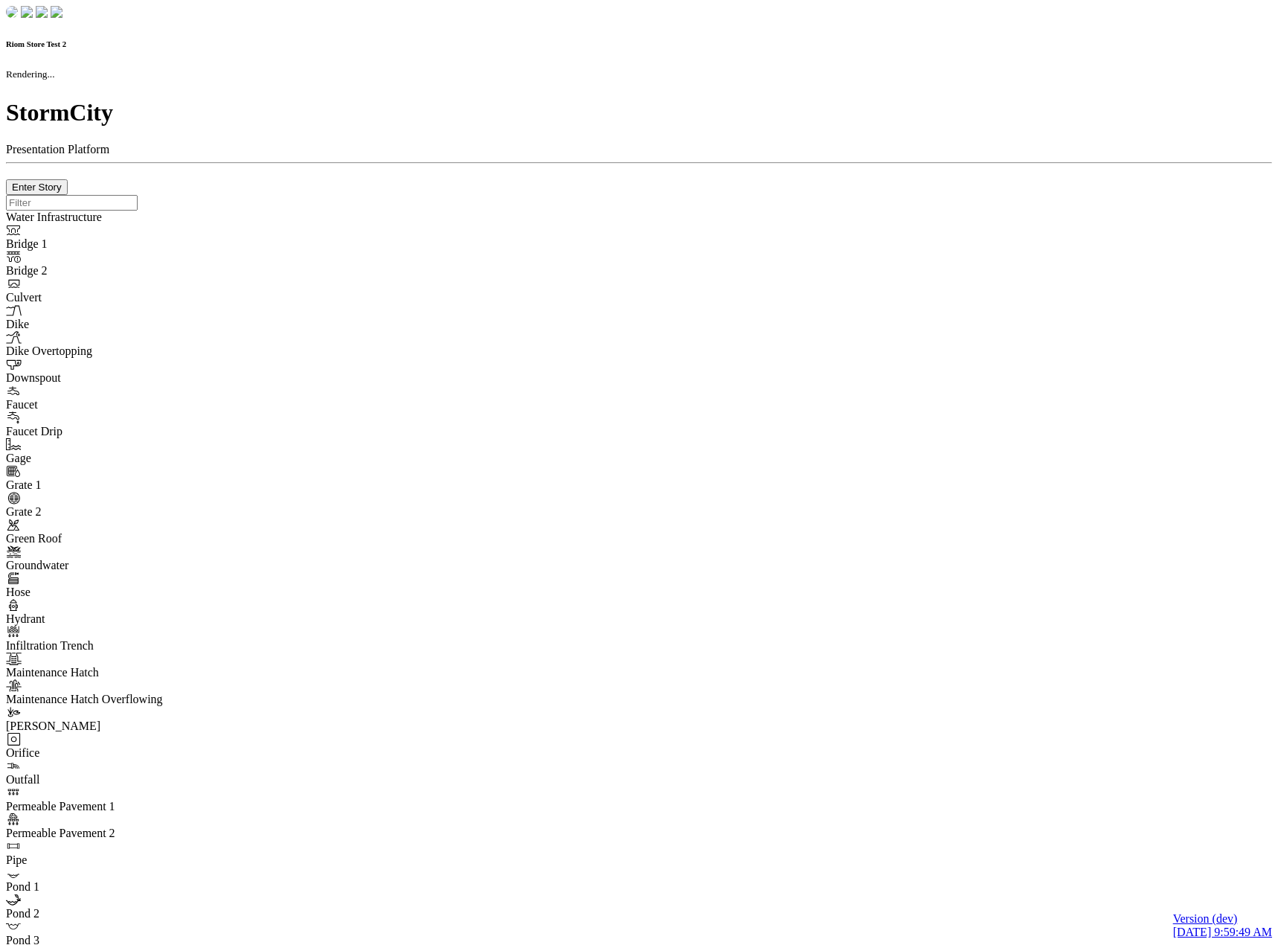
type input "0m"
type textarea "Depth = 0"
checkbox input "true"
select select "CIRCLE"
type input "7"
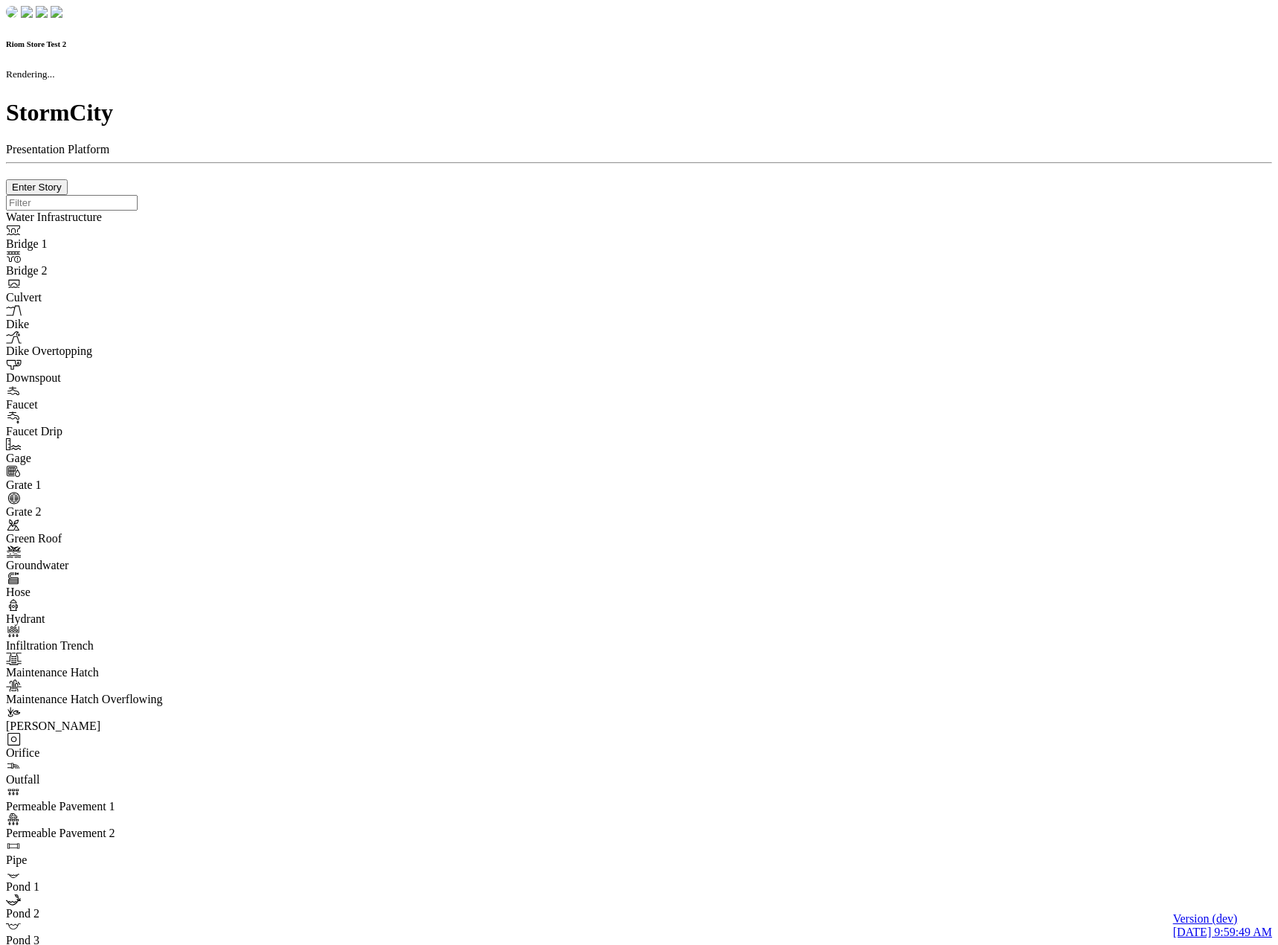
checkbox input "true"
type input "0"
type textarea "<i class="far fa-building"></i>"
select select "None"
type input "7"
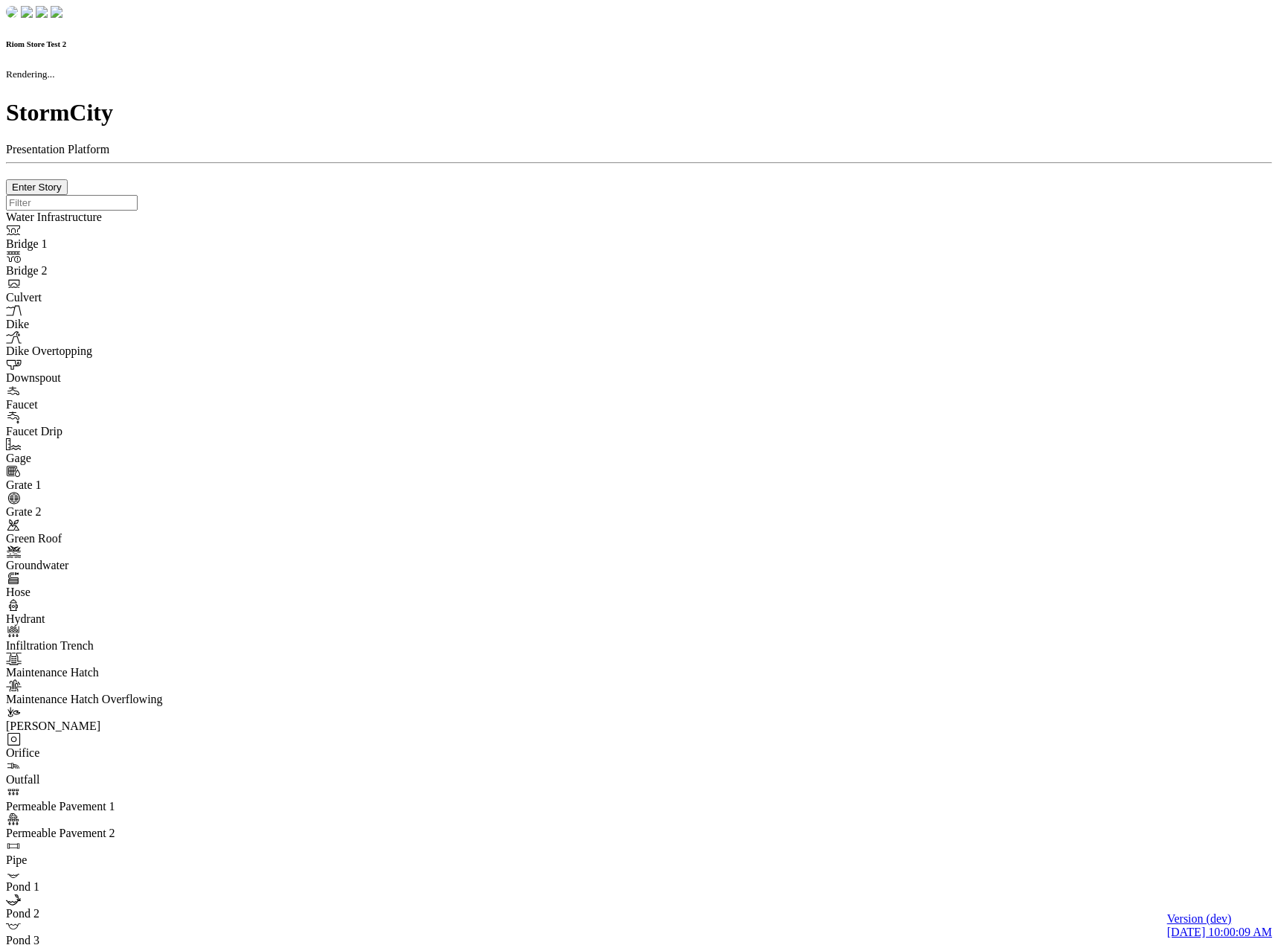
checkbox input "true"
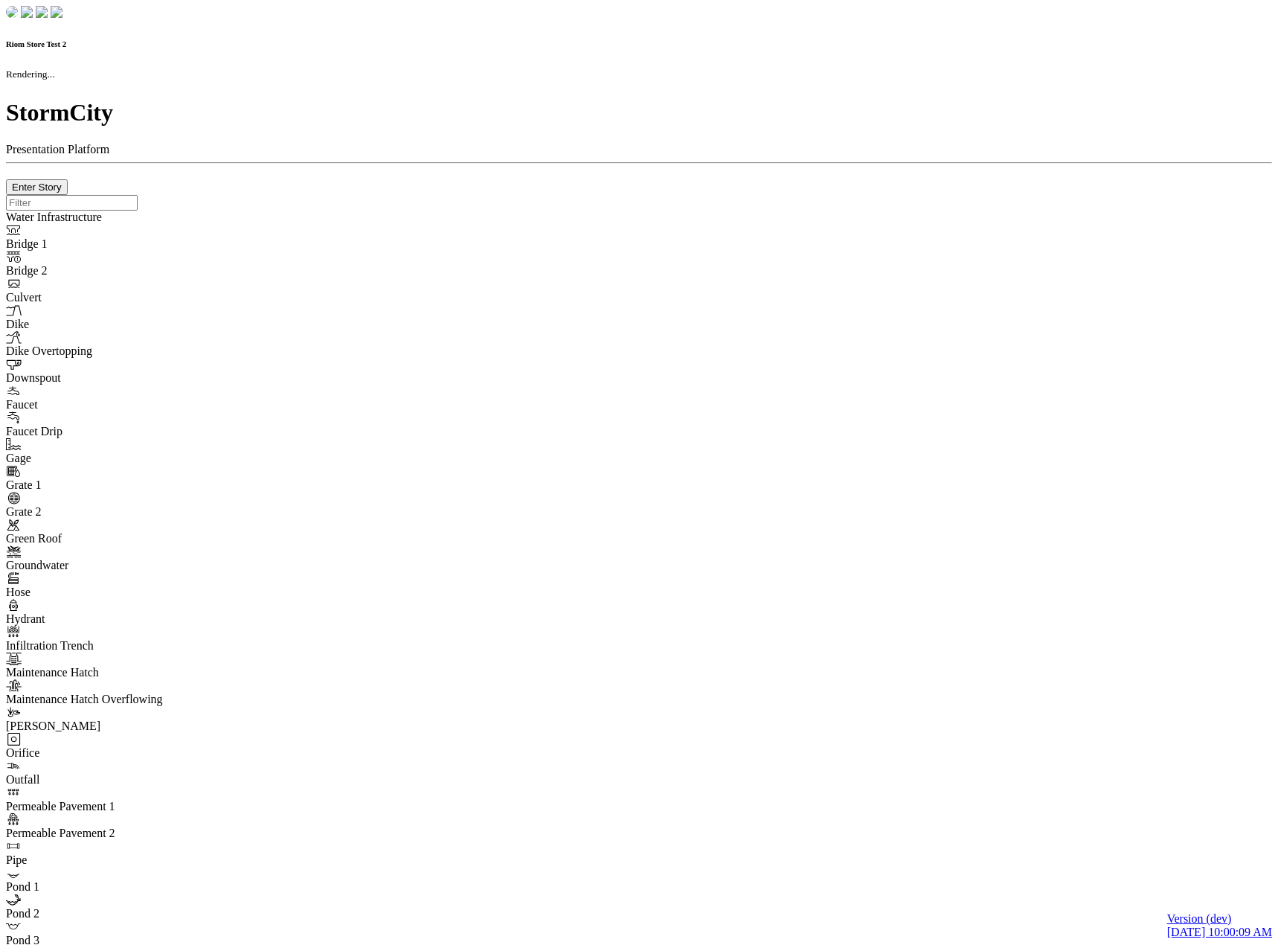
type input "0m"
type textarea "Depth = 0"
checkbox input "true"
select select "CIRCLE"
type input "7"
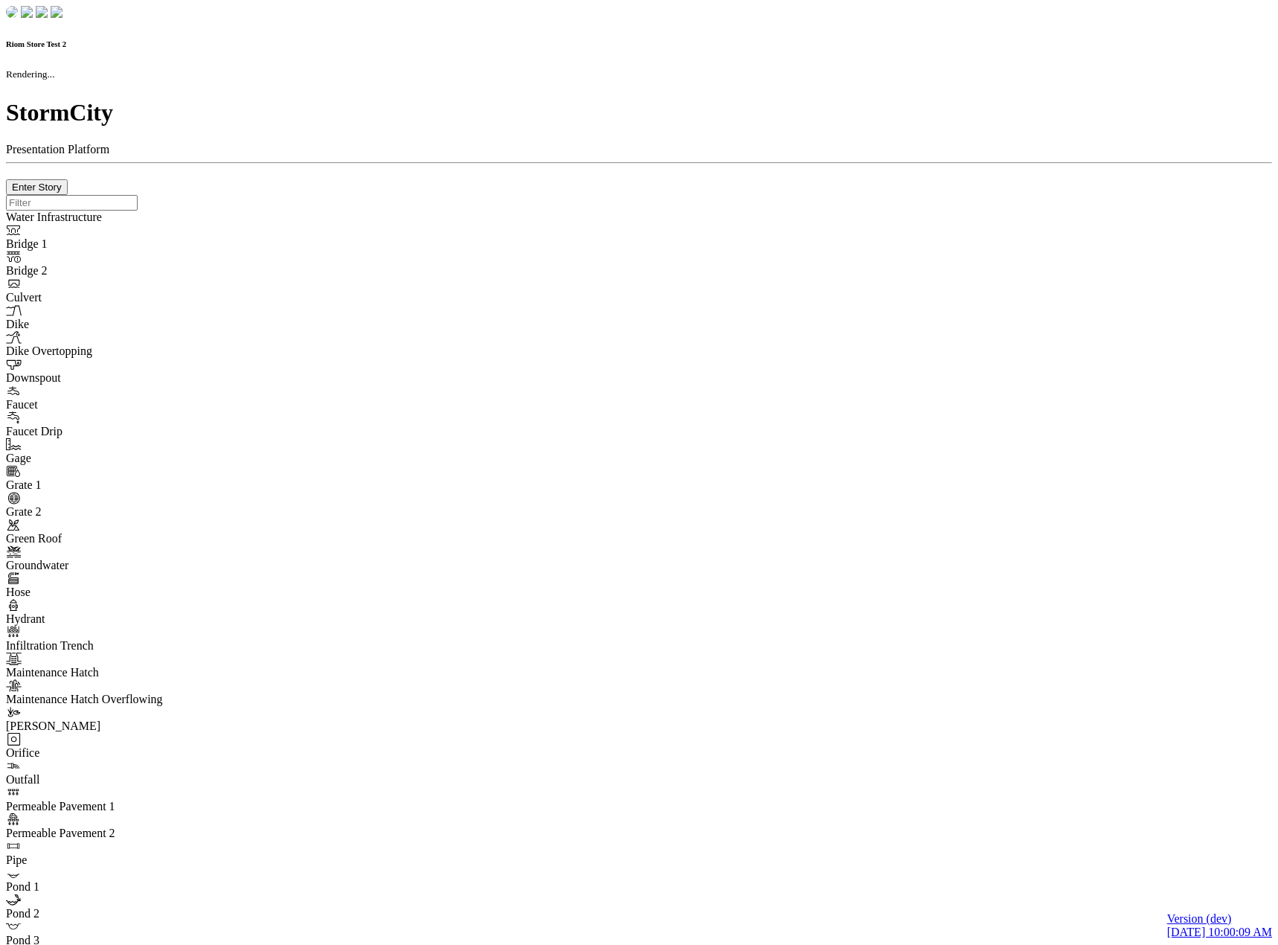
checkbox input "true"
type input "0"
type textarea "<i class="far fa-building"></i>"
select select "None"
type input "7"
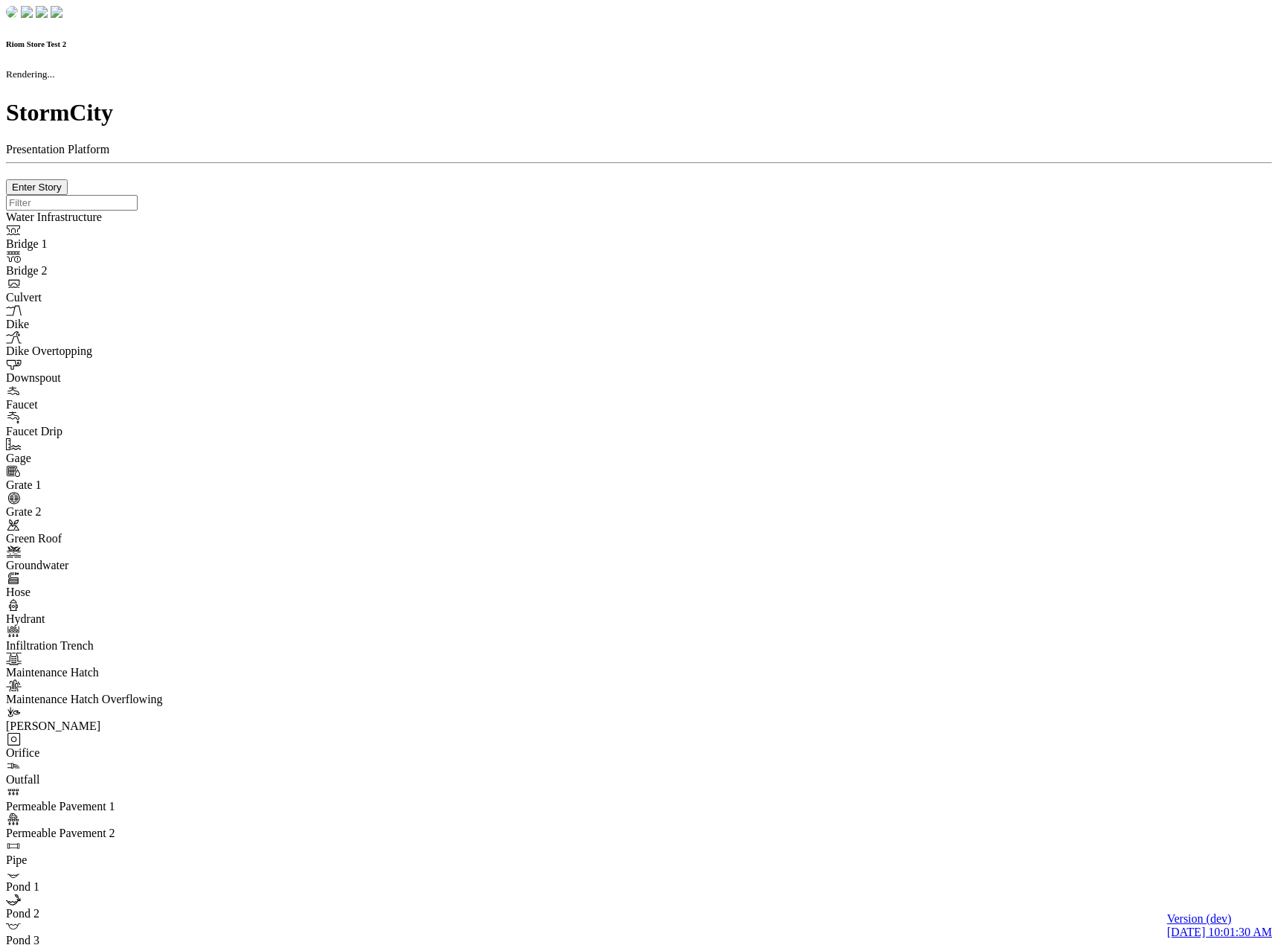
checkbox input "true"
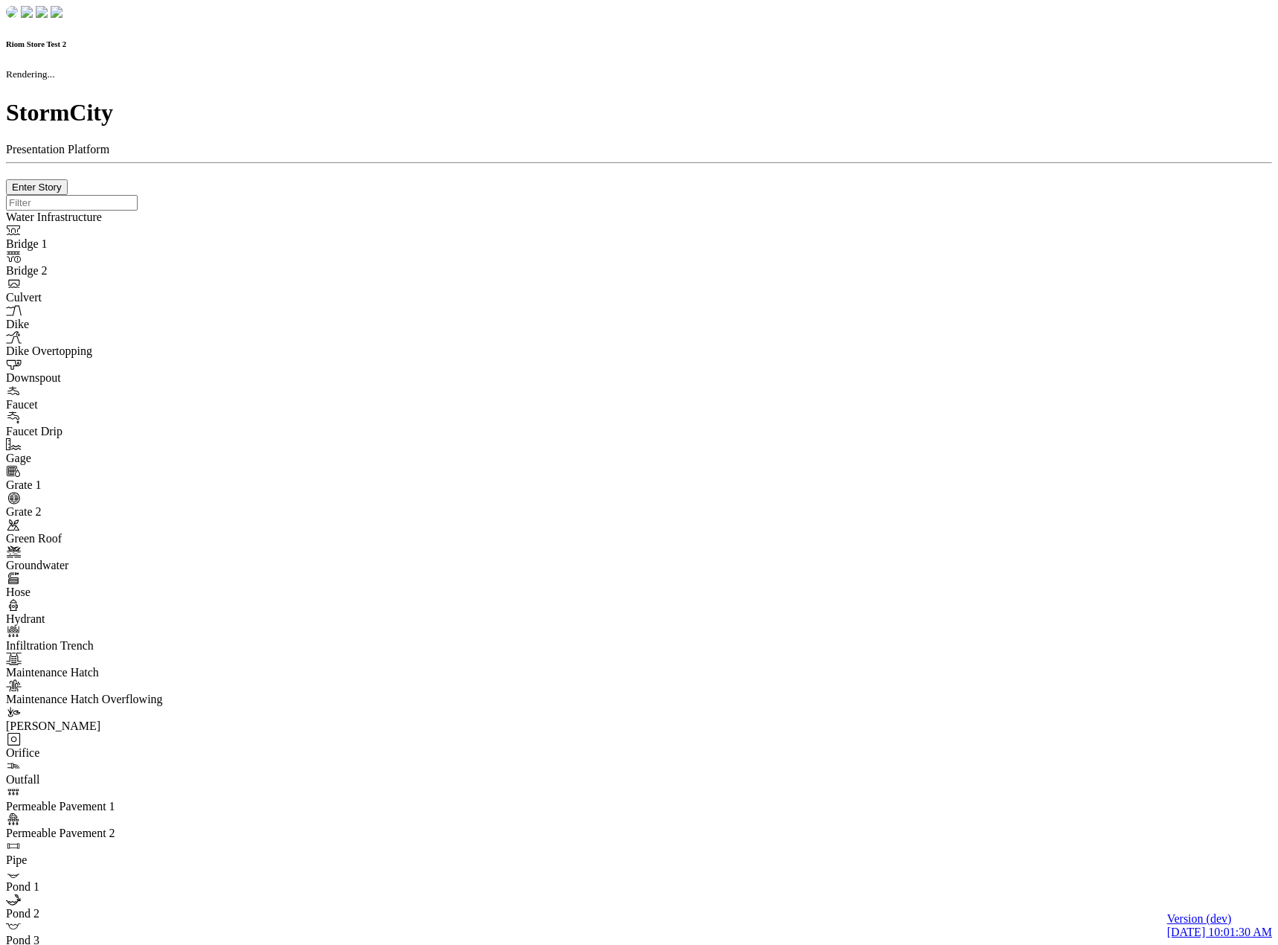
type input "0m"
type textarea "Depth = 0"
checkbox input "true"
select select "CIRCLE"
type input "7"
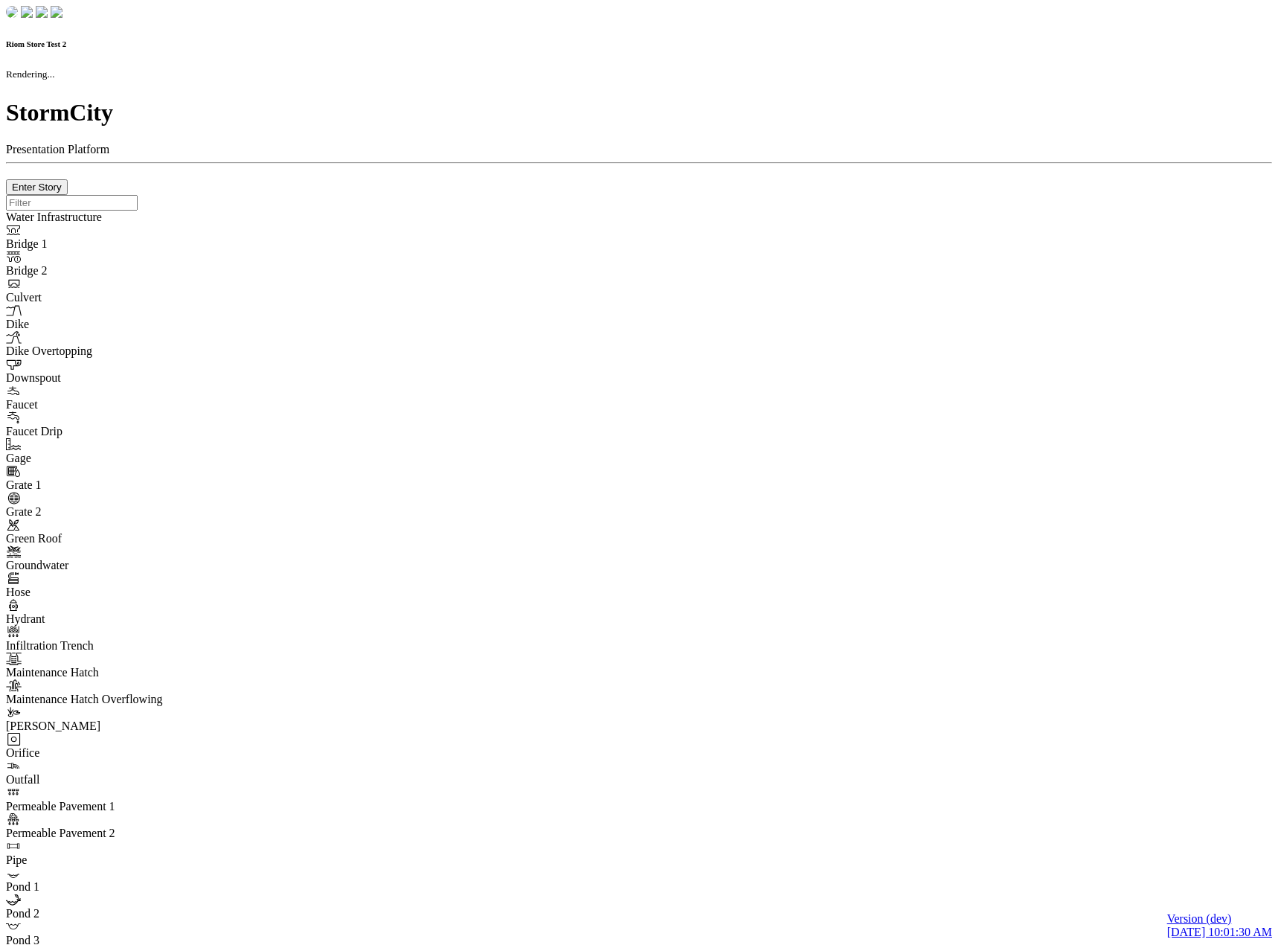
checkbox input "true"
type input "0"
type textarea "<i class="far fa-building"></i>"
select select "None"
type input "7"
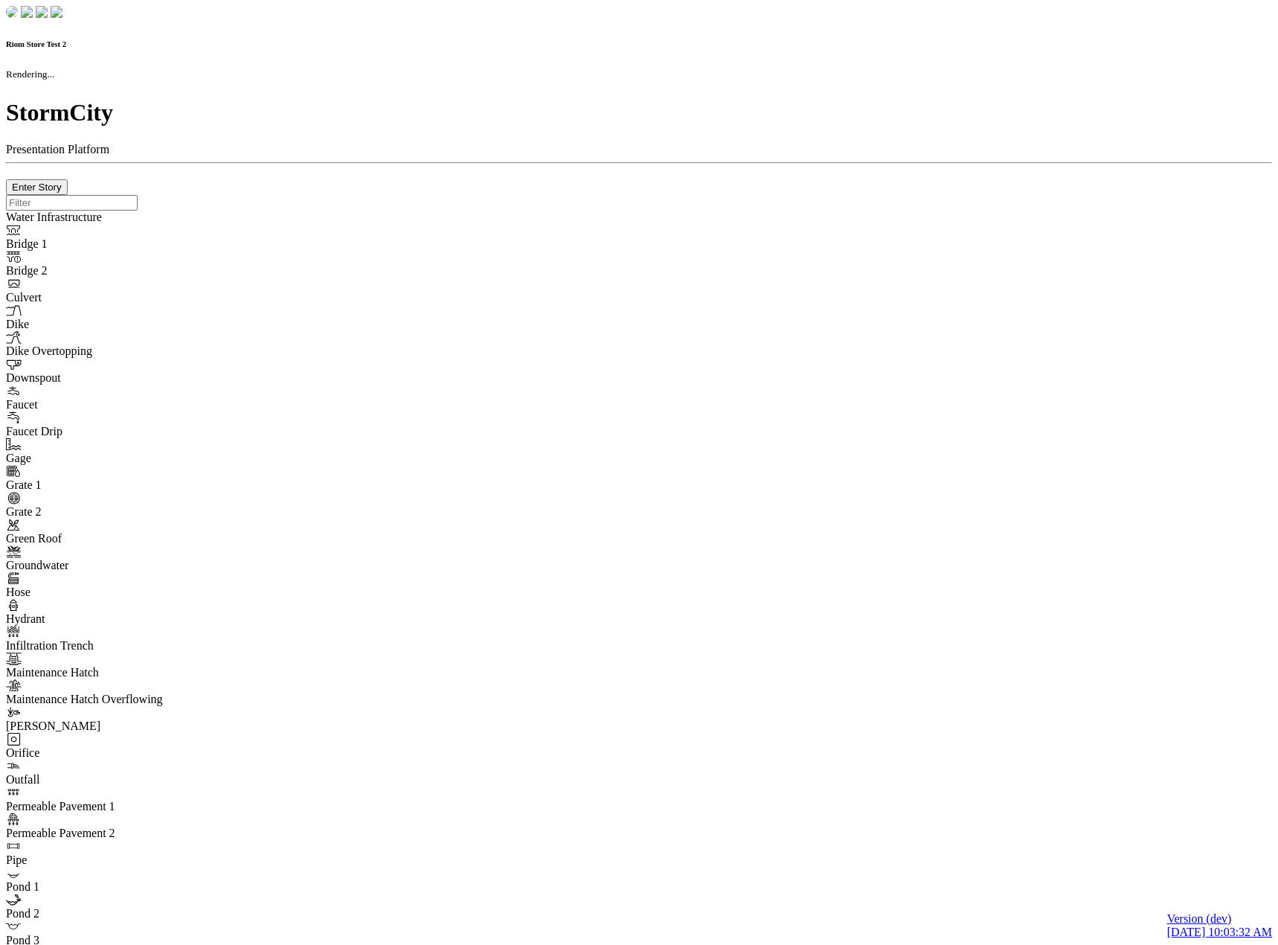
checkbox input "true"
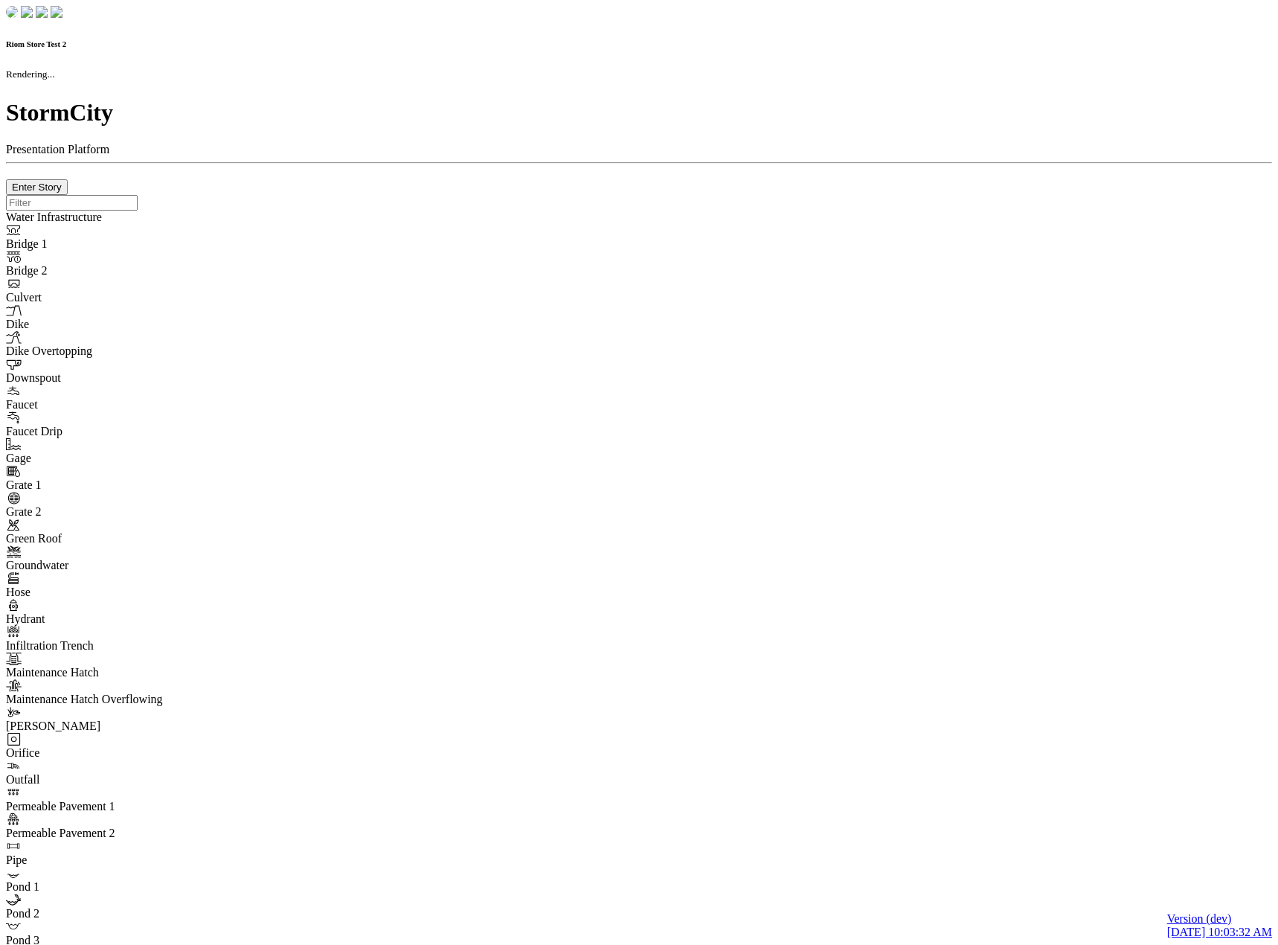
type input "0m"
type textarea "Depth = 0"
checkbox input "true"
select select "CIRCLE"
type input "7"
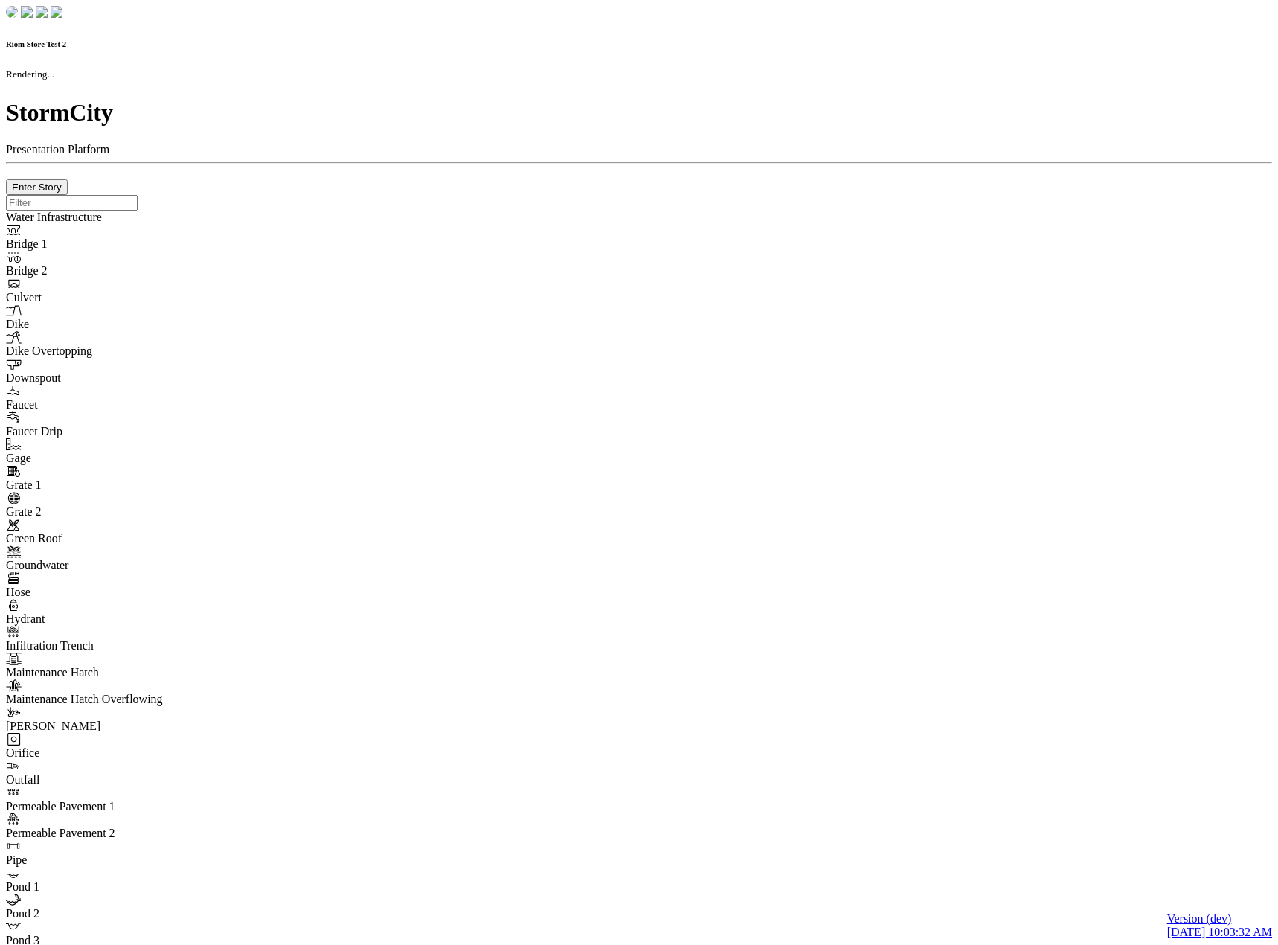
checkbox input "true"
type input "0"
select select "None"
type textarea "<i class="far fa-building"></i>"
type input "7"
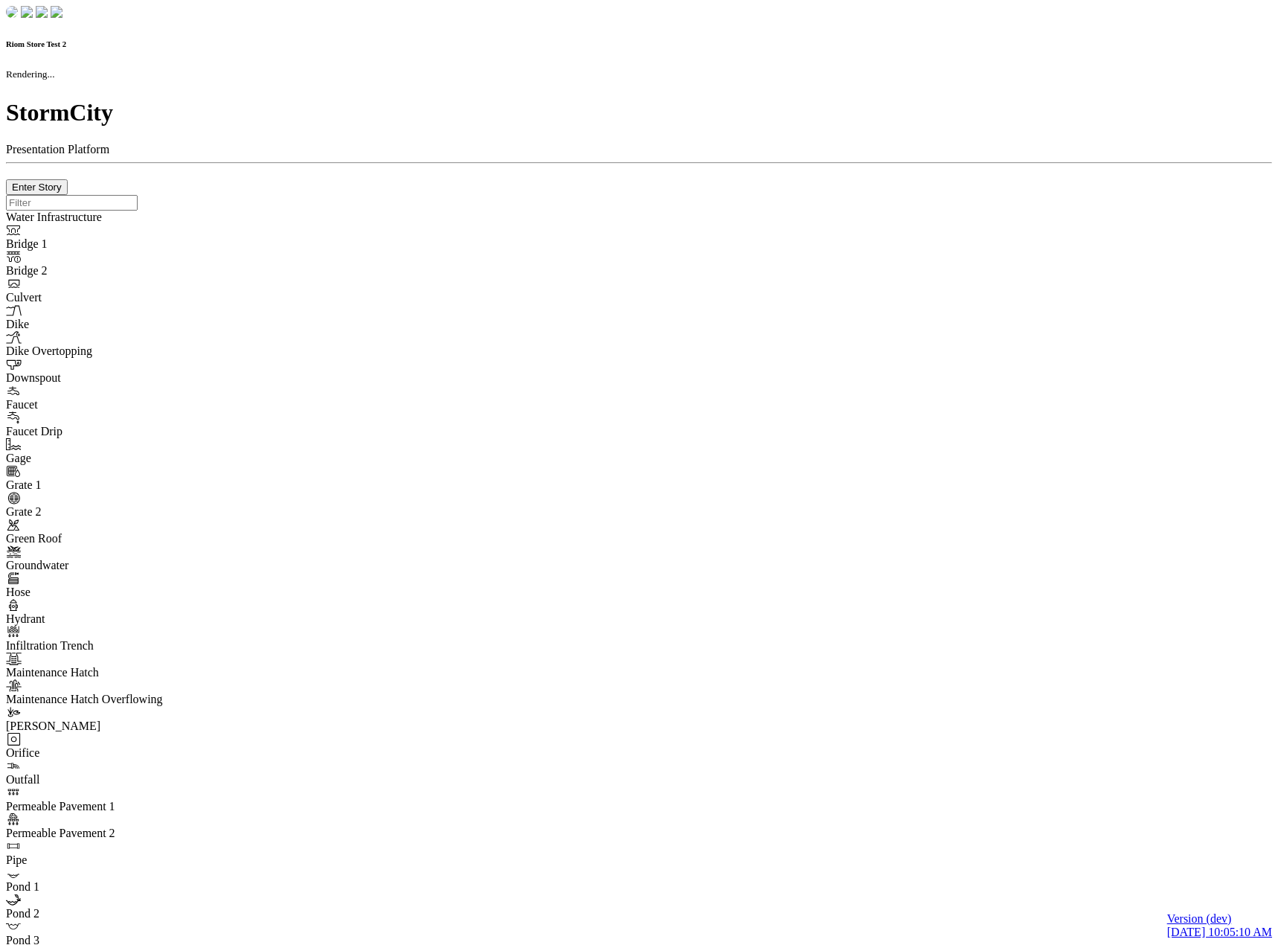
checkbox input "true"
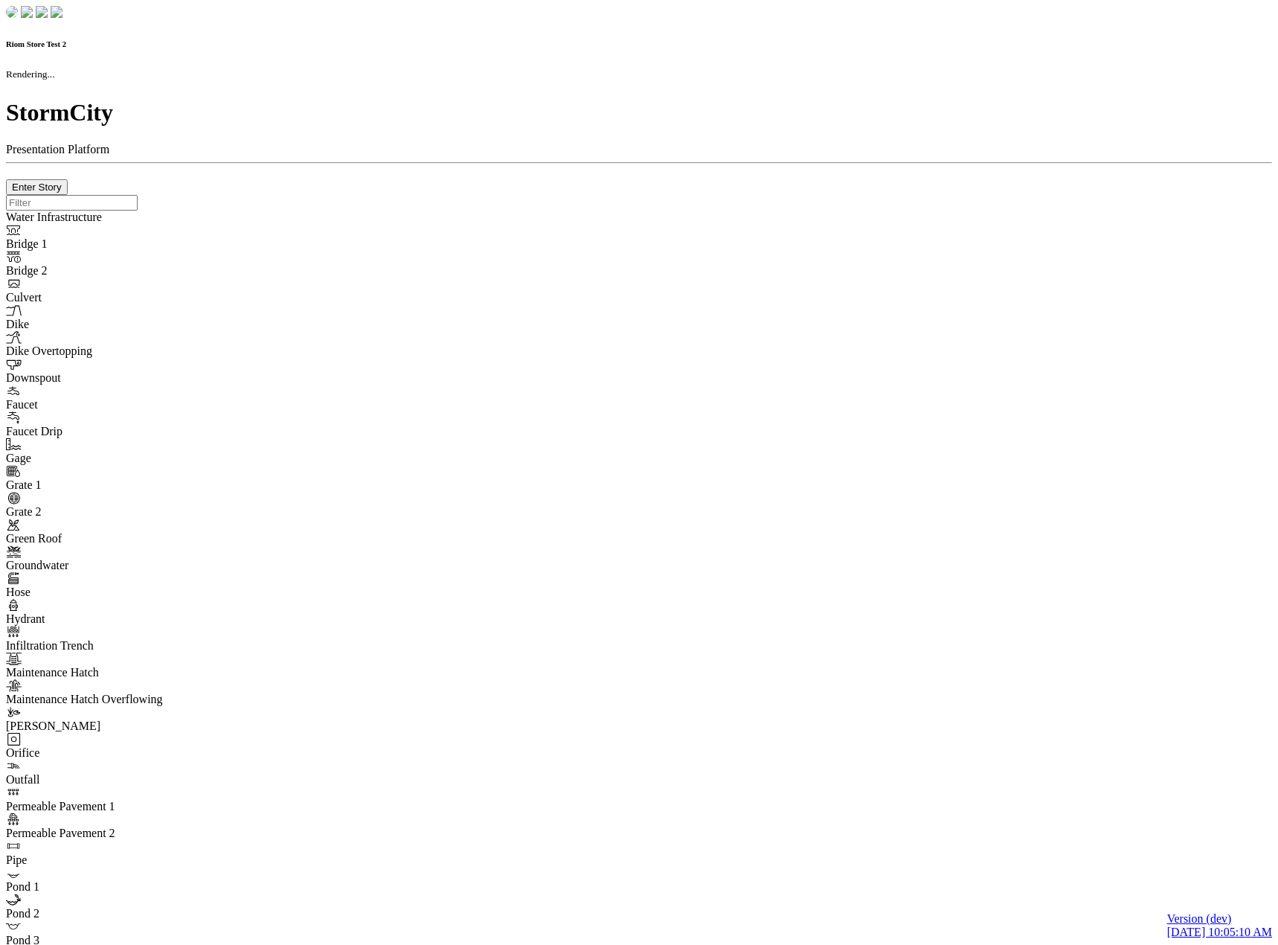
type input "0m"
type textarea "Depth = 0"
checkbox input "true"
select select "CIRCLE"
type input "7"
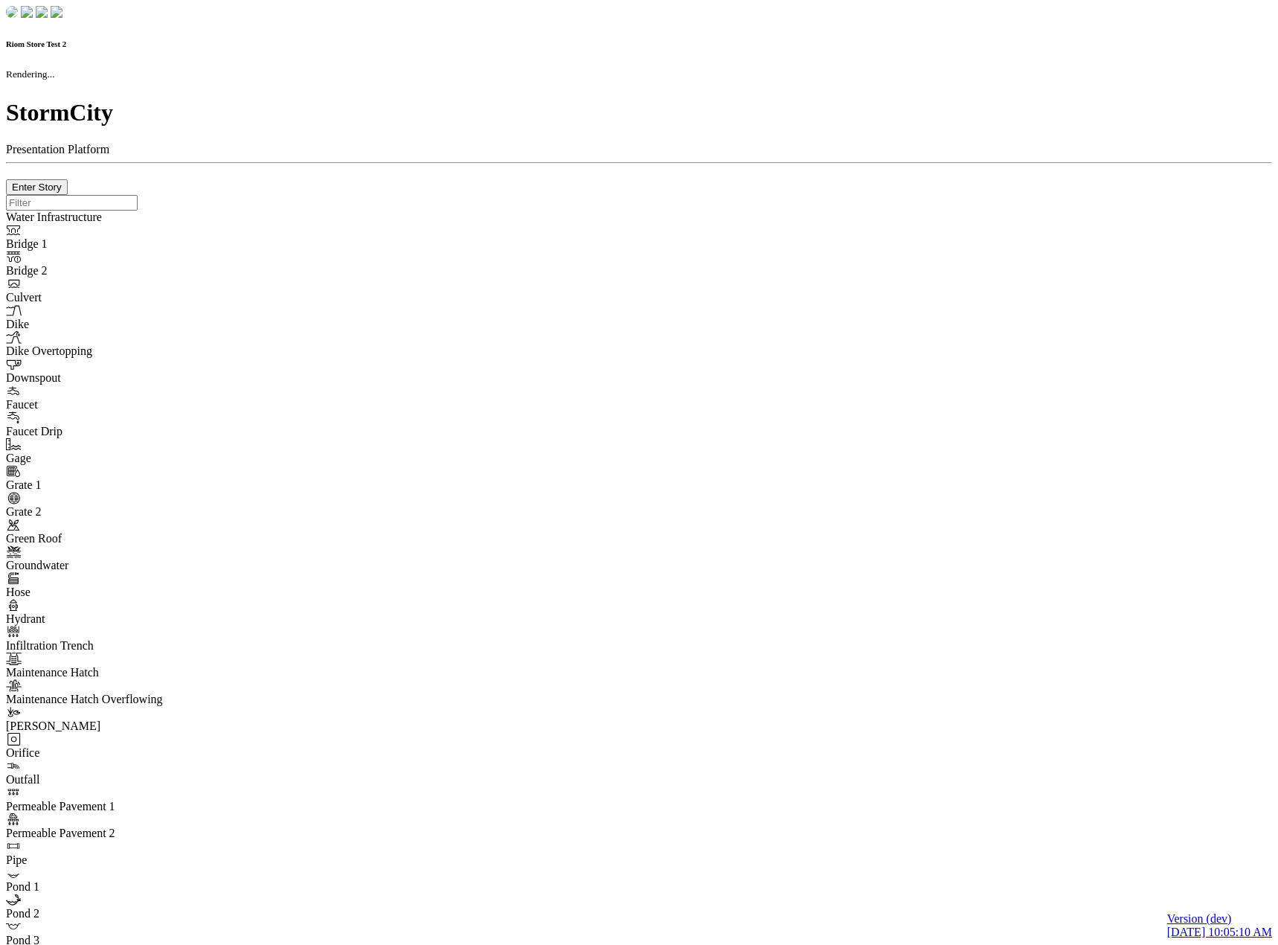
checkbox input "true"
type input "0"
type textarea "<i class="far fa-building"></i>"
select select "None"
type input "7"
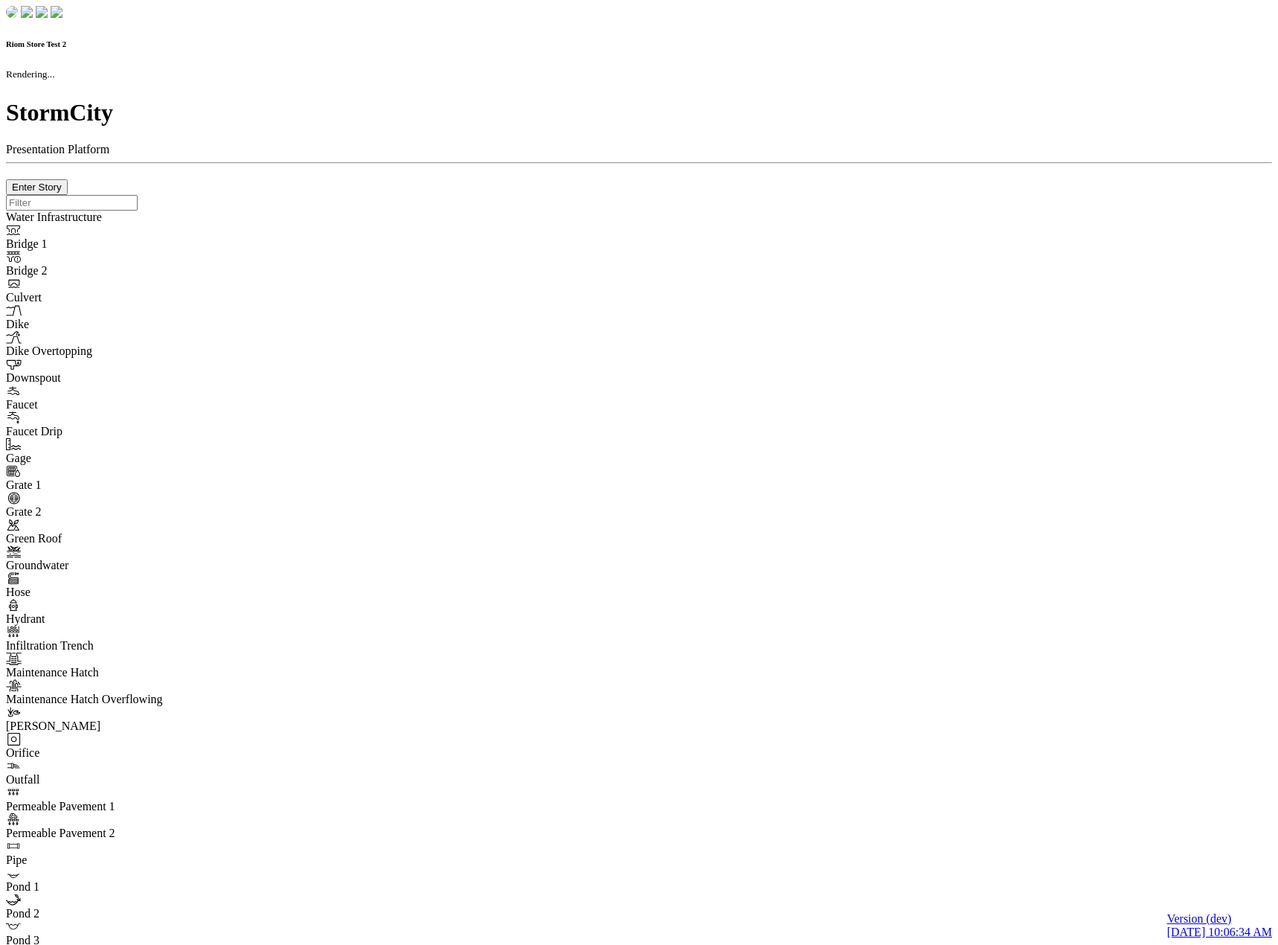
checkbox input "true"
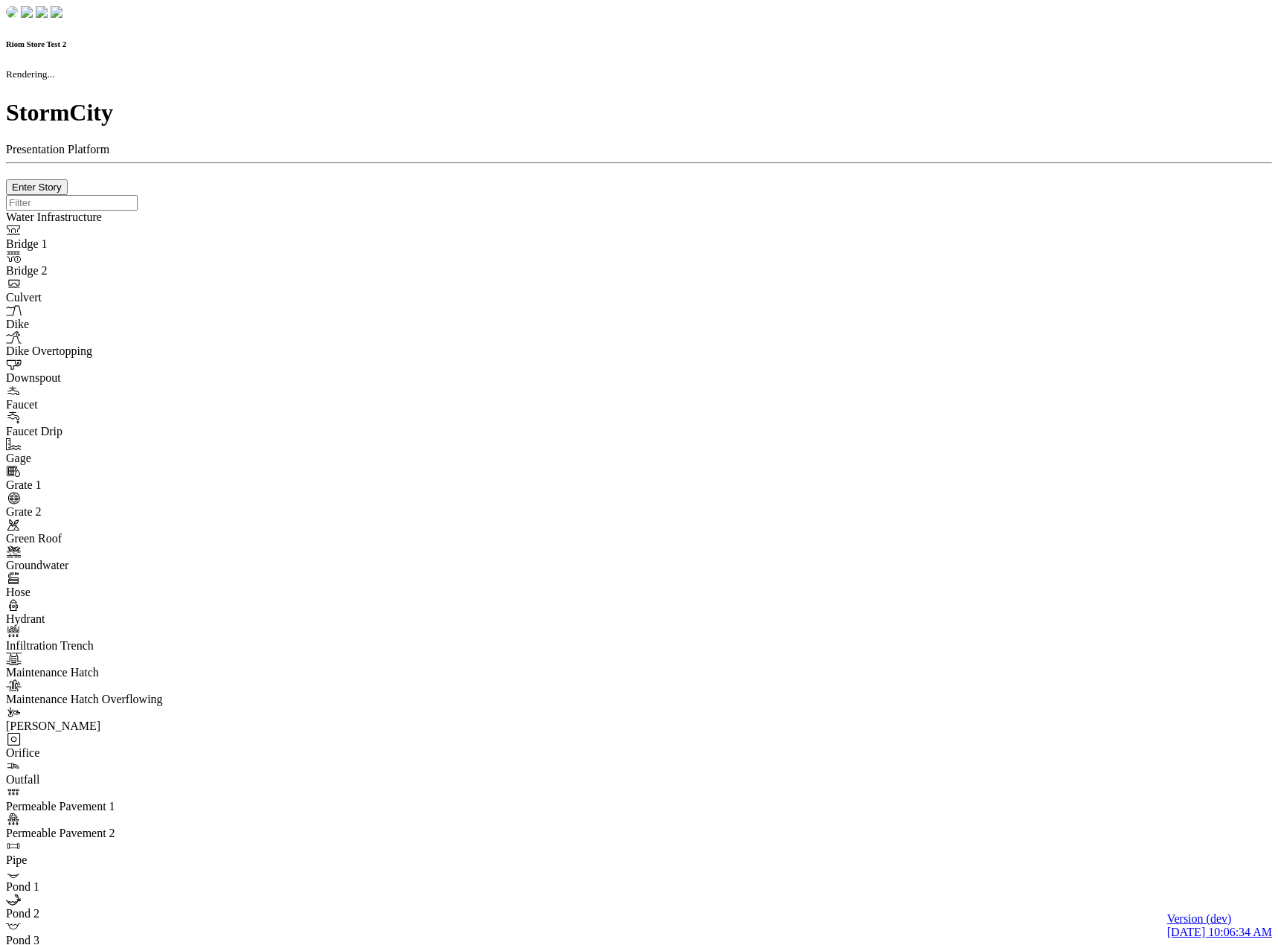
type input "0m"
type textarea "Depth = 0"
checkbox input "true"
select select "CIRCLE"
type input "7"
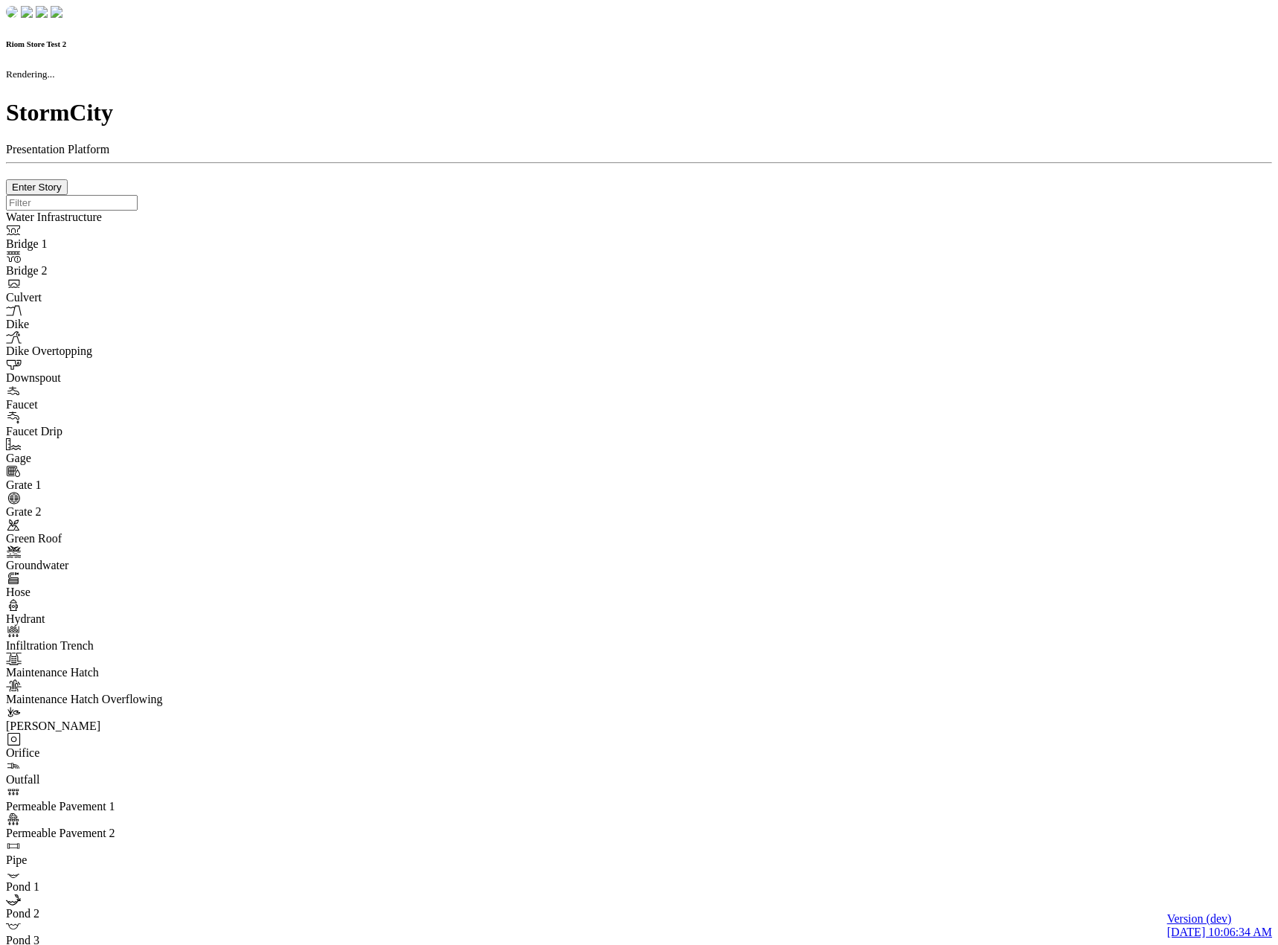
checkbox input "true"
type input "0"
select select "None"
type textarea "<i class="far fa-building"></i>"
type input "7"
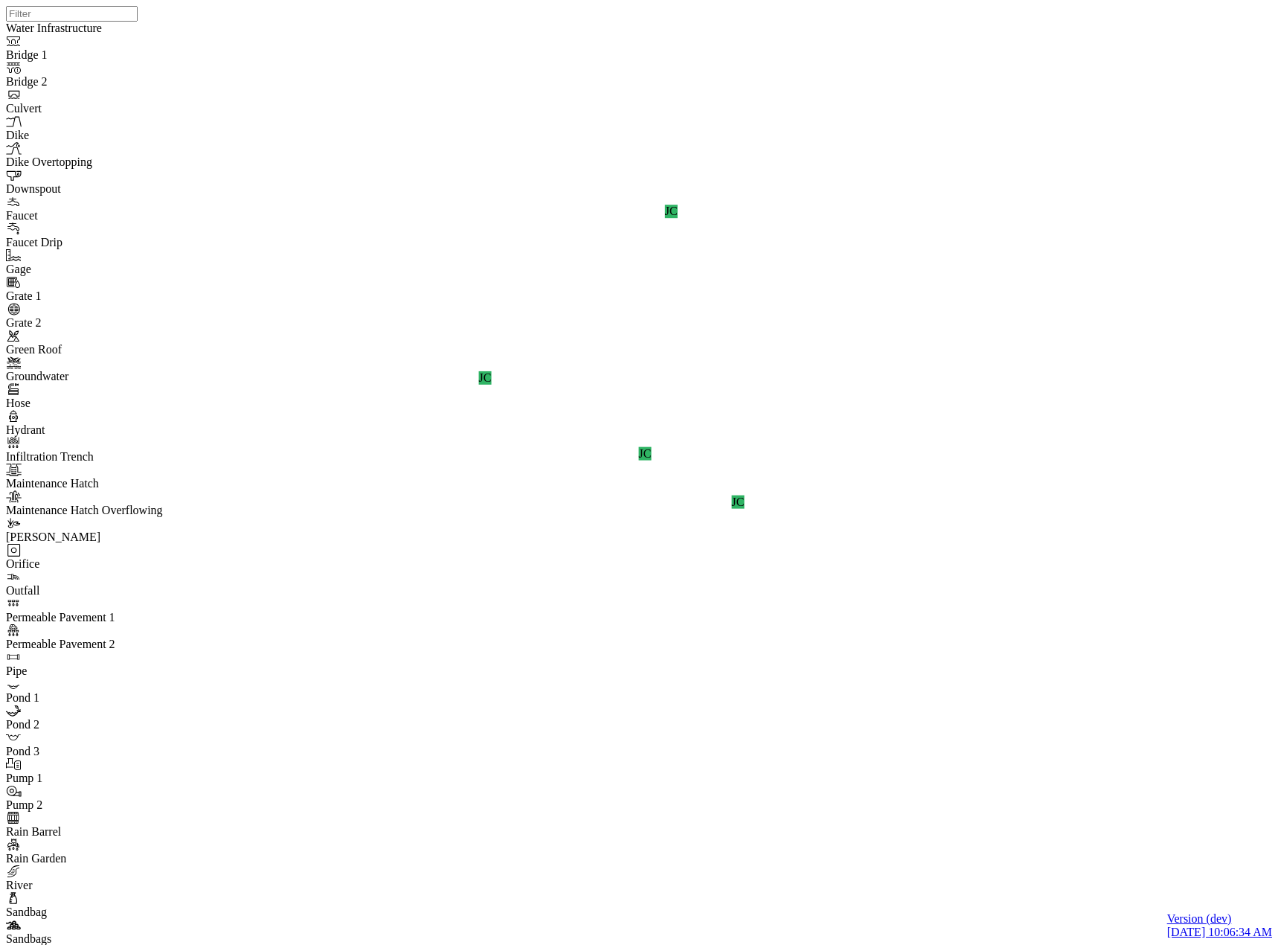
drag, startPoint x: 923, startPoint y: 461, endPoint x: 926, endPoint y: 621, distance: 160.0
click at [926, 621] on div "JC JC JC JC" at bounding box center [645, 453] width 1278 height 907
drag, startPoint x: 970, startPoint y: 696, endPoint x: 964, endPoint y: 740, distance: 44.2
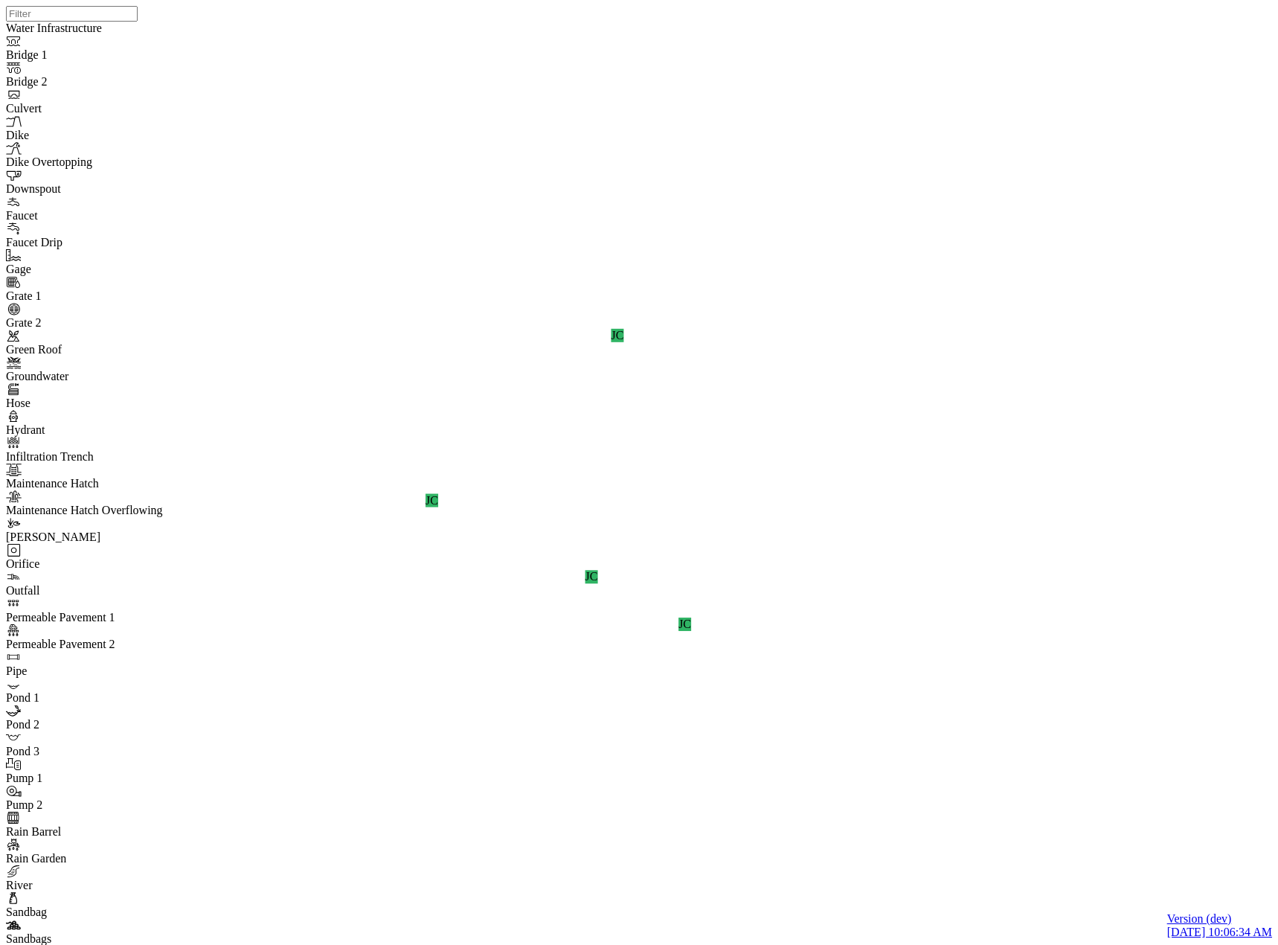
click at [966, 719] on div "JC JC JC JC" at bounding box center [645, 453] width 1278 height 907
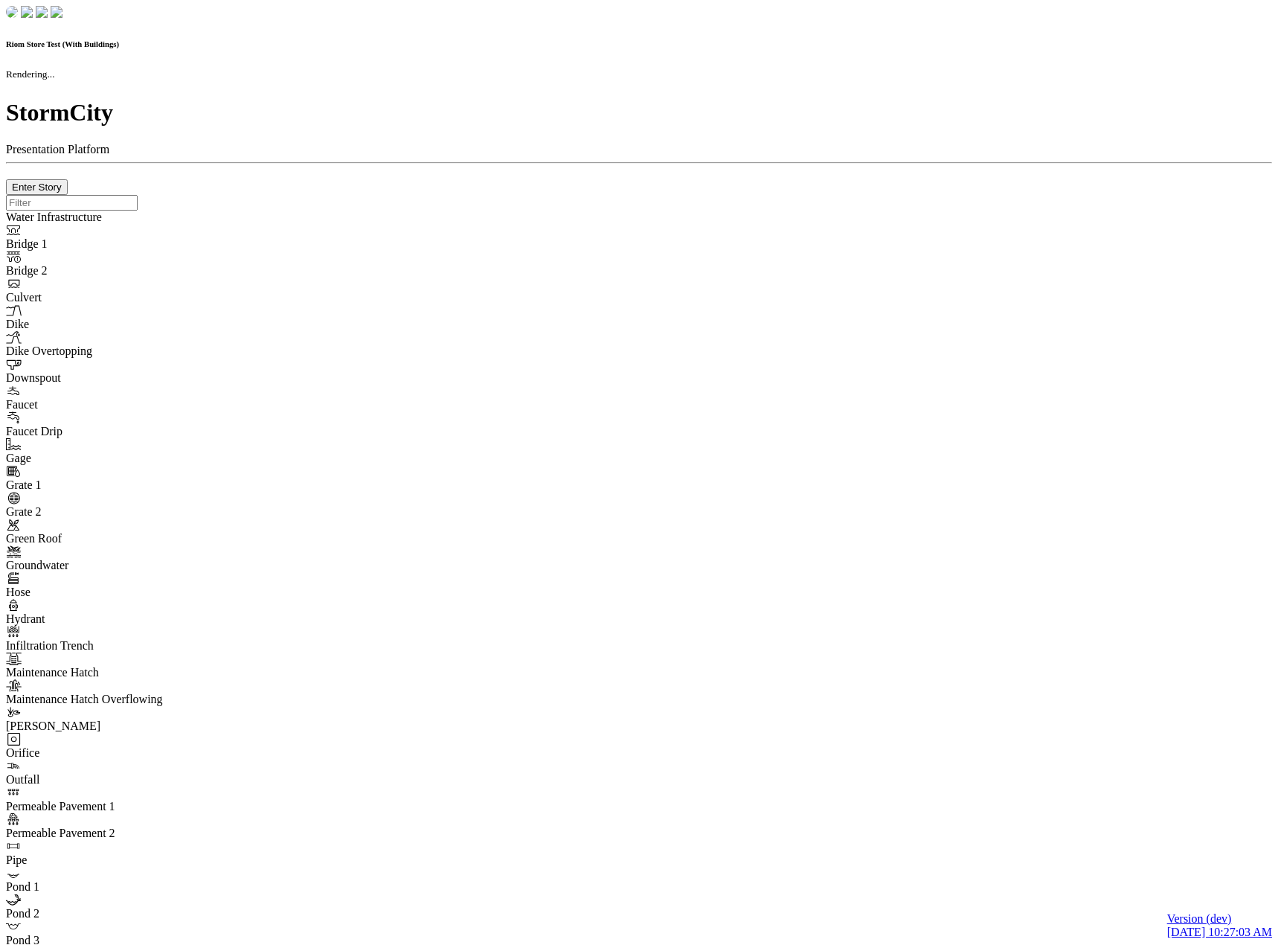
checkbox input "true"
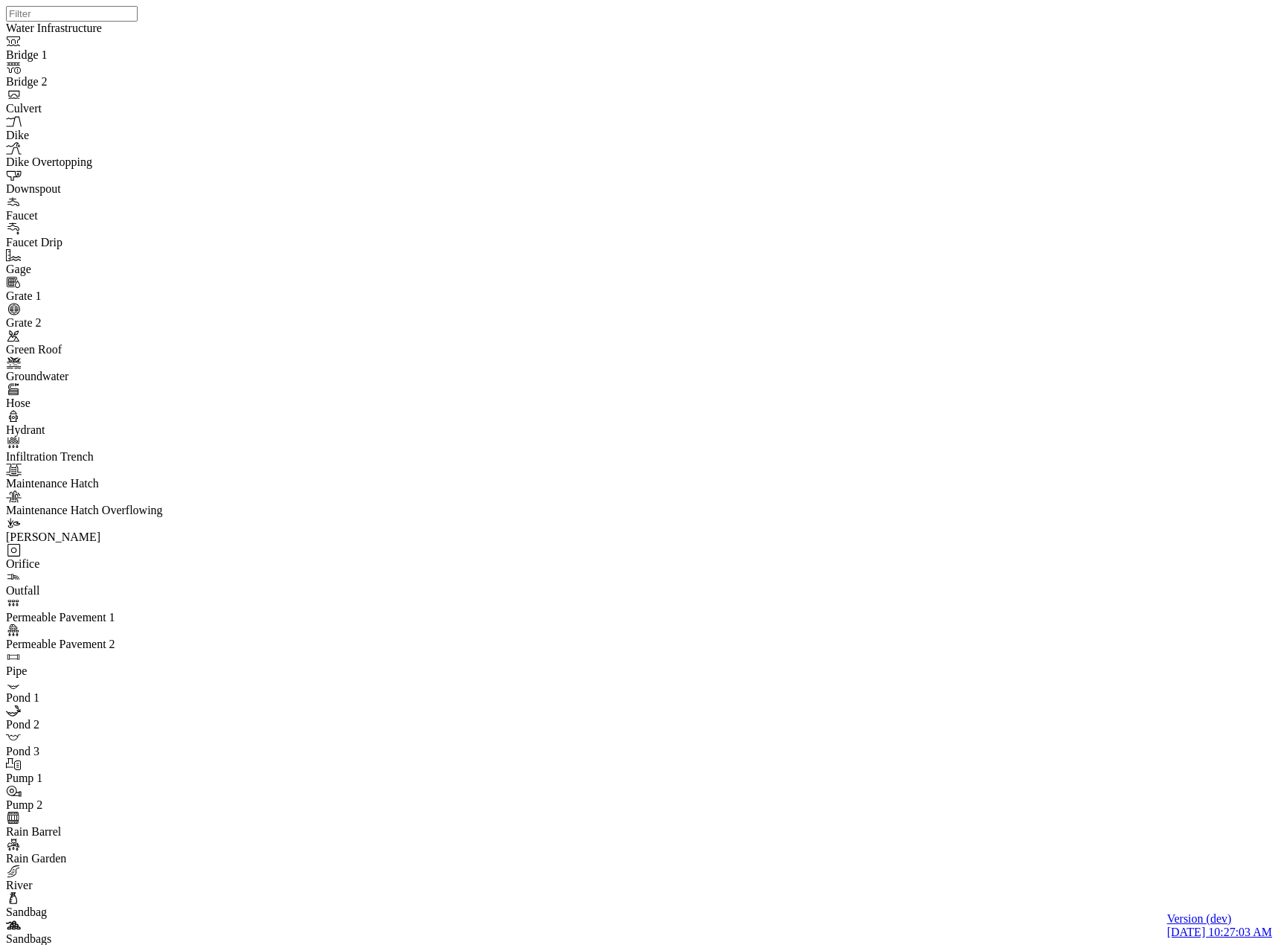
drag, startPoint x: 974, startPoint y: 563, endPoint x: 937, endPoint y: 437, distance: 131.9
click at [713, 511] on div at bounding box center [645, 453] width 1278 height 907
click at [730, 446] on div at bounding box center [645, 453] width 1278 height 907
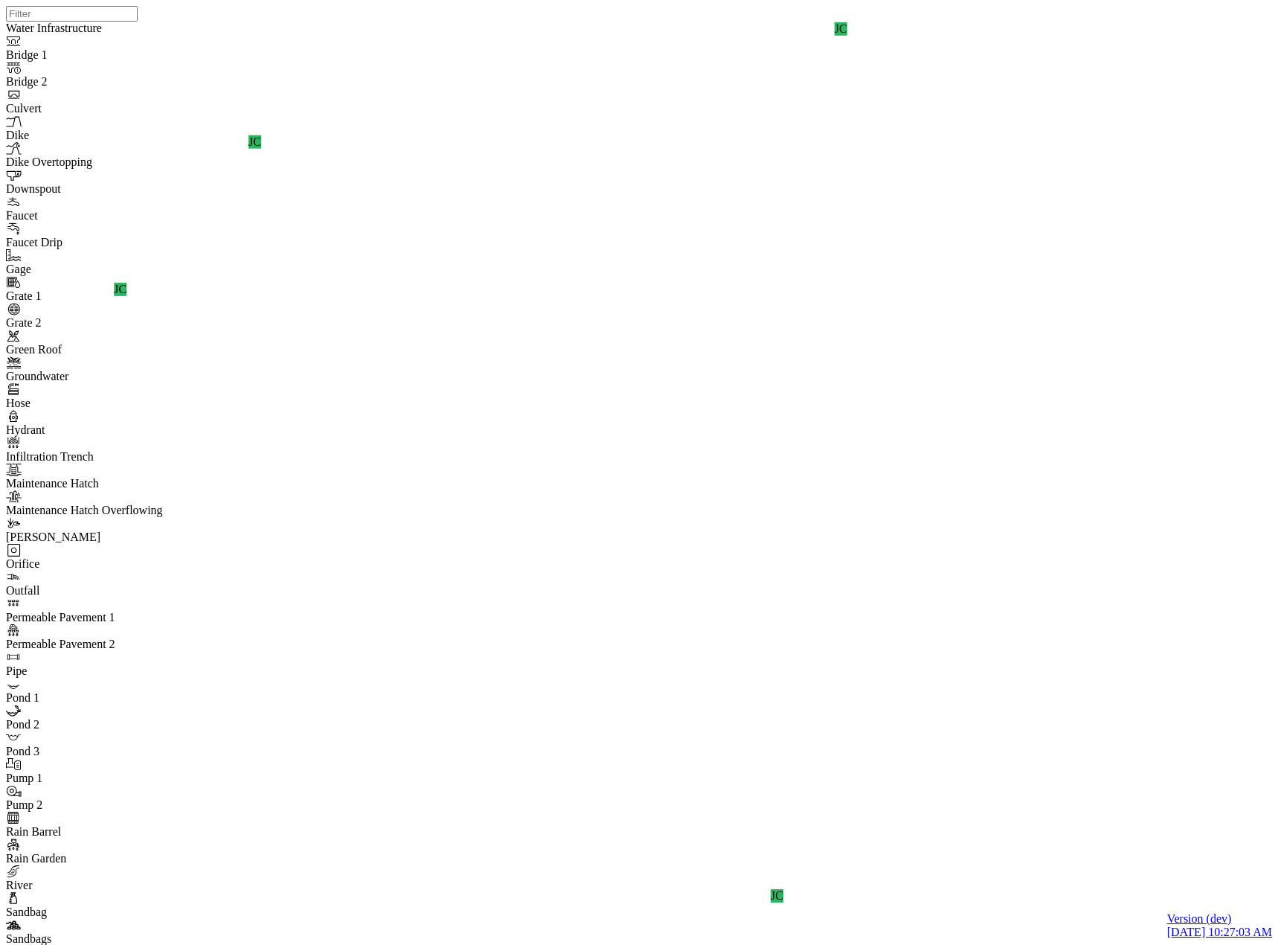
click at [741, 469] on div "JC JC JC JC JC JC JC" at bounding box center [645, 453] width 1278 height 907
click at [800, 540] on div "JC JC JC JC JC JC JC" at bounding box center [645, 453] width 1278 height 907
click at [739, 458] on div "JC JC JC JC JC JC JC" at bounding box center [645, 453] width 1278 height 907
click at [690, 551] on div "JC JC JC JC JC JC JC" at bounding box center [645, 453] width 1278 height 907
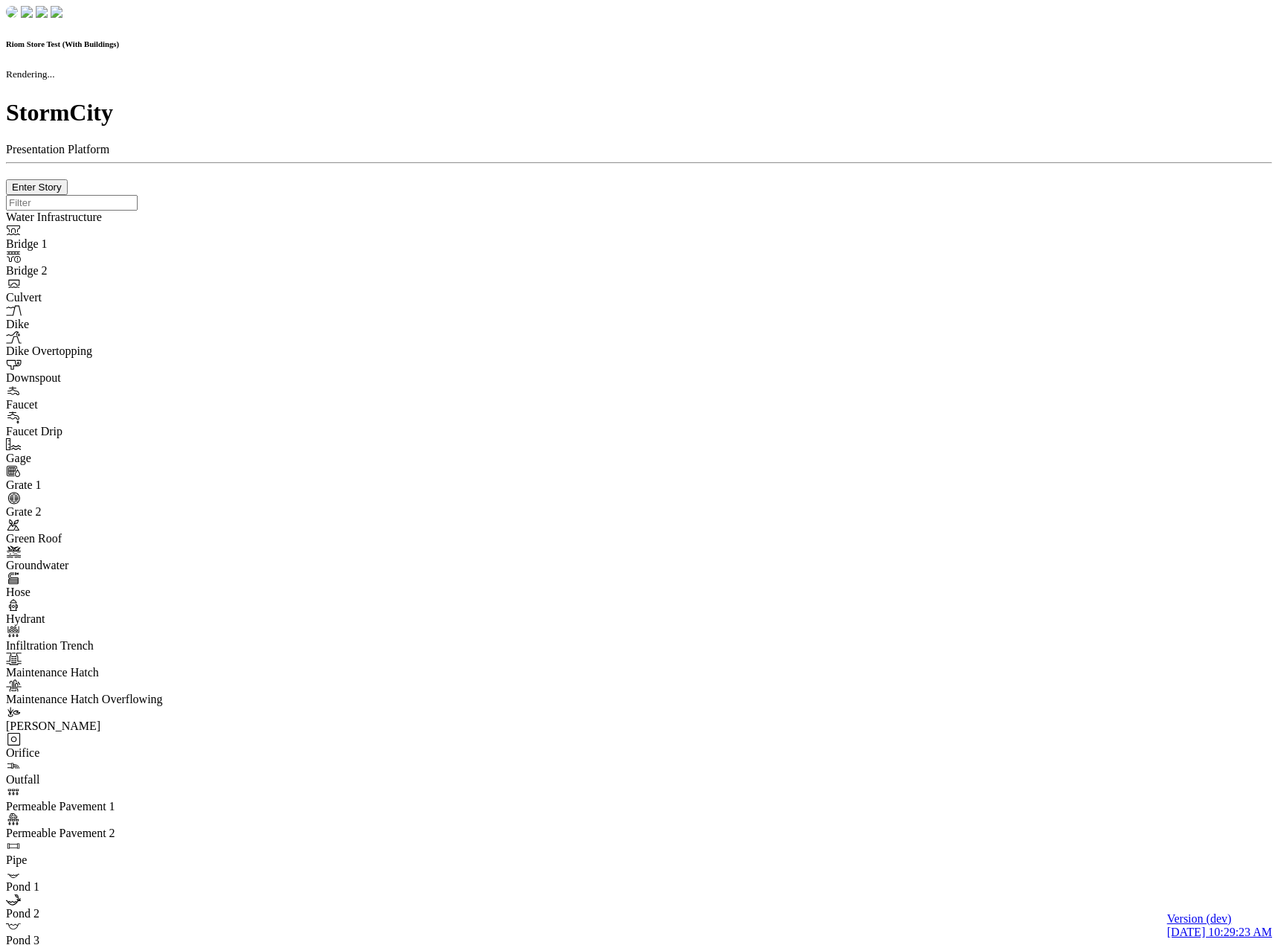
checkbox input "true"
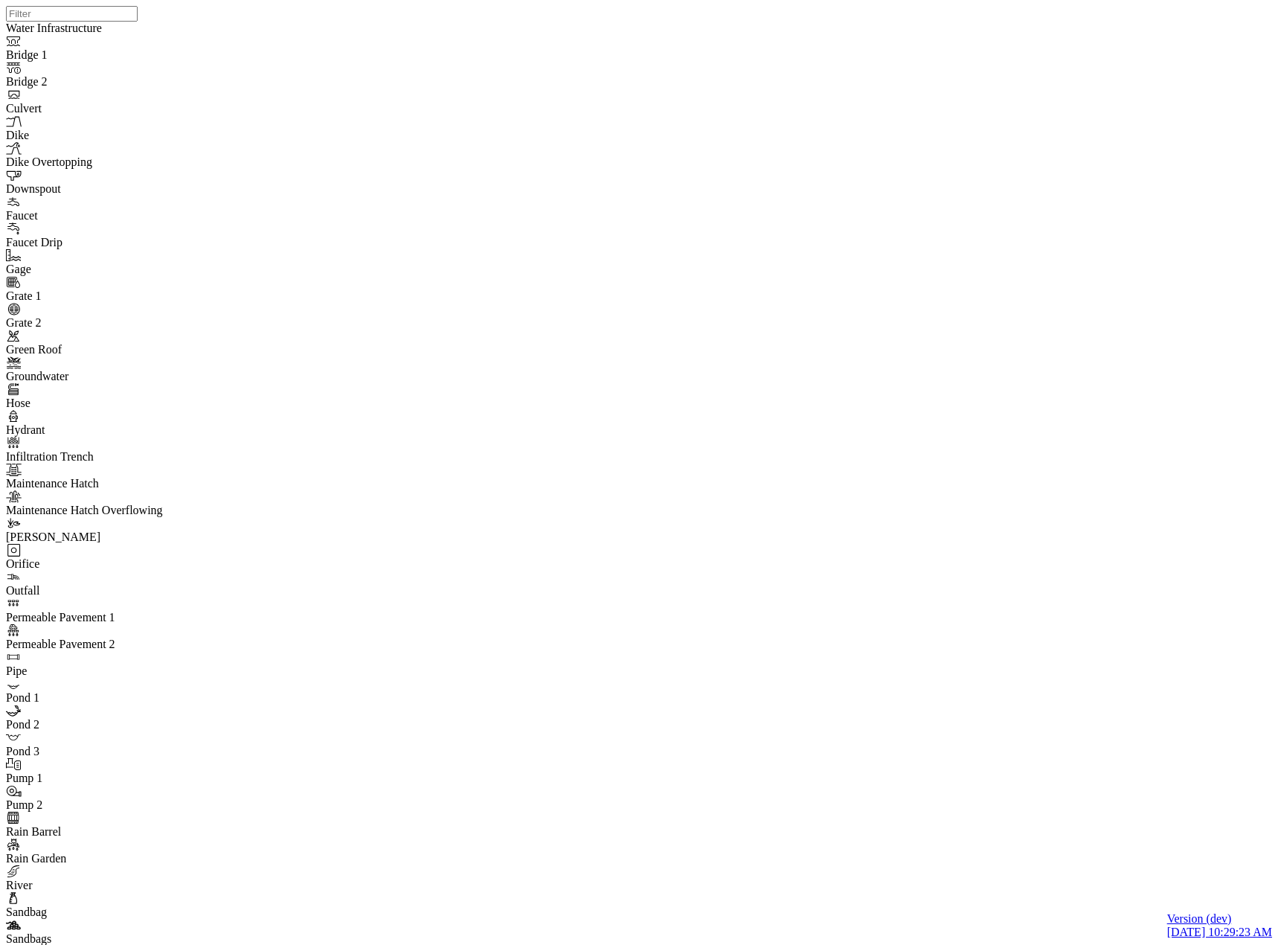
drag, startPoint x: 927, startPoint y: 553, endPoint x: 868, endPoint y: 298, distance: 261.2
click at [963, 594] on div at bounding box center [645, 453] width 1278 height 907
click at [962, 544] on div at bounding box center [645, 453] width 1278 height 907
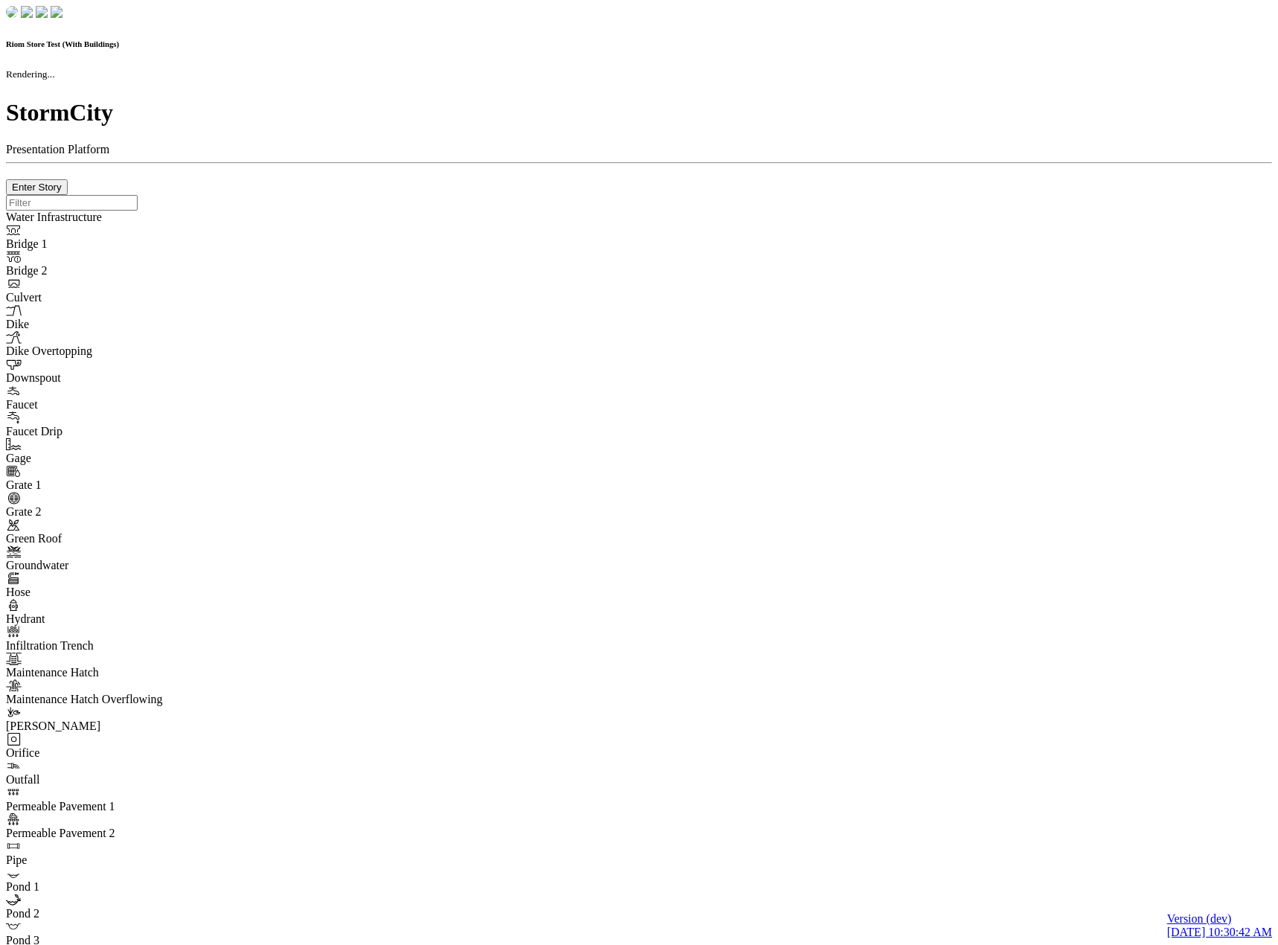
checkbox input "true"
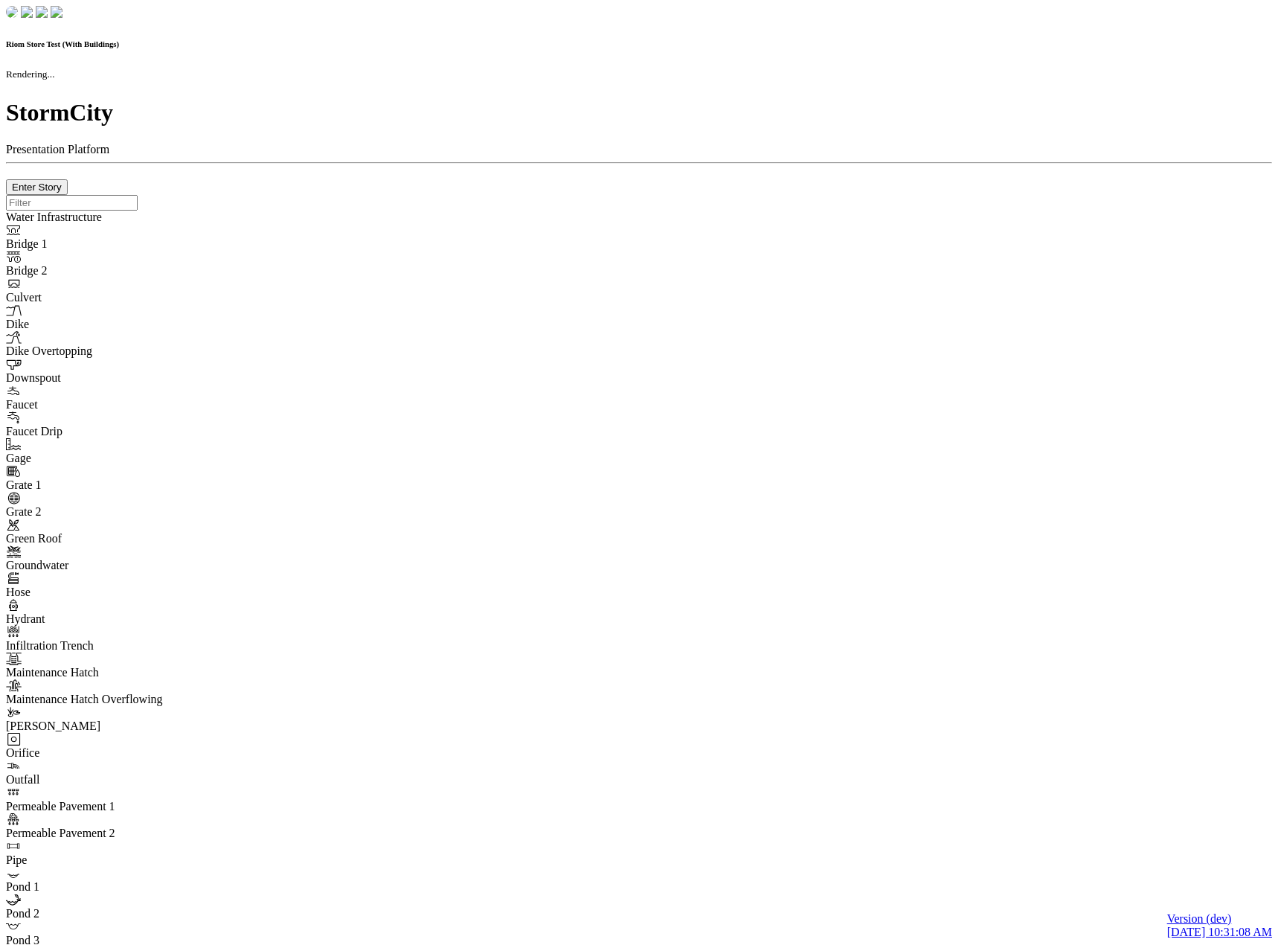
checkbox input "true"
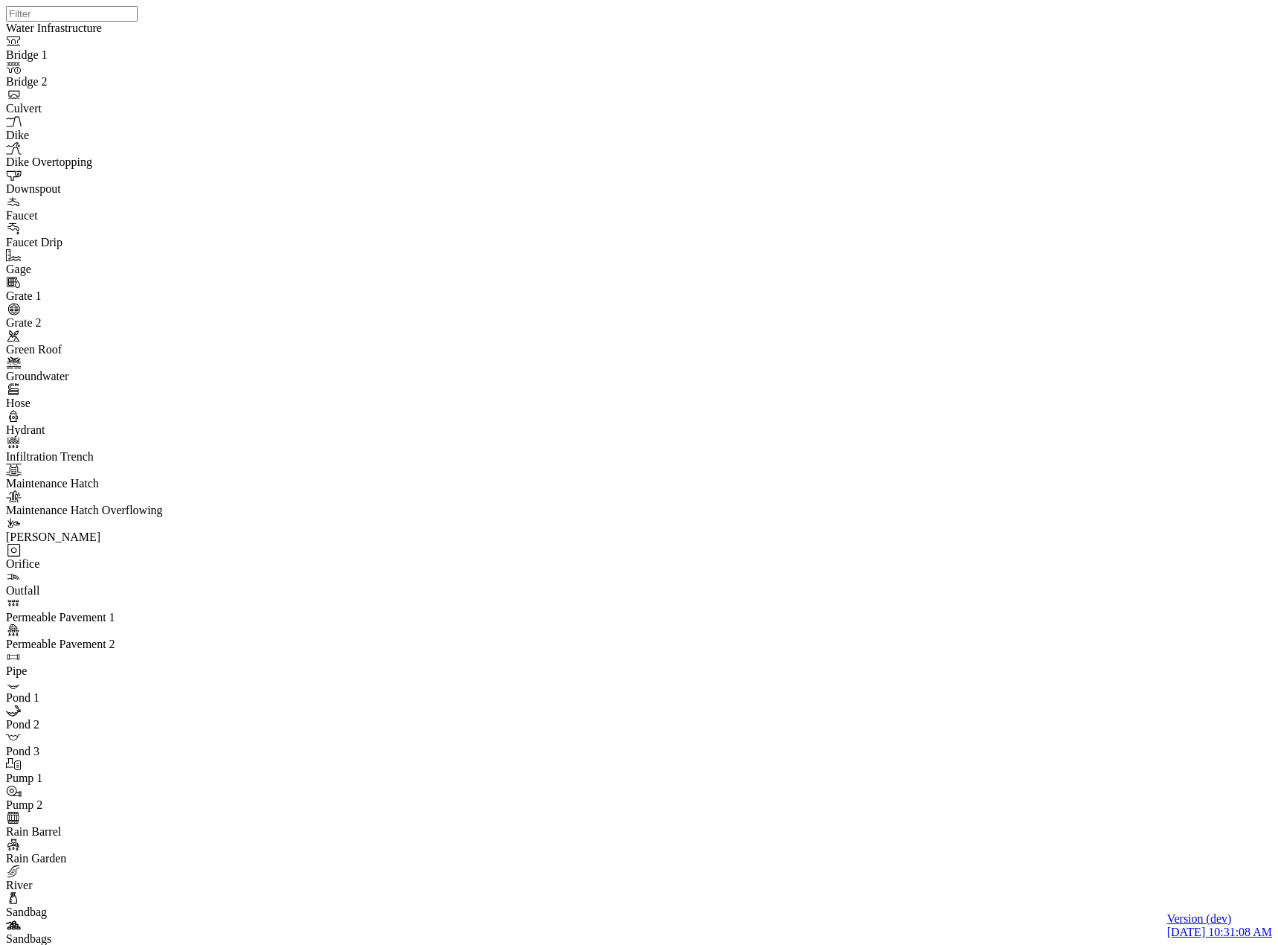
drag, startPoint x: 940, startPoint y: 549, endPoint x: 815, endPoint y: 455, distance: 156.7
click at [815, 455] on div at bounding box center [645, 453] width 1278 height 907
drag, startPoint x: 754, startPoint y: 416, endPoint x: 734, endPoint y: 194, distance: 222.7
click at [781, 449] on div at bounding box center [645, 453] width 1278 height 907
drag, startPoint x: 593, startPoint y: 551, endPoint x: 798, endPoint y: 447, distance: 230.0
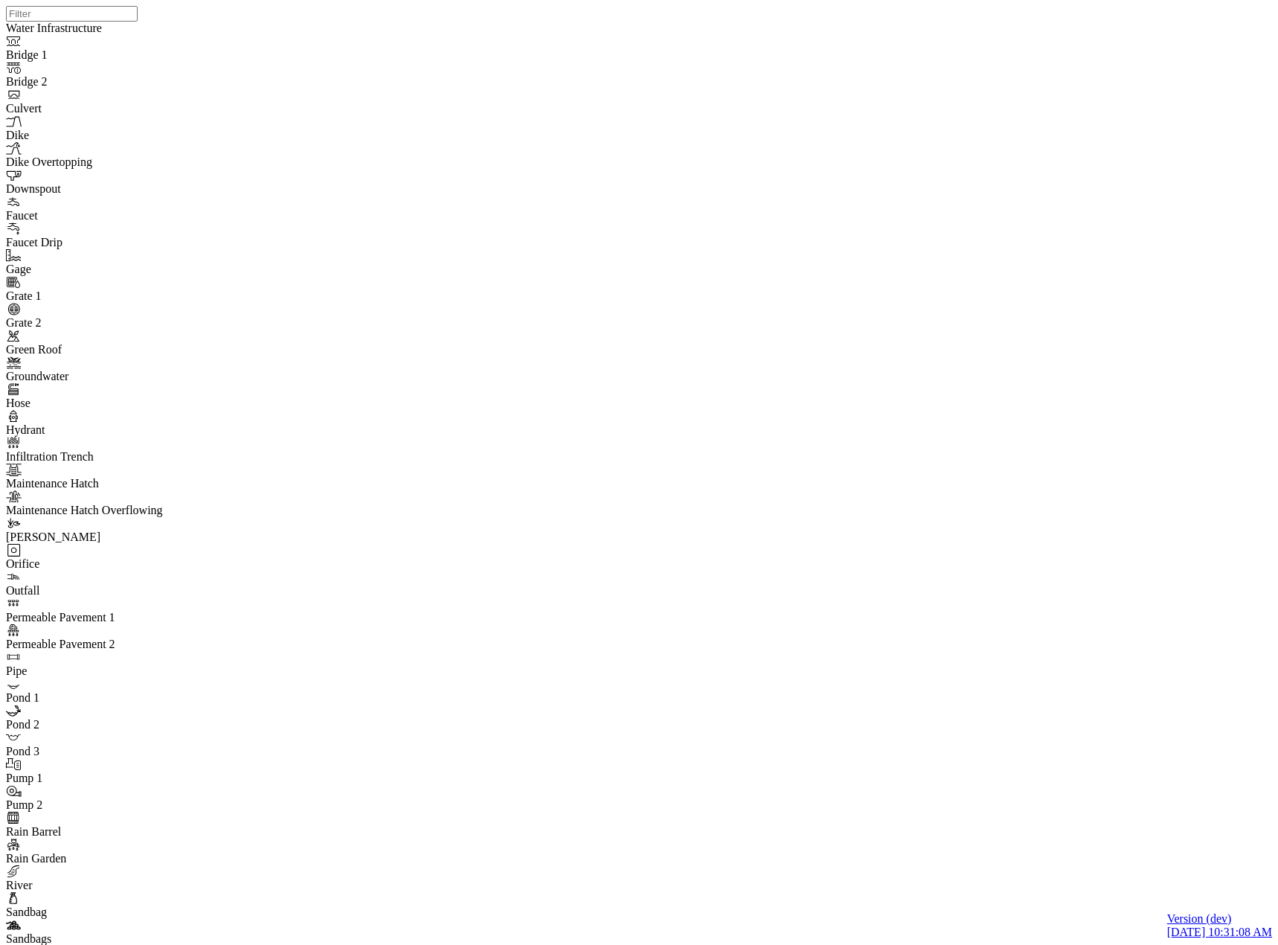
click at [795, 440] on div at bounding box center [645, 453] width 1278 height 907
drag, startPoint x: 822, startPoint y: 510, endPoint x: 699, endPoint y: 338, distance: 211.9
drag, startPoint x: 772, startPoint y: 612, endPoint x: 847, endPoint y: 534, distance: 108.4
click at [862, 503] on div at bounding box center [645, 453] width 1278 height 907
drag, startPoint x: 617, startPoint y: 502, endPoint x: 610, endPoint y: 549, distance: 48.1
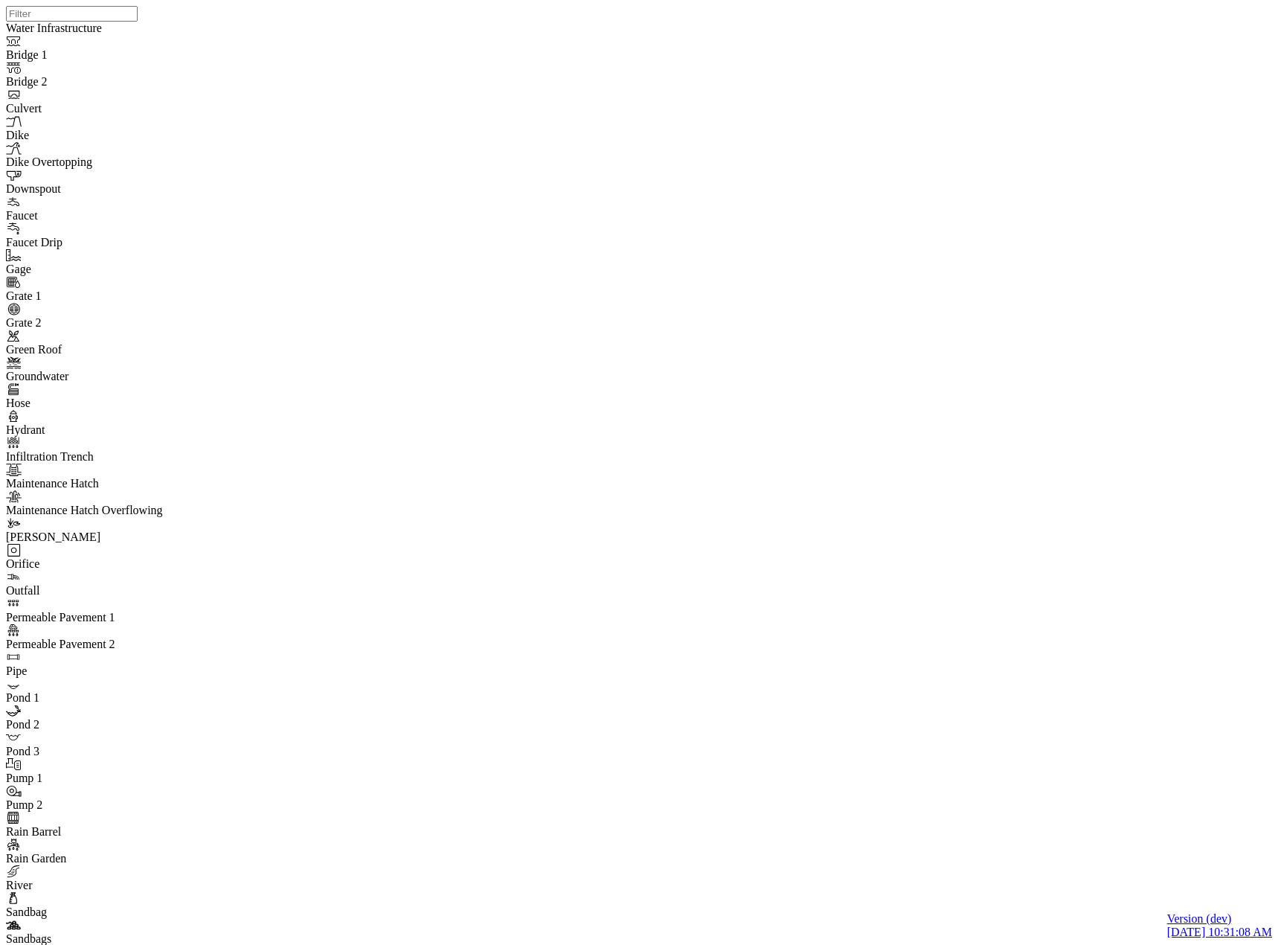
drag, startPoint x: 571, startPoint y: 528, endPoint x: 946, endPoint y: 534, distance: 375.1
drag, startPoint x: 427, startPoint y: 513, endPoint x: 643, endPoint y: 527, distance: 216.3
drag, startPoint x: 507, startPoint y: 528, endPoint x: 922, endPoint y: 516, distance: 415.4
click at [922, 516] on div at bounding box center [645, 453] width 1278 height 907
drag, startPoint x: 576, startPoint y: 455, endPoint x: 919, endPoint y: 492, distance: 345.1
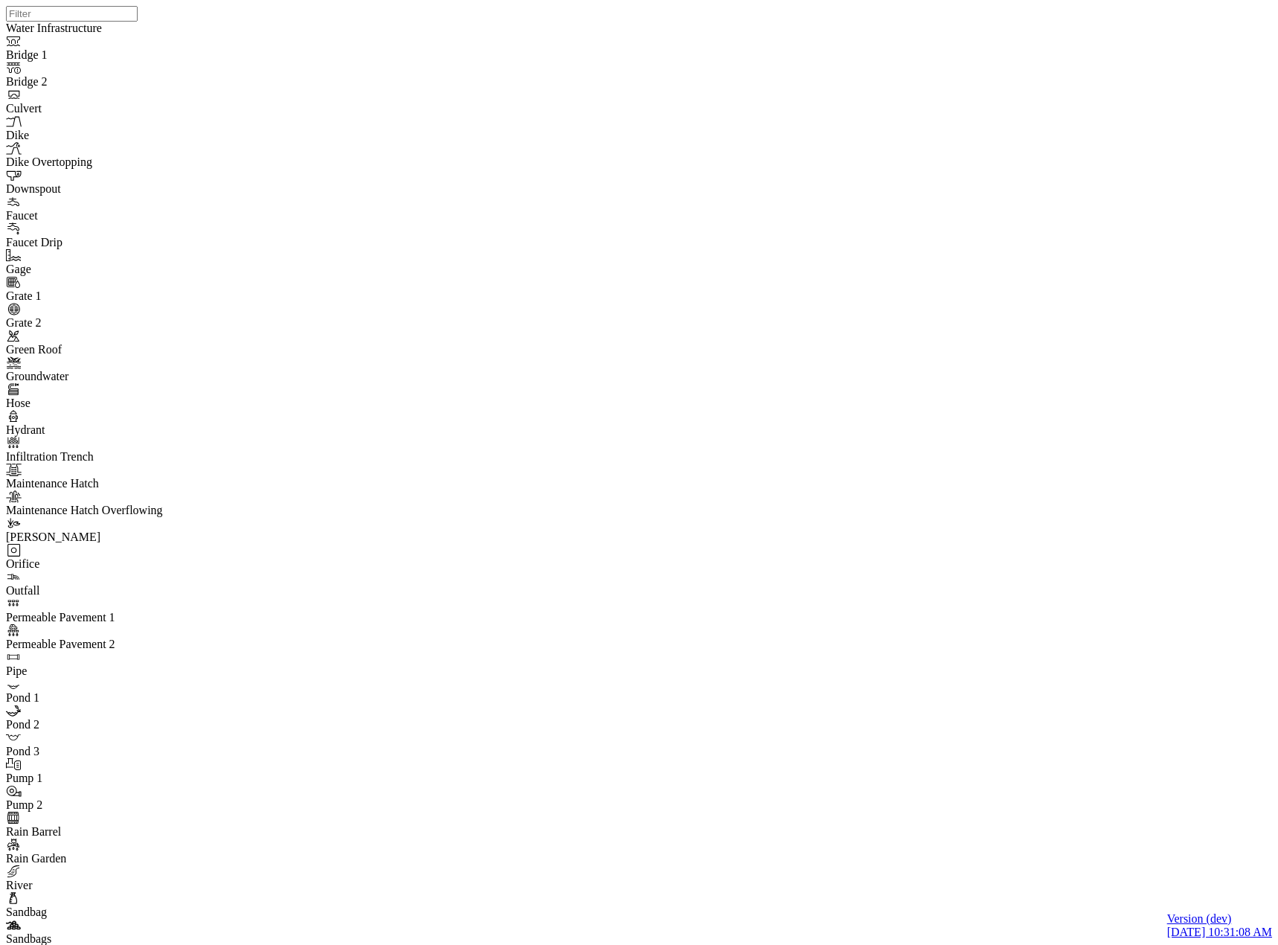
click at [919, 492] on div at bounding box center [645, 453] width 1278 height 907
drag, startPoint x: 609, startPoint y: 606, endPoint x: 644, endPoint y: 731, distance: 130.5
drag, startPoint x: 744, startPoint y: 408, endPoint x: 653, endPoint y: 650, distance: 258.3
drag, startPoint x: 661, startPoint y: 347, endPoint x: 714, endPoint y: 445, distance: 111.9
click at [644, 491] on div at bounding box center [645, 453] width 1278 height 907
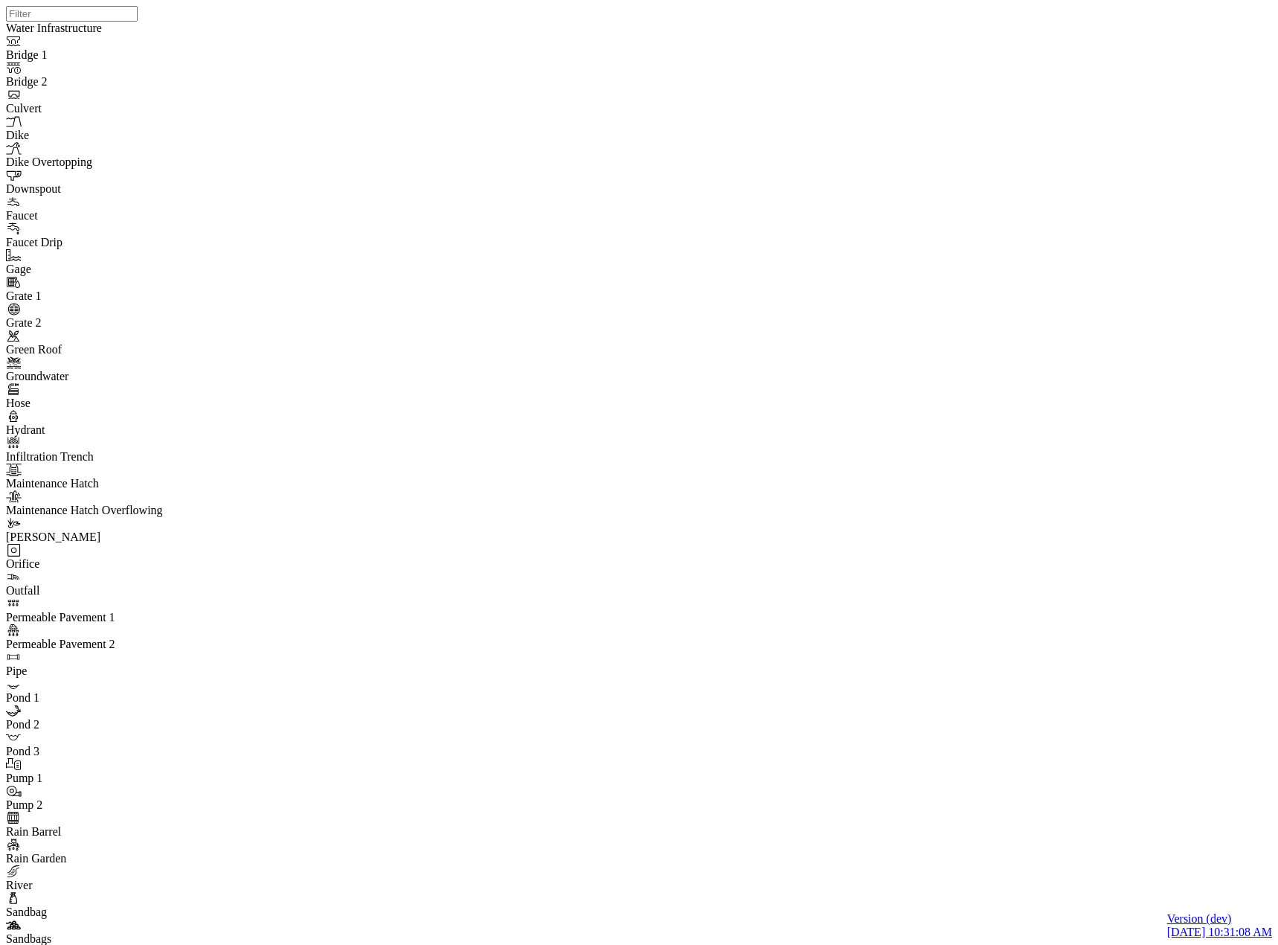
drag, startPoint x: 900, startPoint y: 509, endPoint x: 596, endPoint y: 407, distance: 320.3
drag, startPoint x: 847, startPoint y: 256, endPoint x: 850, endPoint y: 248, distance: 8.7
click at [848, 252] on div at bounding box center [645, 453] width 1278 height 907
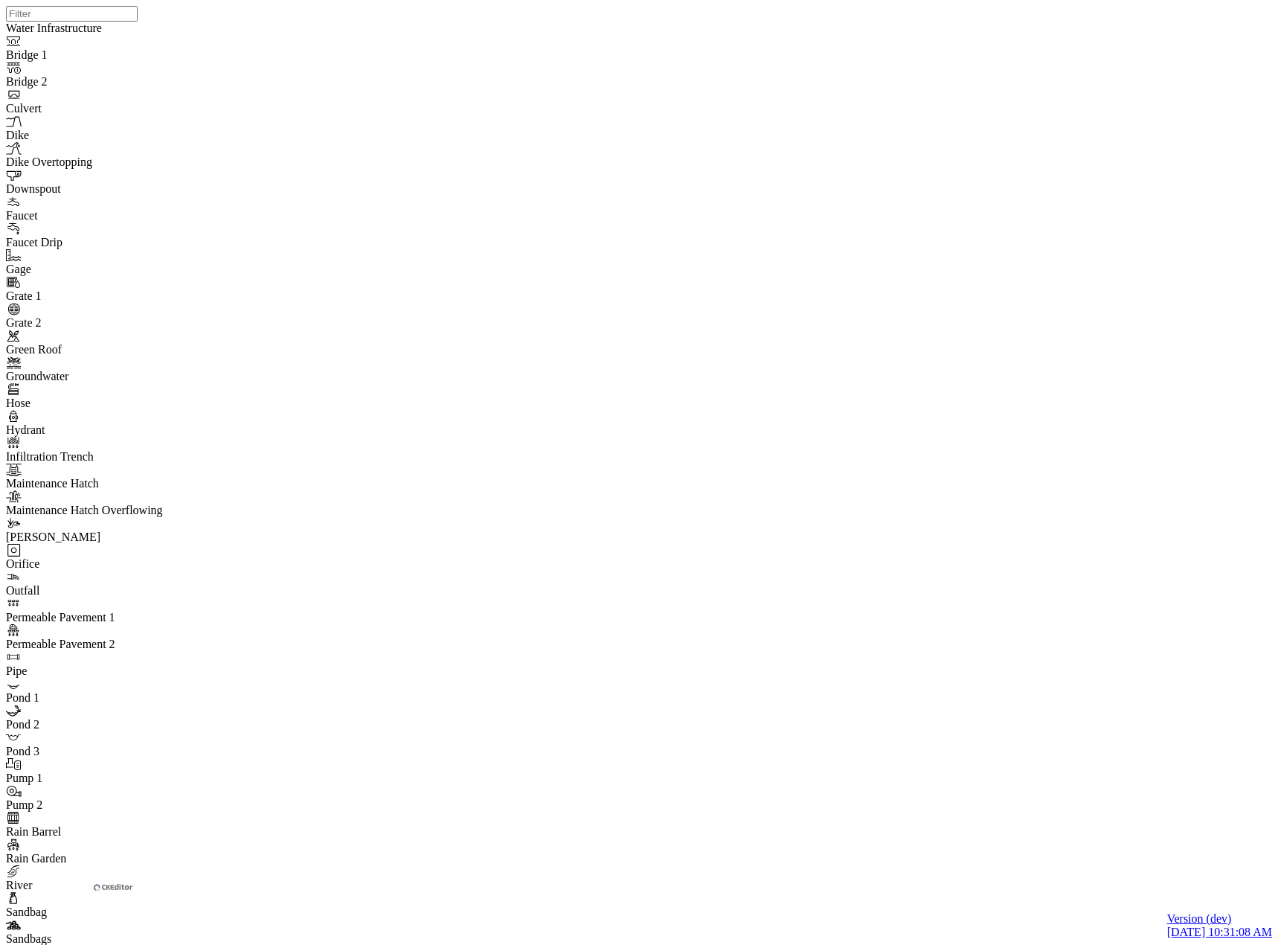
click at [273, 159] on div at bounding box center [645, 453] width 1278 height 907
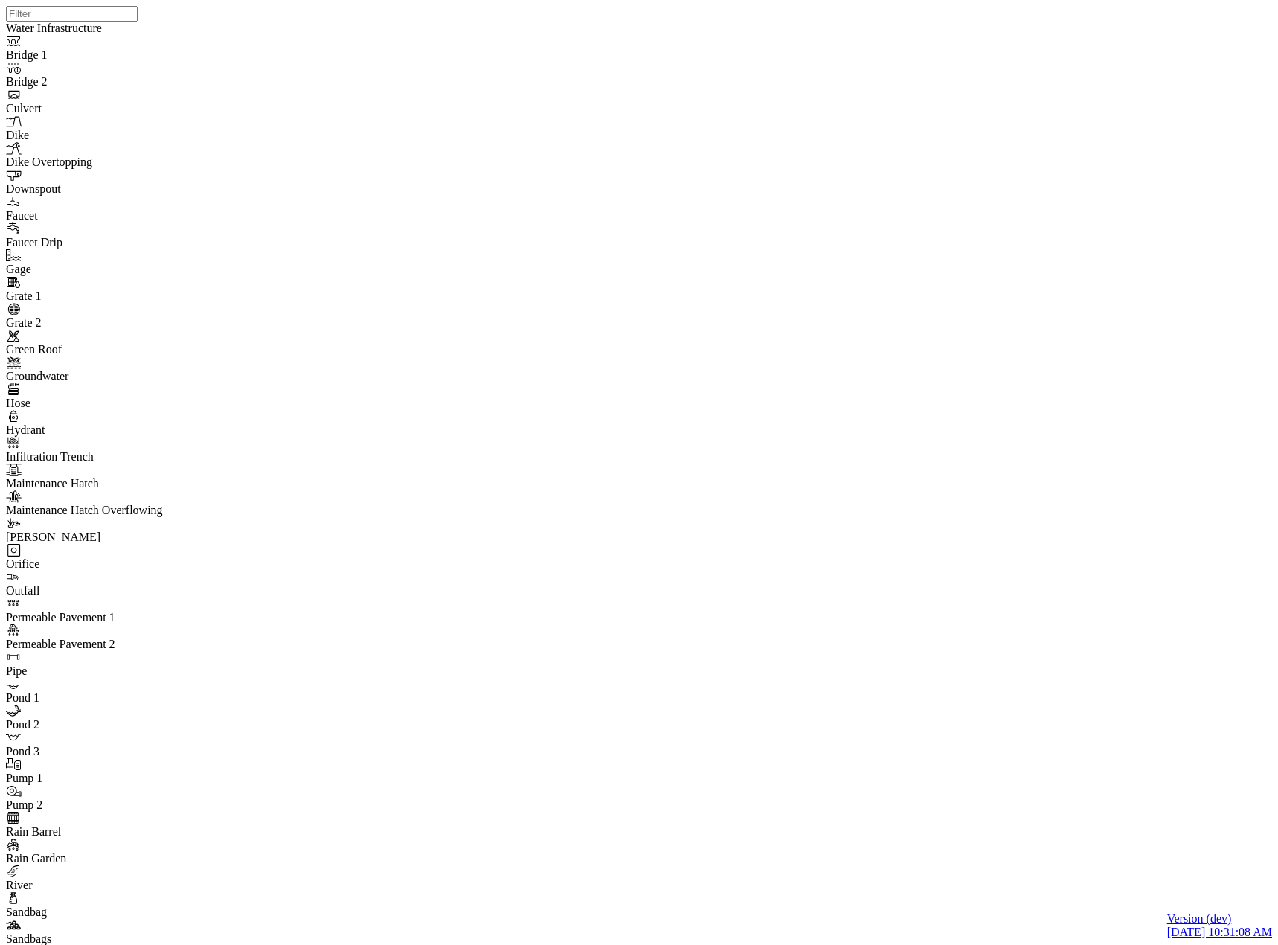
drag, startPoint x: 755, startPoint y: 467, endPoint x: 778, endPoint y: 478, distance: 25.3
click at [778, 478] on div at bounding box center [645, 453] width 1278 height 907
drag, startPoint x: 751, startPoint y: 472, endPoint x: 651, endPoint y: 408, distance: 118.5
drag, startPoint x: 562, startPoint y: 376, endPoint x: 487, endPoint y: 28, distance: 356.3
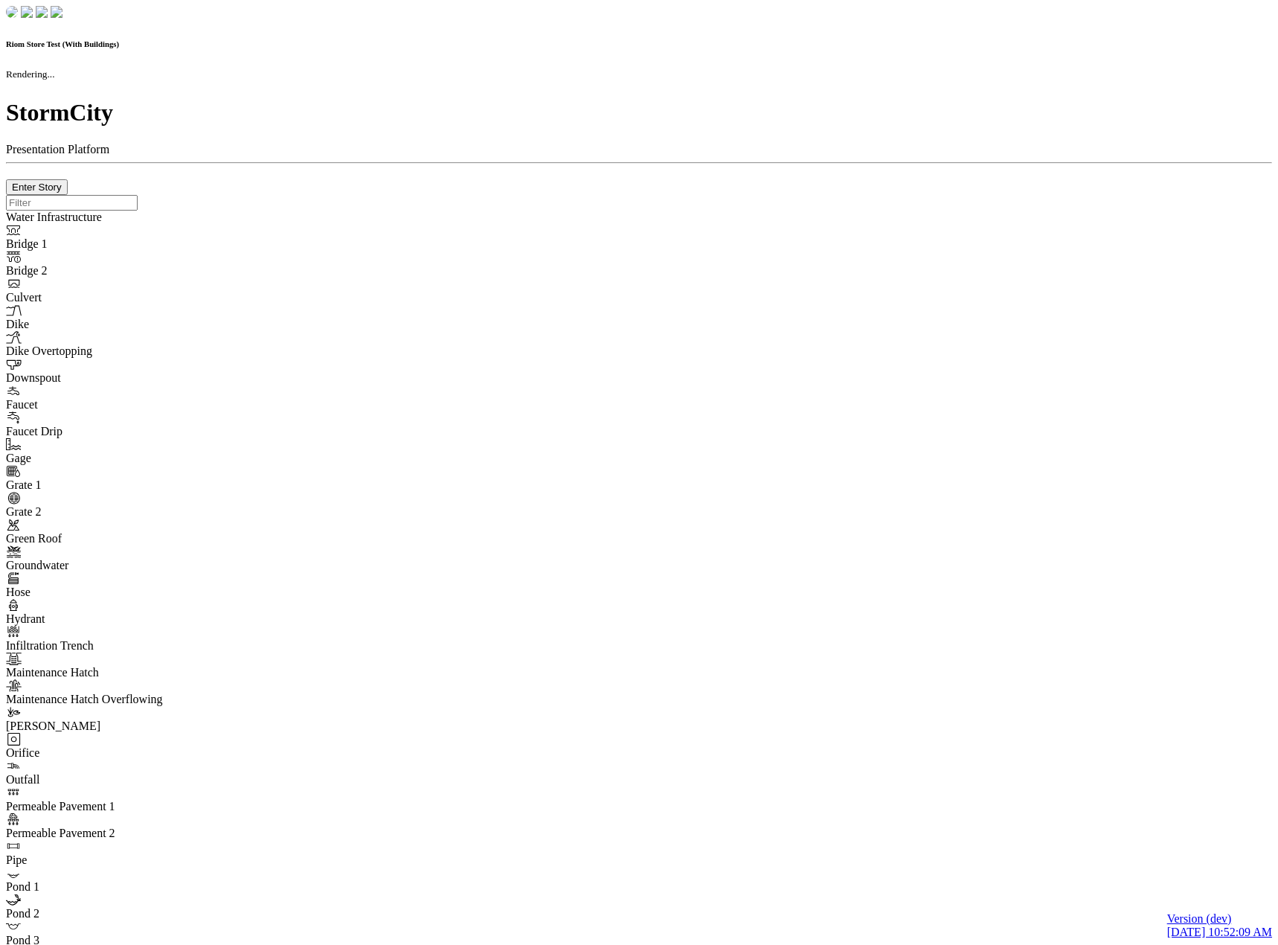
checkbox input "true"
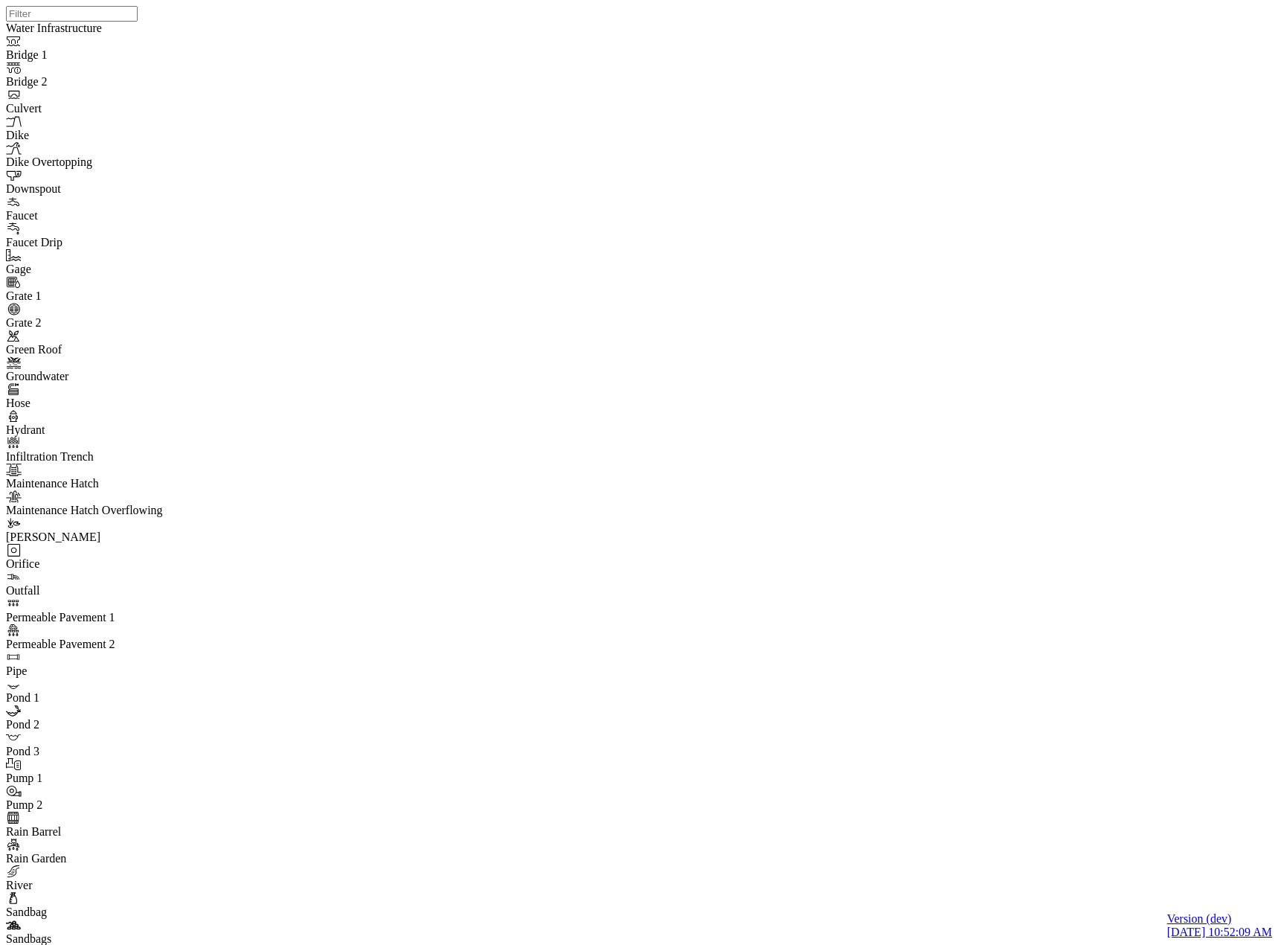
click at [835, 484] on div at bounding box center [645, 453] width 1278 height 907
drag, startPoint x: 847, startPoint y: 545, endPoint x: 839, endPoint y: 441, distance: 104.4
click at [1037, 488] on div "JC JC JC JC JC JC JC" at bounding box center [645, 453] width 1278 height 907
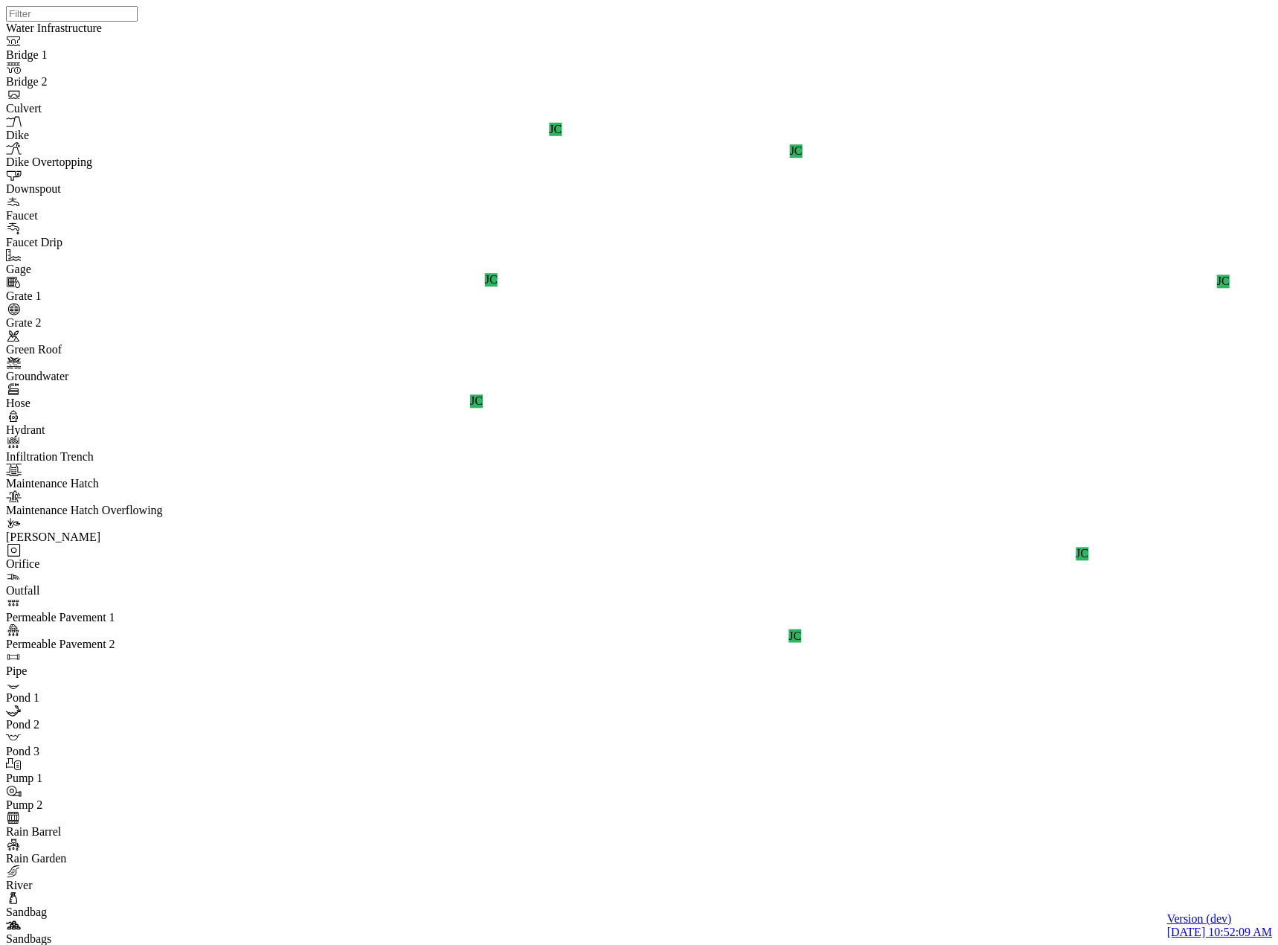
drag, startPoint x: 604, startPoint y: 62, endPoint x: 655, endPoint y: 121, distance: 77.6
click at [824, 484] on div "JC JC JC JC JC JC JC" at bounding box center [645, 453] width 1278 height 907
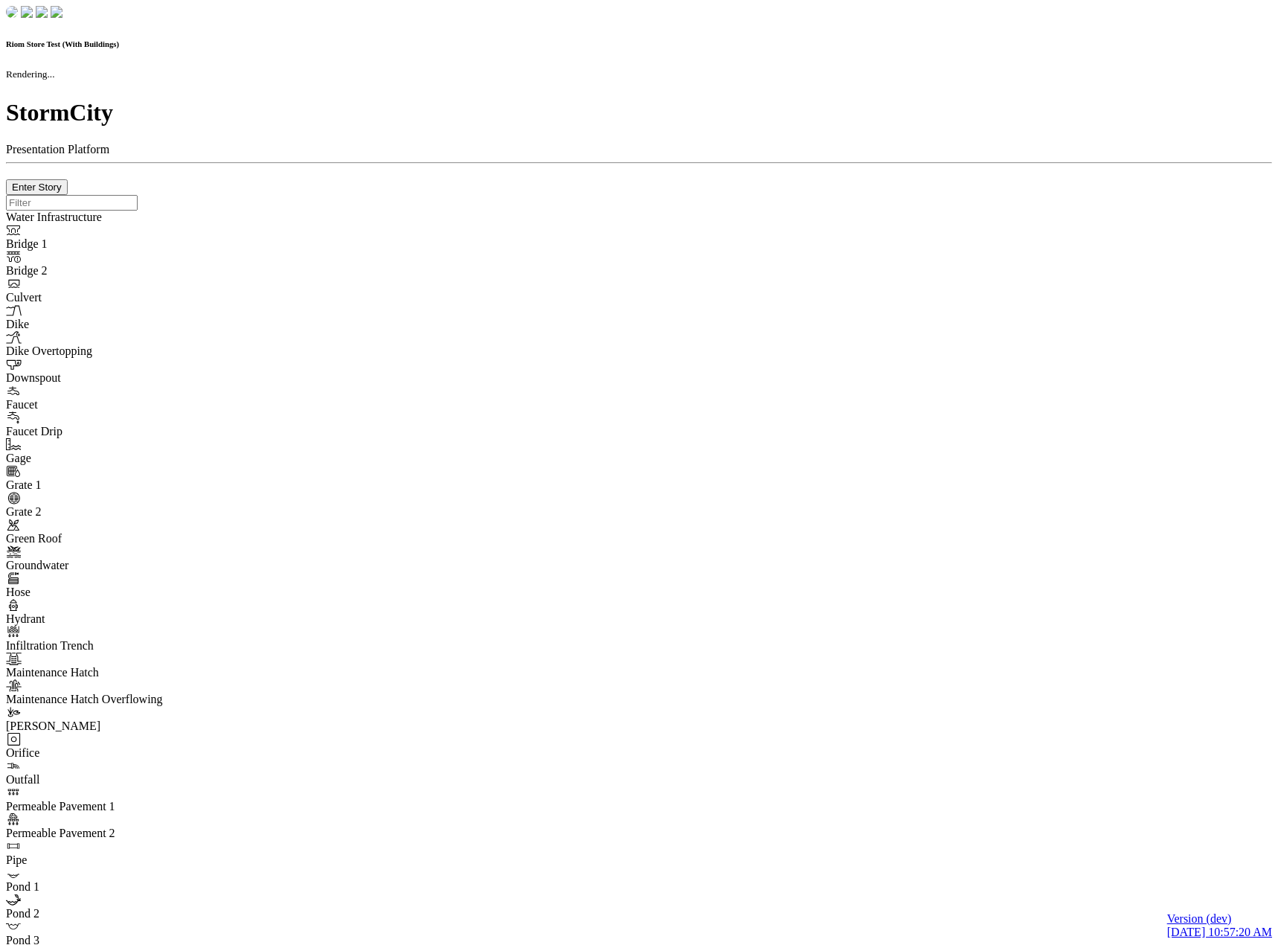
checkbox input "true"
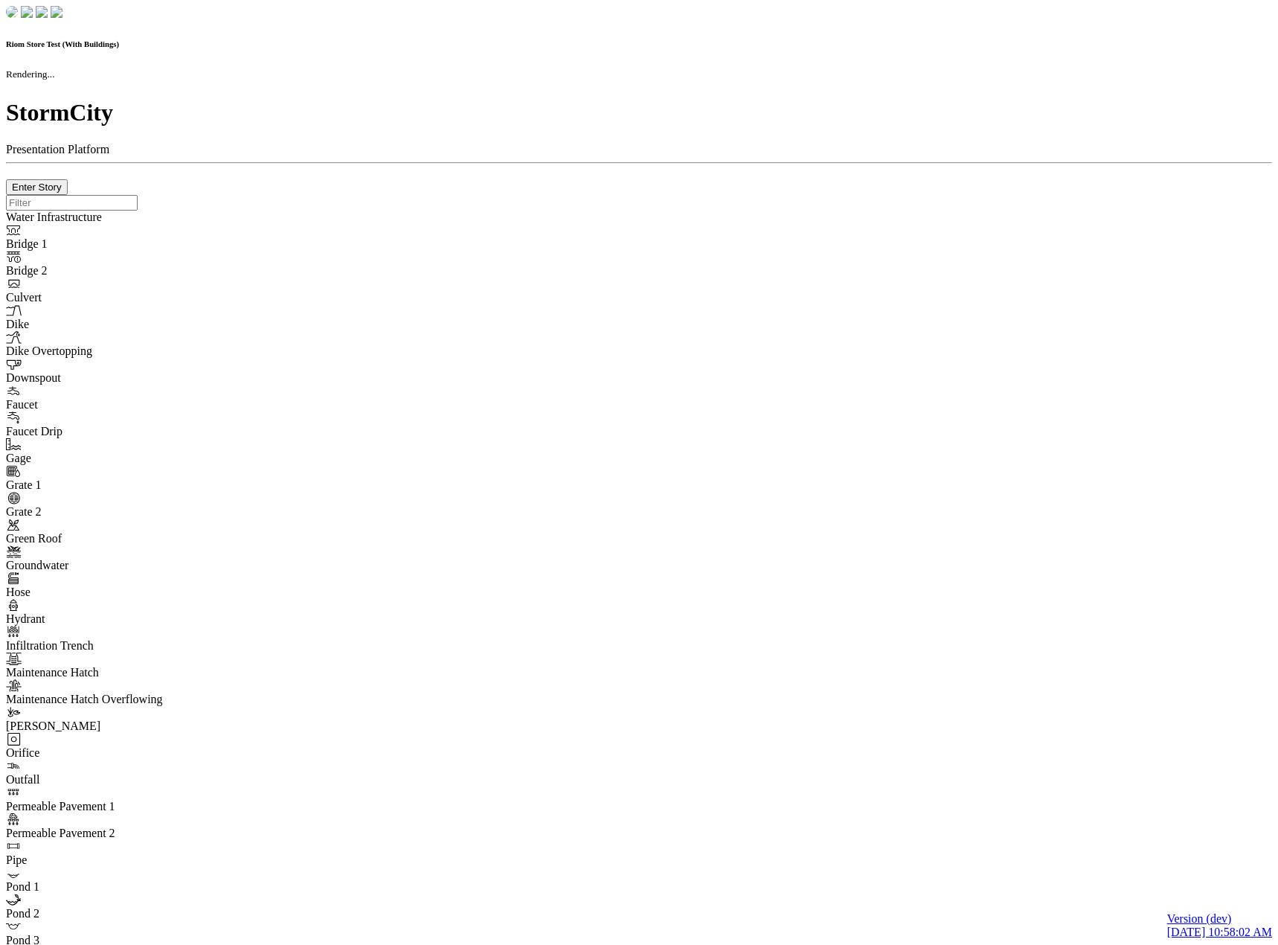
checkbox input "true"
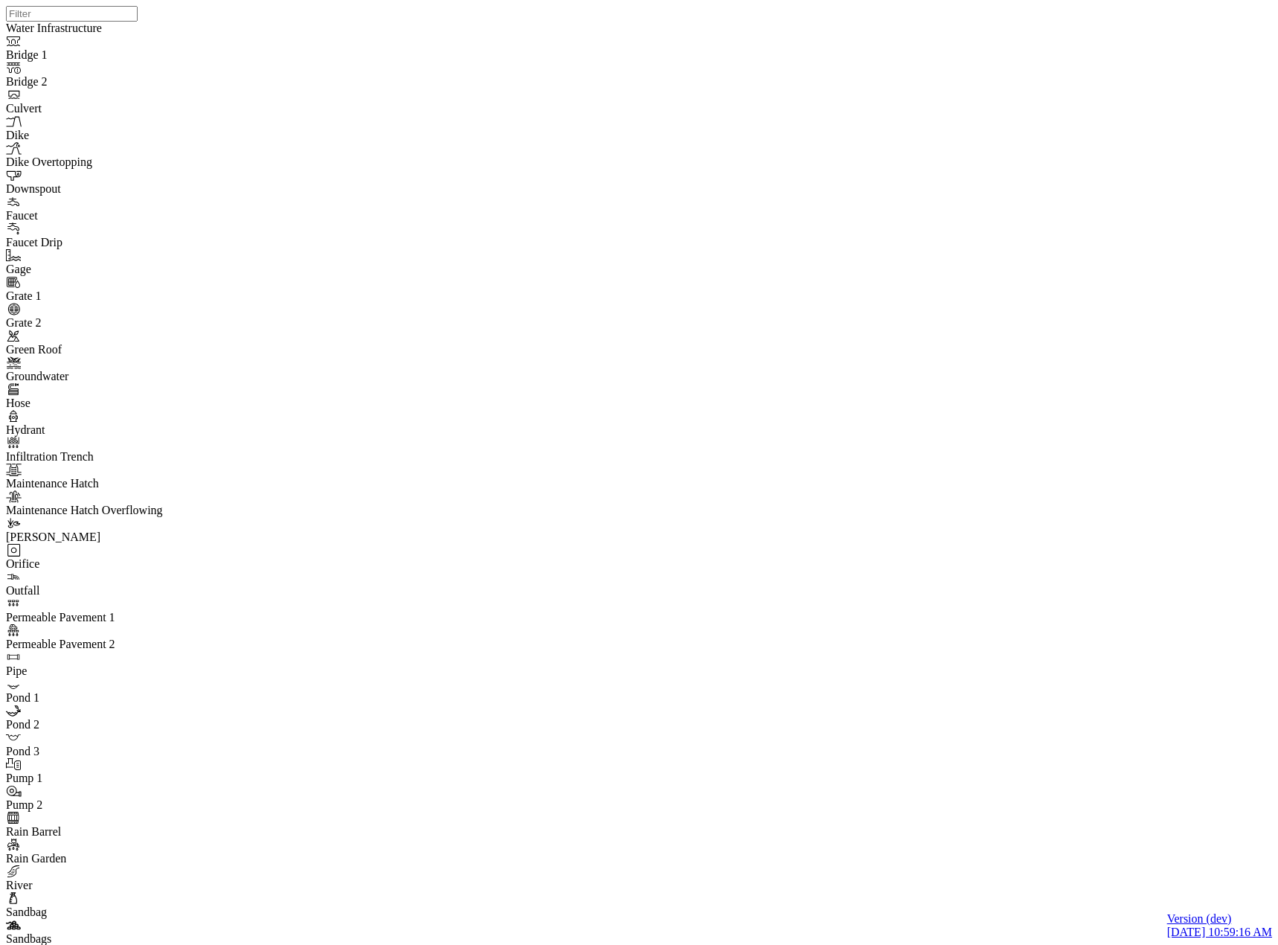
drag, startPoint x: 830, startPoint y: 467, endPoint x: 786, endPoint y: 306, distance: 166.6
click at [779, 453] on div at bounding box center [645, 453] width 1278 height 907
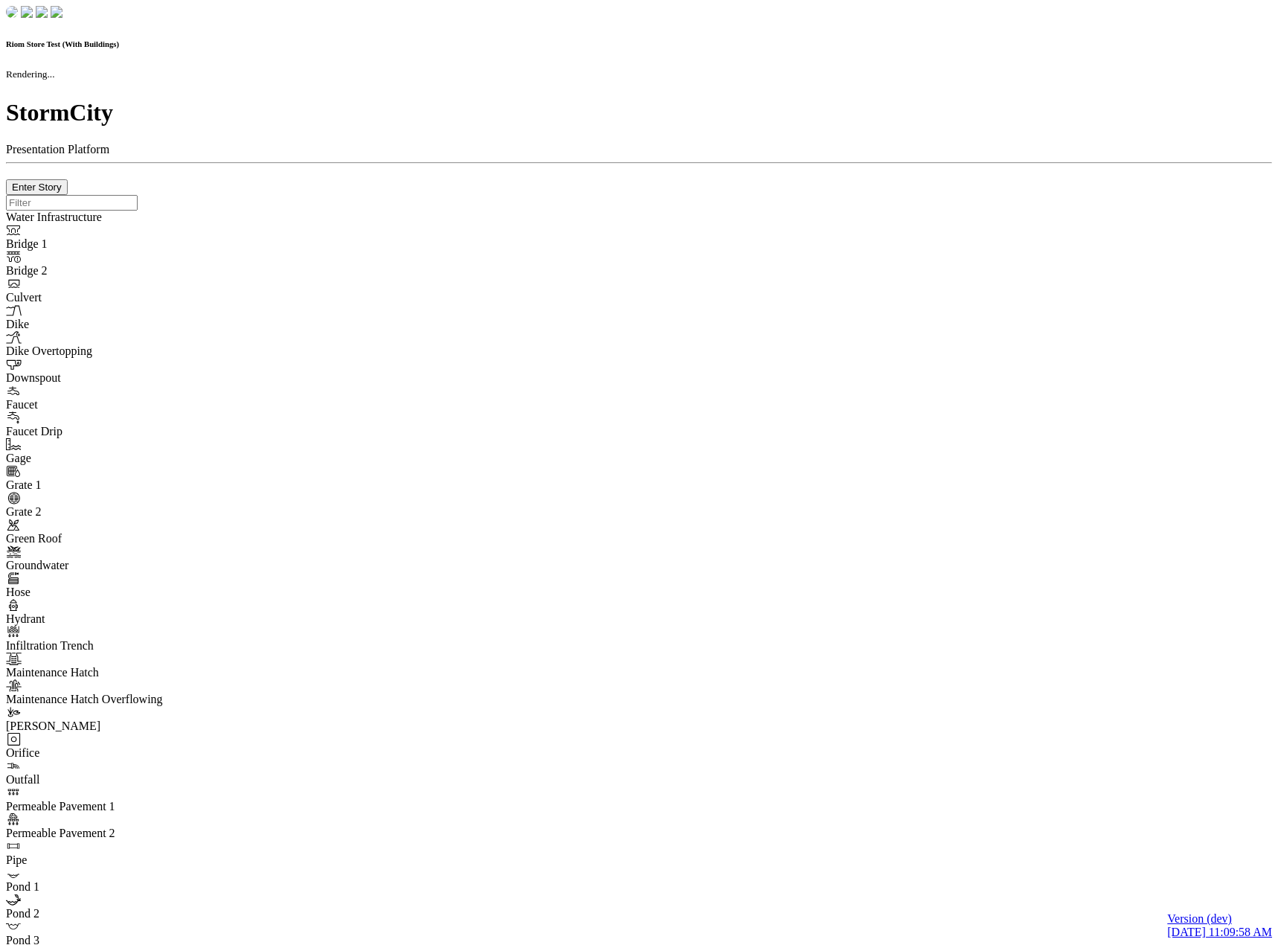
checkbox input "true"
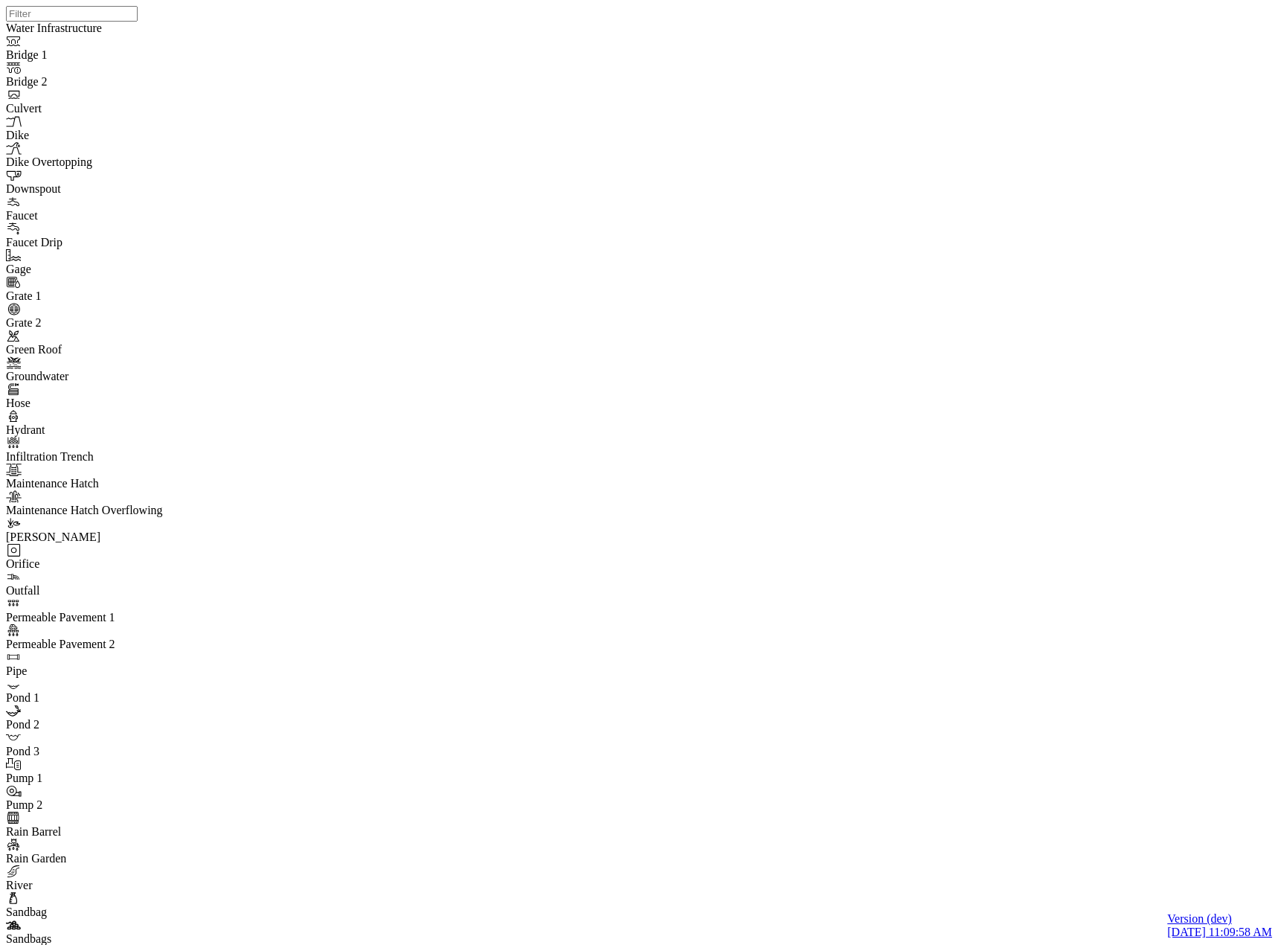
drag, startPoint x: 975, startPoint y: 512, endPoint x: 925, endPoint y: 576, distance: 81.1
click at [925, 577] on div "JC JC JC JC JC JC JC JC" at bounding box center [645, 453] width 1278 height 907
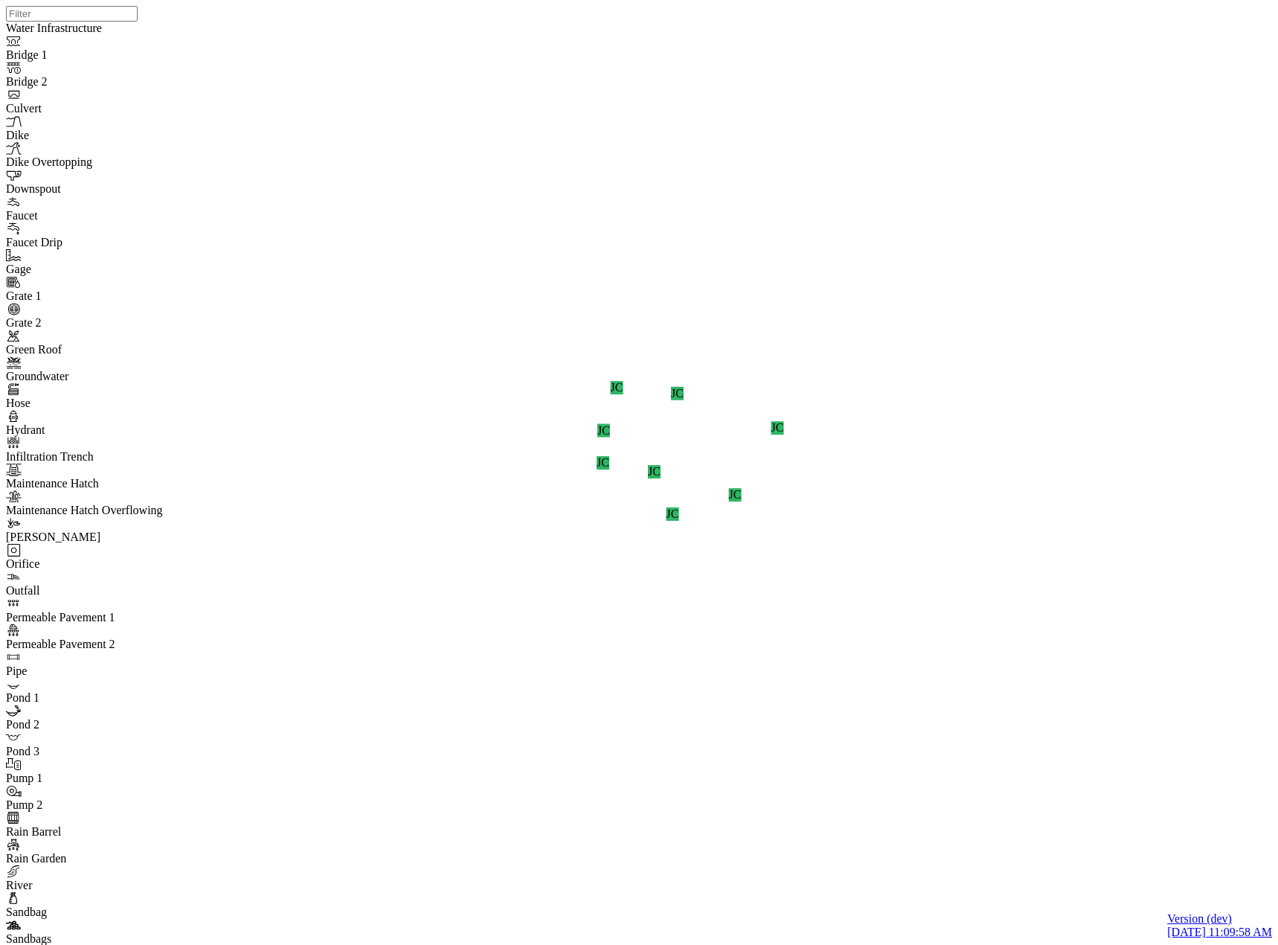
drag, startPoint x: 912, startPoint y: 667, endPoint x: 946, endPoint y: 635, distance: 46.3
click at [946, 635] on div "JC JC JC JC JC JC JC JC" at bounding box center [645, 453] width 1278 height 907
drag, startPoint x: 944, startPoint y: 634, endPoint x: 1031, endPoint y: 544, distance: 125.8
click at [1031, 545] on div "JC JC JC JC JC JC JC JC" at bounding box center [645, 453] width 1278 height 907
drag, startPoint x: 904, startPoint y: 642, endPoint x: 992, endPoint y: 553, distance: 125.2
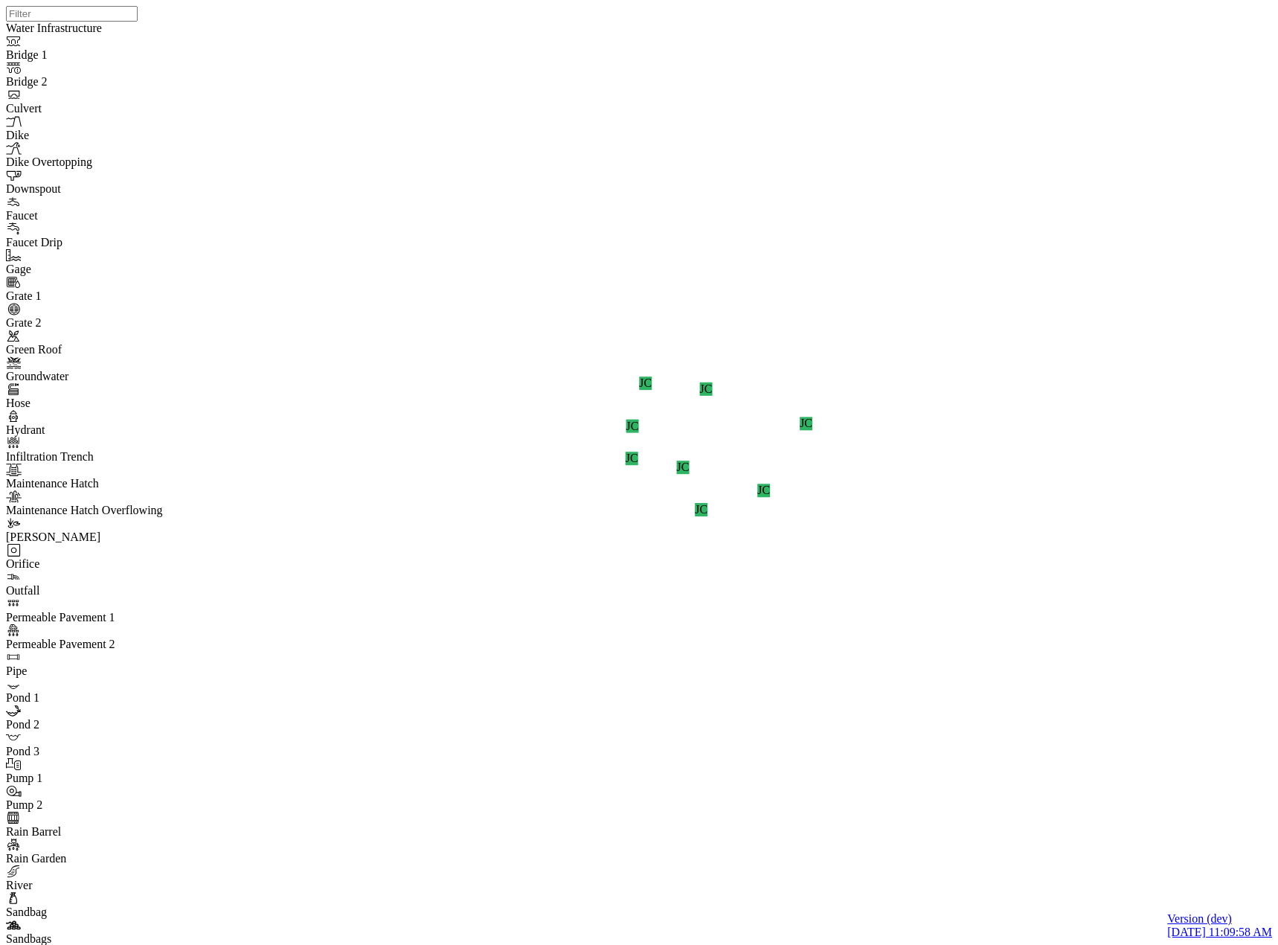
click at [986, 560] on div "JC JC JC JC JC JC JC JC" at bounding box center [645, 453] width 1278 height 907
drag, startPoint x: 908, startPoint y: 519, endPoint x: 781, endPoint y: 653, distance: 184.8
click at [789, 643] on div "JC JC JC JC JC JC JC JC" at bounding box center [645, 453] width 1278 height 907
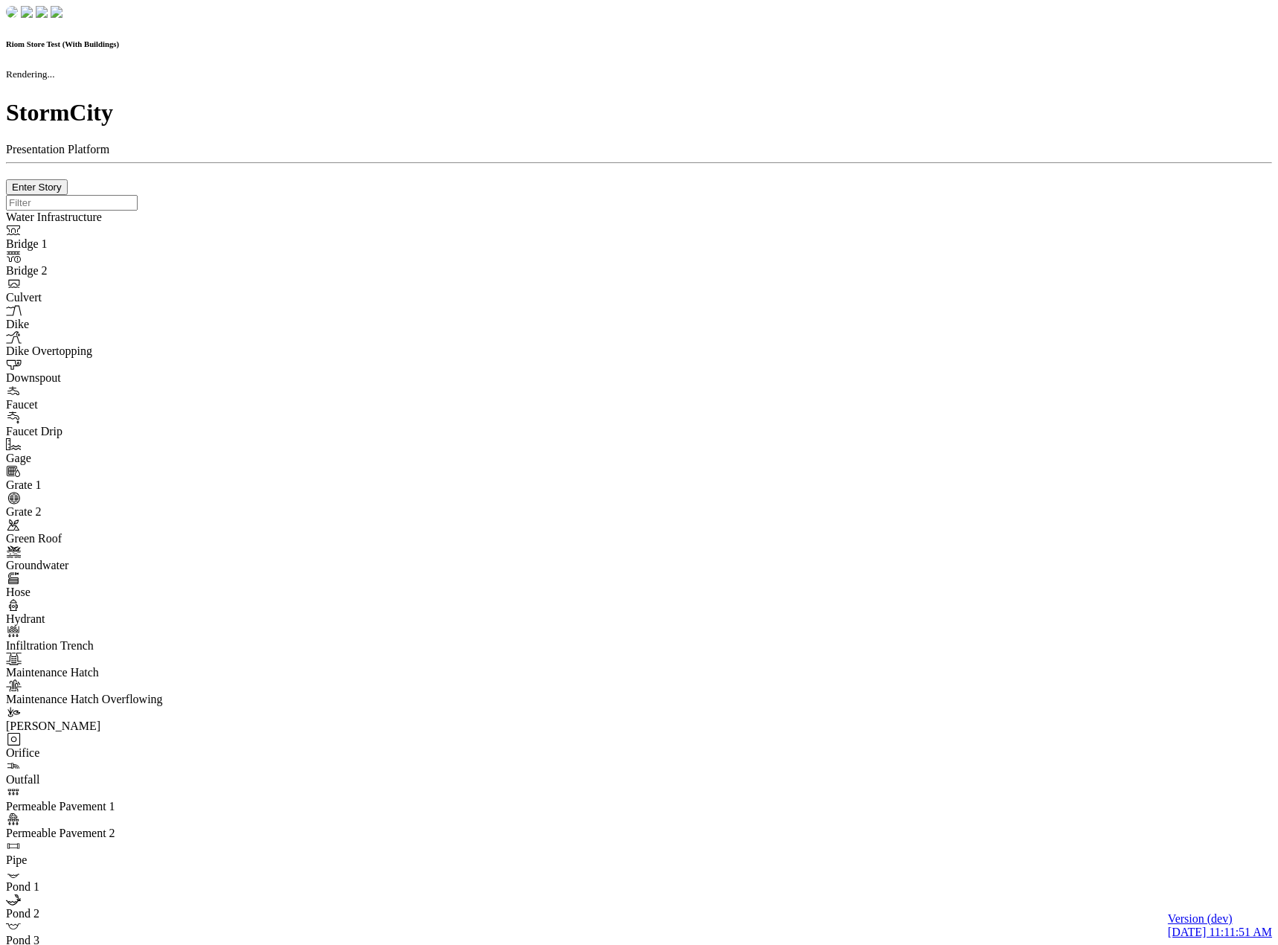
checkbox input "true"
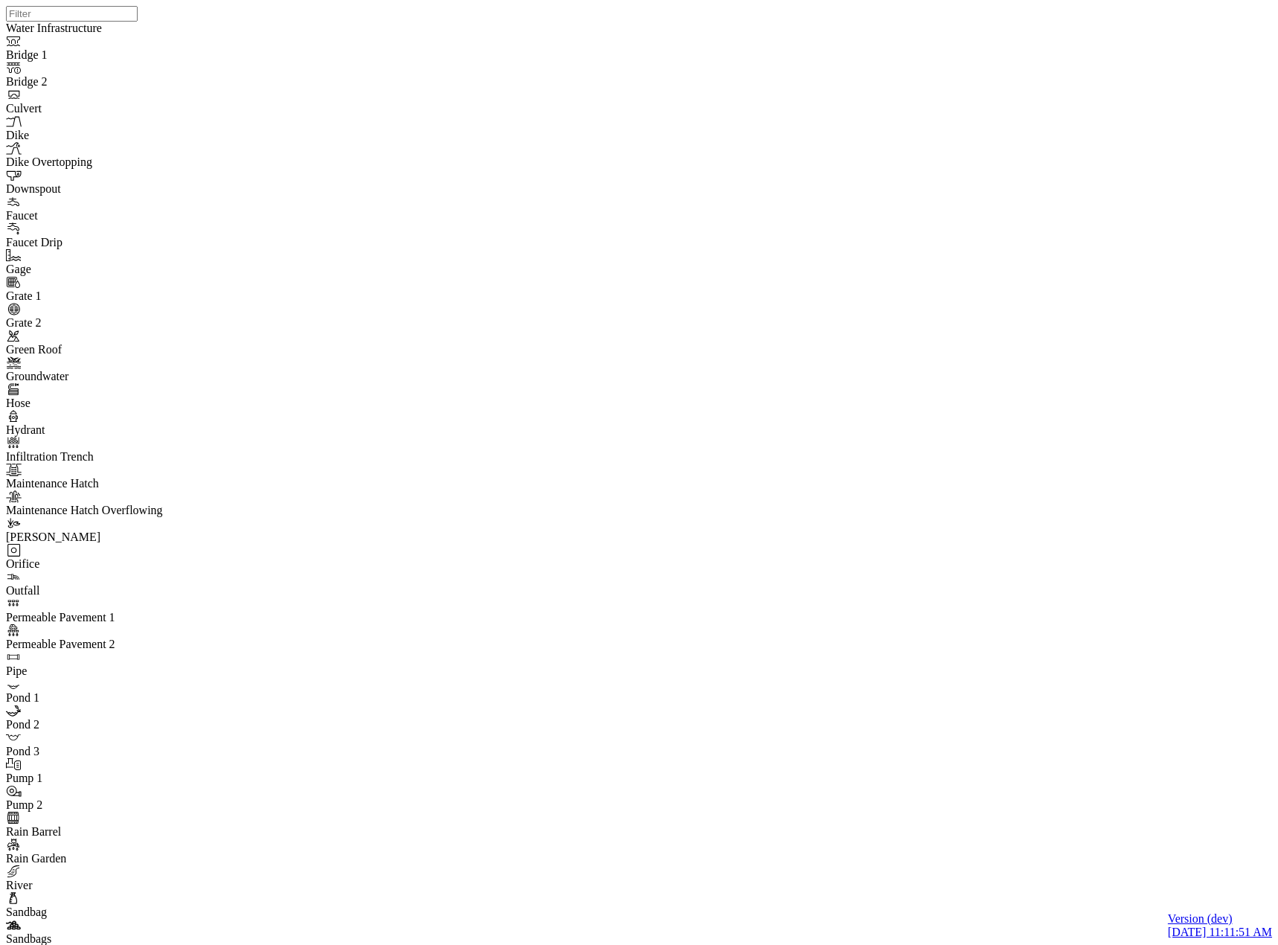
drag, startPoint x: 1056, startPoint y: 622, endPoint x: 691, endPoint y: 426, distance: 413.8
click at [682, 417] on div "JC JC JC JC JC JC JC JC" at bounding box center [645, 453] width 1278 height 907
drag, startPoint x: 1005, startPoint y: 612, endPoint x: 551, endPoint y: 172, distance: 632.0
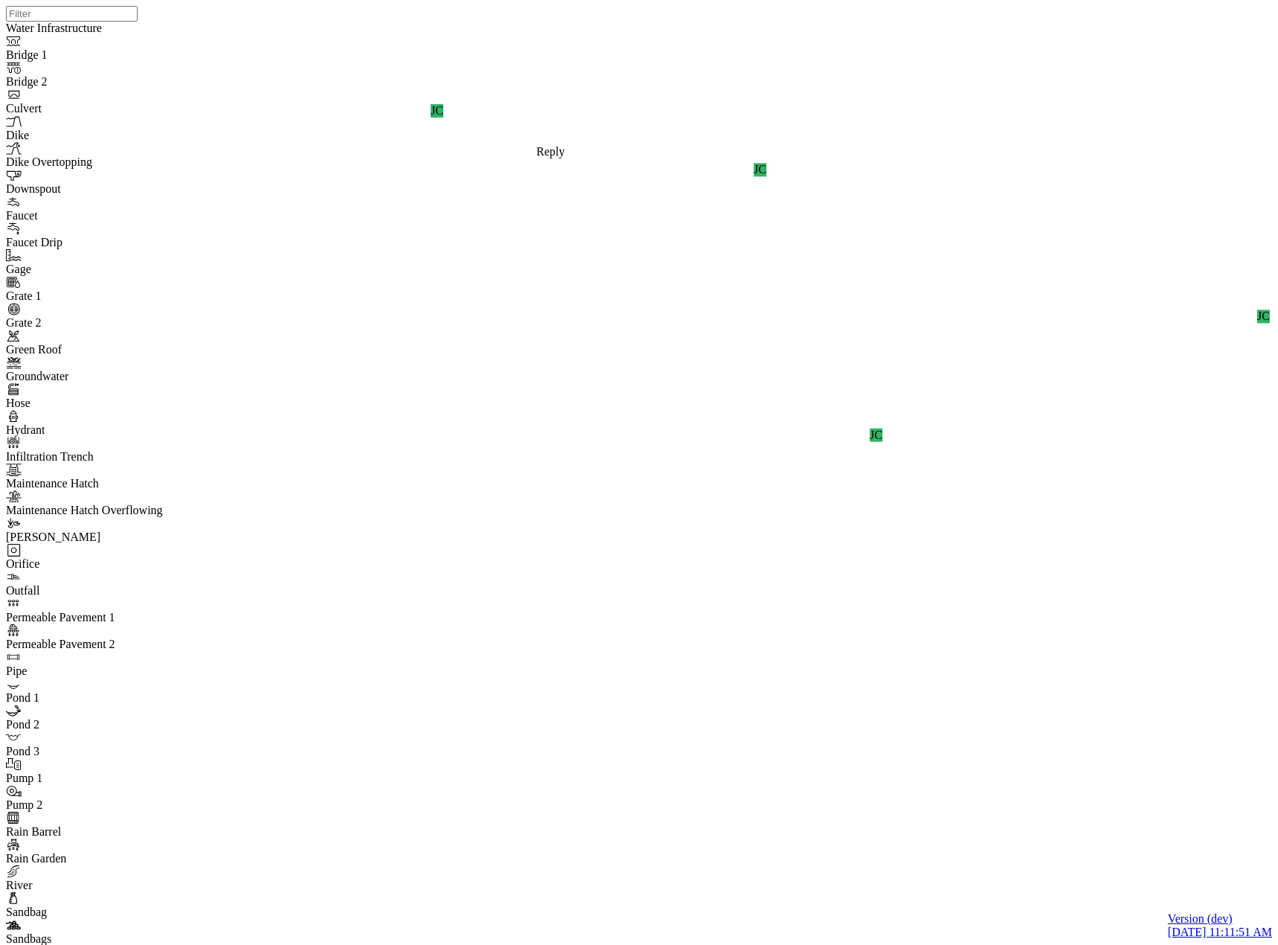
drag, startPoint x: 761, startPoint y: 291, endPoint x: 851, endPoint y: 558, distance: 281.7
click at [847, 555] on div "JC JC JC JC JC JC JC JC" at bounding box center [645, 453] width 1278 height 907
drag, startPoint x: 953, startPoint y: 636, endPoint x: 1249, endPoint y: 752, distance: 317.4
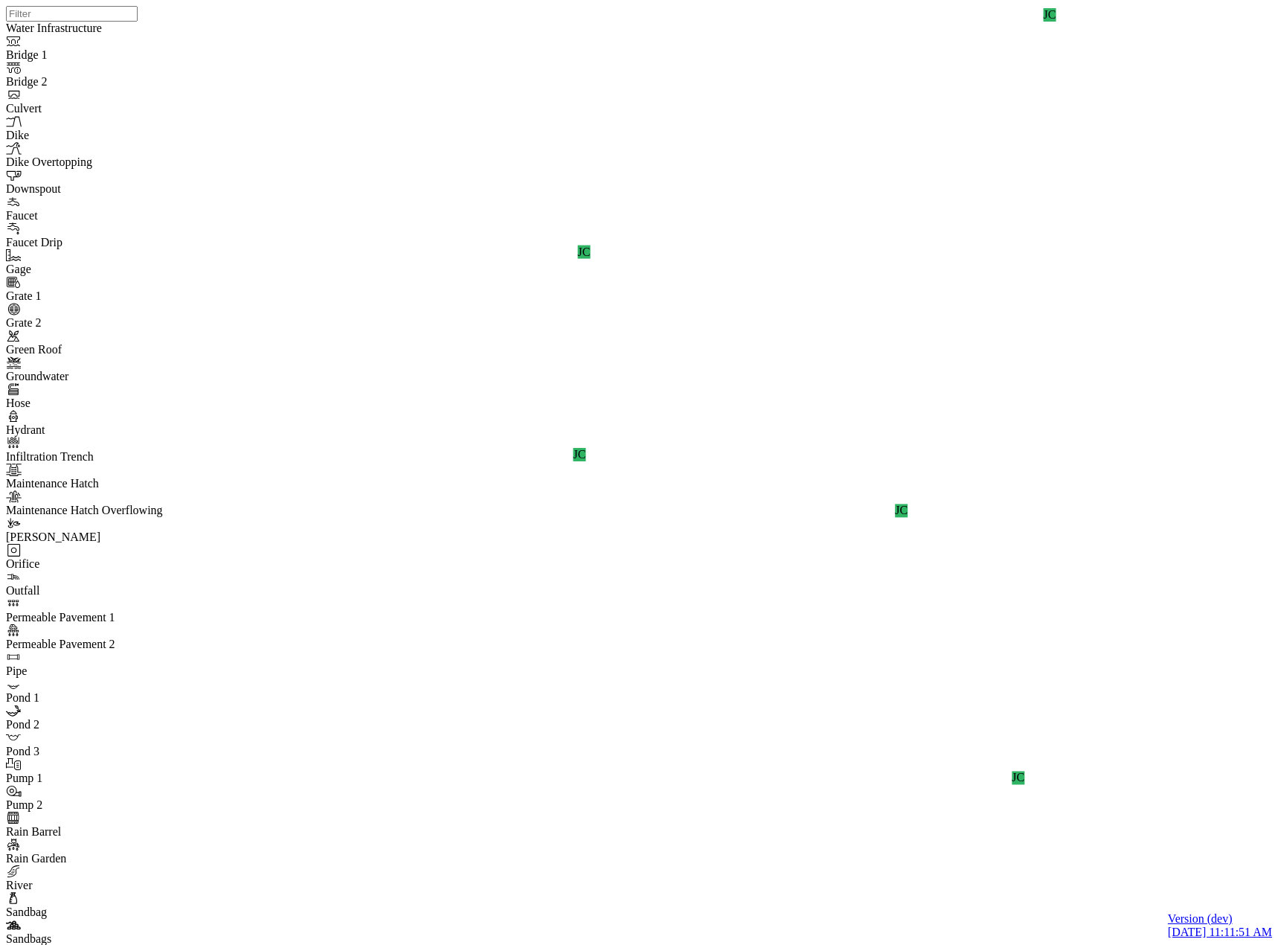
click at [1179, 747] on div "JC JC JC JC JC JC JC JC" at bounding box center [645, 453] width 1278 height 907
drag, startPoint x: 883, startPoint y: 576, endPoint x: 1266, endPoint y: 759, distance: 424.0
click at [1092, 680] on div "JC JC JC JC JC JC JC JC" at bounding box center [645, 453] width 1278 height 907
drag, startPoint x: 1206, startPoint y: 760, endPoint x: 1249, endPoint y: 784, distance: 49.7
click at [1249, 784] on div "JC JC JC JC JC JC JC JC" at bounding box center [645, 453] width 1278 height 907
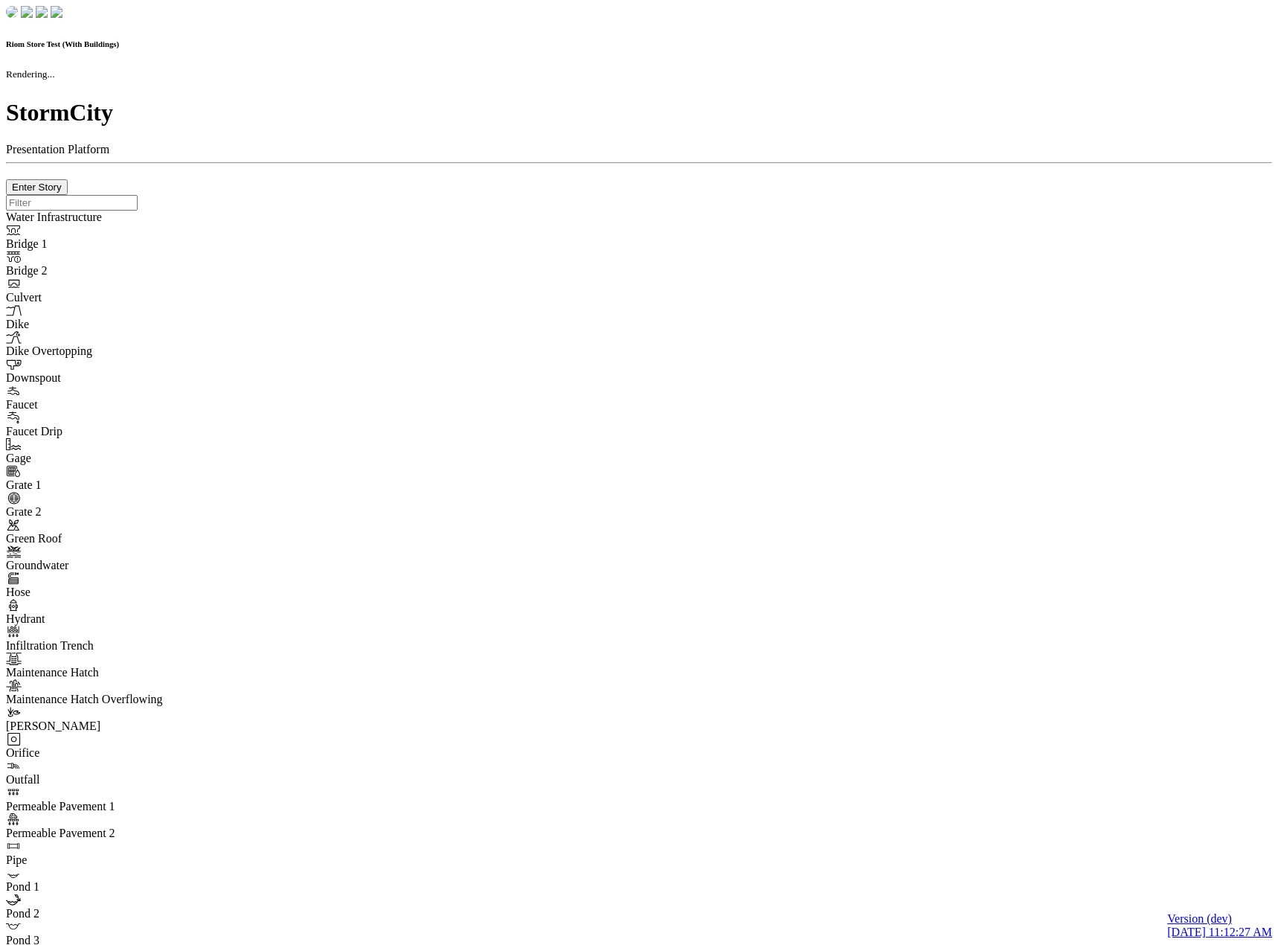
checkbox input "true"
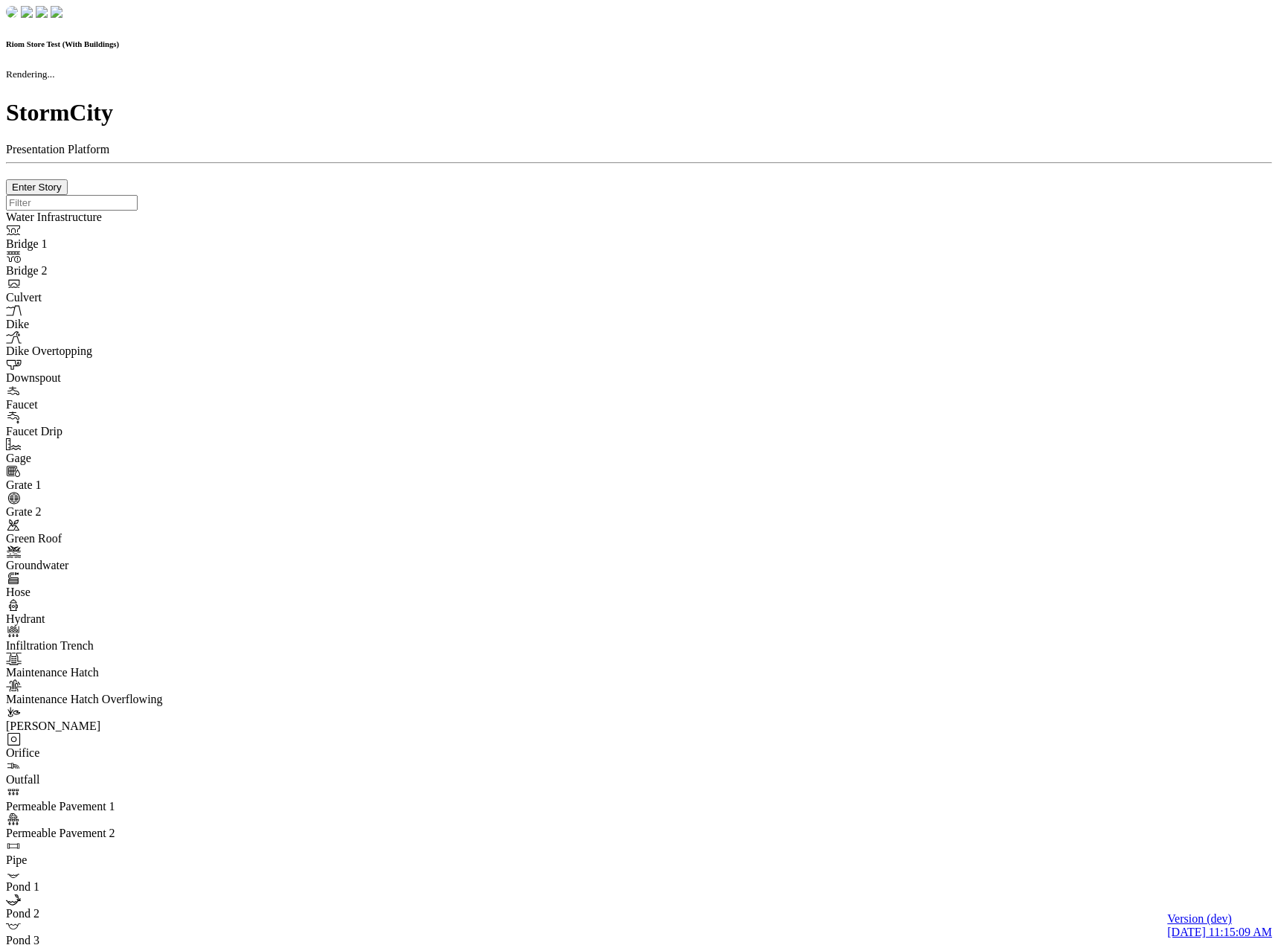
checkbox input "true"
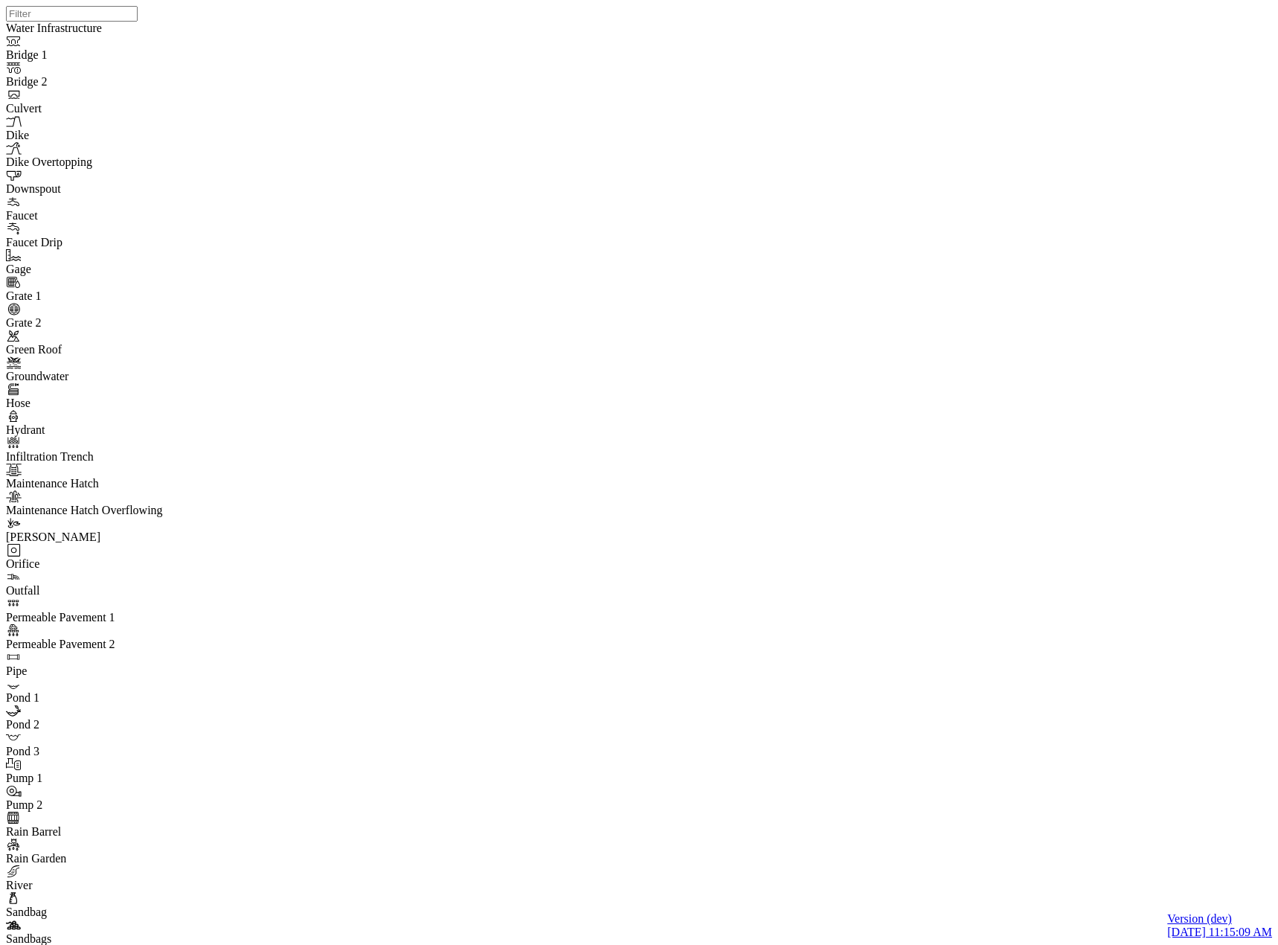
drag, startPoint x: 266, startPoint y: 185, endPoint x: 267, endPoint y: 194, distance: 9.0
drag, startPoint x: 1088, startPoint y: 537, endPoint x: 787, endPoint y: 702, distance: 343.3
click at [804, 690] on div "JC JC JC JC JC JC JC JC" at bounding box center [645, 453] width 1278 height 907
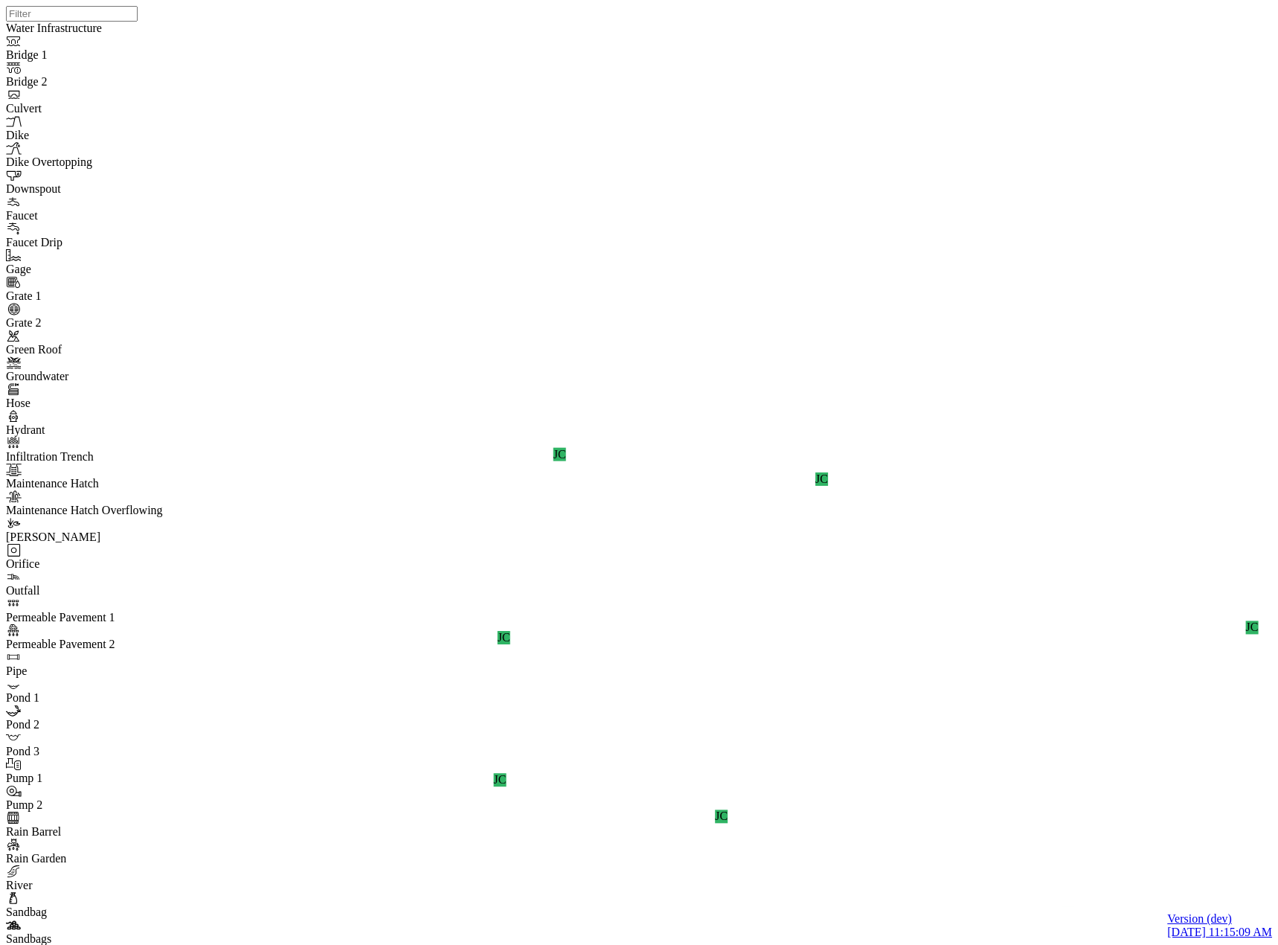
drag, startPoint x: 999, startPoint y: 518, endPoint x: 785, endPoint y: 827, distance: 376.5
click at [791, 825] on div "JC JC JC JC JC JC JC JC" at bounding box center [645, 453] width 1278 height 907
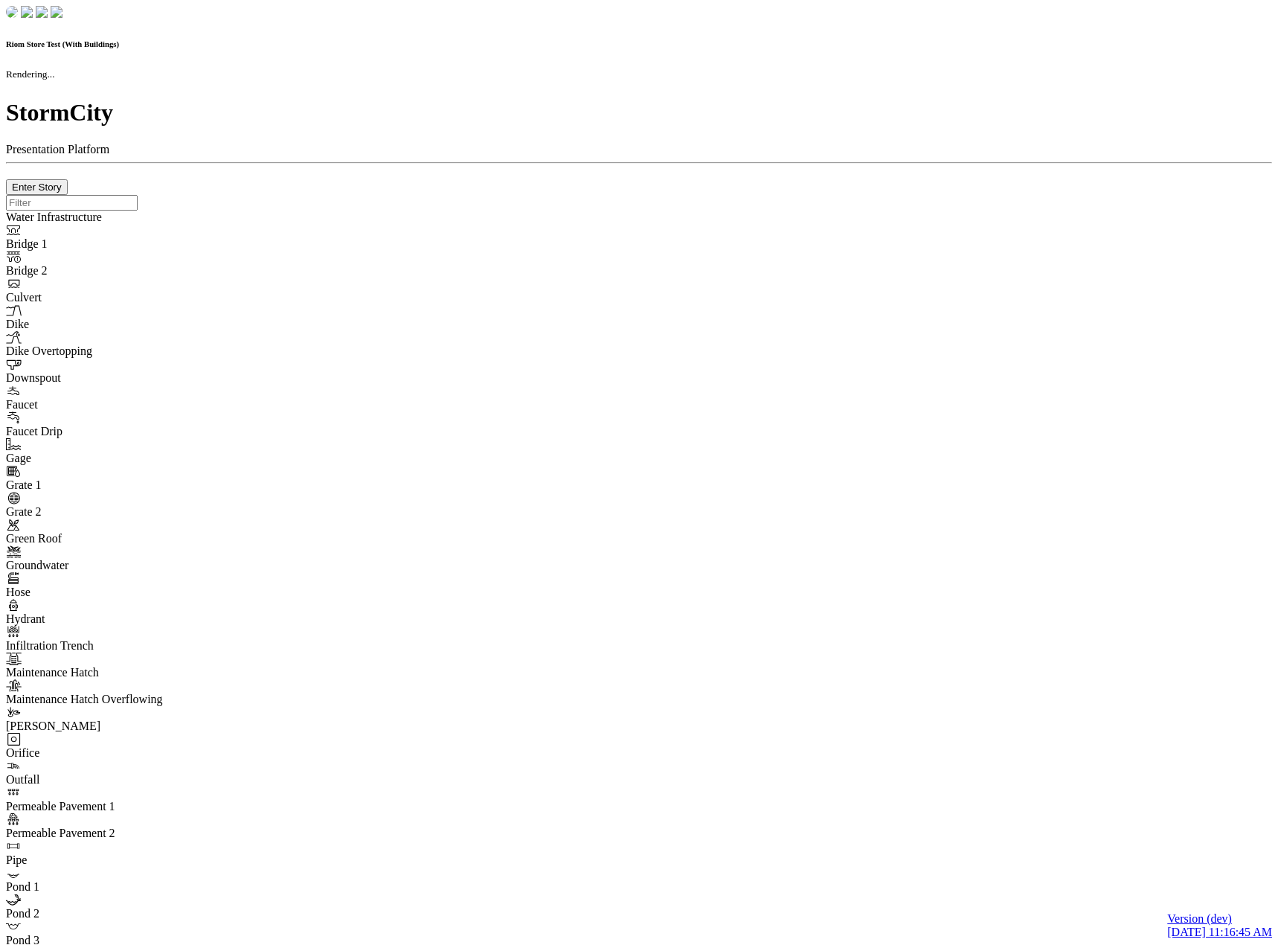
checkbox input "true"
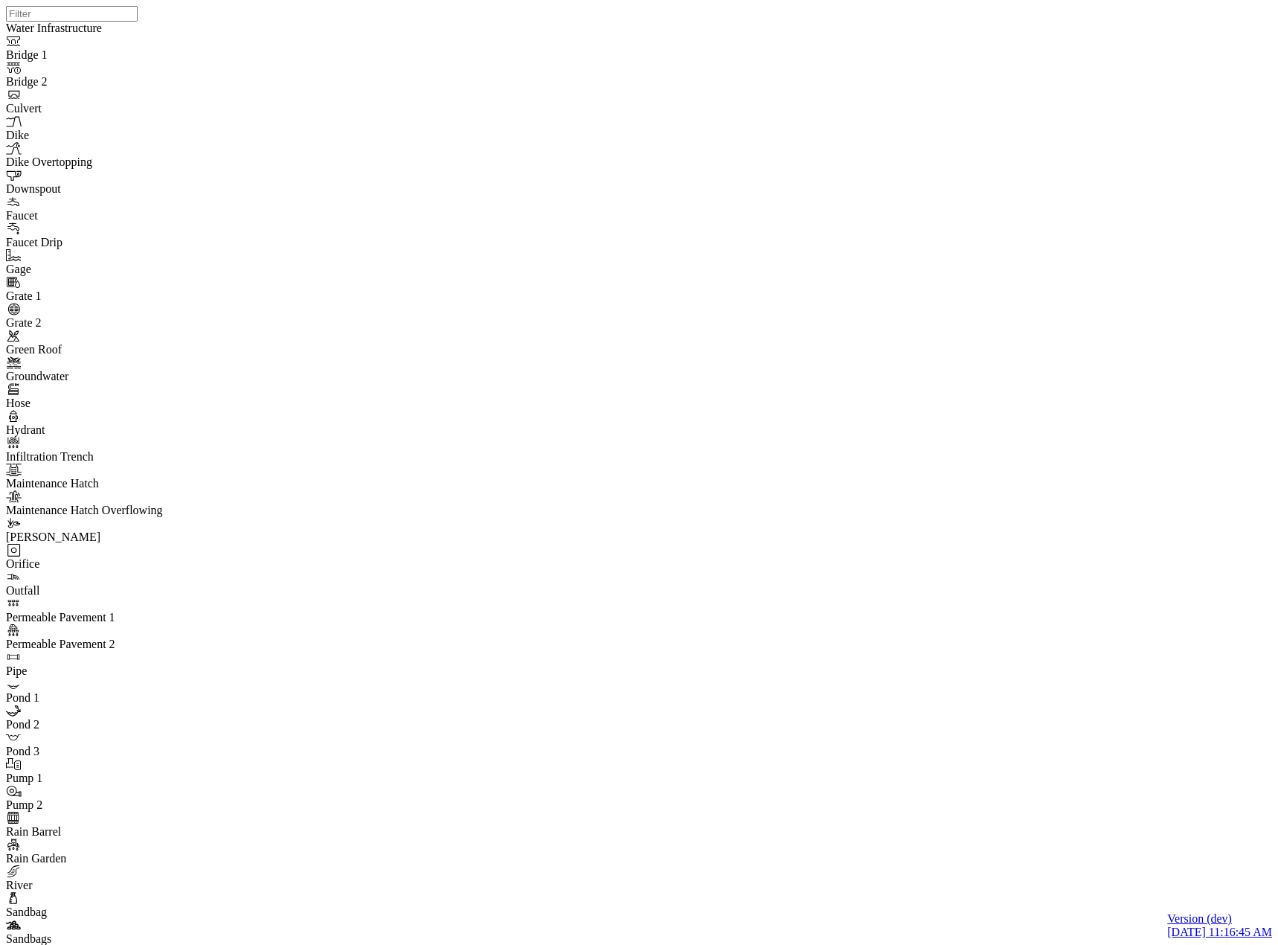
drag, startPoint x: 101, startPoint y: 436, endPoint x: 584, endPoint y: 405, distance: 484.0
click at [835, 382] on div "JC JC JC JC JC JC JC JC" at bounding box center [645, 453] width 1278 height 907
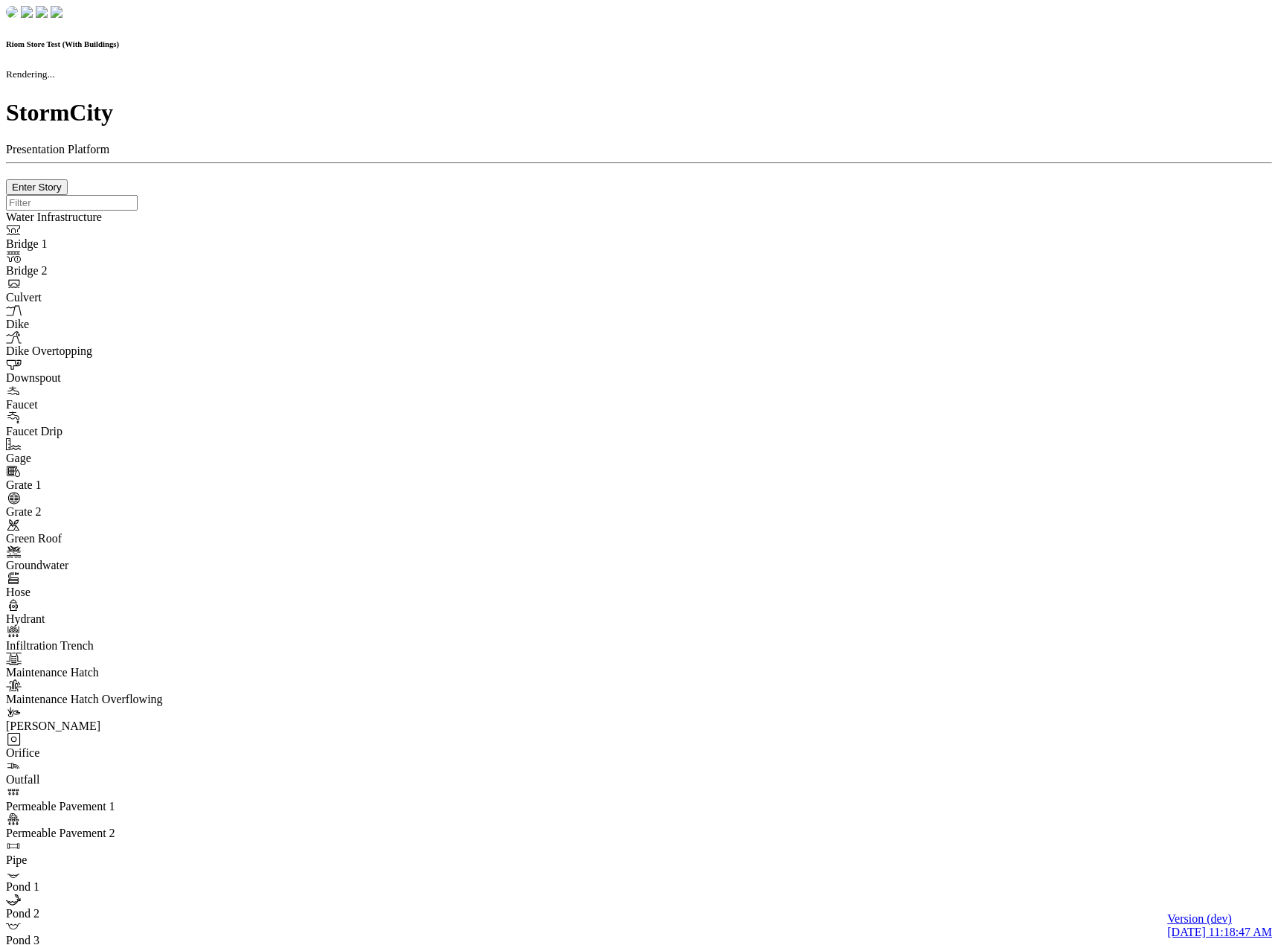
checkbox input "true"
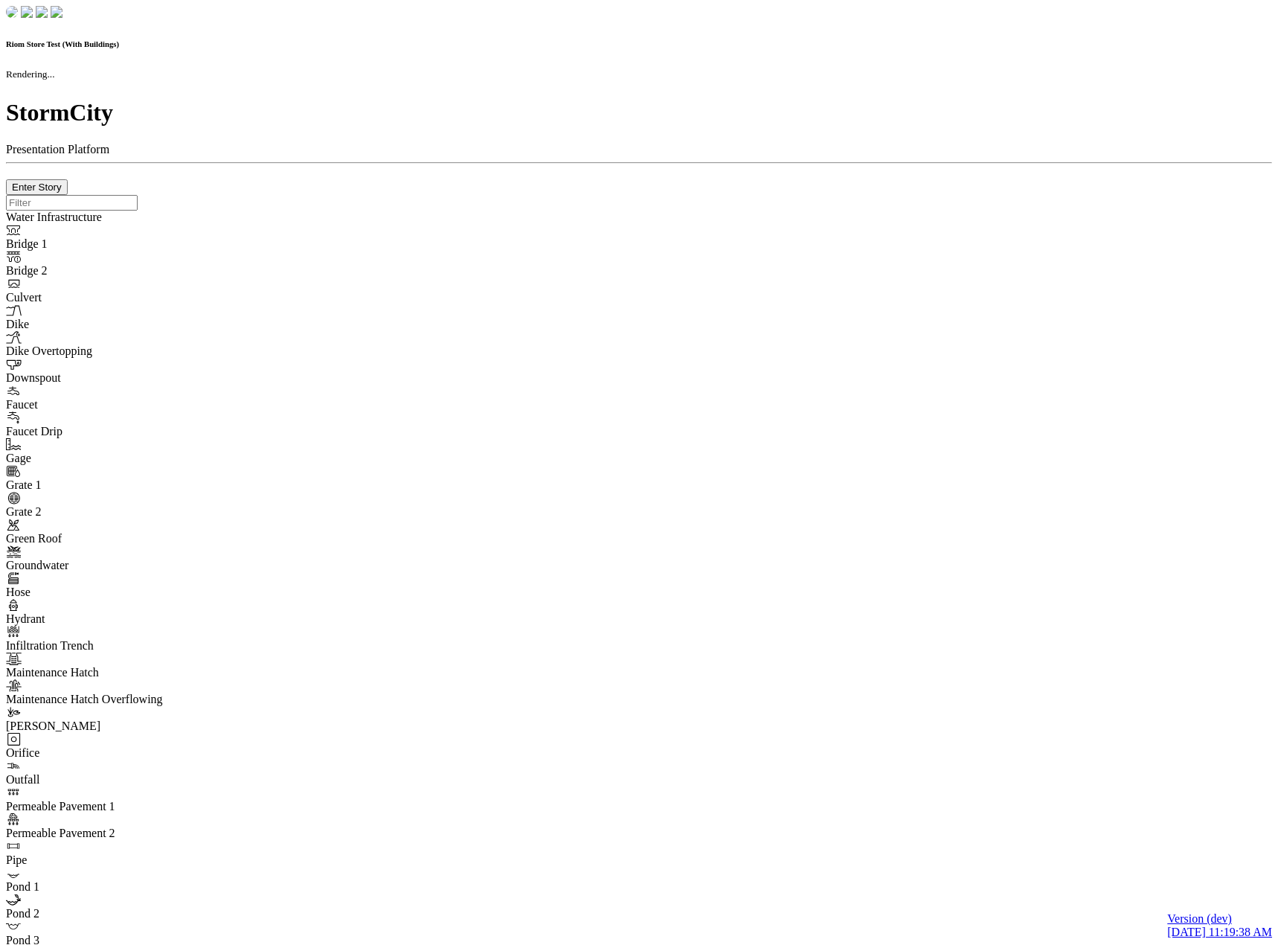
checkbox input "true"
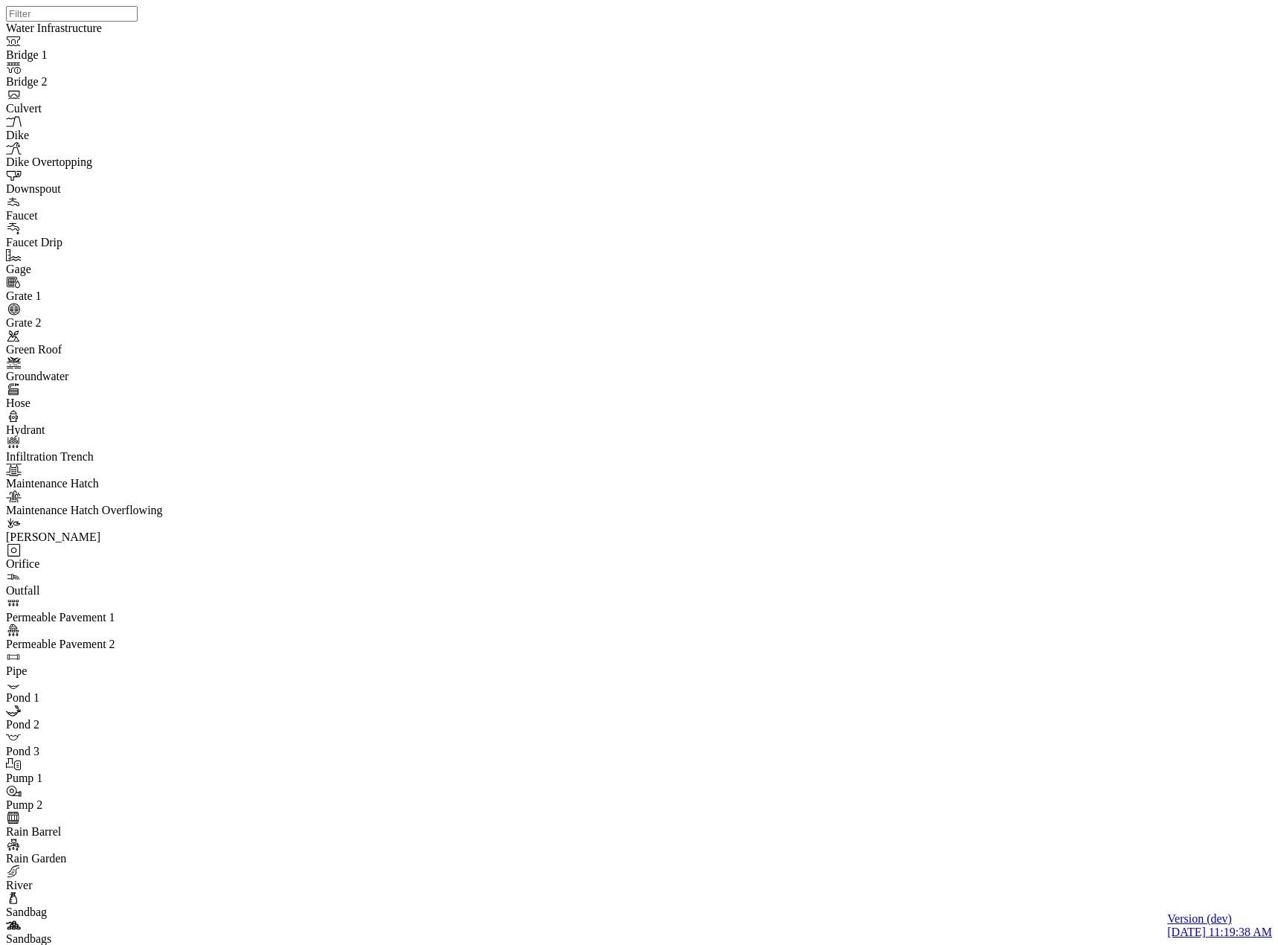
drag, startPoint x: 851, startPoint y: 539, endPoint x: 912, endPoint y: 598, distance: 85.3
click at [912, 598] on div "JC JC JC JC JC JC JC JC" at bounding box center [645, 453] width 1278 height 907
drag, startPoint x: 964, startPoint y: 597, endPoint x: 857, endPoint y: 527, distance: 128.0
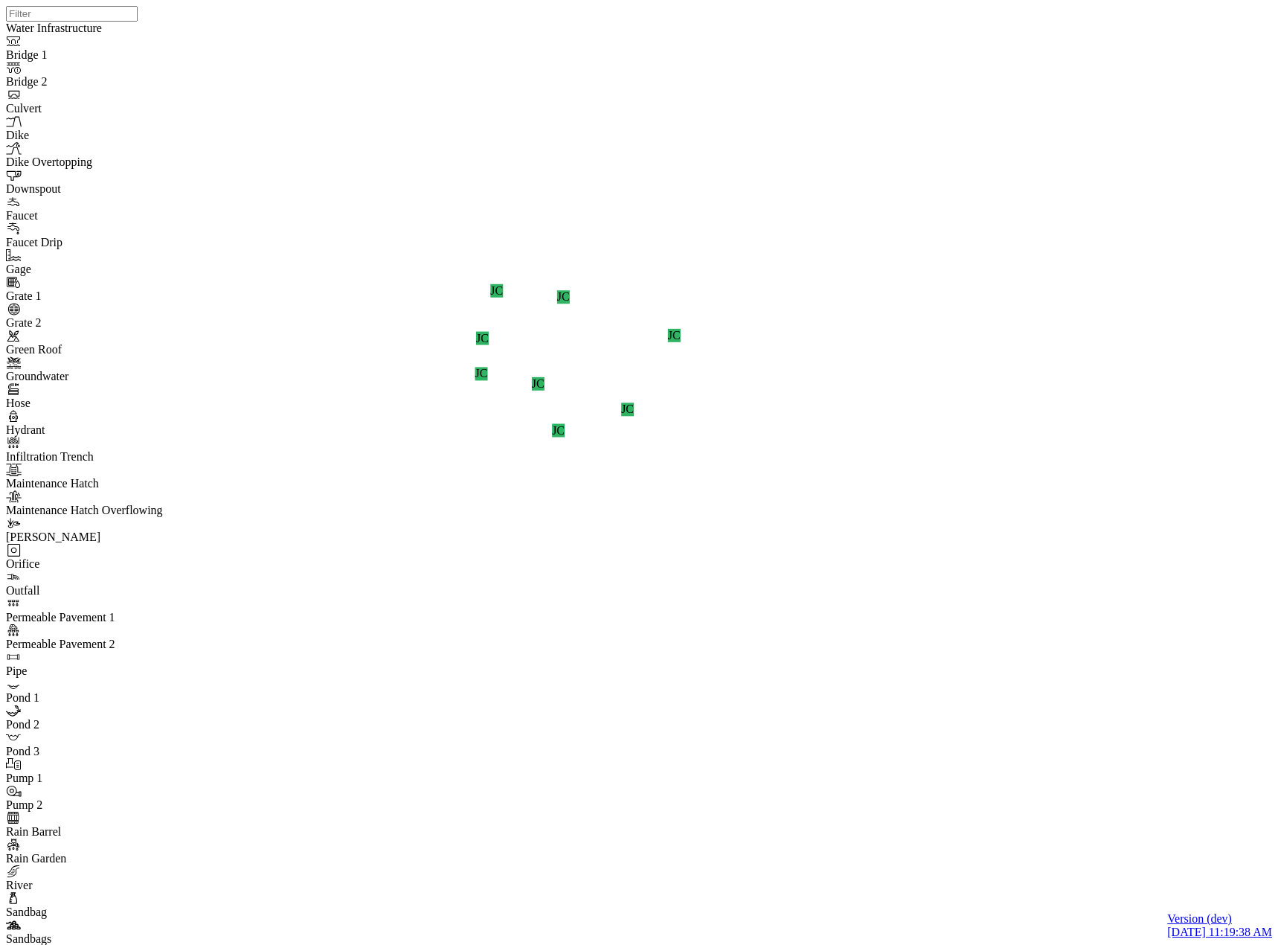
click at [857, 527] on div "JC JC JC JC JC JC JC JC" at bounding box center [645, 453] width 1278 height 907
drag, startPoint x: 880, startPoint y: 548, endPoint x: 982, endPoint y: 656, distance: 147.9
click at [958, 640] on div "JC JC JC JC JC JC JC JC" at bounding box center [645, 453] width 1278 height 907
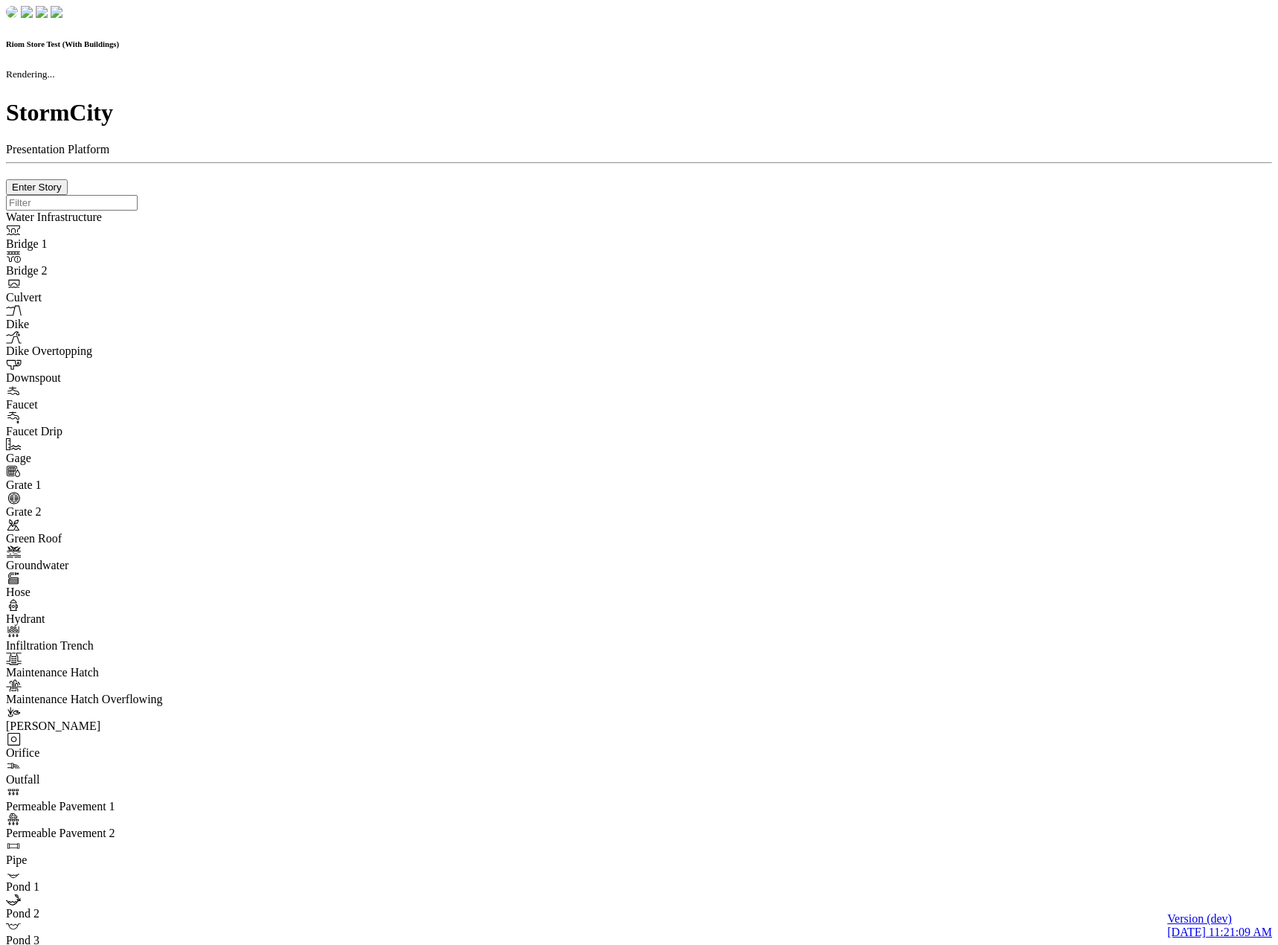
checkbox input "true"
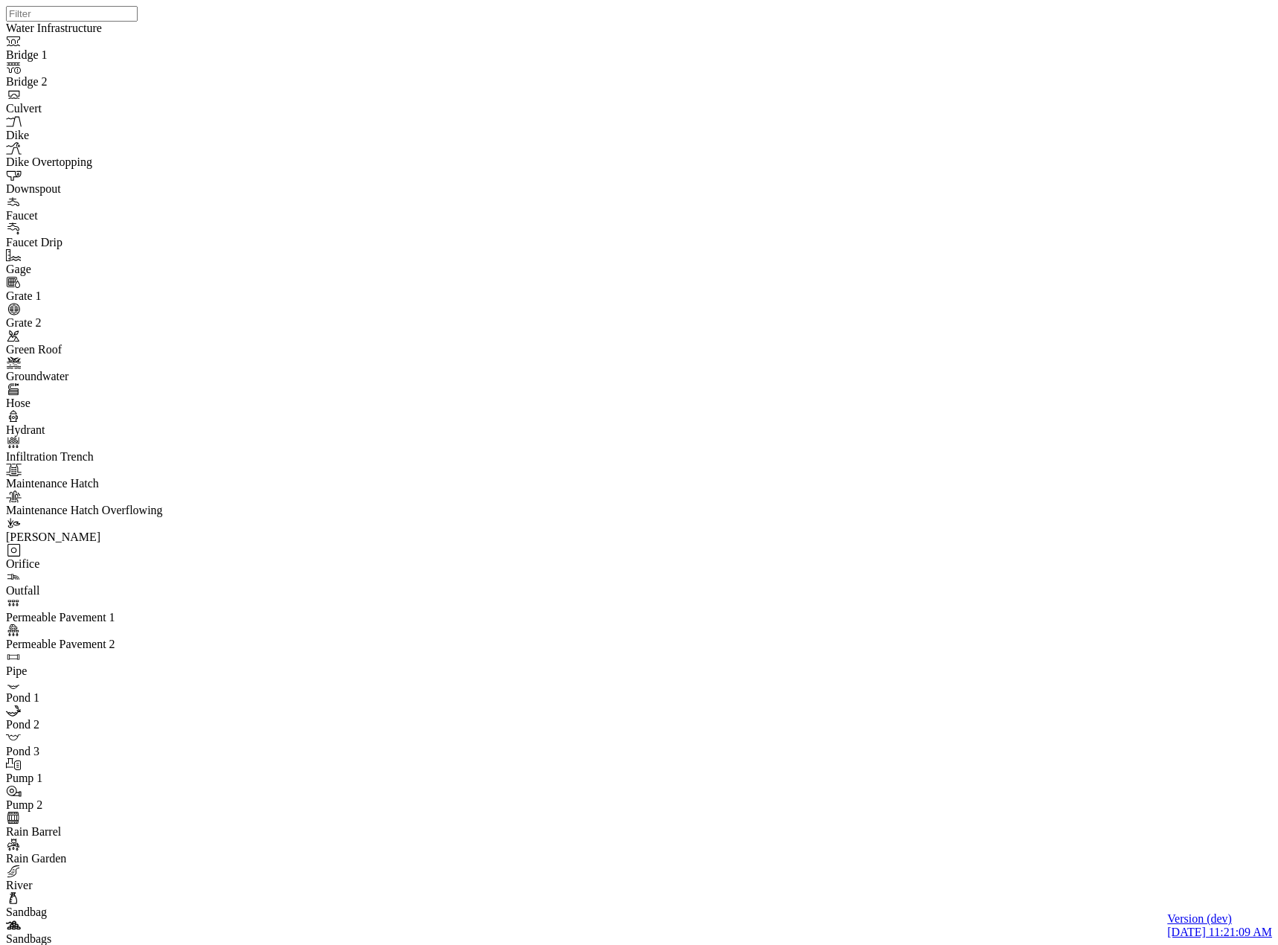
drag, startPoint x: 577, startPoint y: 435, endPoint x: 690, endPoint y: 512, distance: 137.1
click at [690, 510] on div "JC JC JC JC JC JC JC JC" at bounding box center [645, 453] width 1278 height 907
drag, startPoint x: 909, startPoint y: 453, endPoint x: 855, endPoint y: 443, distance: 54.6
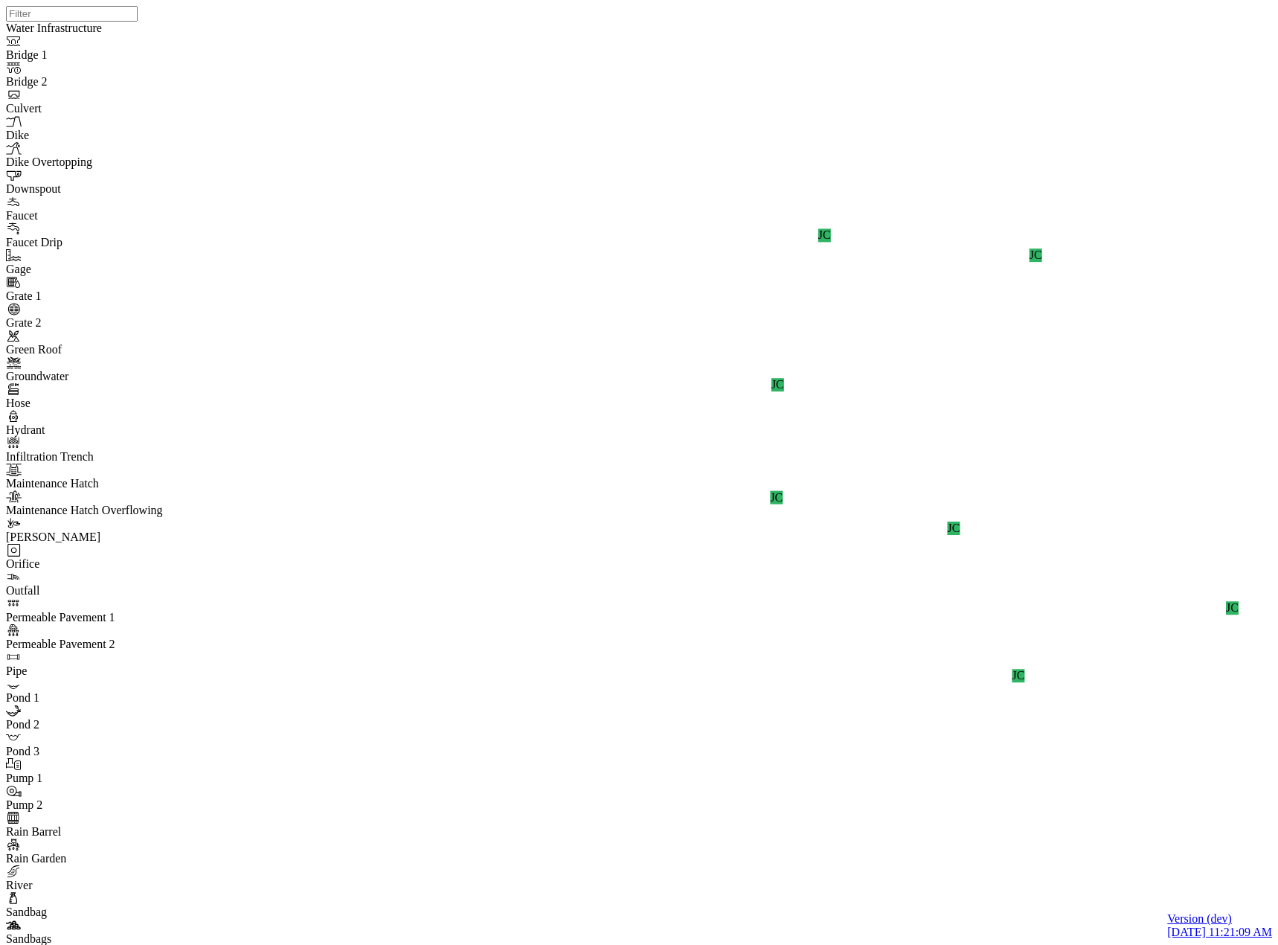
click at [855, 443] on div "JC JC JC JC JC JC JC JC" at bounding box center [645, 453] width 1278 height 907
drag, startPoint x: 827, startPoint y: 380, endPoint x: 822, endPoint y: 321, distance: 59.7
click at [824, 329] on div "JC JC JC JC JC JC JC JC" at bounding box center [645, 453] width 1278 height 907
drag, startPoint x: 825, startPoint y: 326, endPoint x: 825, endPoint y: 452, distance: 126.5
click at [824, 437] on div "JC JC JC JC JC JC JC JC" at bounding box center [645, 453] width 1278 height 907
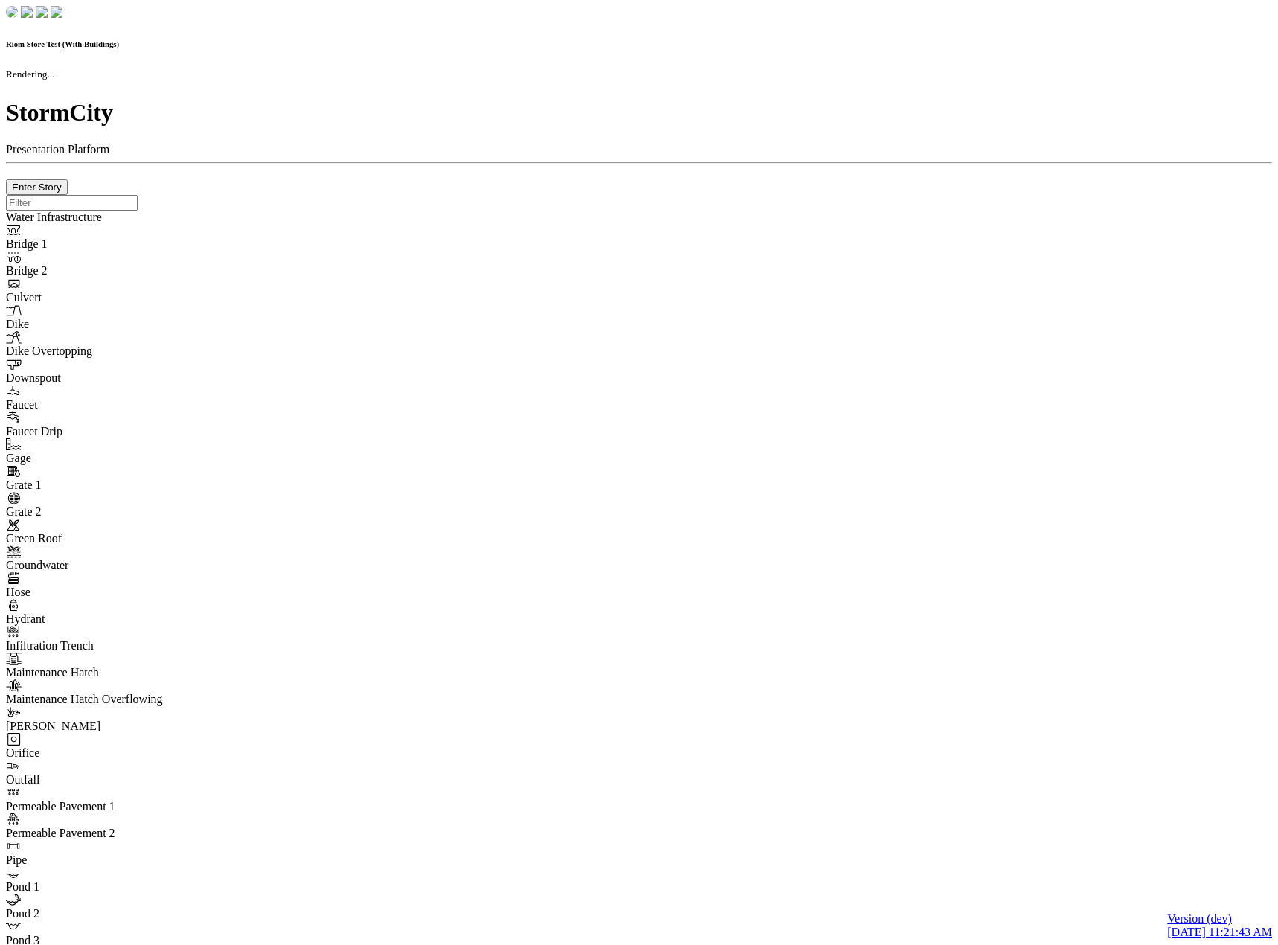
checkbox input "true"
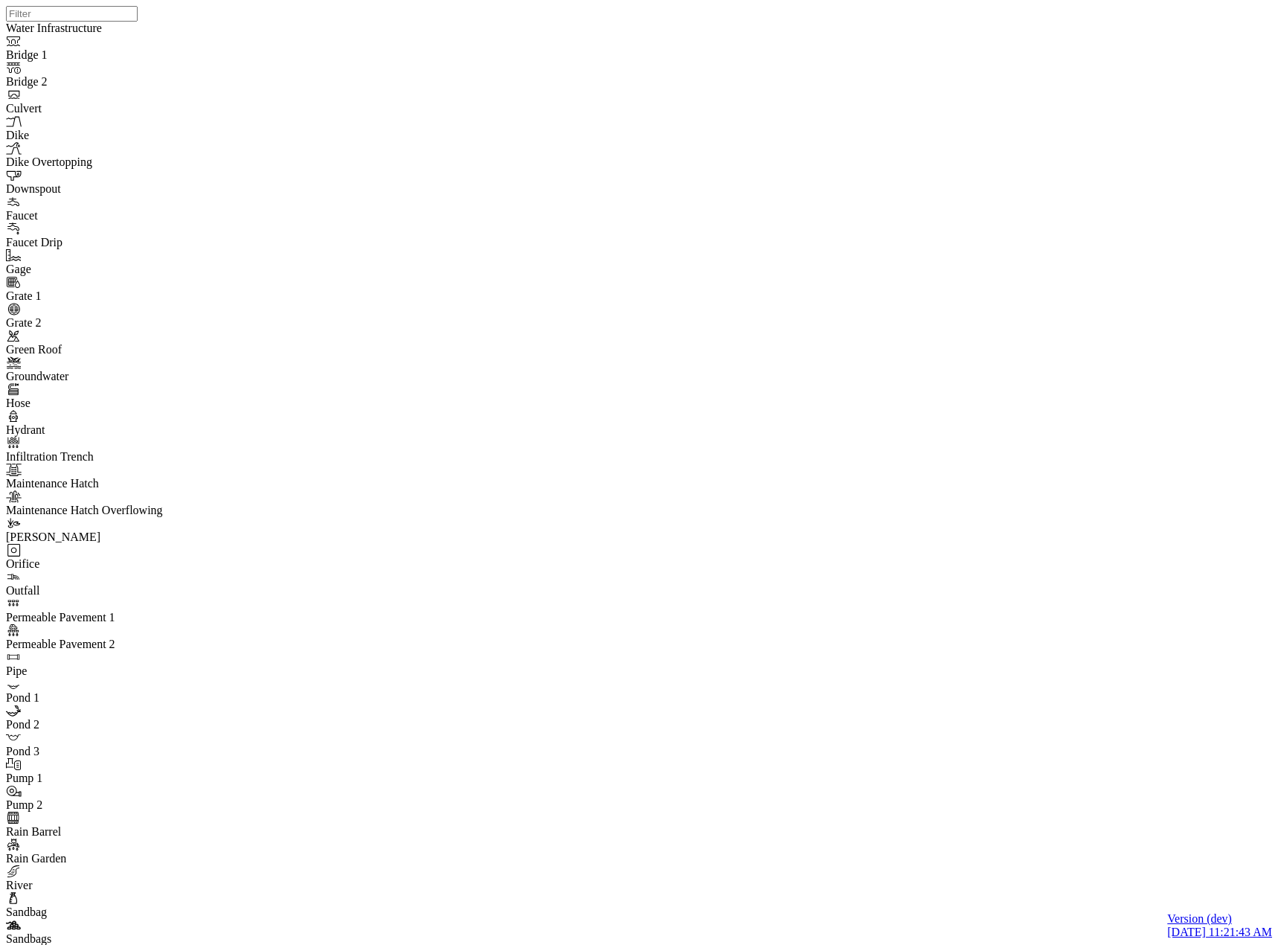
drag, startPoint x: 762, startPoint y: 441, endPoint x: 893, endPoint y: 478, distance: 136.2
click at [893, 478] on div at bounding box center [645, 453] width 1278 height 907
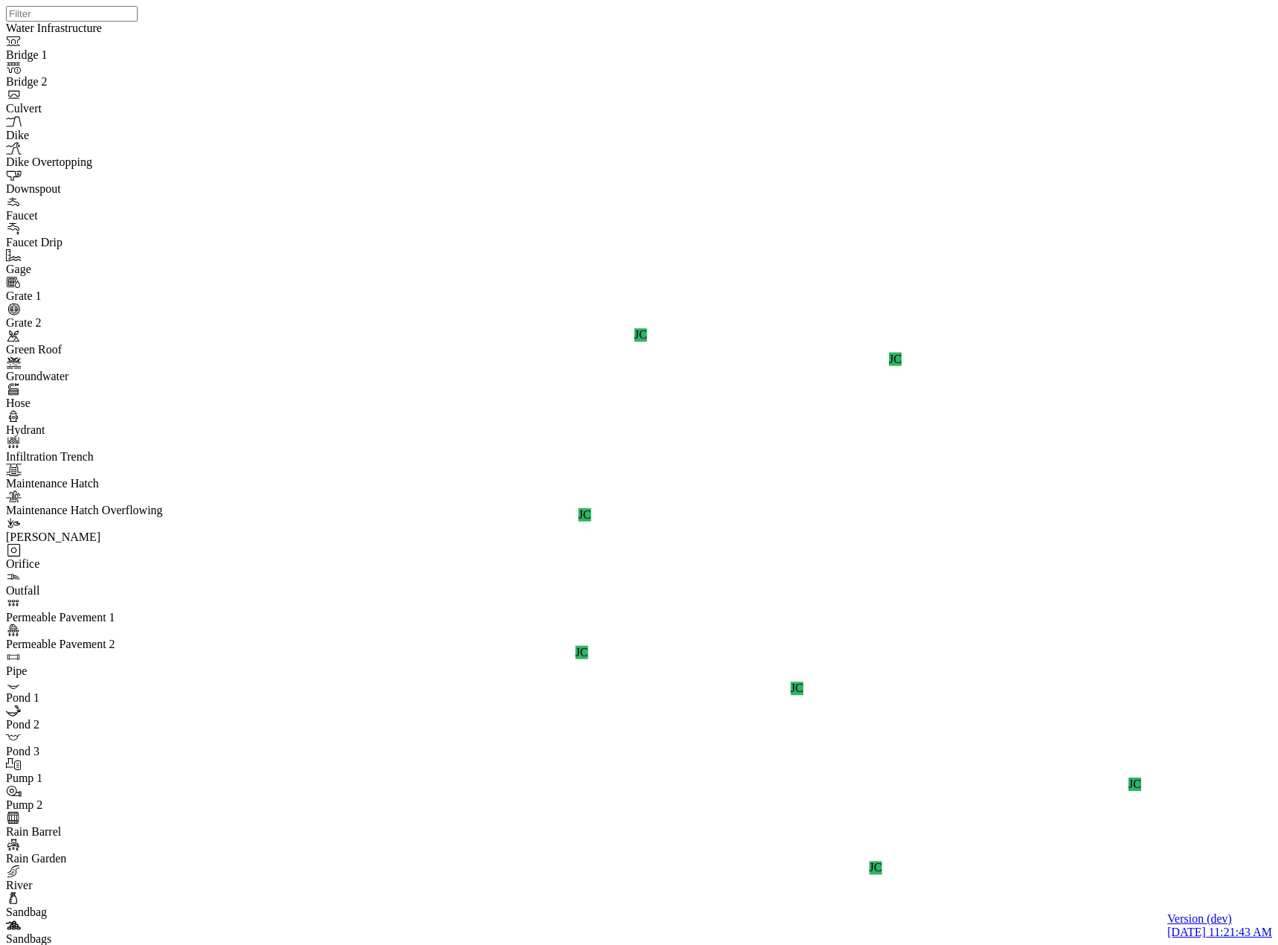
drag, startPoint x: 916, startPoint y: 534, endPoint x: 883, endPoint y: 496, distance: 50.1
click at [883, 496] on div "JC JC JC JC JC JC JC JC" at bounding box center [645, 453] width 1278 height 907
drag, startPoint x: 429, startPoint y: 531, endPoint x: 477, endPoint y: 523, distance: 49.1
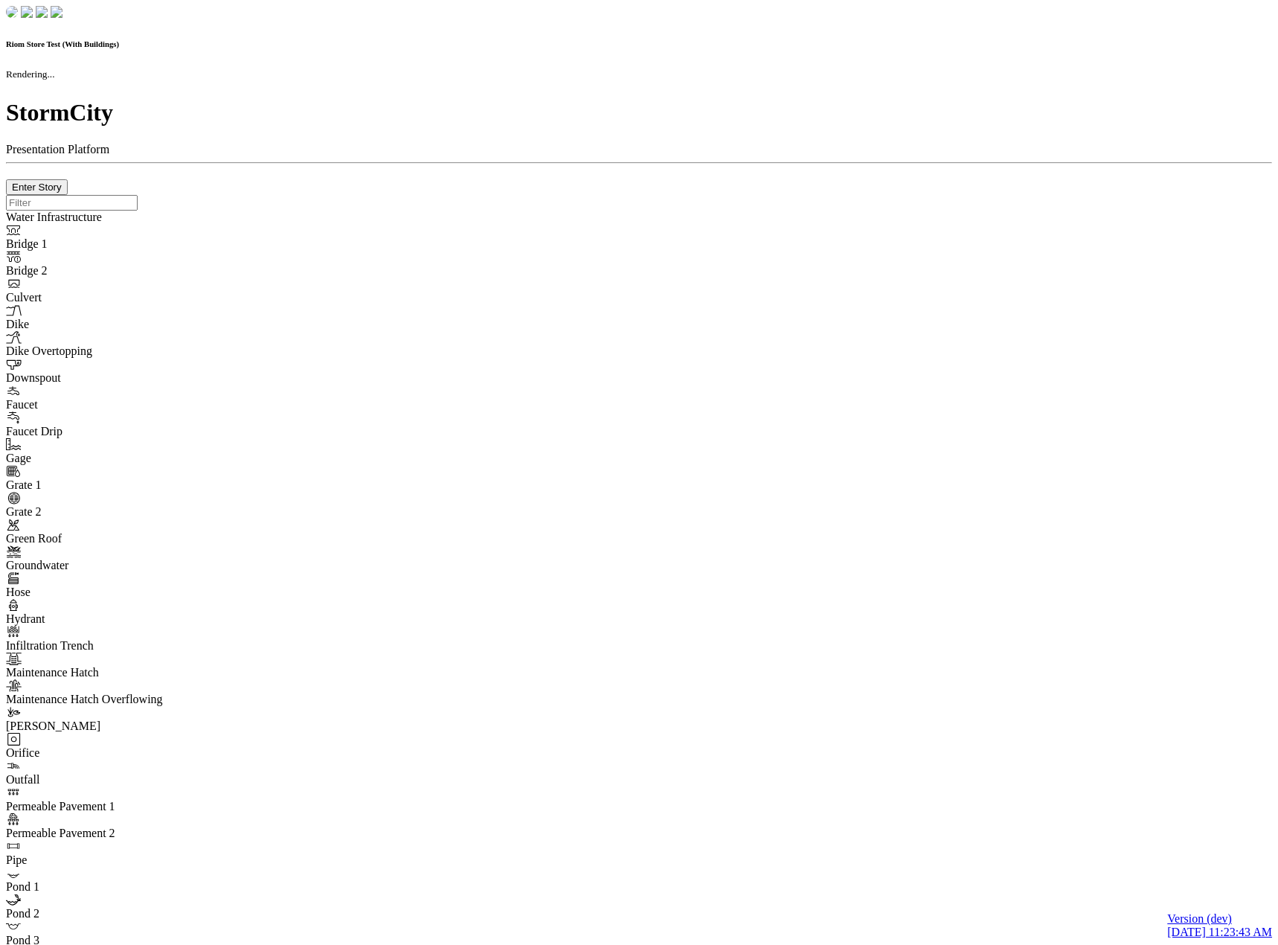
checkbox input "true"
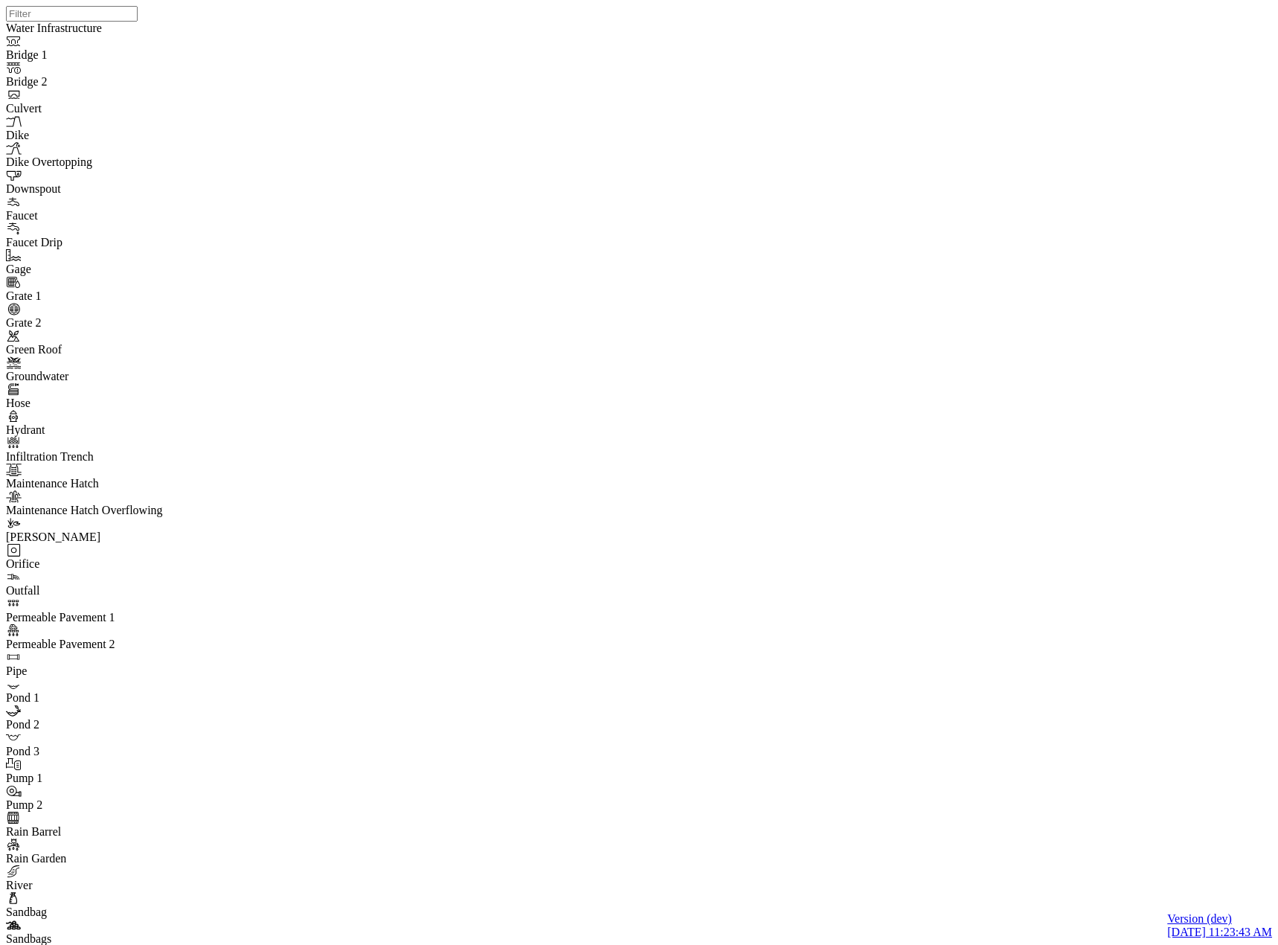
drag, startPoint x: 635, startPoint y: 417, endPoint x: 807, endPoint y: 472, distance: 180.5
click at [814, 475] on div "JC JC JC JC JC JC JC JC" at bounding box center [645, 453] width 1278 height 907
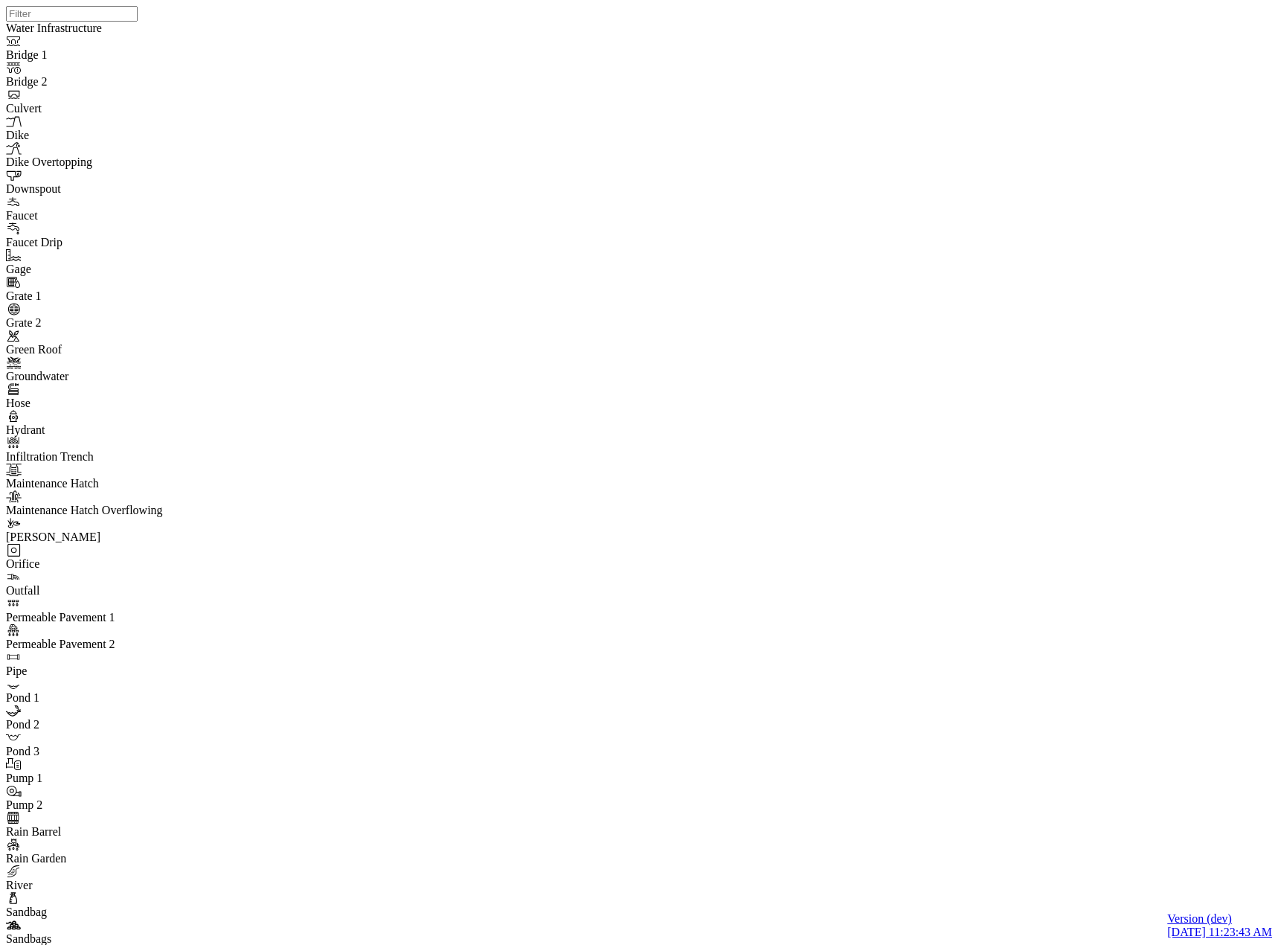
click at [923, 502] on div "JC JC JC JC JC JC JC JC" at bounding box center [645, 453] width 1278 height 907
drag, startPoint x: 841, startPoint y: 444, endPoint x: 585, endPoint y: 423, distance: 256.8
click at [907, 471] on div "JC JC JC JC JC JC JC JC" at bounding box center [645, 453] width 1278 height 907
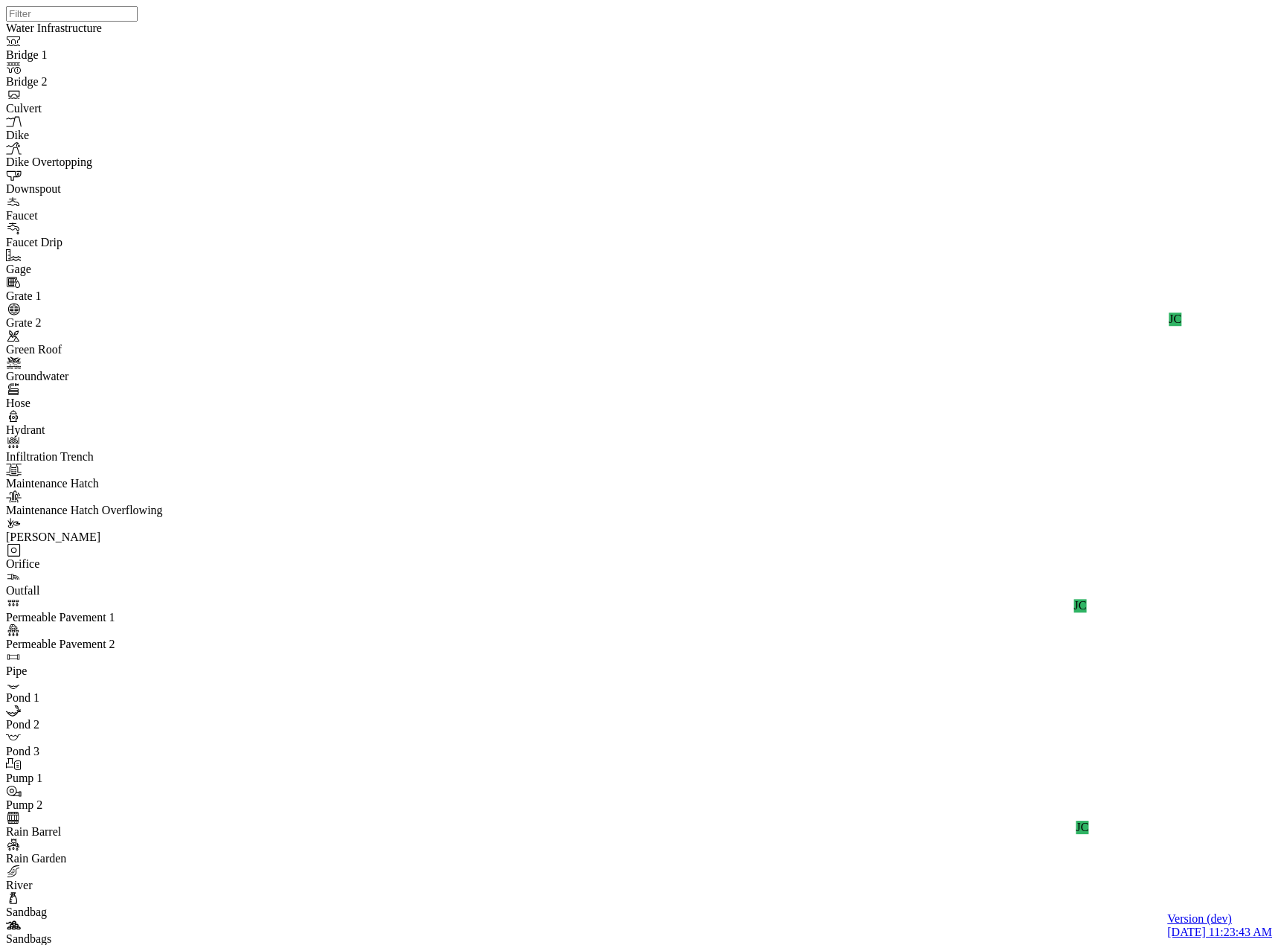
drag, startPoint x: 789, startPoint y: 467, endPoint x: 853, endPoint y: 455, distance: 65.2
click at [839, 458] on div "JC JC JC JC JC JC JC JC" at bounding box center [645, 453] width 1278 height 907
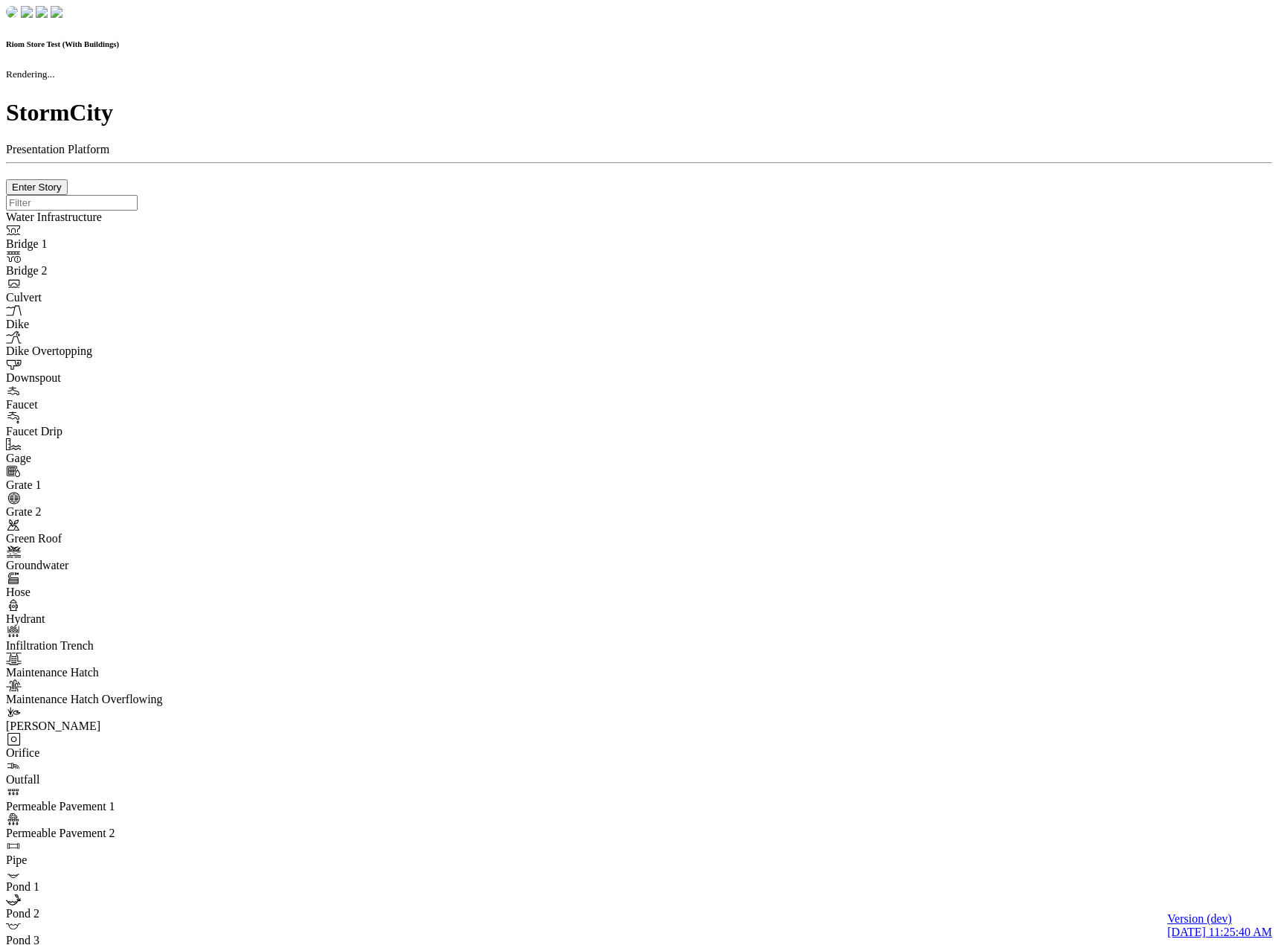
checkbox input "true"
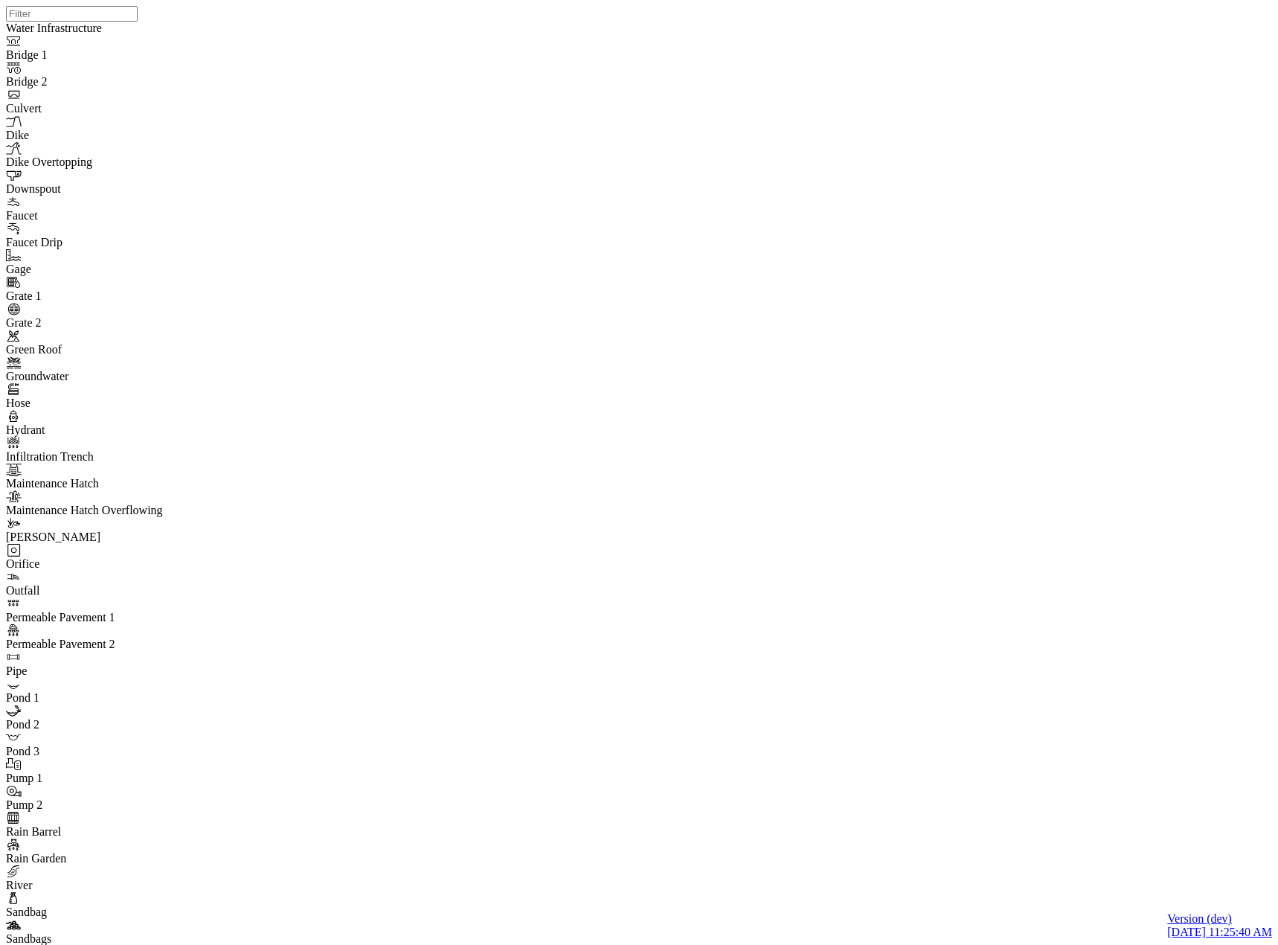
drag, startPoint x: 874, startPoint y: 580, endPoint x: 1001, endPoint y: 531, distance: 135.4
drag, startPoint x: 998, startPoint y: 487, endPoint x: 942, endPoint y: 382, distance: 119.5
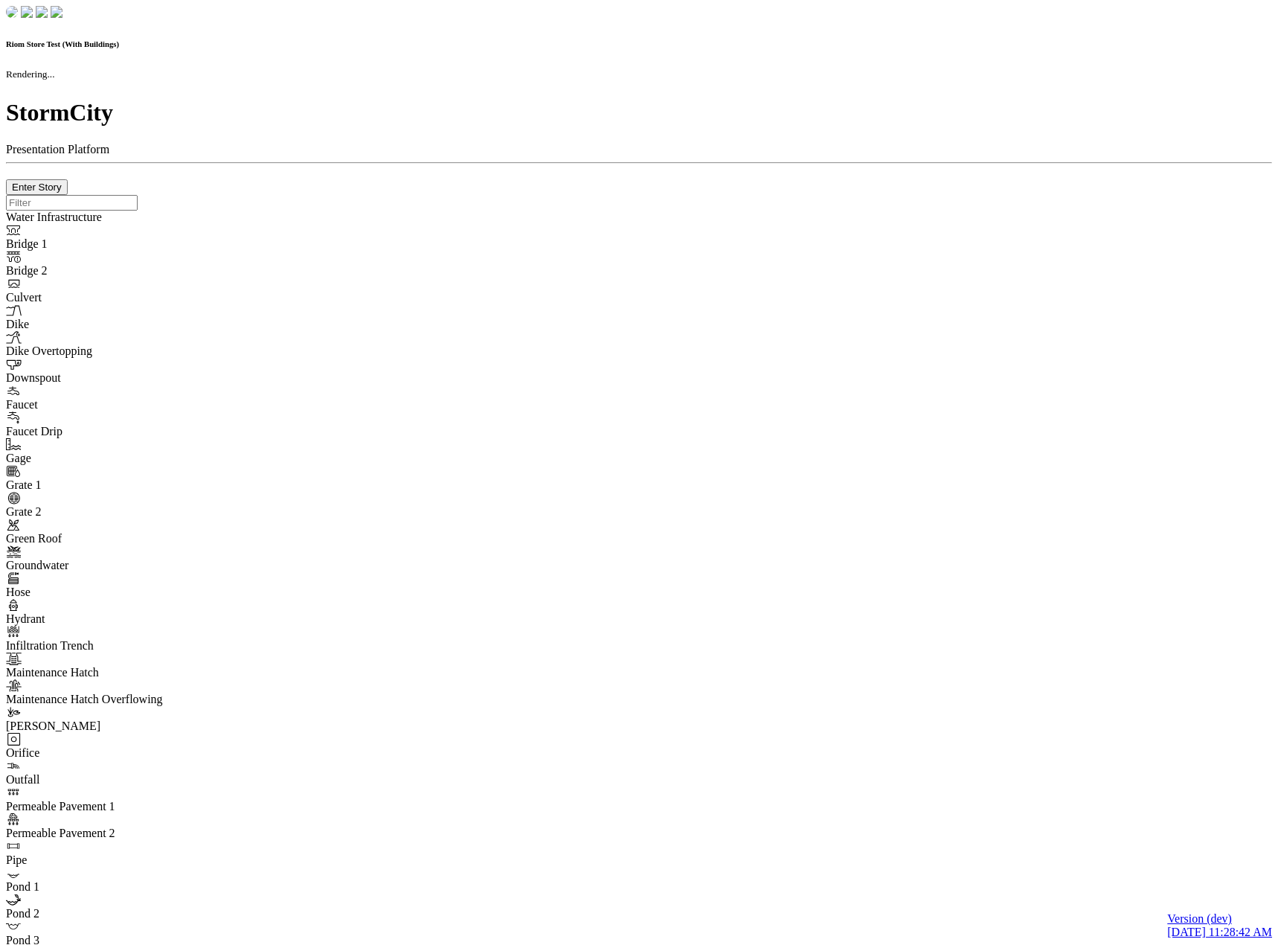
checkbox input "true"
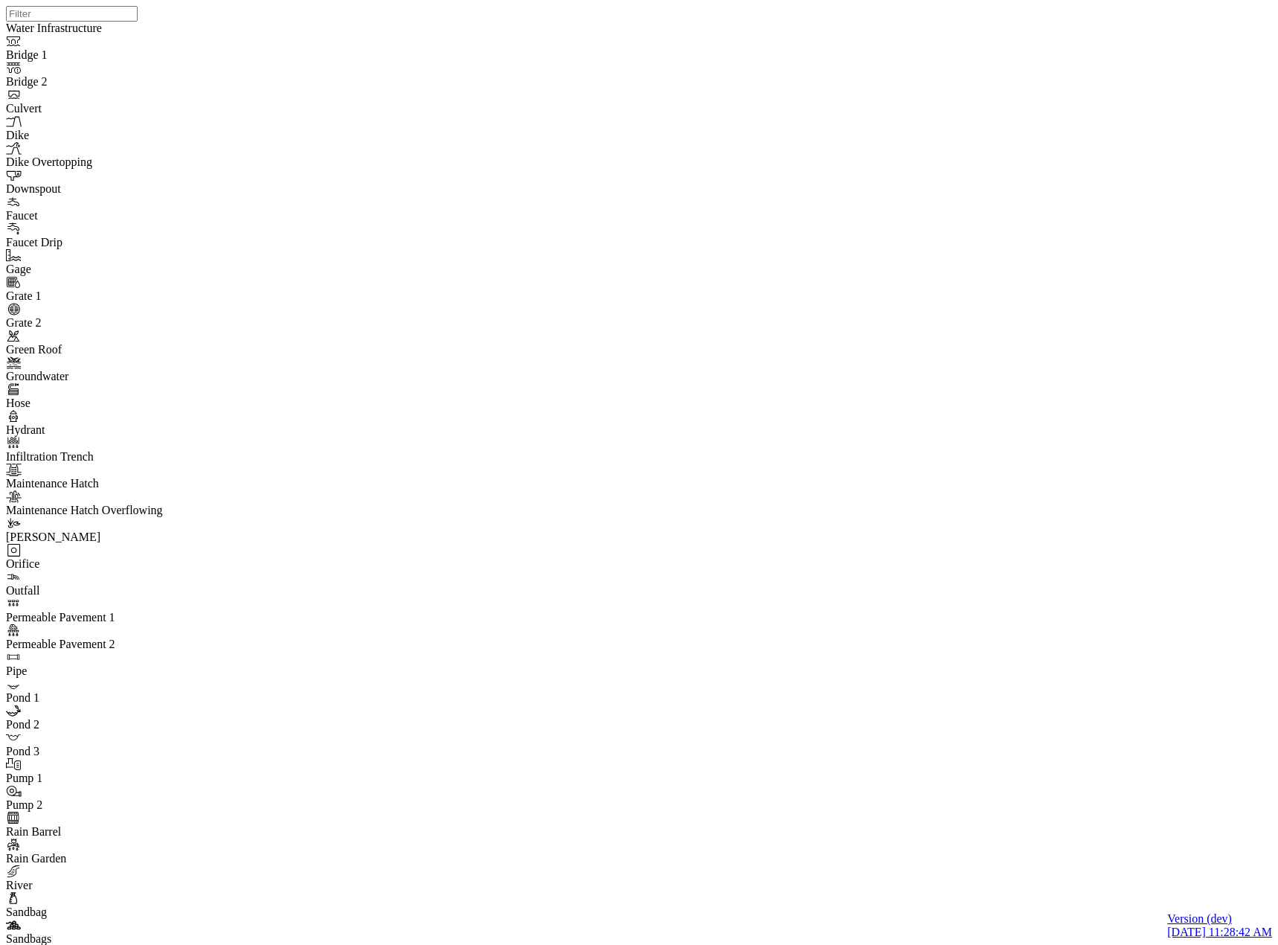
drag, startPoint x: 1046, startPoint y: 576, endPoint x: 704, endPoint y: 612, distance: 343.4
click at [704, 612] on div "JC JC JC JC JC JC JC JC" at bounding box center [645, 453] width 1278 height 907
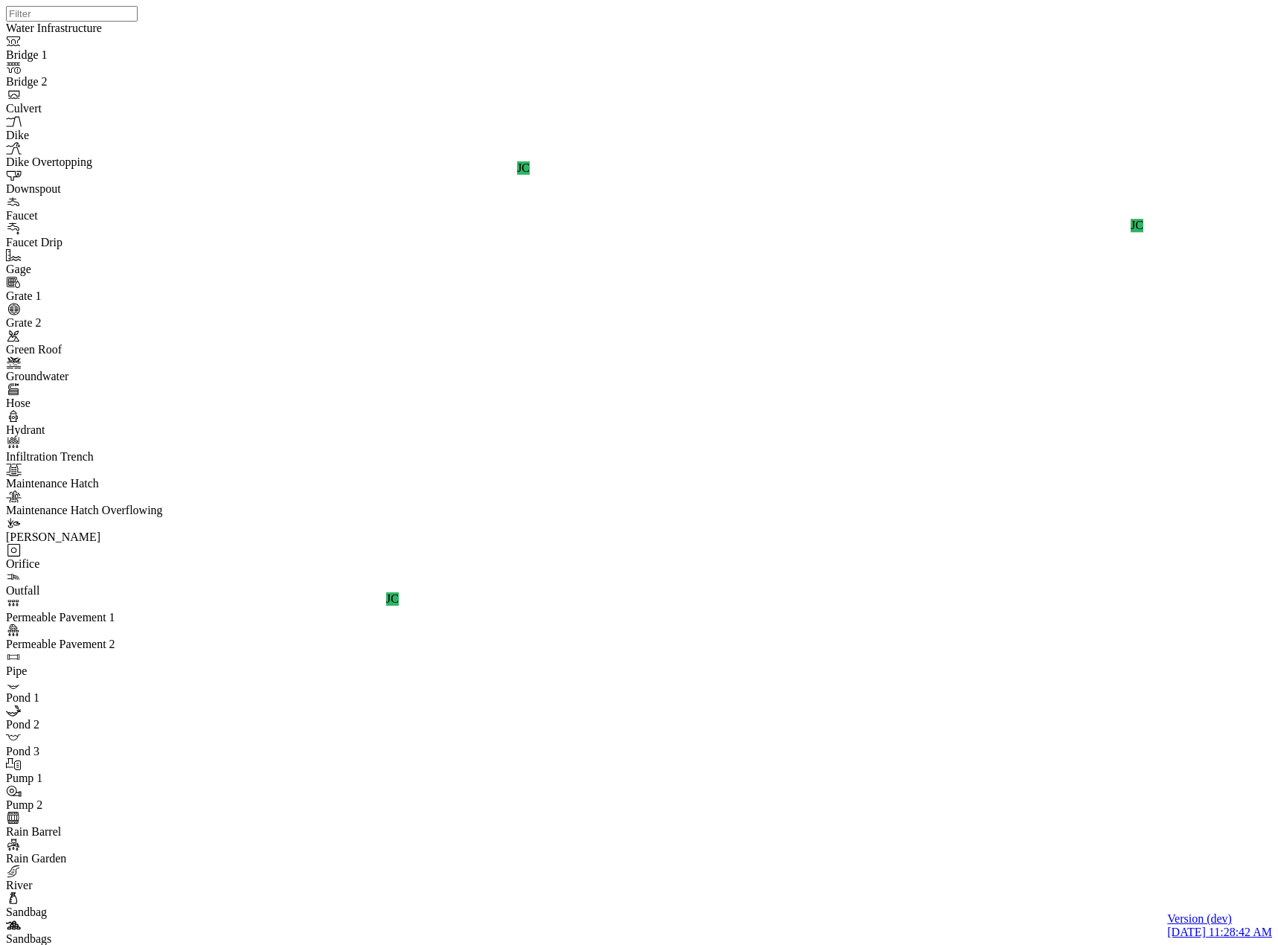
drag, startPoint x: 847, startPoint y: 353, endPoint x: 1157, endPoint y: 852, distance: 587.9
click at [1157, 849] on div "JC JC JC JC JC JC JC JC" at bounding box center [645, 453] width 1278 height 907
drag, startPoint x: 985, startPoint y: 537, endPoint x: 874, endPoint y: 640, distance: 151.1
click at [874, 640] on div "JC JC JC JC JC JC JC JC" at bounding box center [645, 453] width 1278 height 907
drag, startPoint x: 731, startPoint y: 353, endPoint x: 1244, endPoint y: 684, distance: 611.0
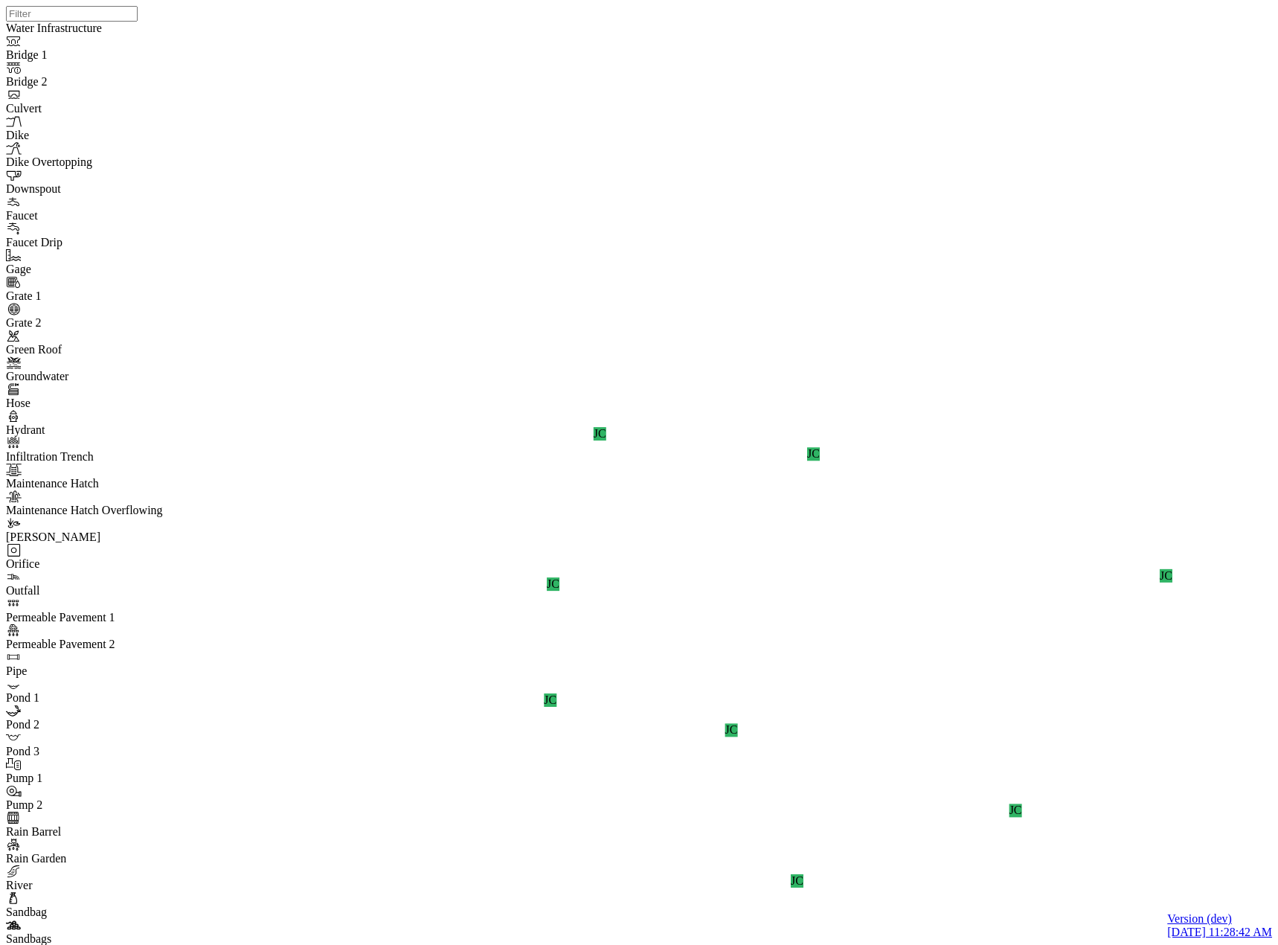
click at [1136, 644] on div "JC JC JC JC JC JC JC JC" at bounding box center [645, 453] width 1278 height 907
drag, startPoint x: 1093, startPoint y: 644, endPoint x: 878, endPoint y: 449, distance: 290.8
click at [892, 464] on div "JC JC JC JC JC JC JC JC" at bounding box center [645, 453] width 1278 height 907
drag, startPoint x: 995, startPoint y: 601, endPoint x: 849, endPoint y: 473, distance: 193.6
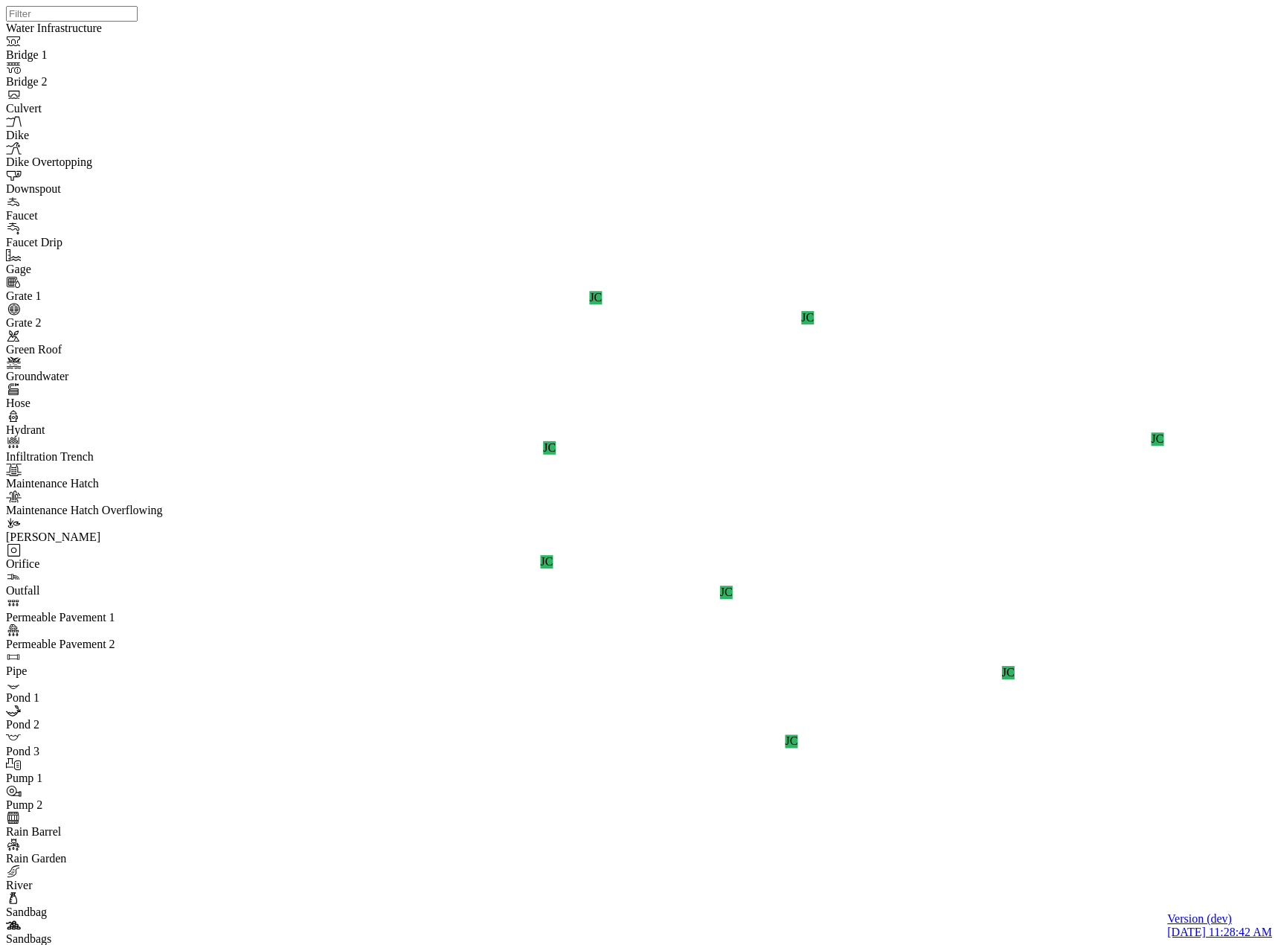
click at [849, 473] on div "JC JC JC JC JC JC JC JC" at bounding box center [645, 453] width 1278 height 907
click at [909, 348] on div "JC JC JC JC JC JC JC JC" at bounding box center [645, 453] width 1278 height 907
click at [1047, 348] on div "JC JC JC JC JC JC JC JC JC" at bounding box center [645, 453] width 1278 height 907
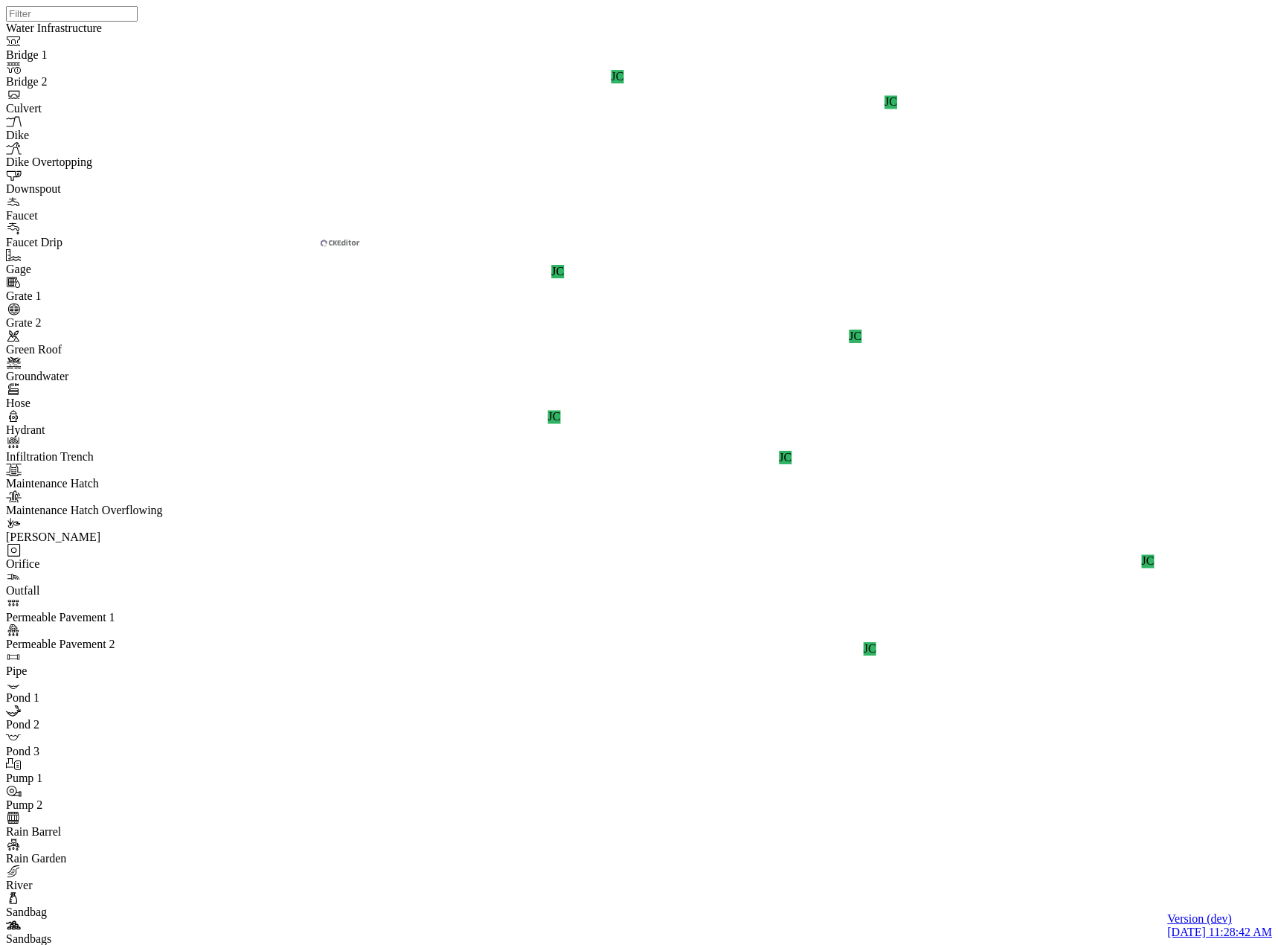
click at [931, 496] on div "JC JC JC JC JC JC JC JC JC" at bounding box center [645, 453] width 1278 height 907
click at [1001, 499] on div "JC JC JC JC JC JC JC JC JC" at bounding box center [645, 453] width 1278 height 907
click at [1081, 356] on div "JC JC JC JC JC JC JC JC JC" at bounding box center [645, 453] width 1278 height 907
drag, startPoint x: 1077, startPoint y: 304, endPoint x: 1046, endPoint y: 200, distance: 108.1
click at [833, 160] on div "JC JC JC JC JC JC JC JC JC" at bounding box center [645, 453] width 1278 height 907
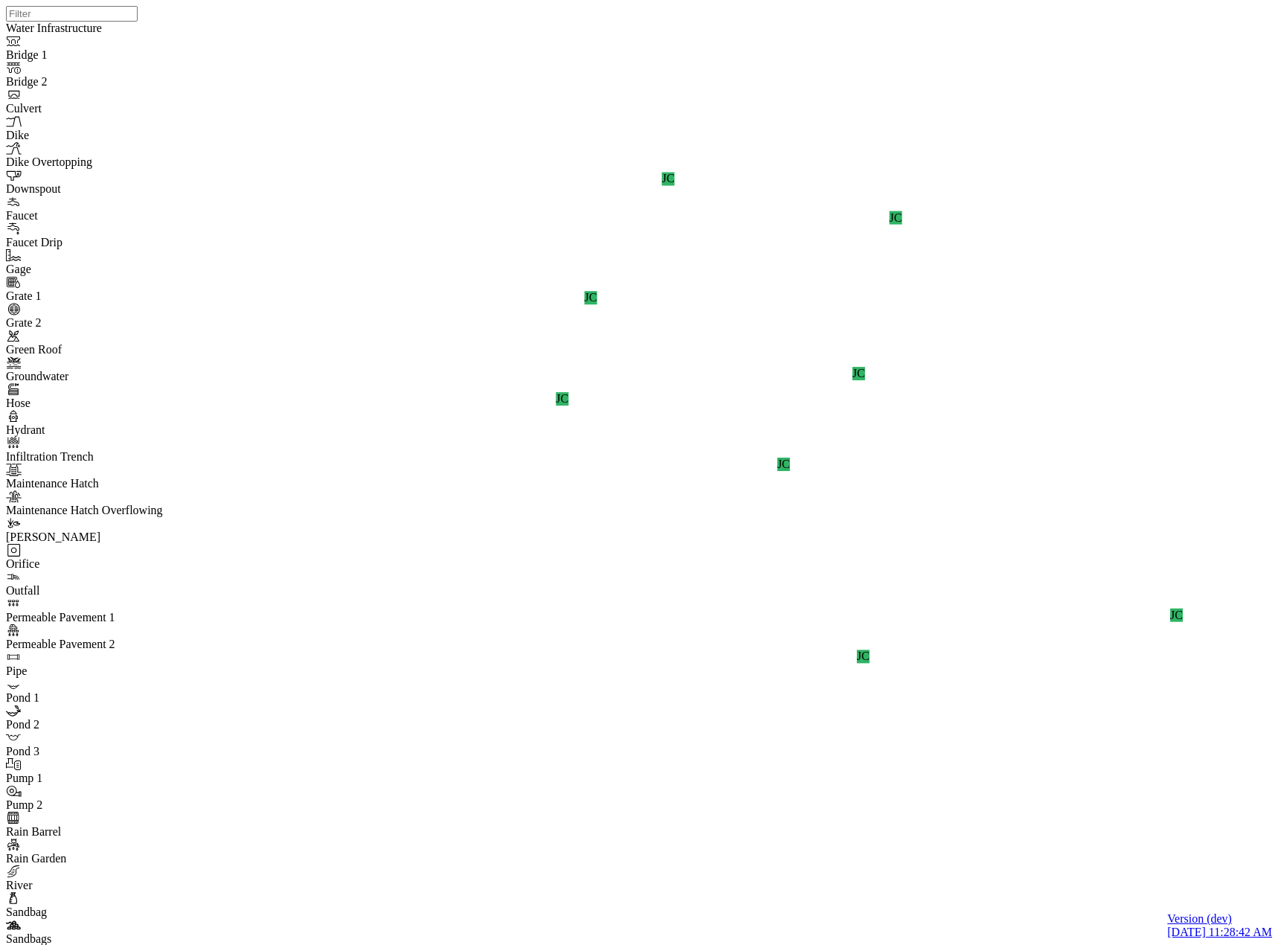
click at [833, 166] on div "JC JC JC JC JC JC JC JC JC" at bounding box center [645, 453] width 1278 height 907
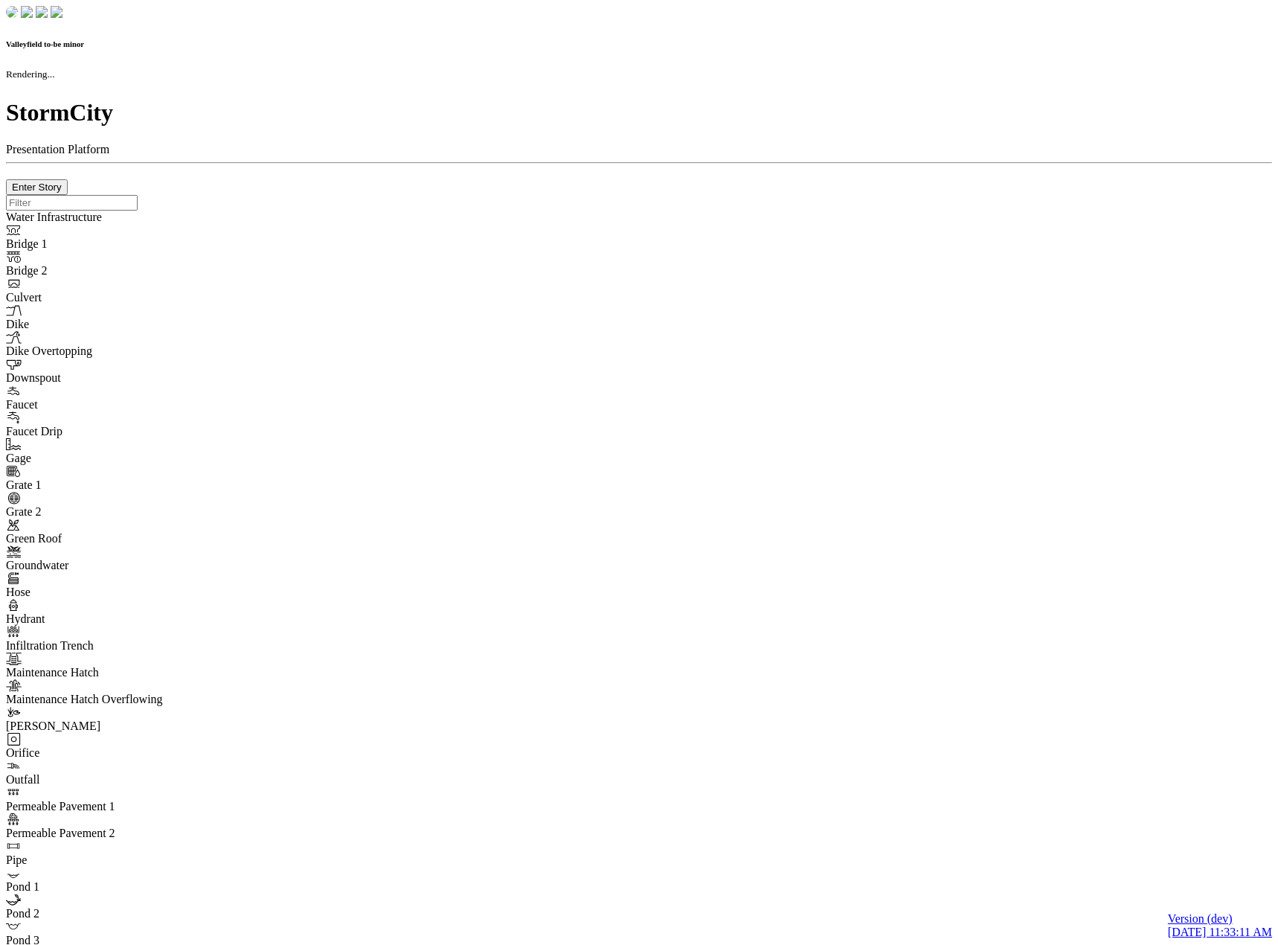
checkbox input "true"
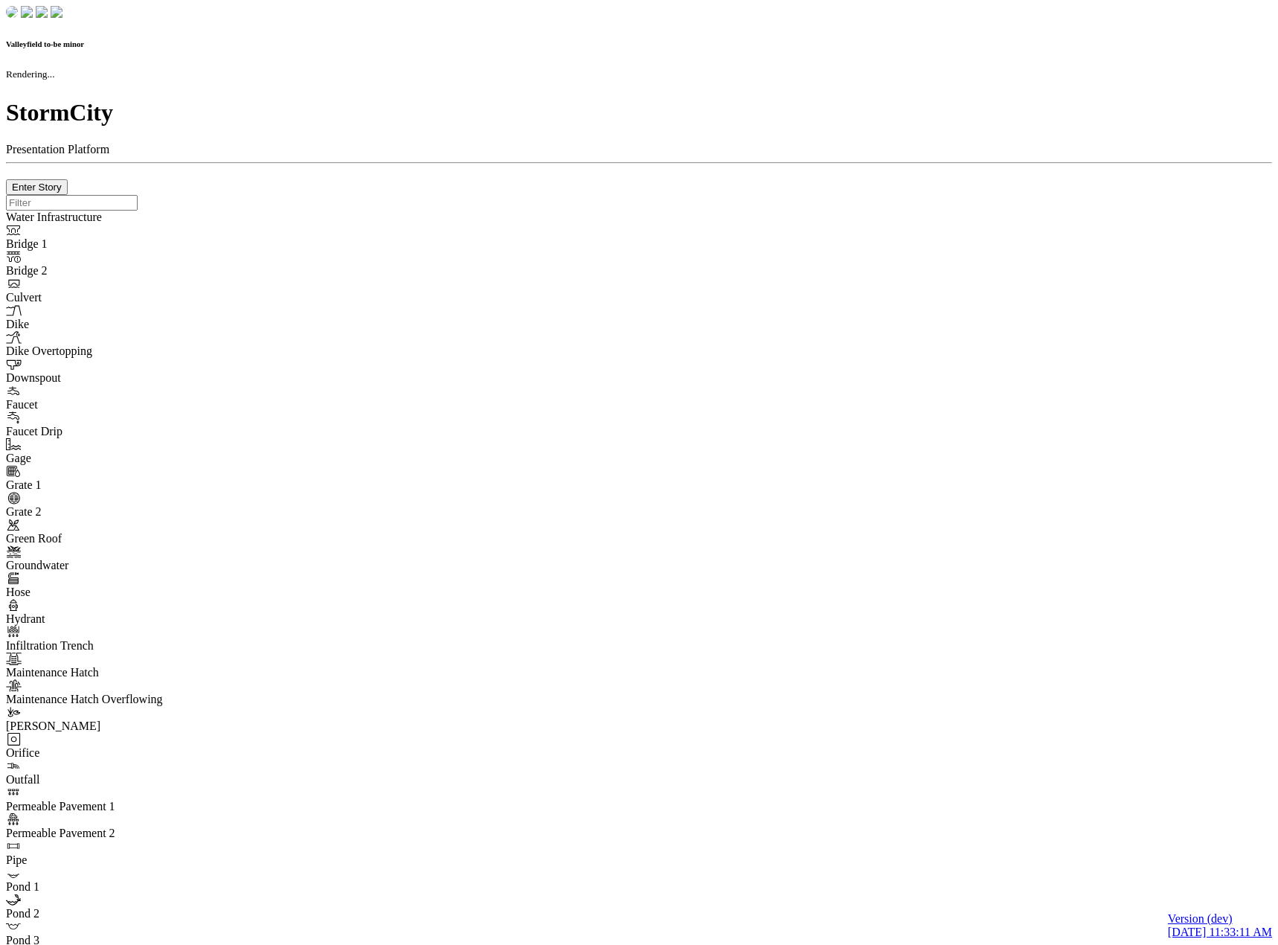
checkbox input "true"
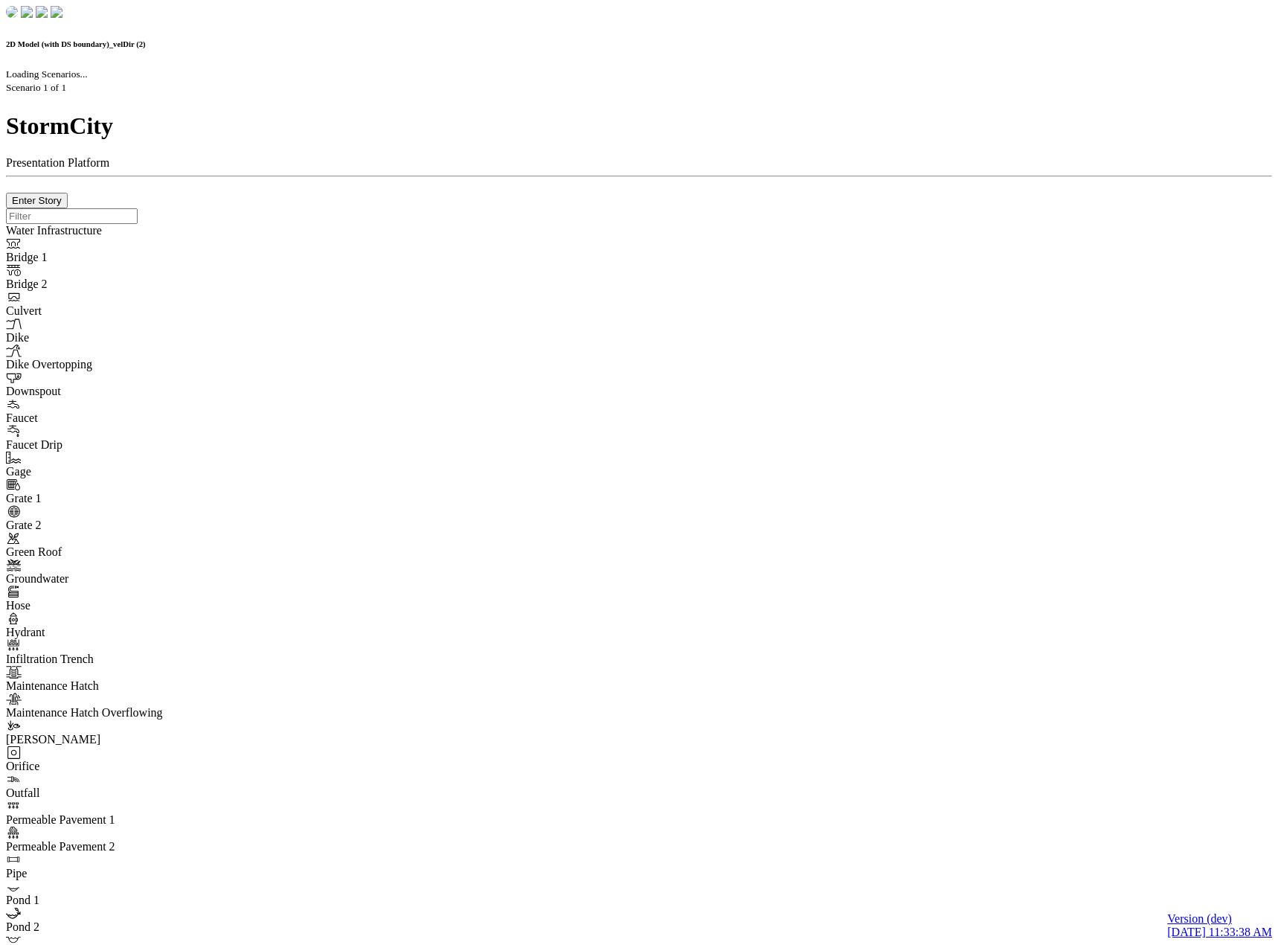
click at [447, 208] on div at bounding box center [639, 208] width 1267 height 0
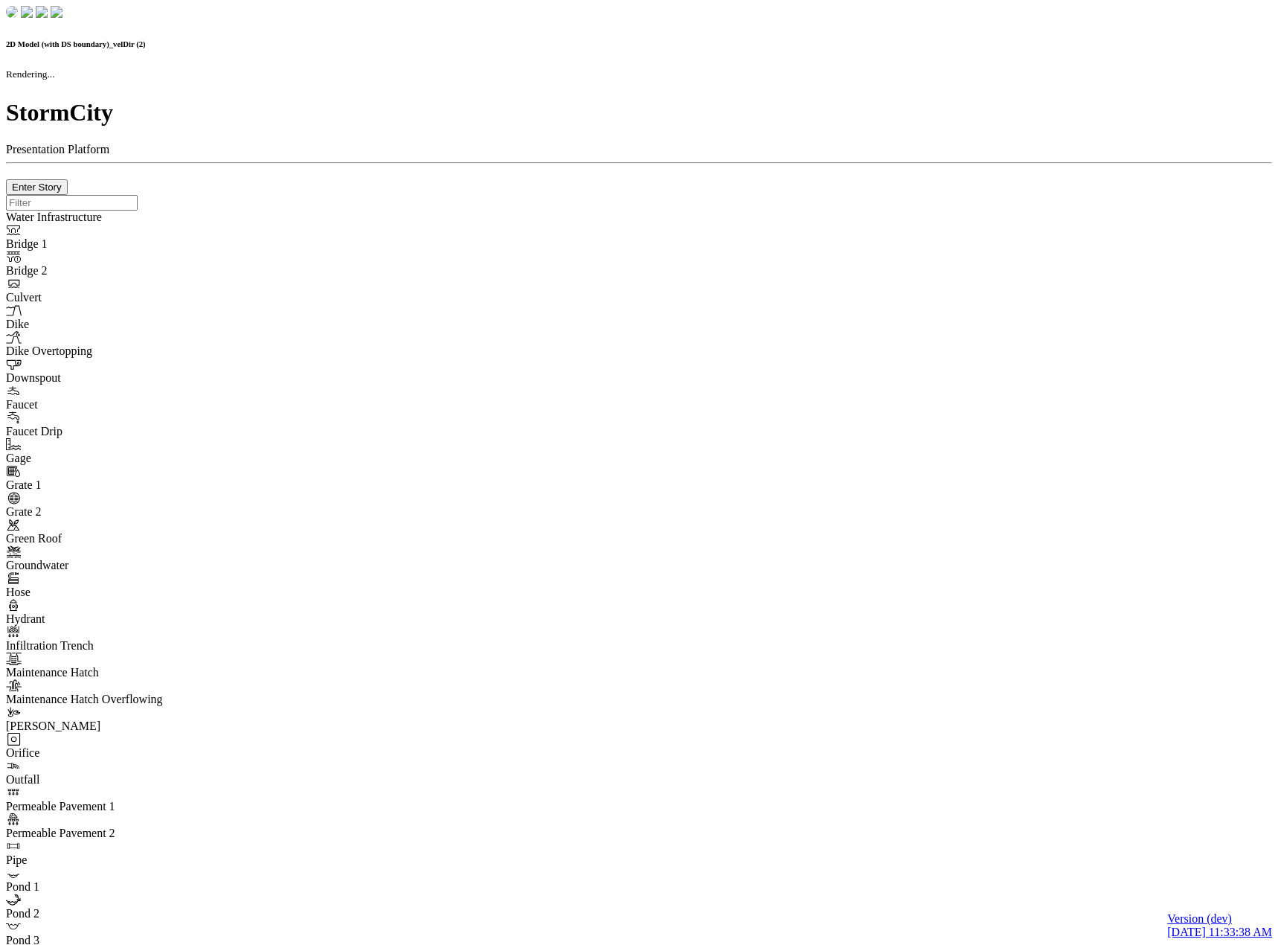
checkbox input "false"
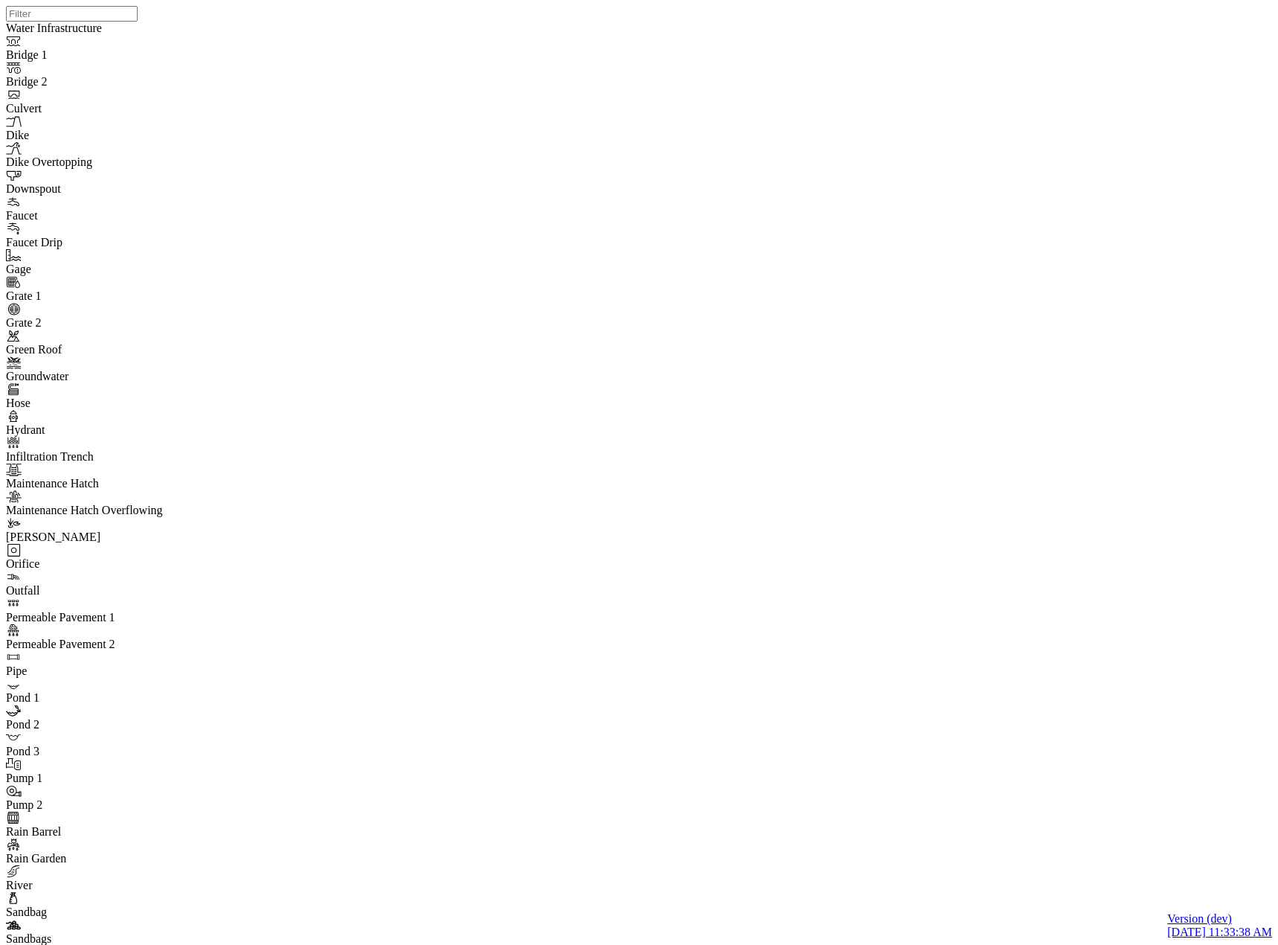
drag, startPoint x: 16, startPoint y: 188, endPoint x: 86, endPoint y: 214, distance: 74.9
drag, startPoint x: 773, startPoint y: 496, endPoint x: 768, endPoint y: 399, distance: 97.6
click at [686, 307] on div at bounding box center [645, 453] width 1278 height 907
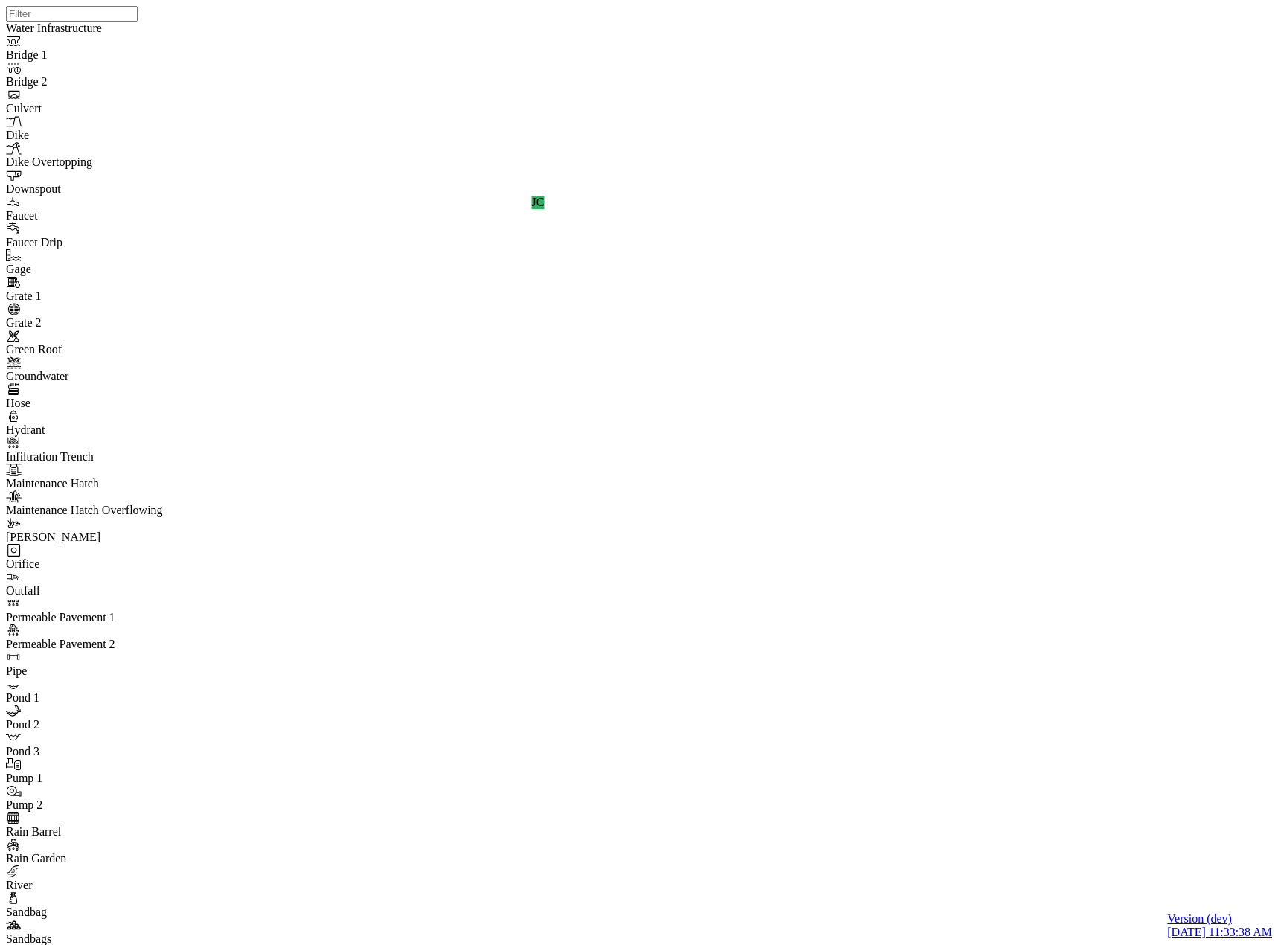
checkbox input "true"
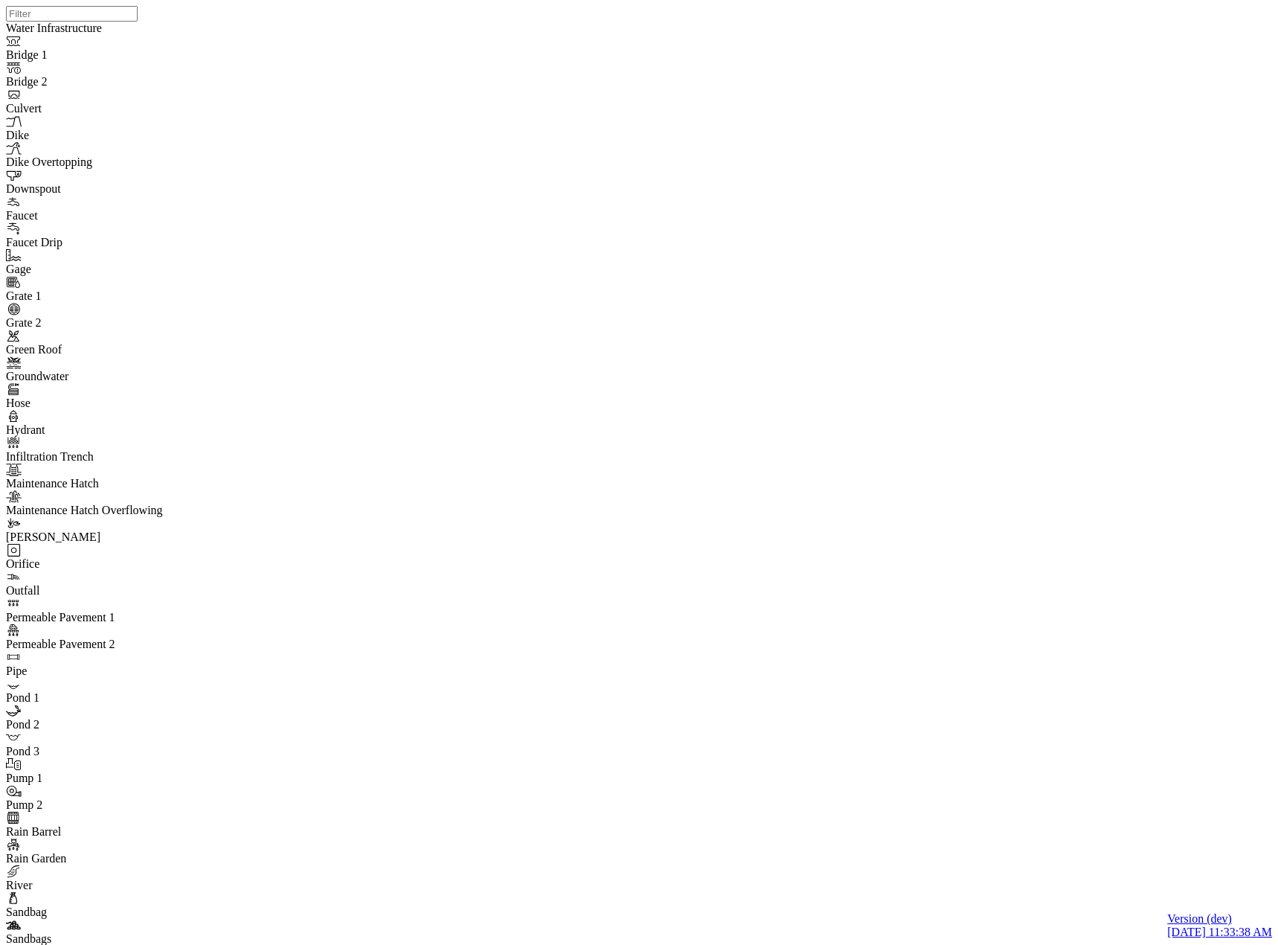
checkbox input "true"
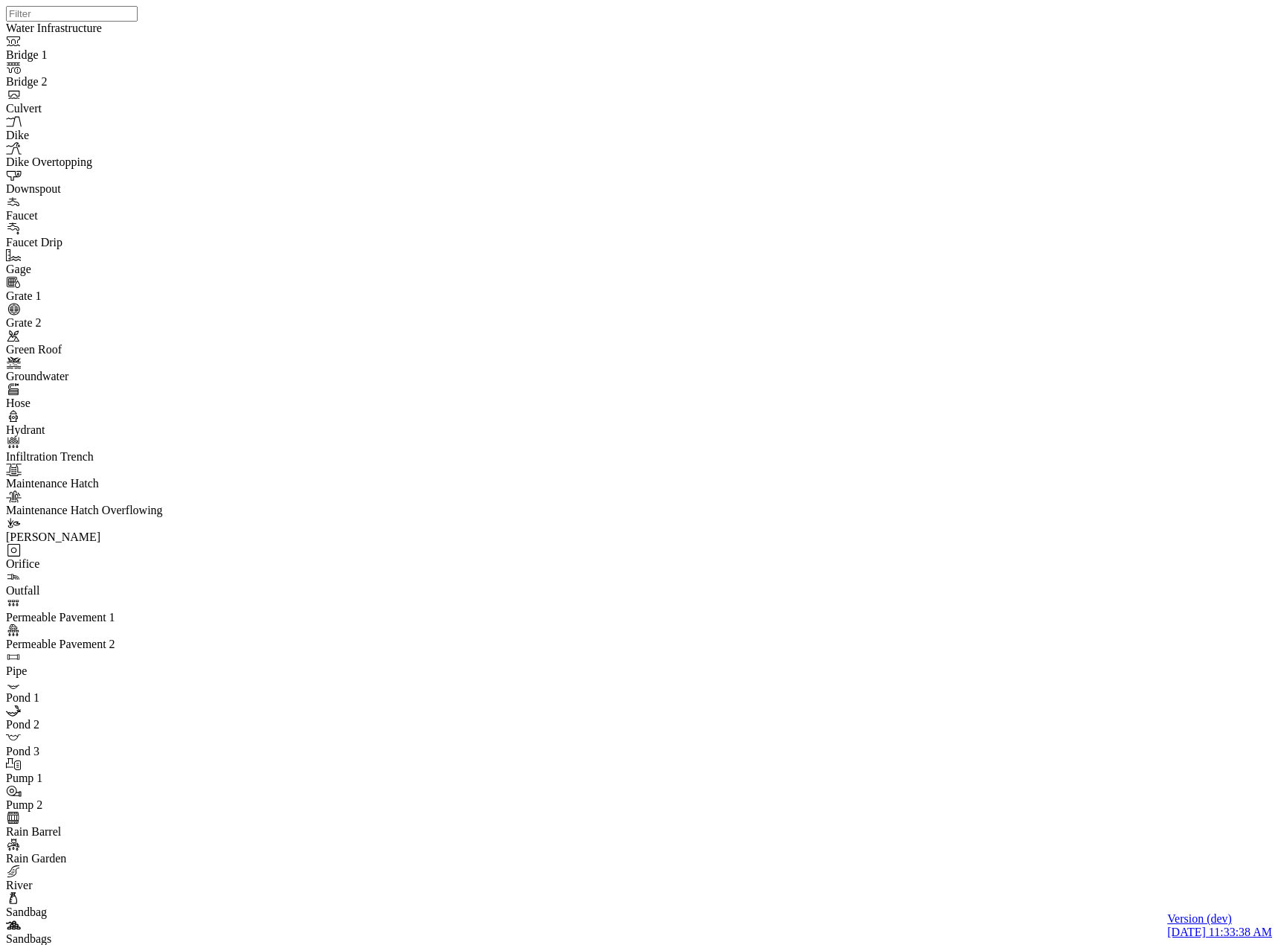
checkbox input "true"
click at [598, 408] on div at bounding box center [645, 453] width 1278 height 907
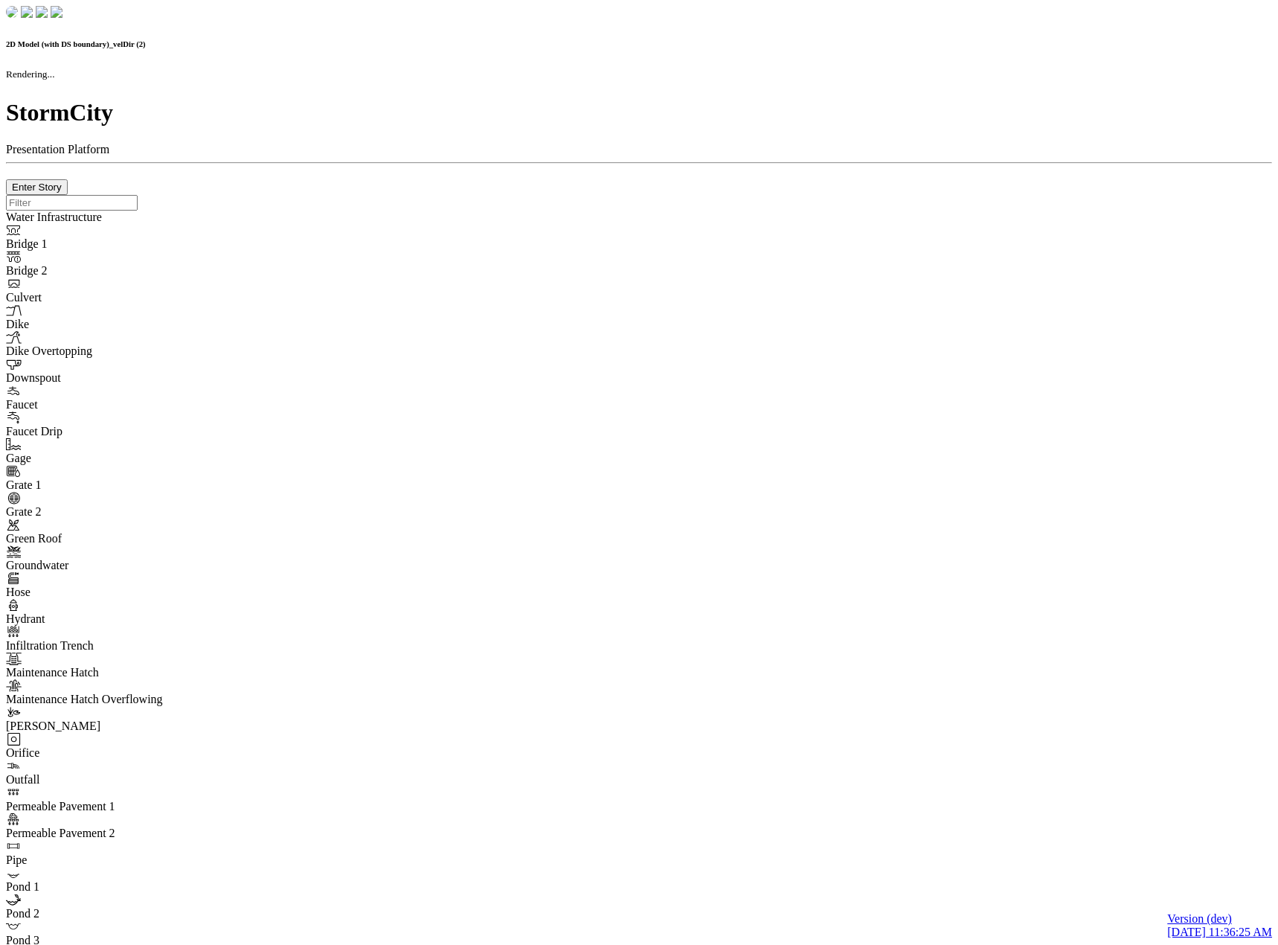
checkbox input "false"
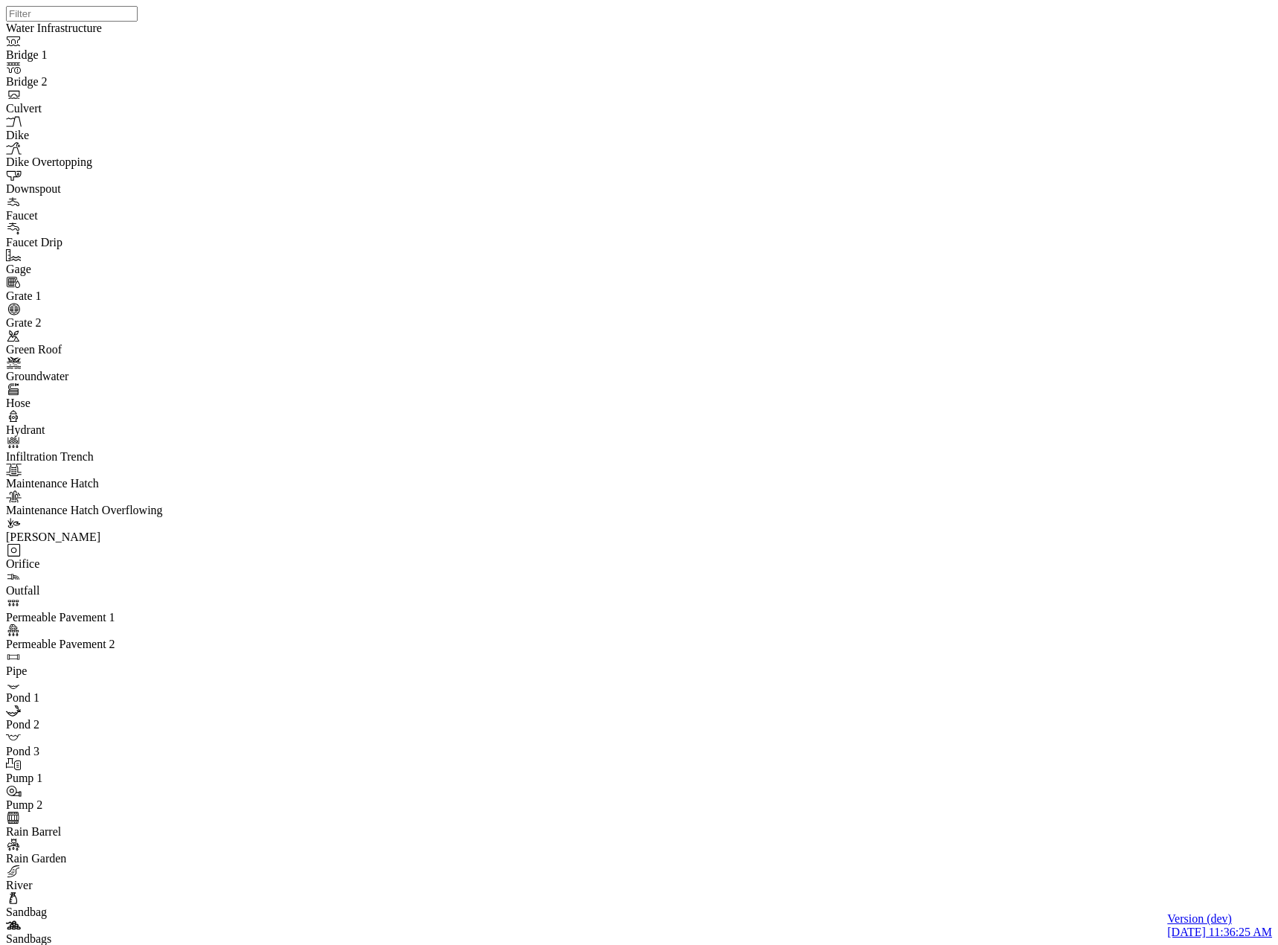
drag, startPoint x: 630, startPoint y: 414, endPoint x: 634, endPoint y: 228, distance: 186.1
click at [632, 410] on div at bounding box center [645, 453] width 1278 height 907
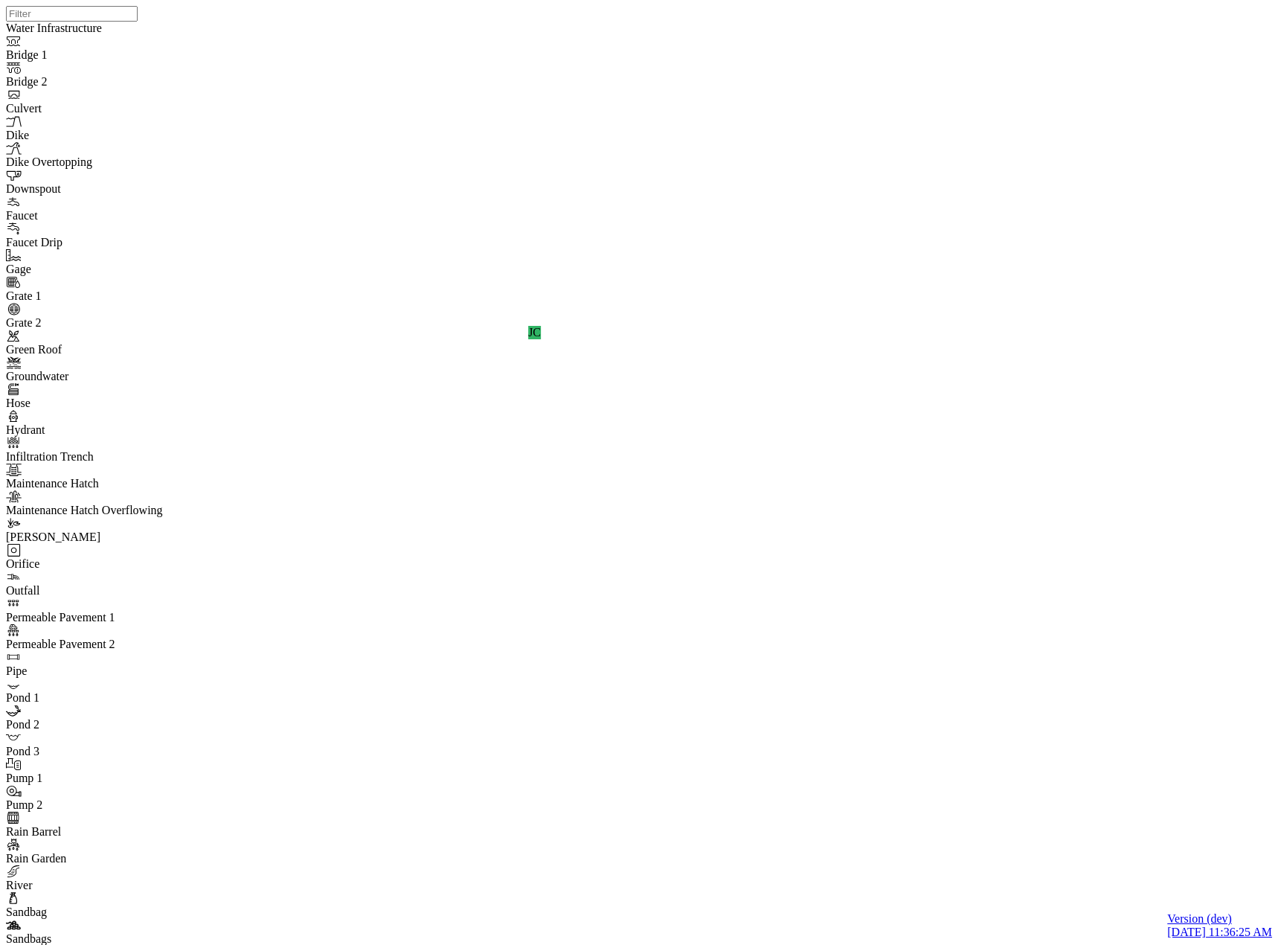
checkbox input "true"
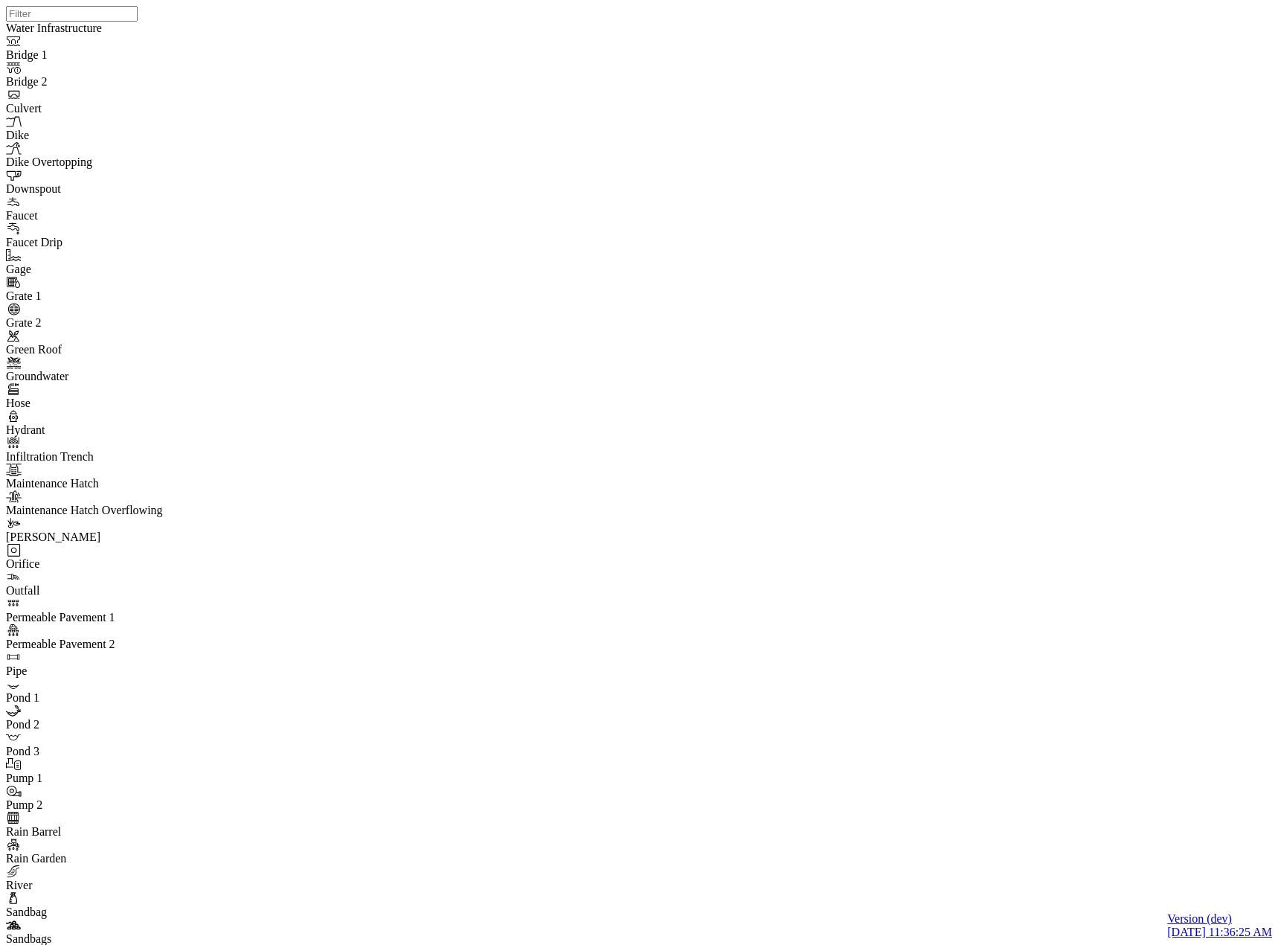
click at [632, 467] on div at bounding box center [645, 453] width 1278 height 907
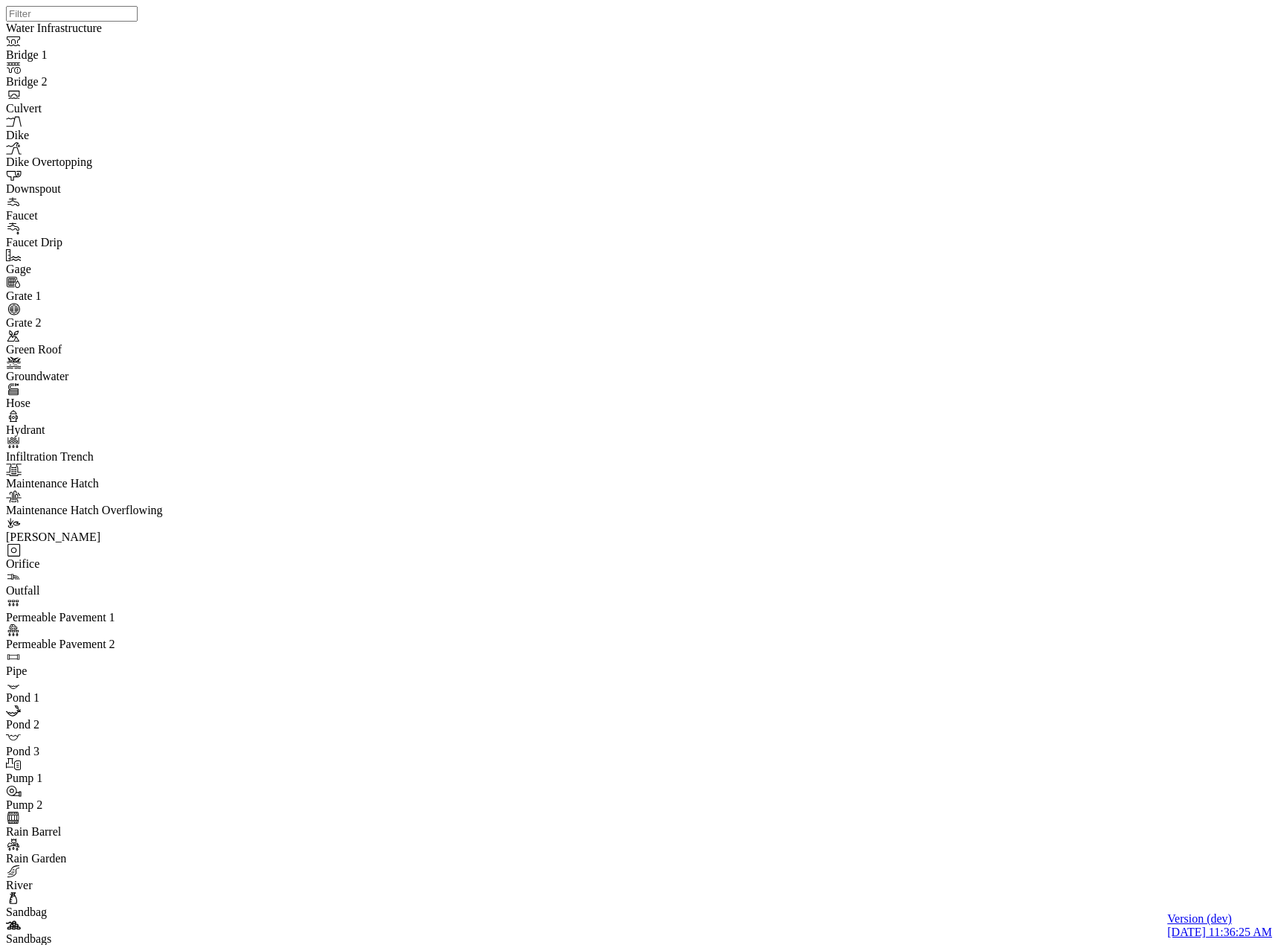
drag, startPoint x: 364, startPoint y: 361, endPoint x: 367, endPoint y: 368, distance: 8.0
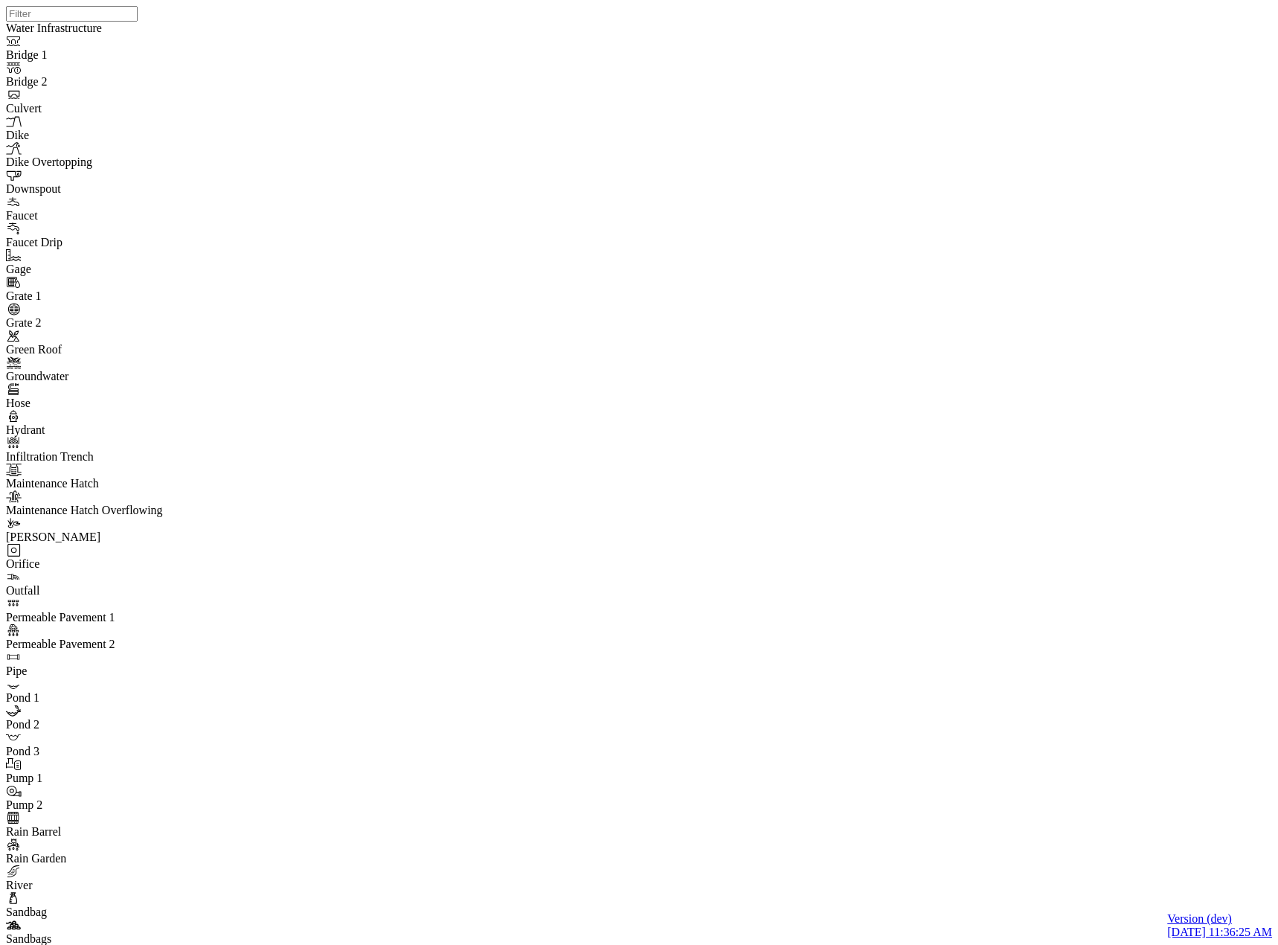
checkbox input "true"
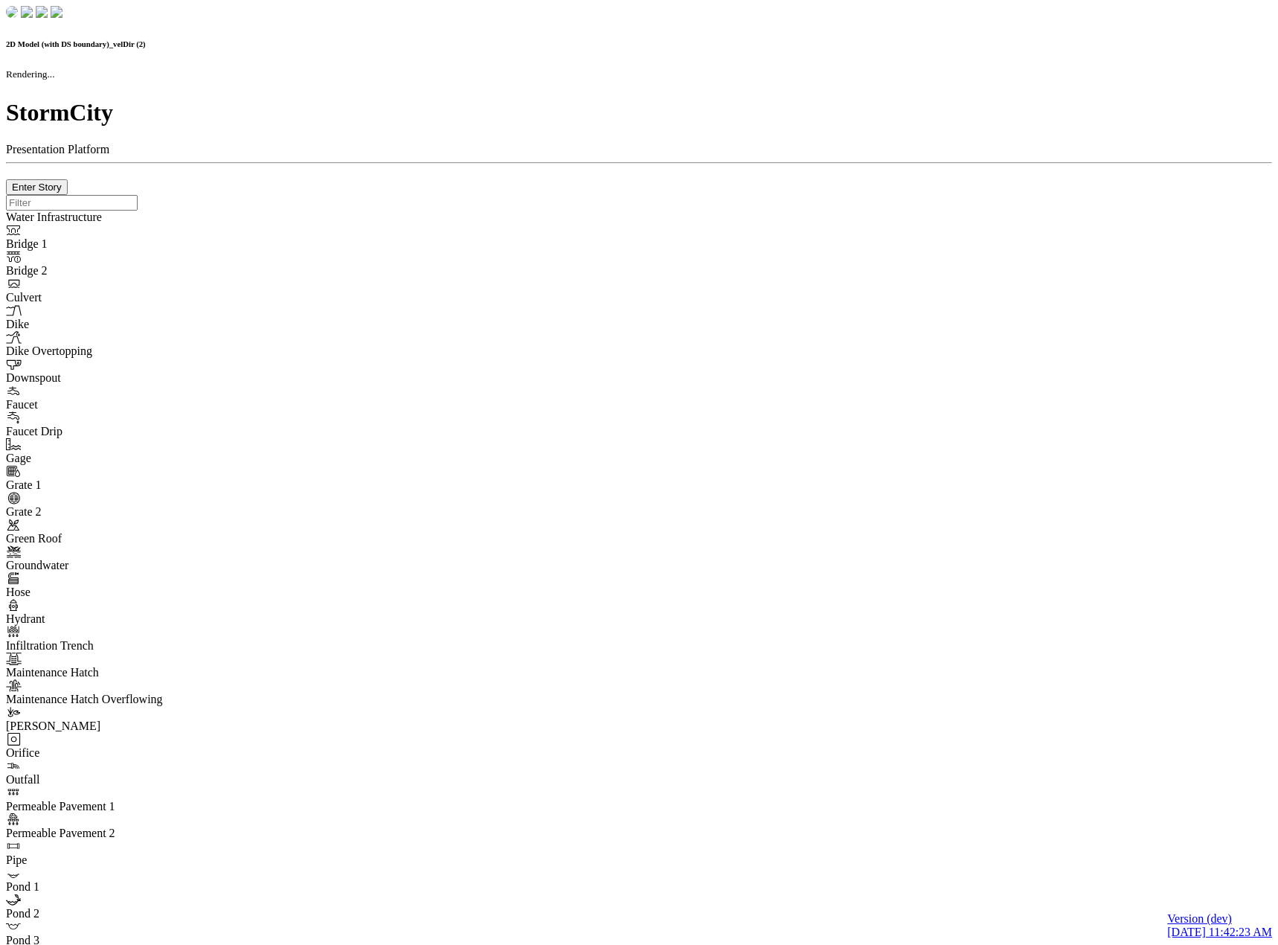
checkbox input "false"
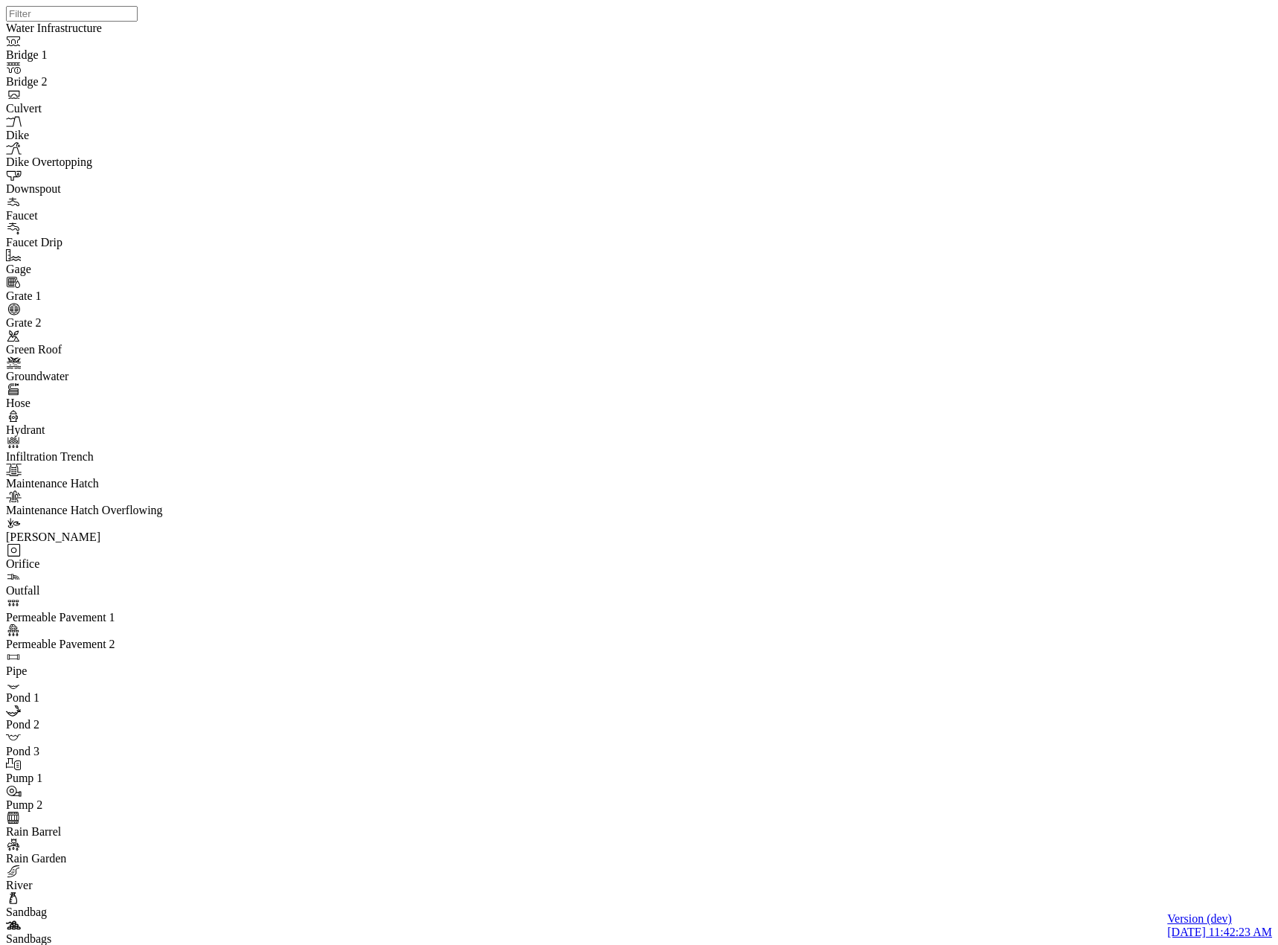
checkbox input "true"
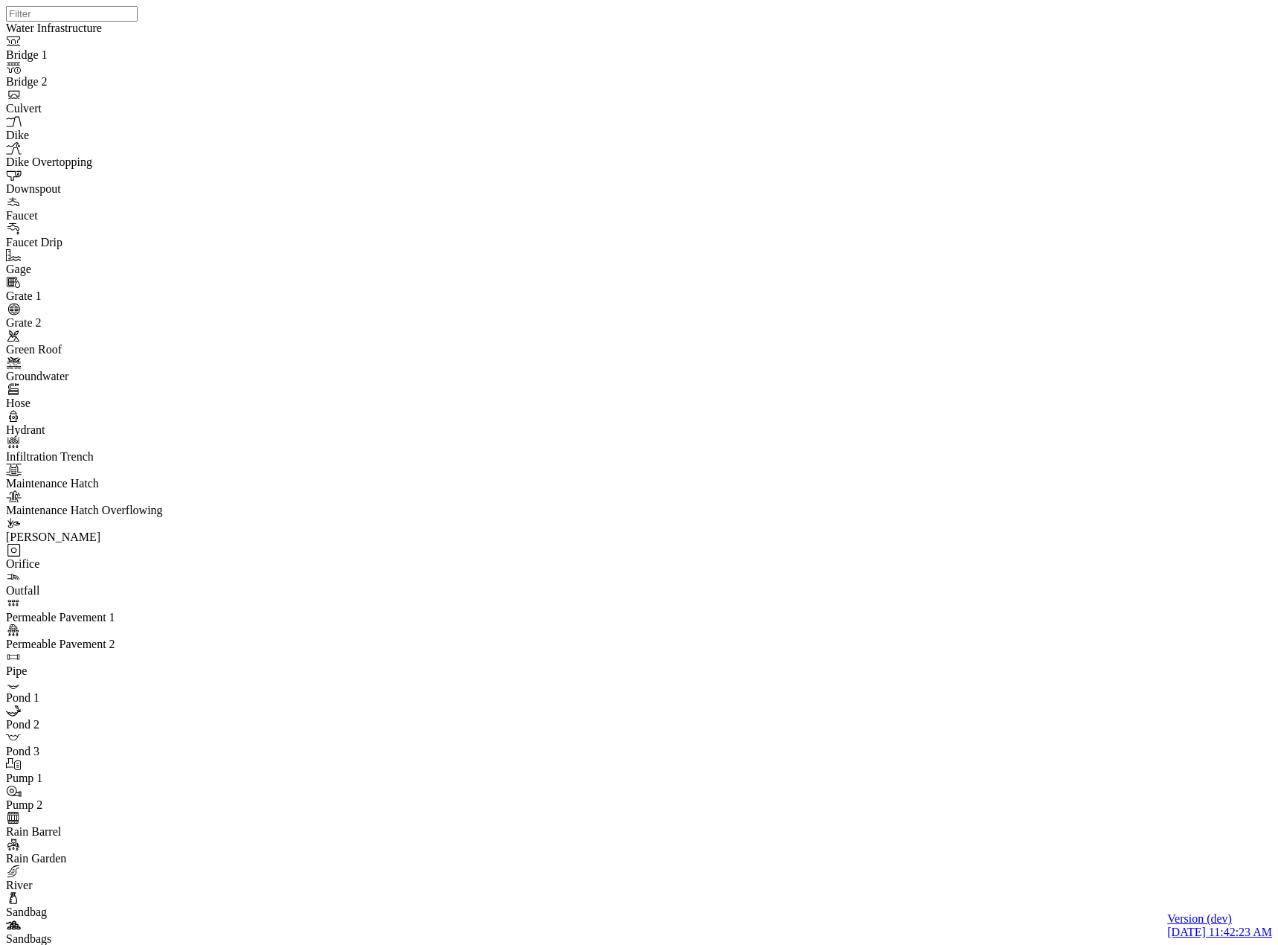
click at [678, 446] on div at bounding box center [645, 453] width 1278 height 907
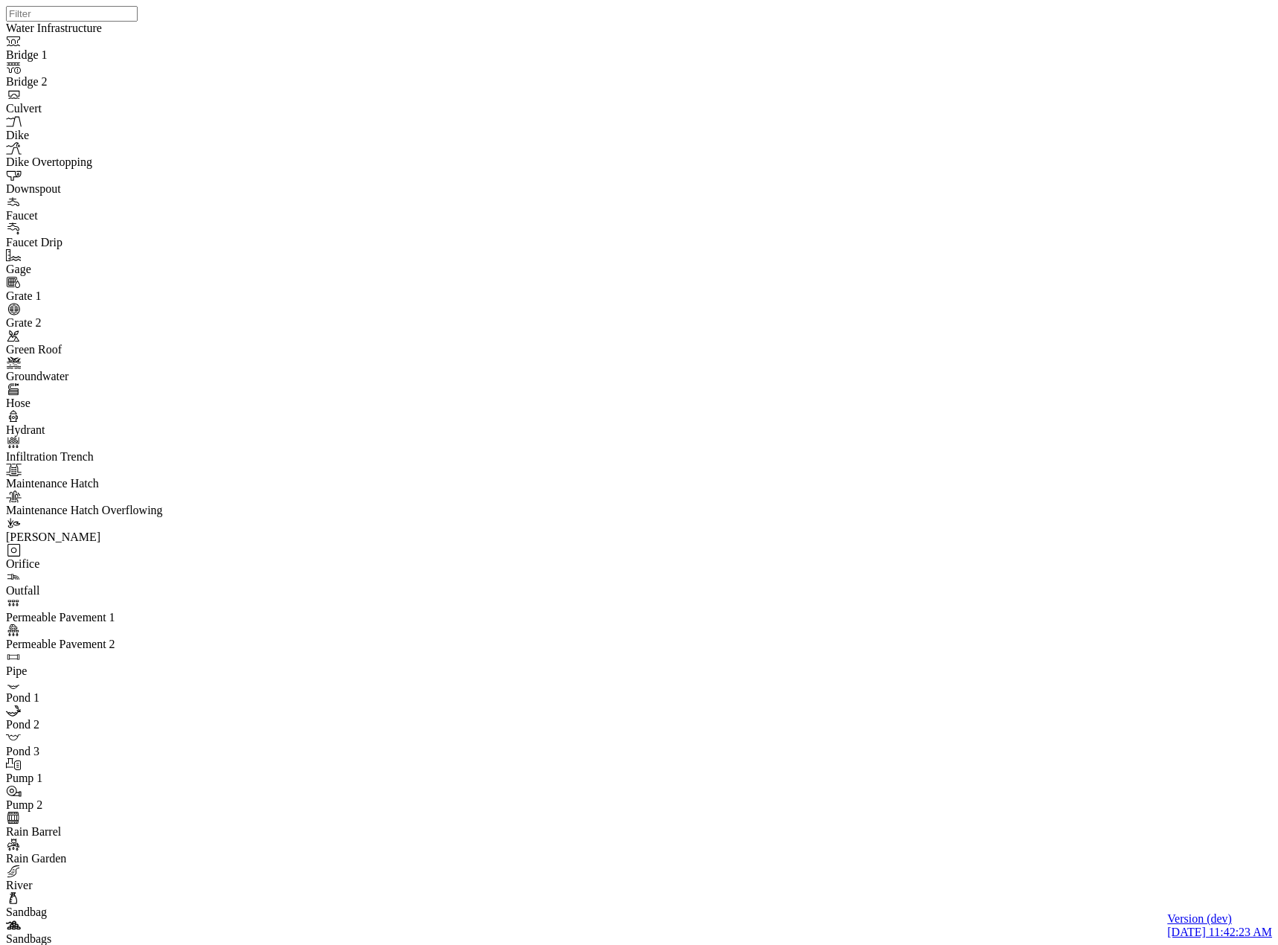
checkbox input "true"
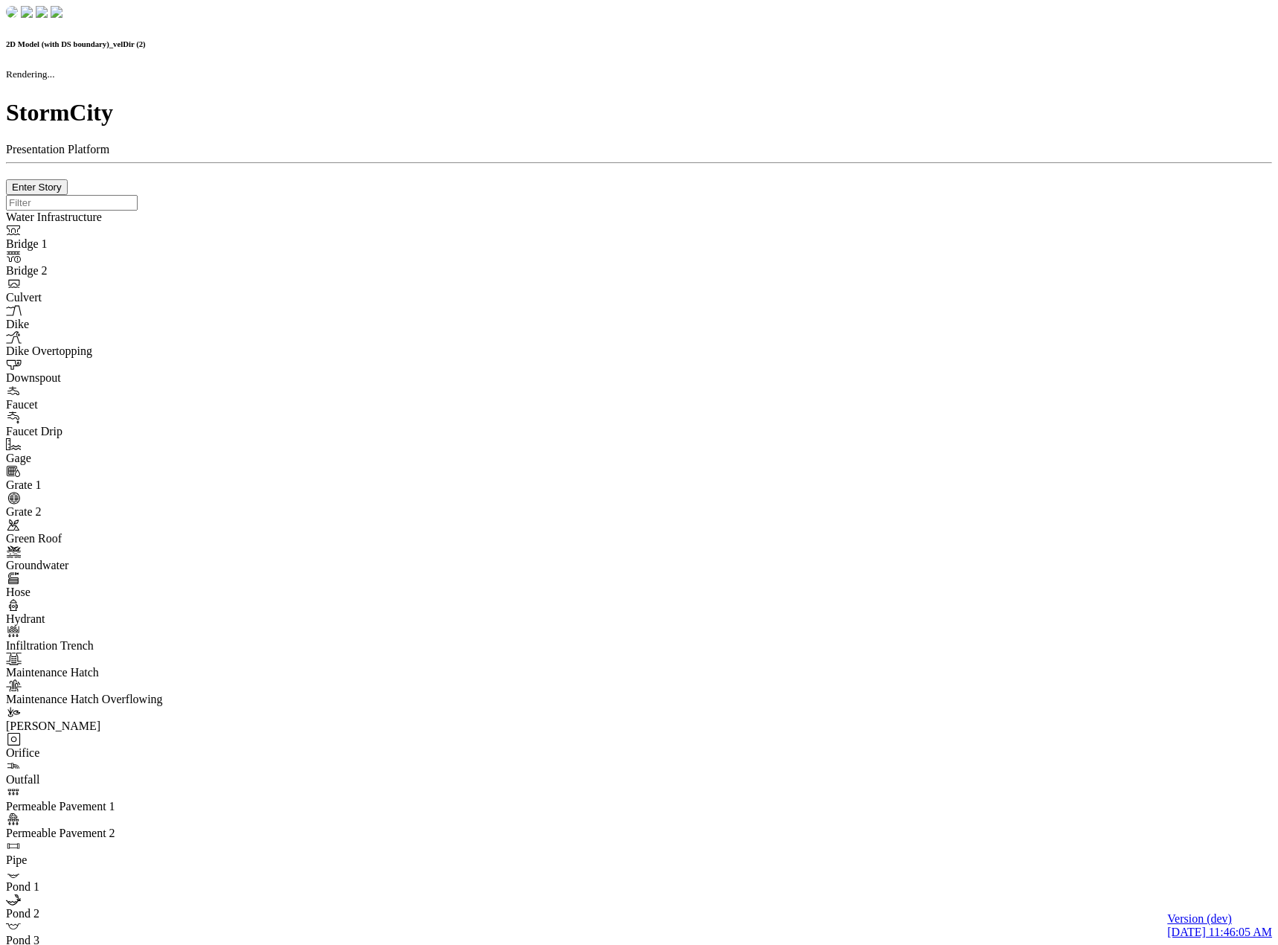
checkbox input "false"
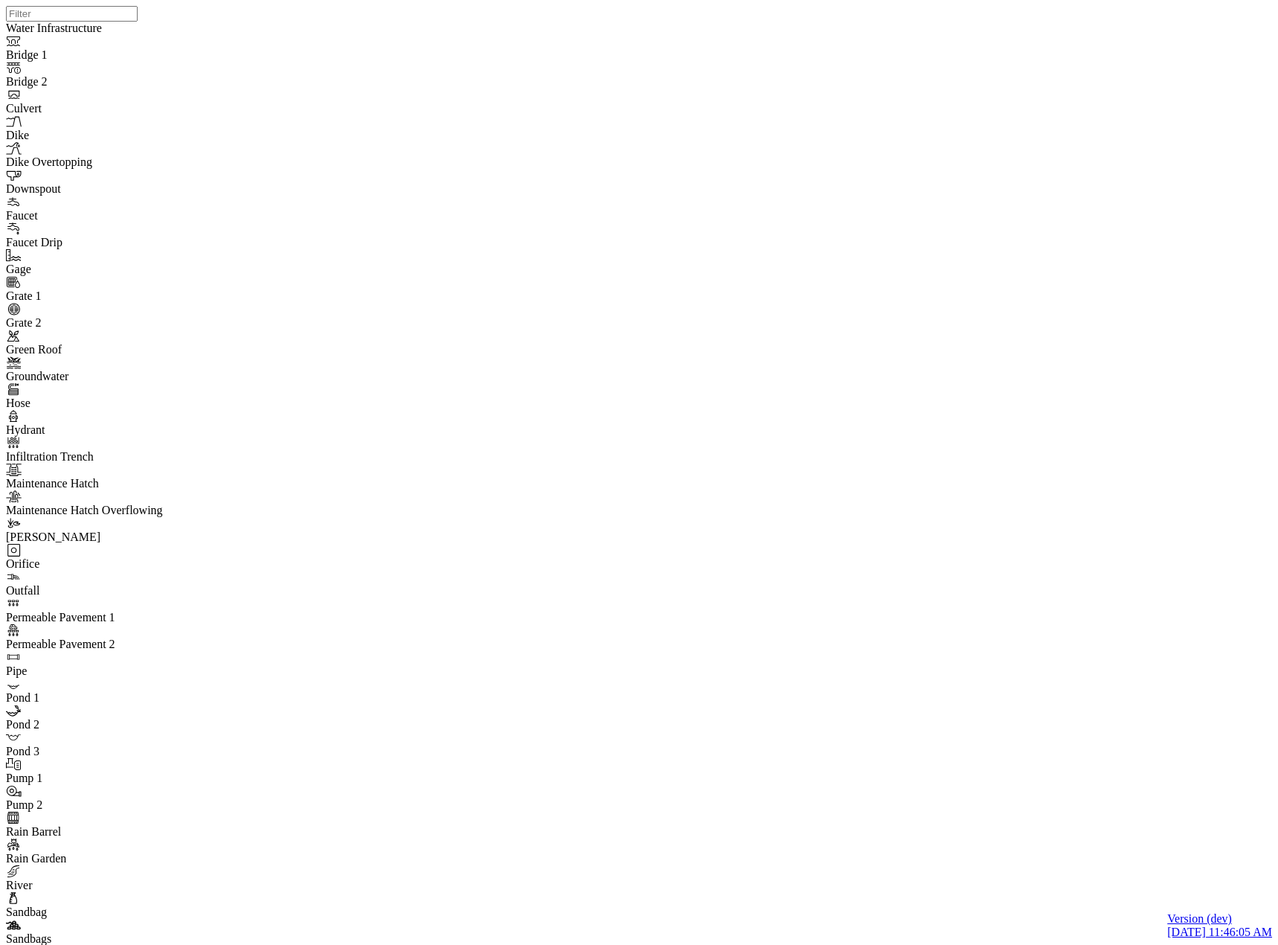
checkbox input "true"
click at [733, 467] on div at bounding box center [645, 453] width 1278 height 907
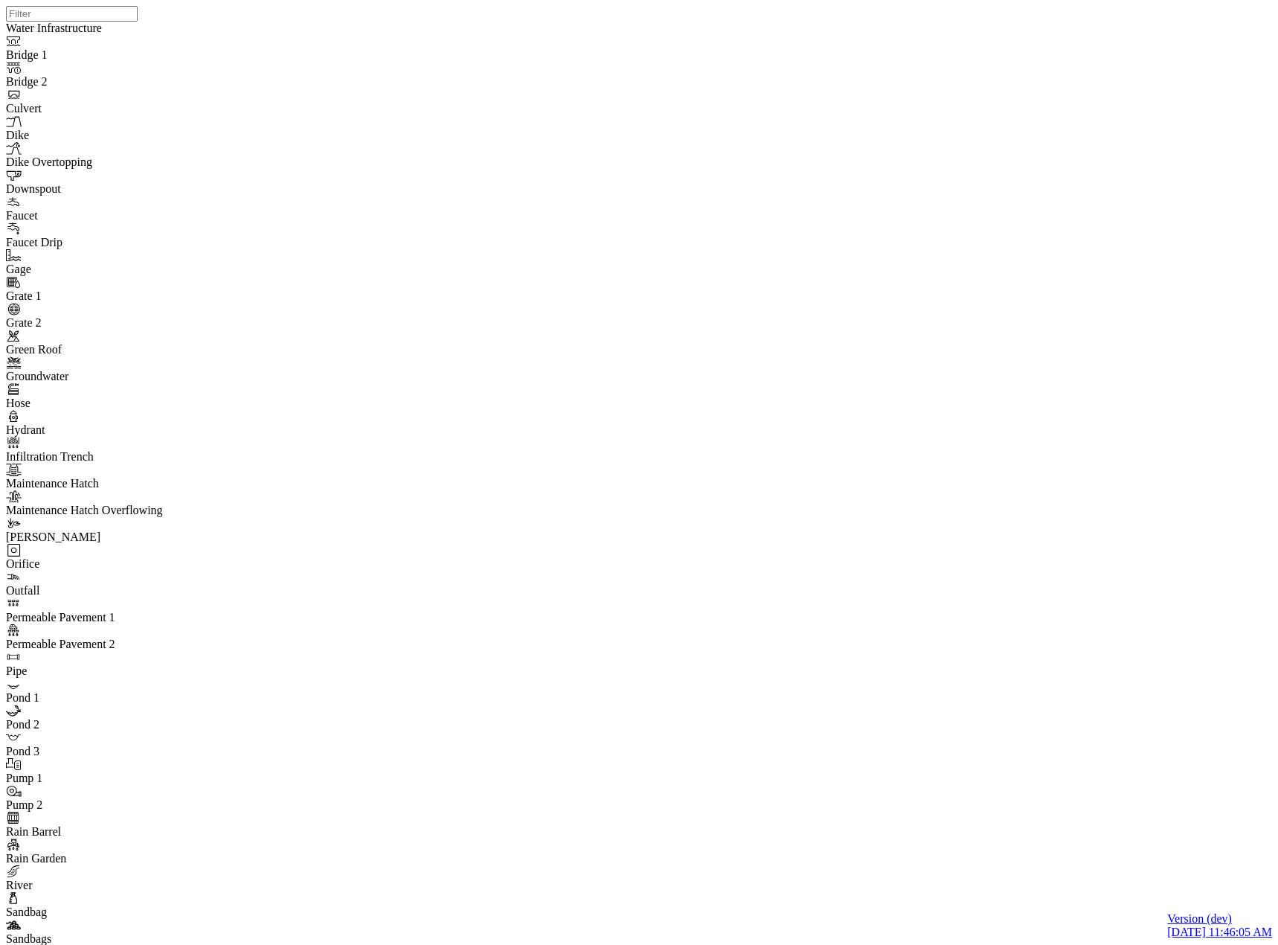
type input "Test Graph State"
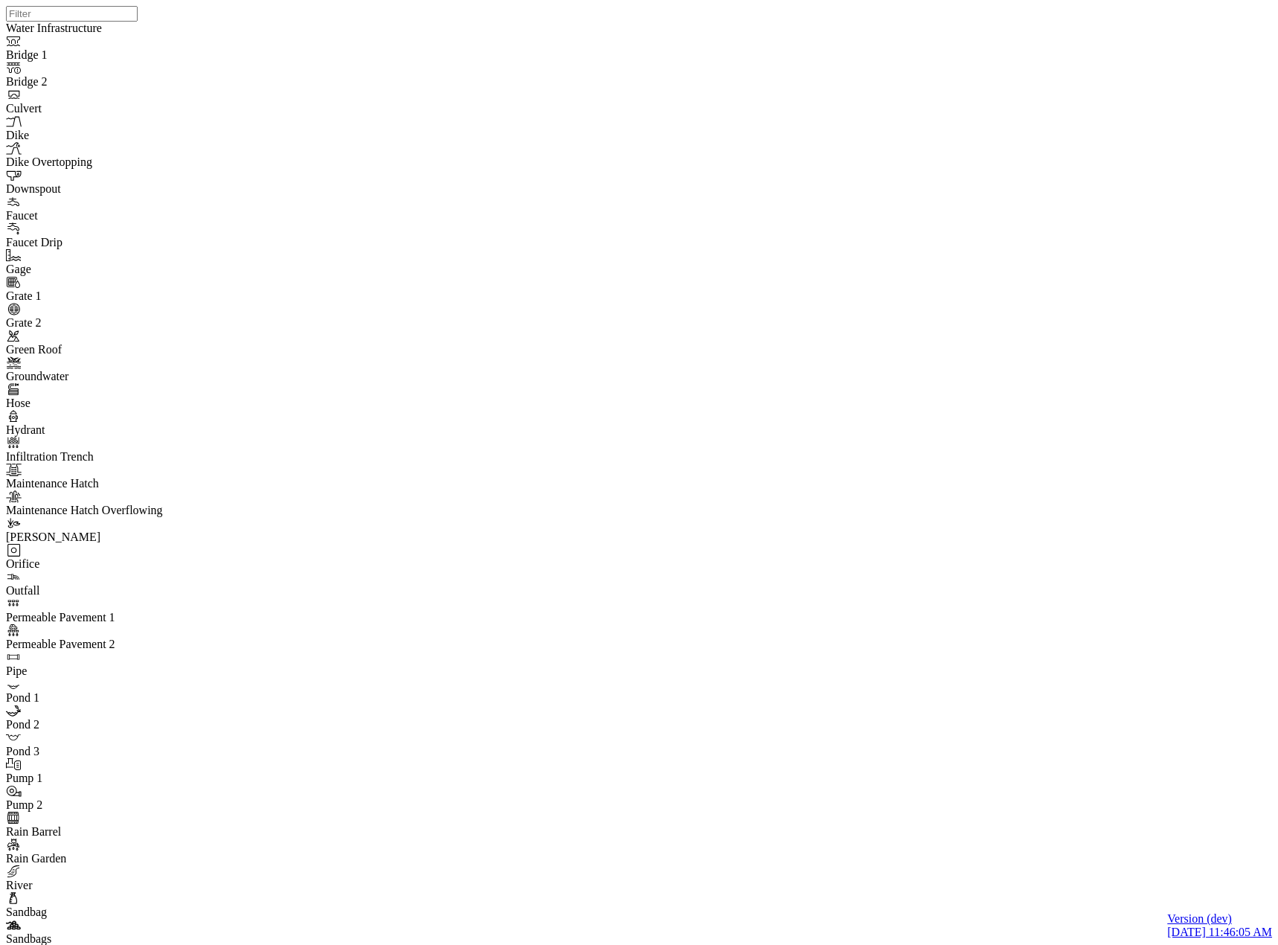
checkbox input "true"
checkbox input "false"
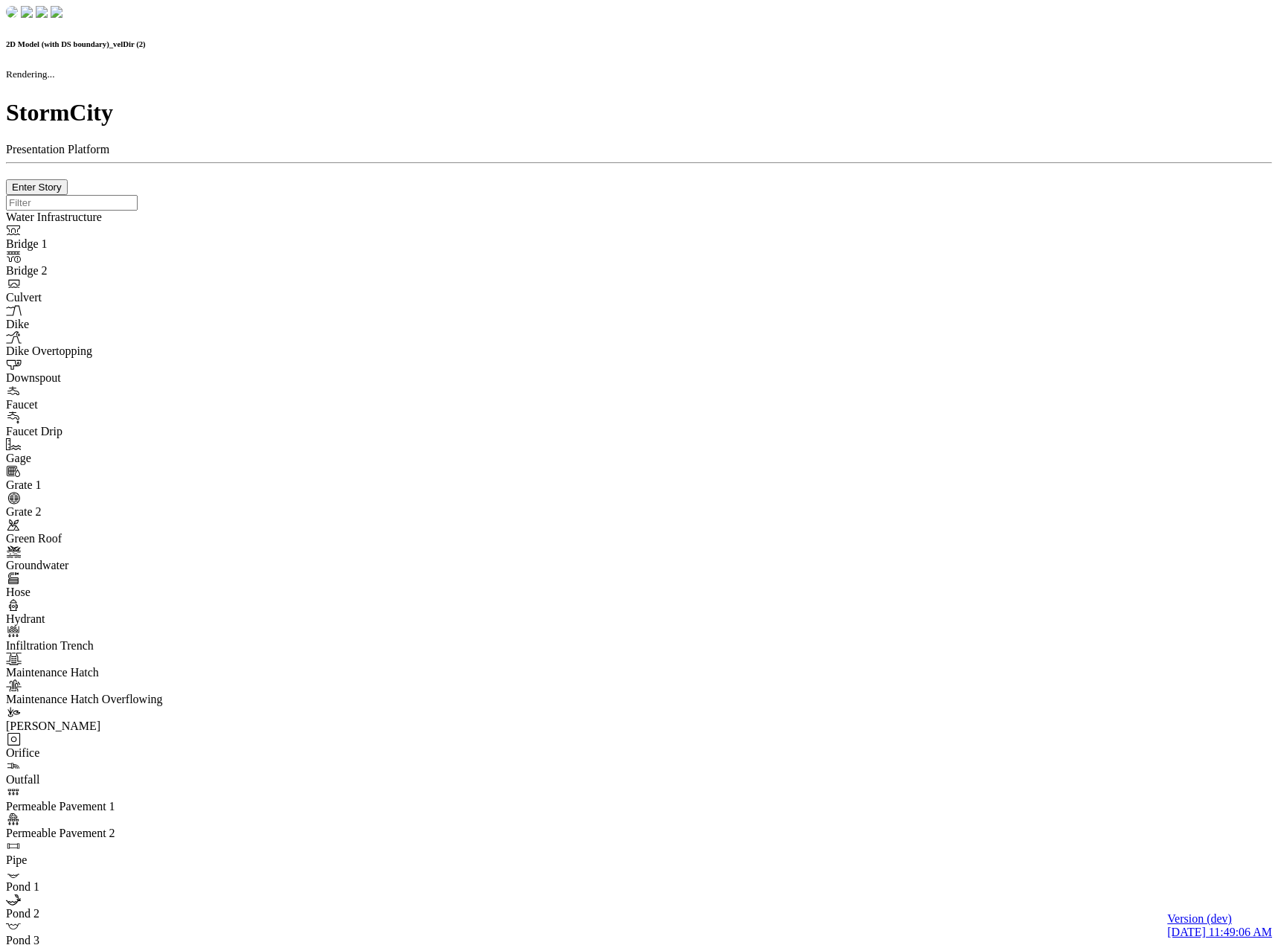
checkbox input "false"
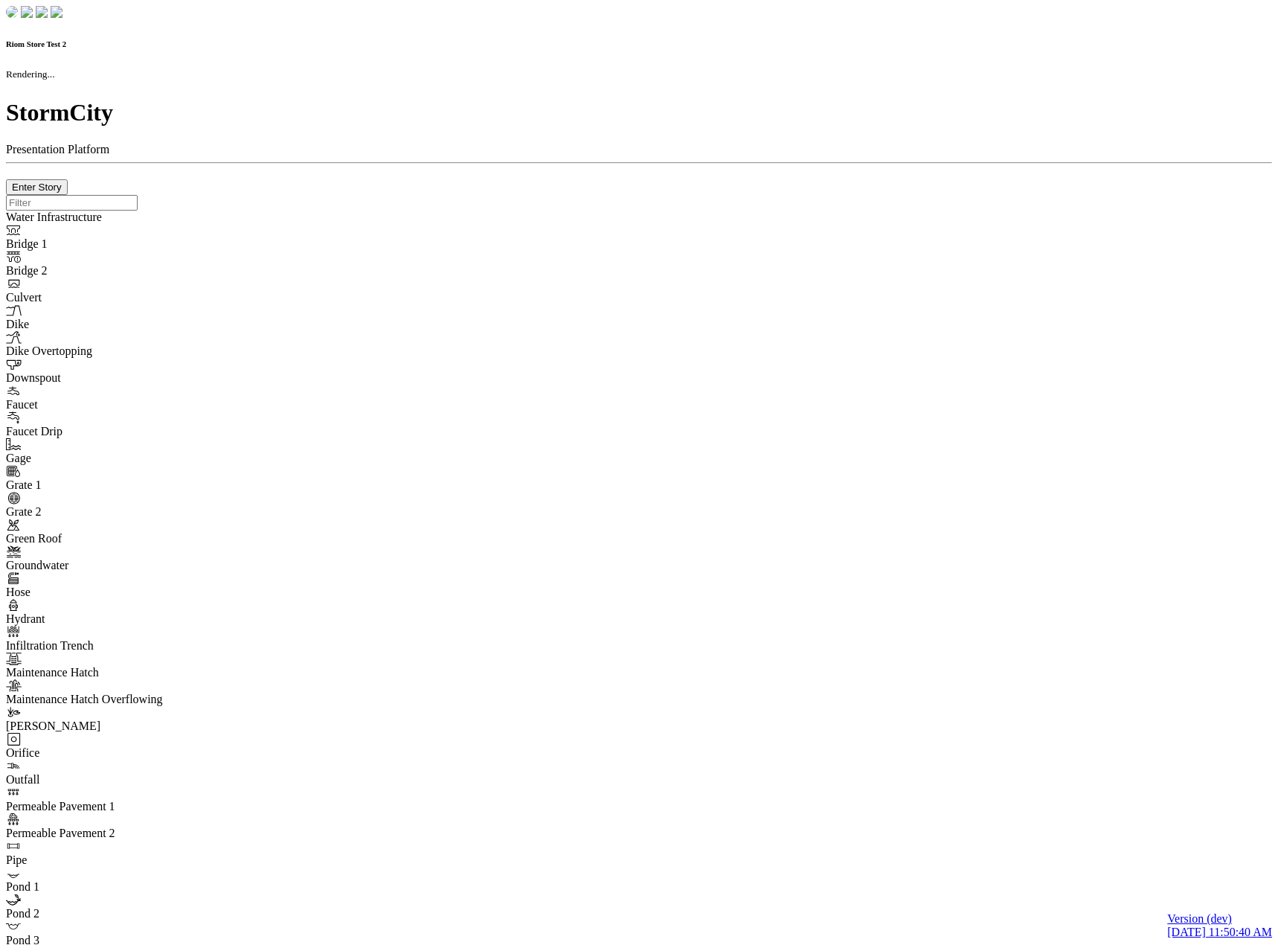
checkbox input "true"
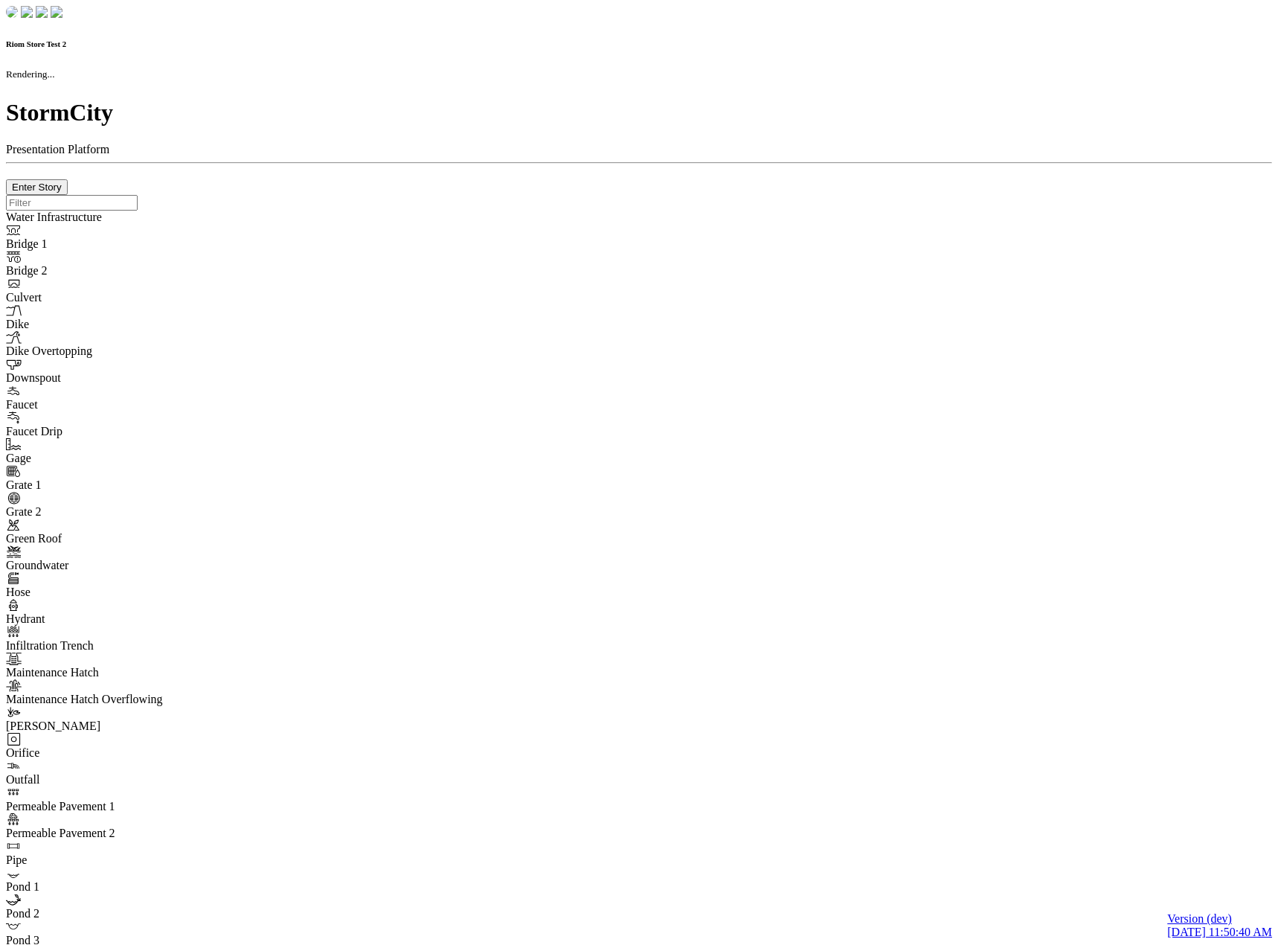
type input "0m"
type textarea "Depth = 0"
checkbox input "true"
select select "CIRCLE"
type input "7"
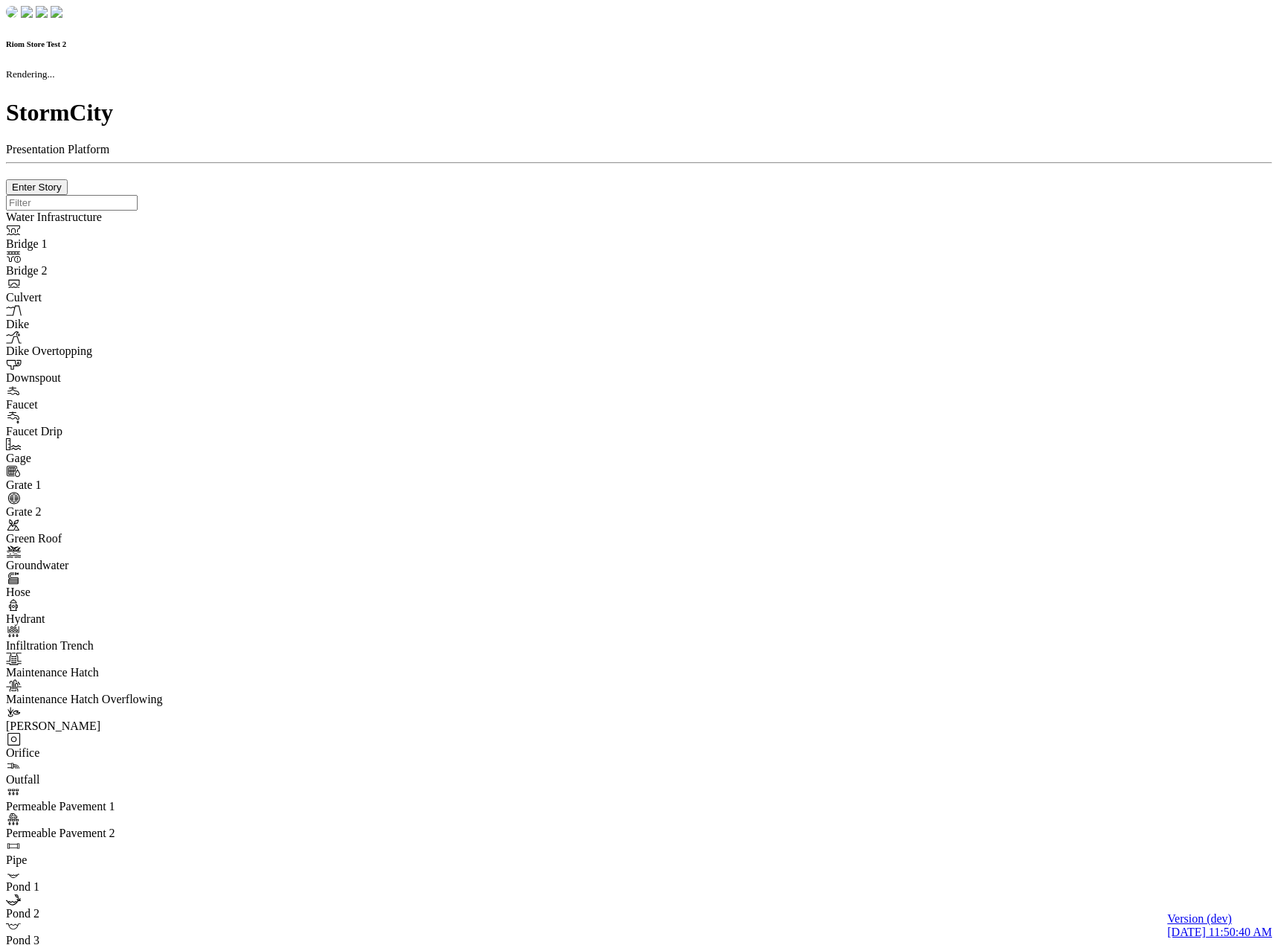
checkbox input "true"
type input "0"
select select "None"
type textarea "<i class="far fa-building"></i>"
type input "7"
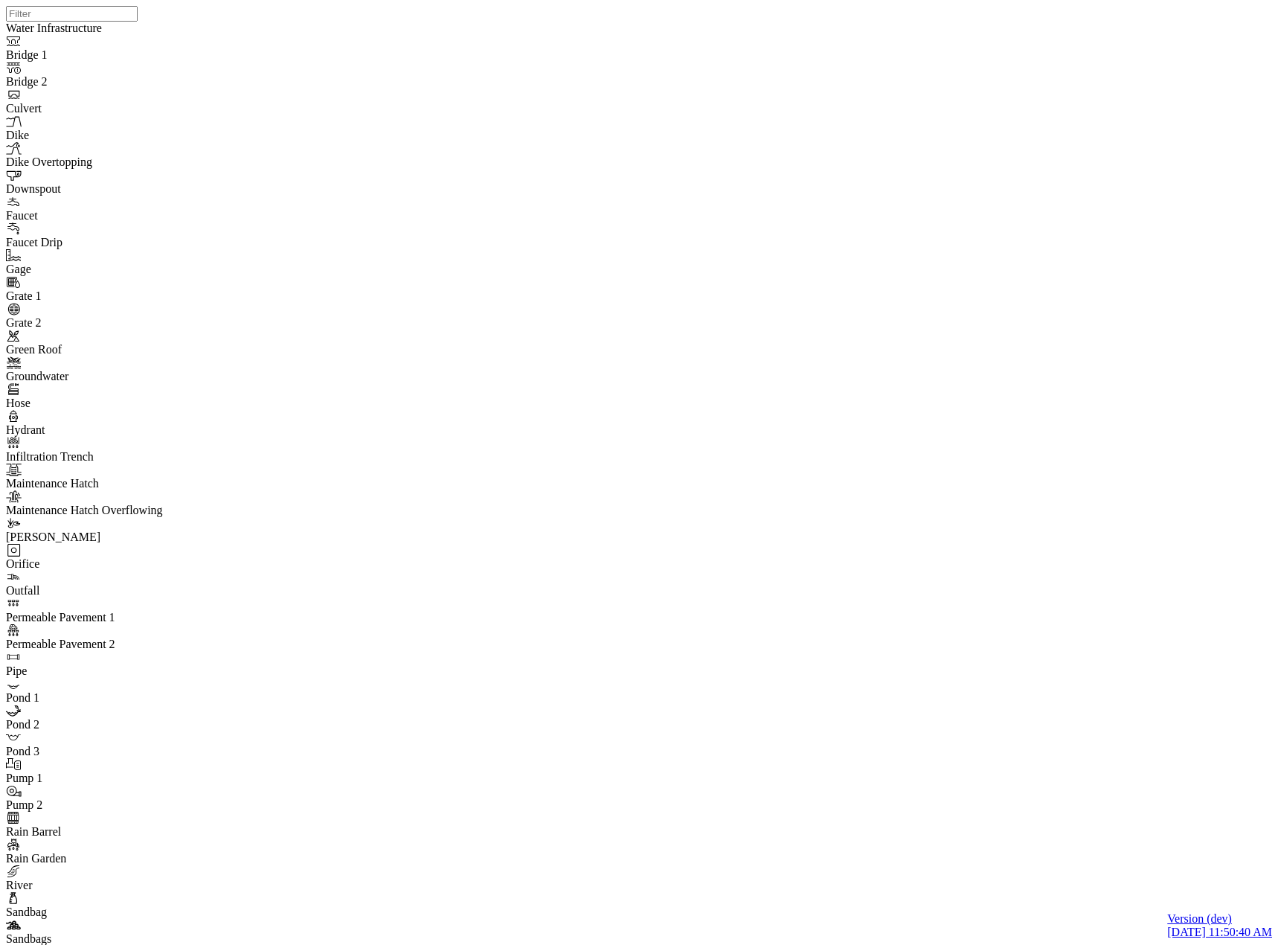
drag, startPoint x: 259, startPoint y: 89, endPoint x: 253, endPoint y: 96, distance: 9.5
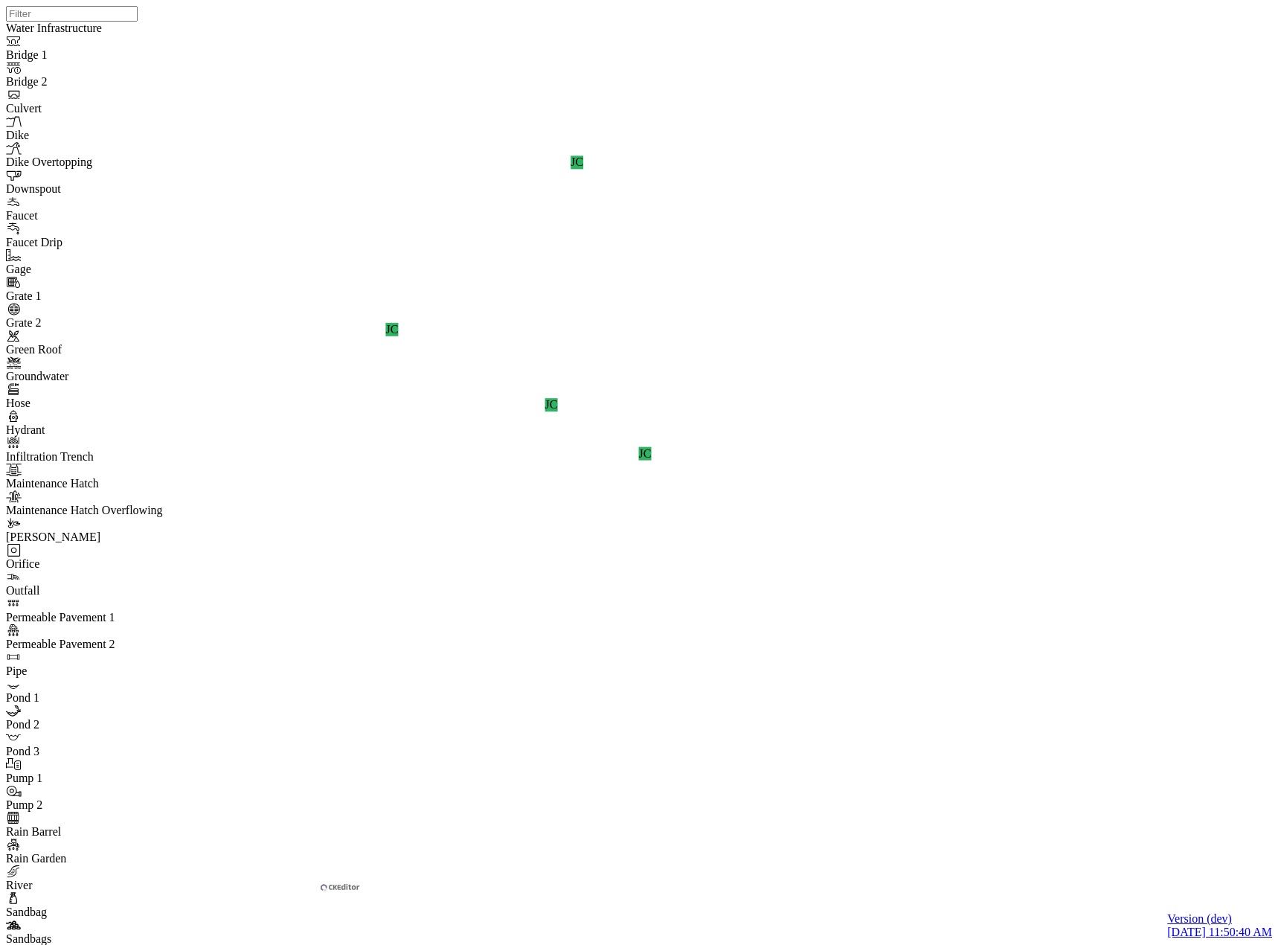
copy p "Long comment"
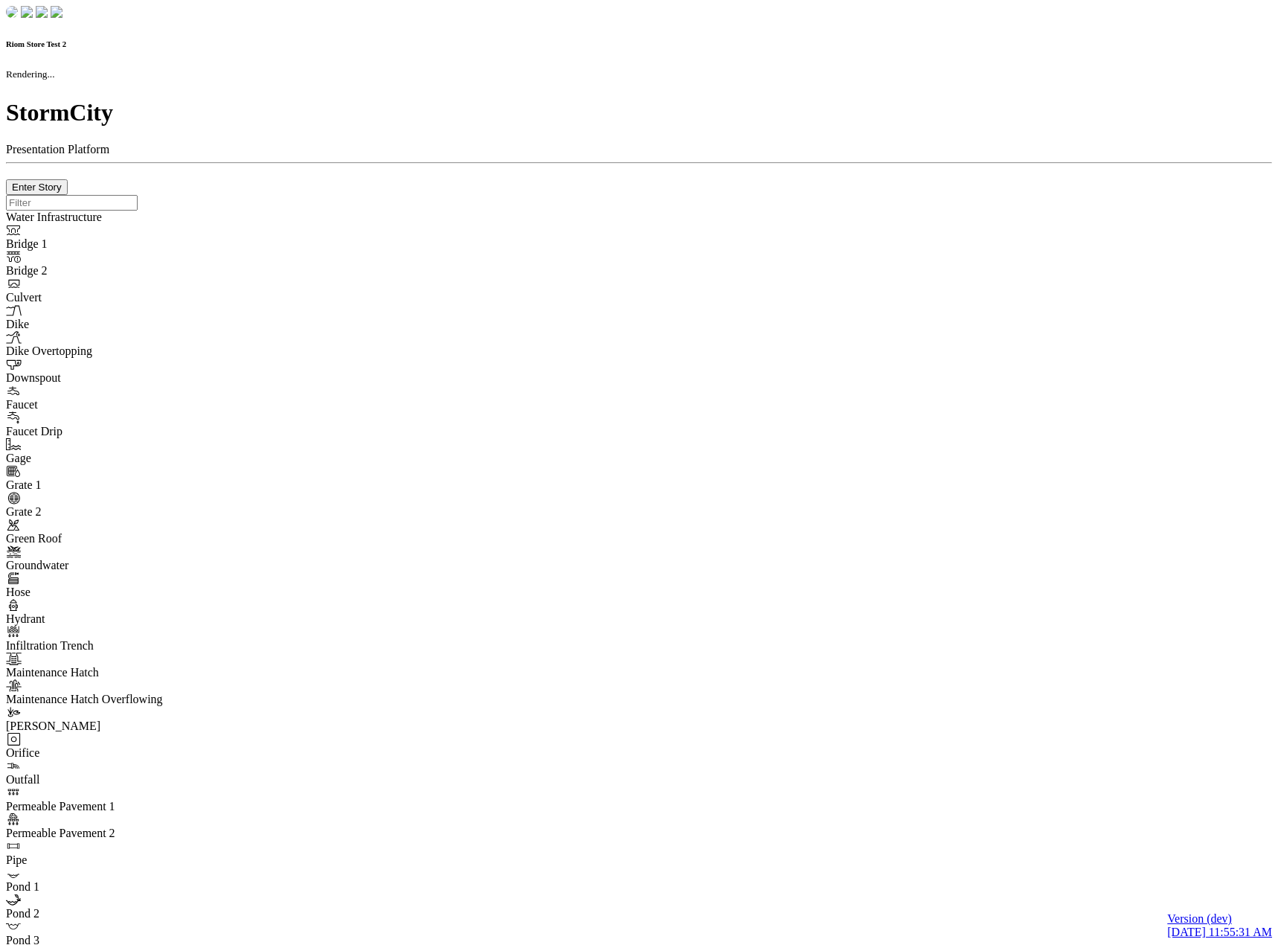
checkbox input "true"
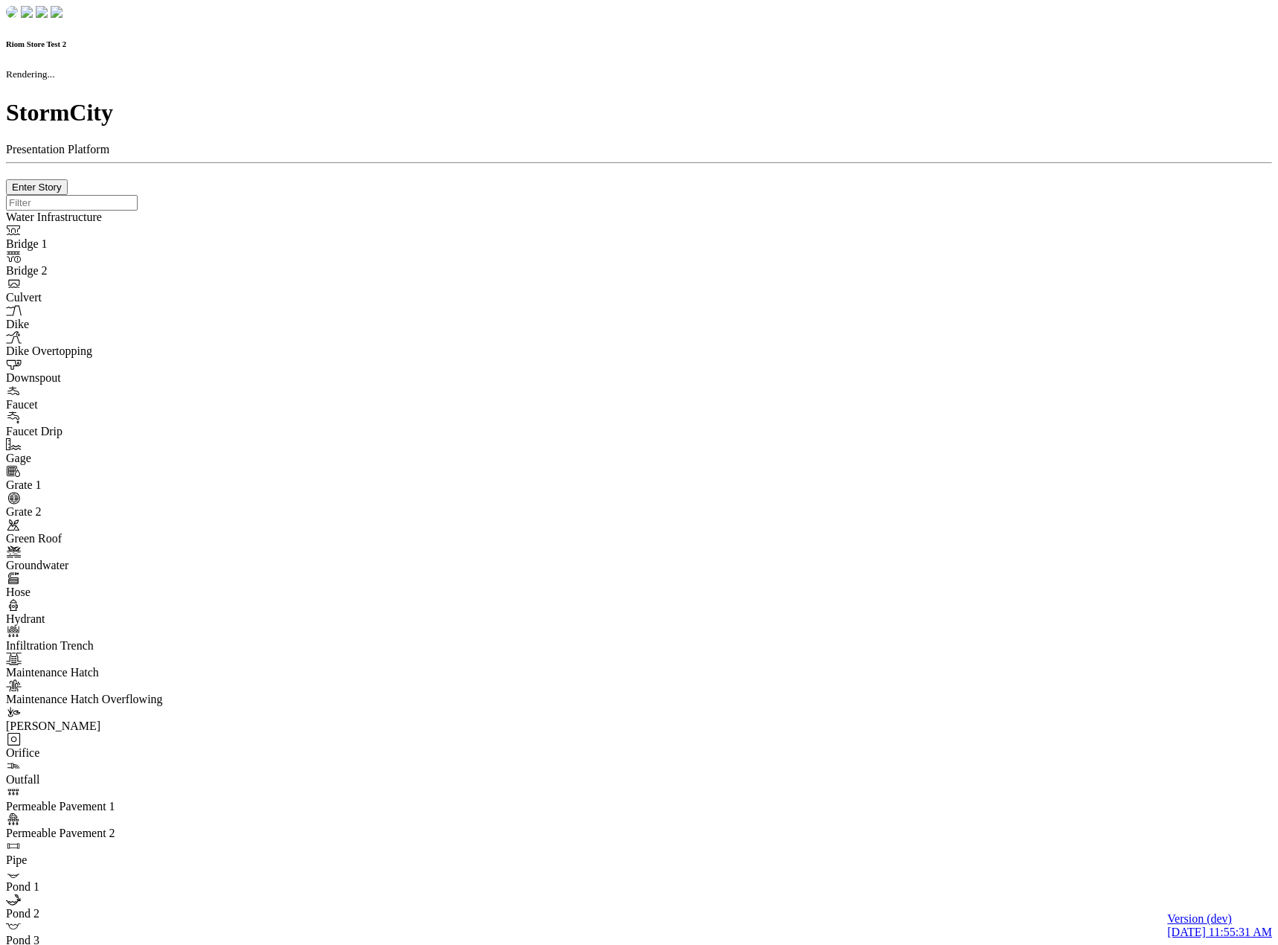
type input "0m"
type textarea "Depth = 0"
checkbox input "true"
select select "CIRCLE"
type input "7"
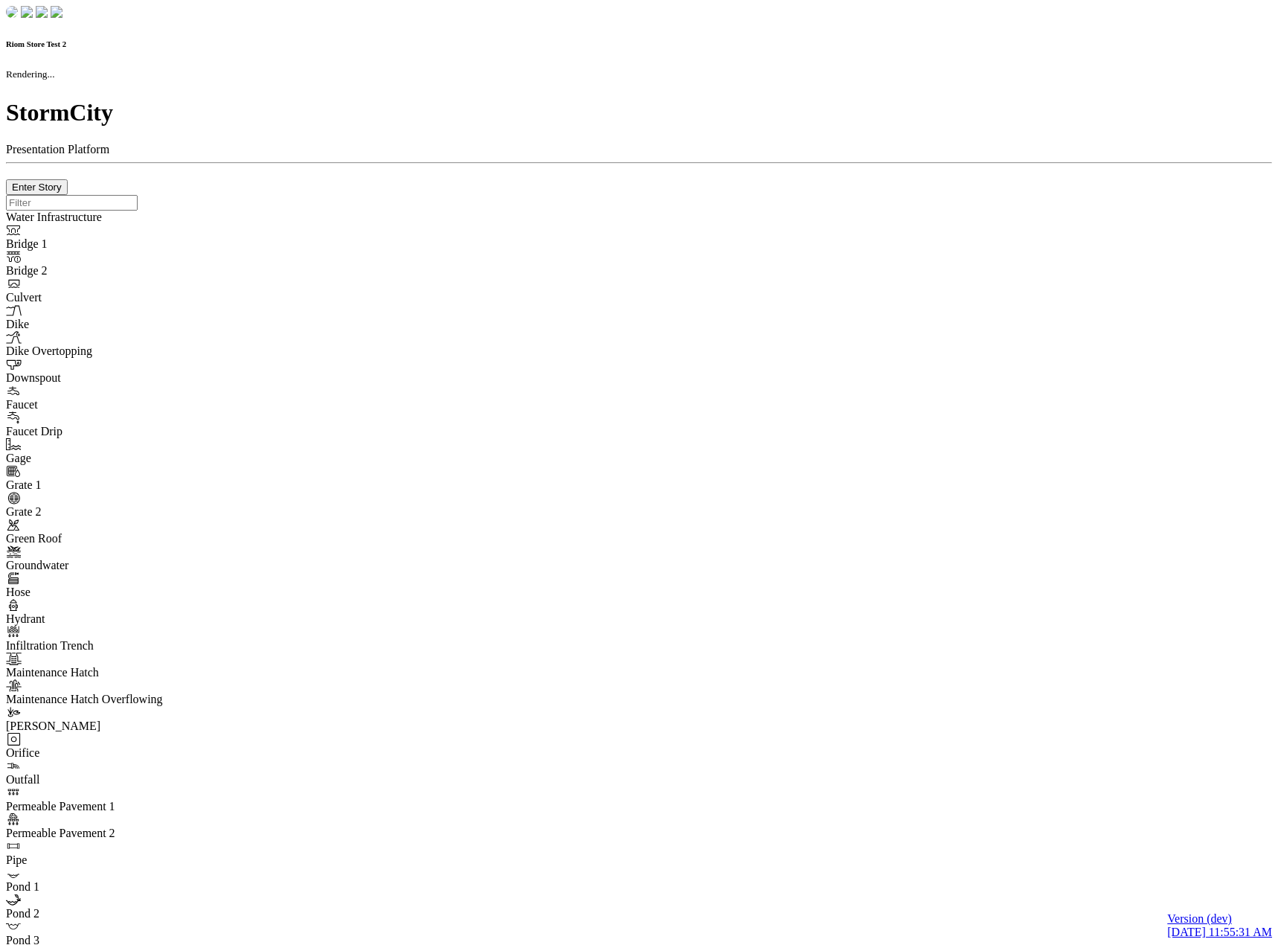
checkbox input "true"
type input "0"
type textarea "<i class="far fa-building"></i>"
select select "None"
type input "7"
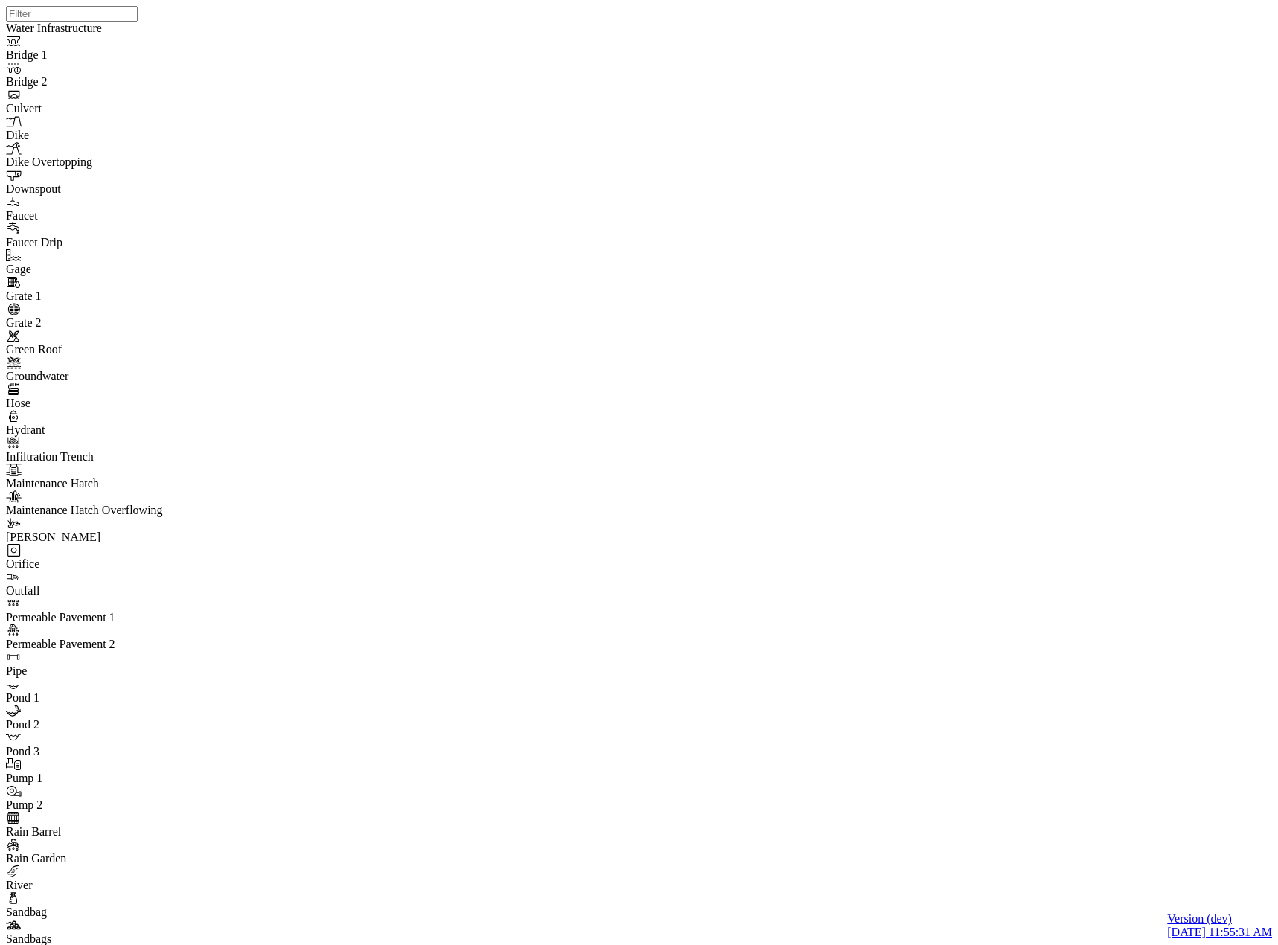
drag, startPoint x: 237, startPoint y: 84, endPoint x: 257, endPoint y: 108, distance: 31.2
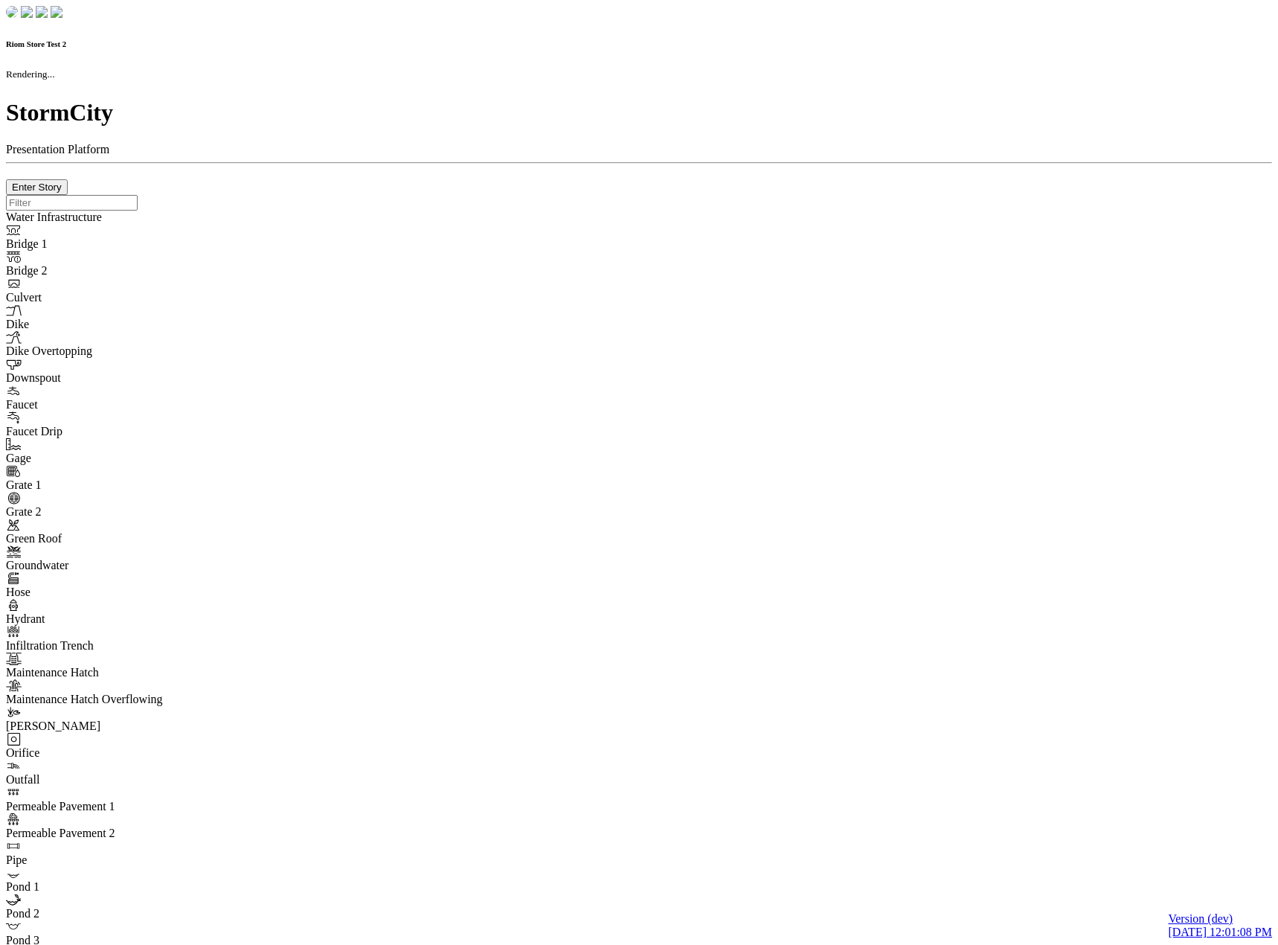
checkbox input "true"
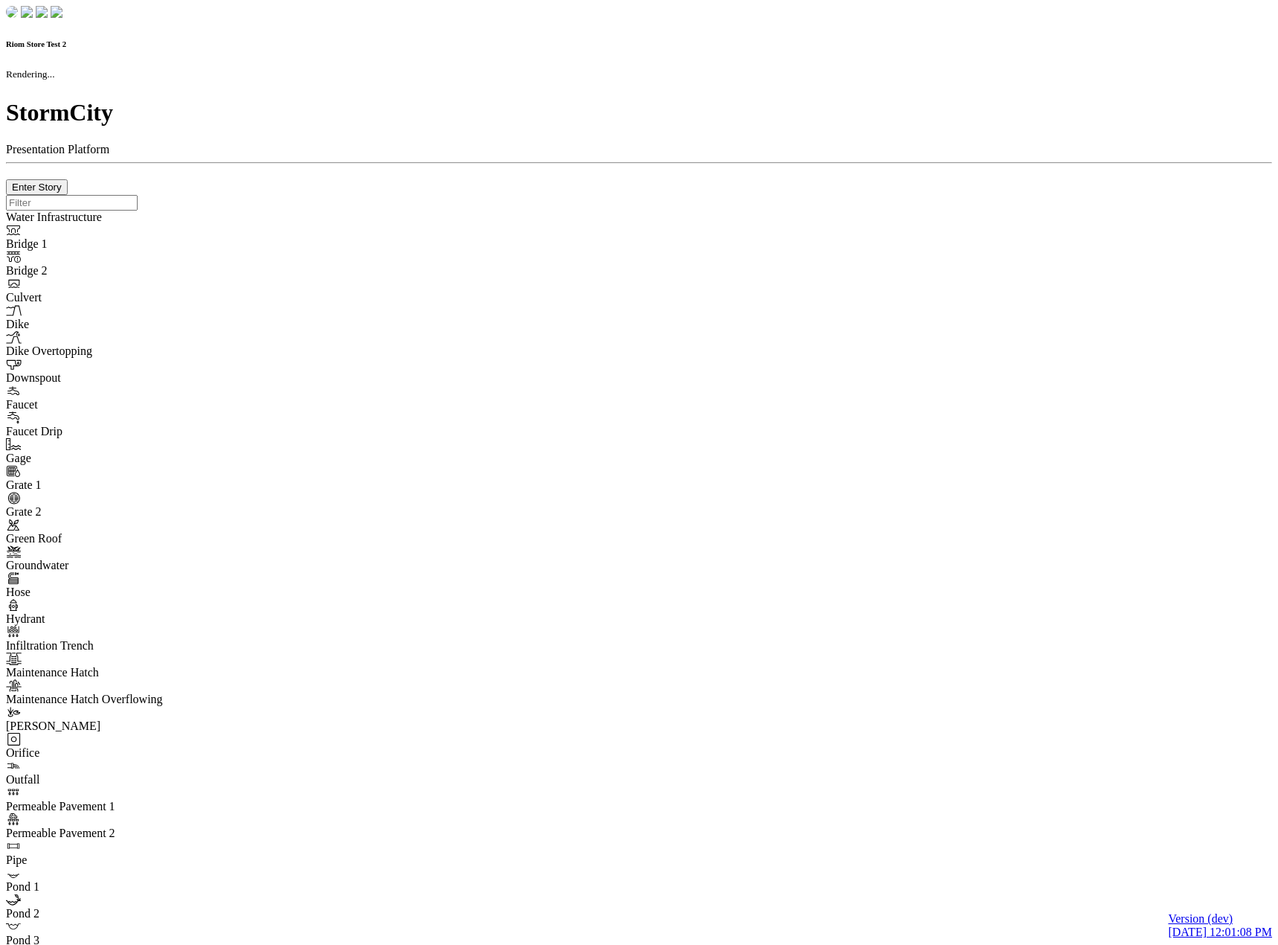
type input "0m"
type textarea "Depth = 0"
checkbox input "true"
select select "CIRCLE"
type input "7"
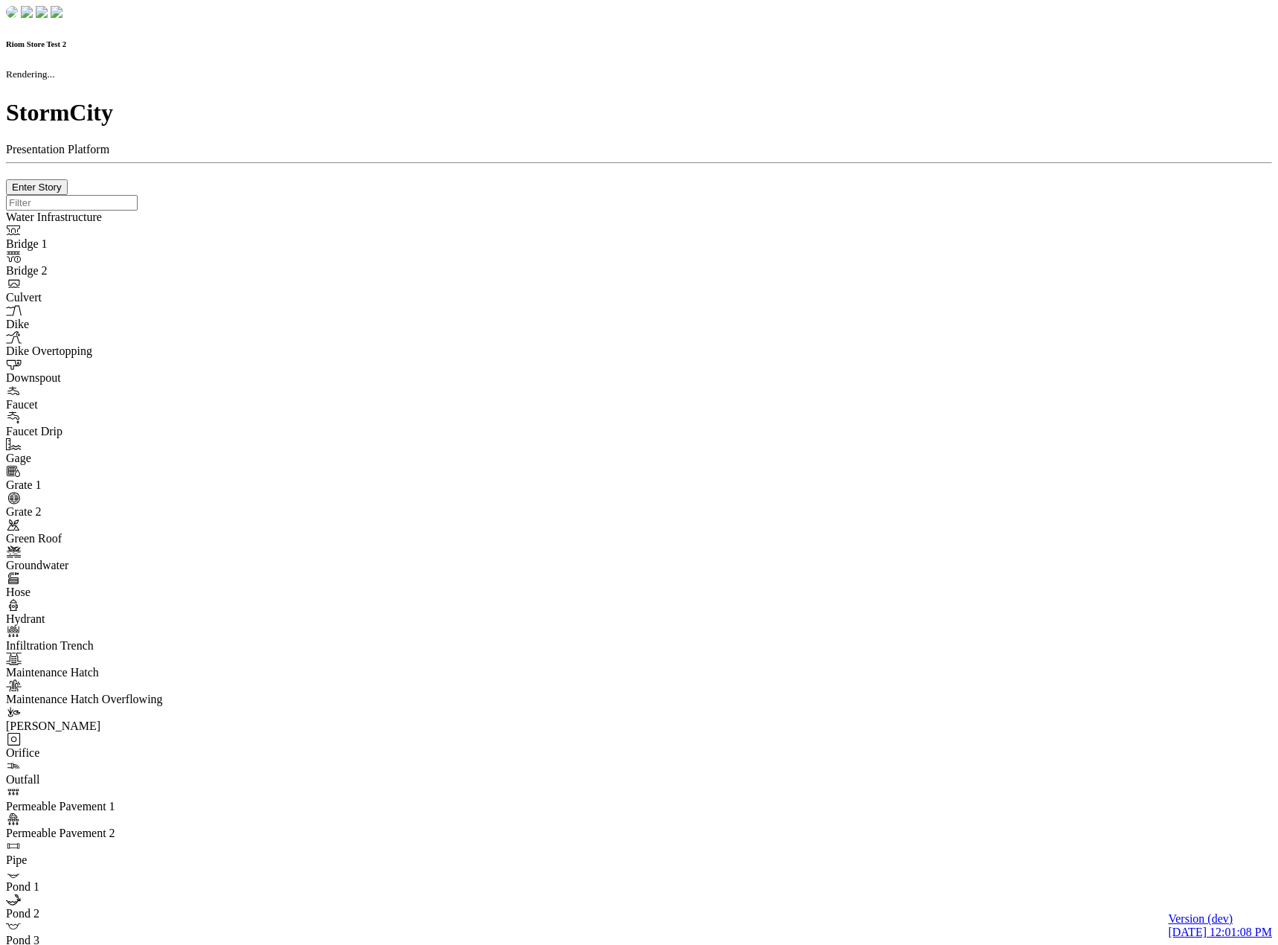
checkbox input "true"
type input "0"
select select "None"
type textarea "<i class="far fa-building"></i>"
type input "7"
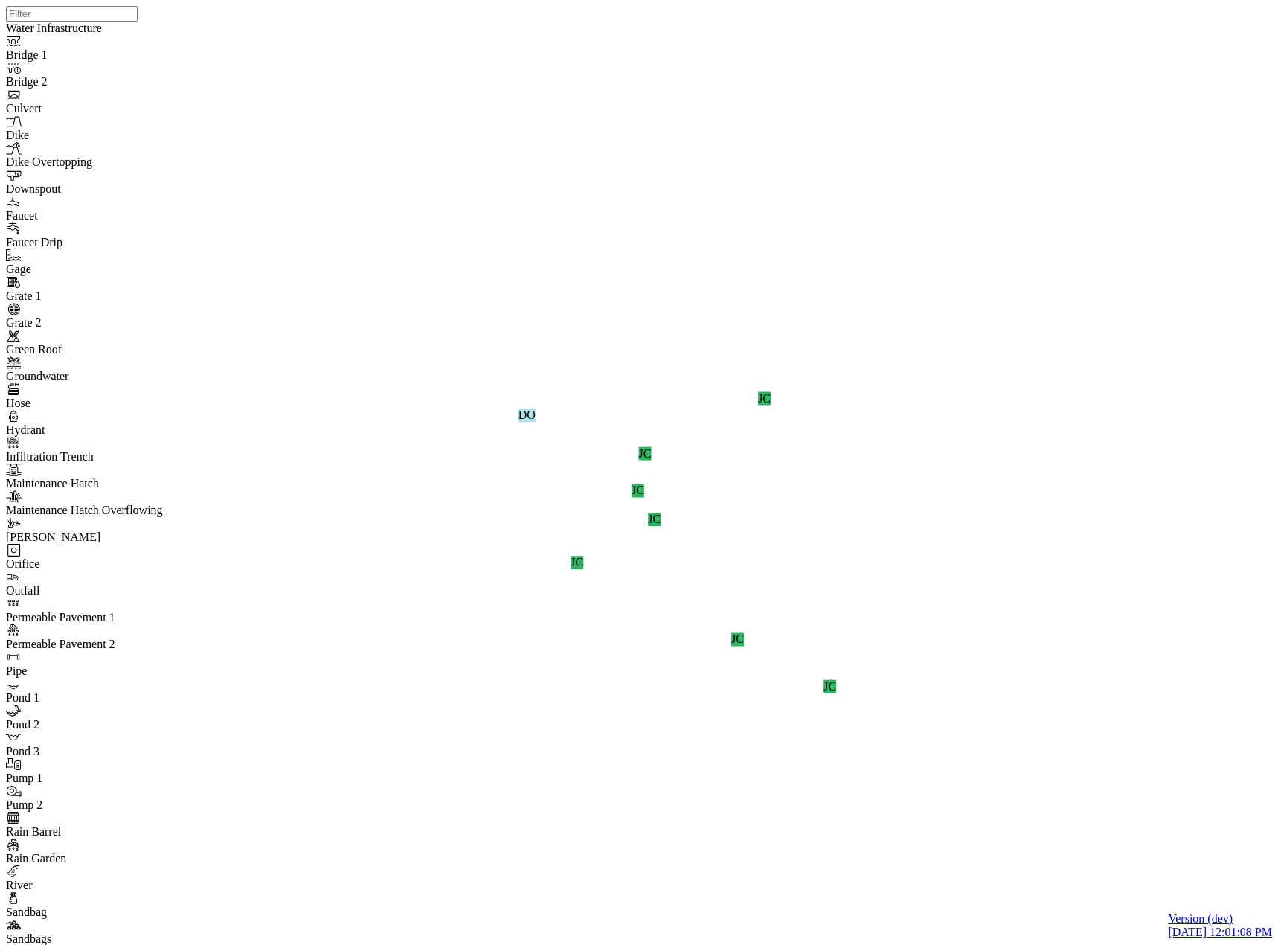
drag, startPoint x: 254, startPoint y: 137, endPoint x: 243, endPoint y: 146, distance: 14.9
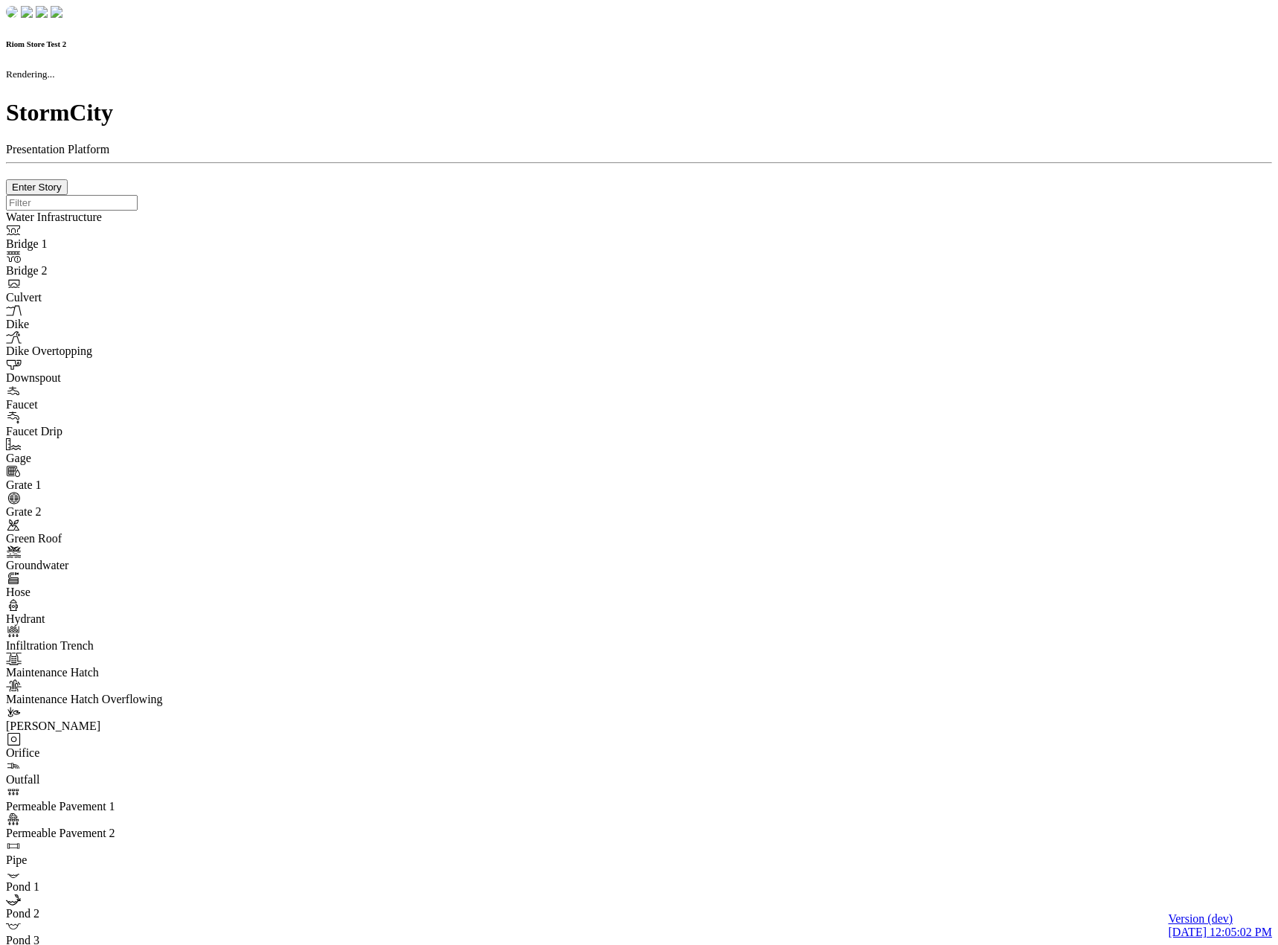
checkbox input "true"
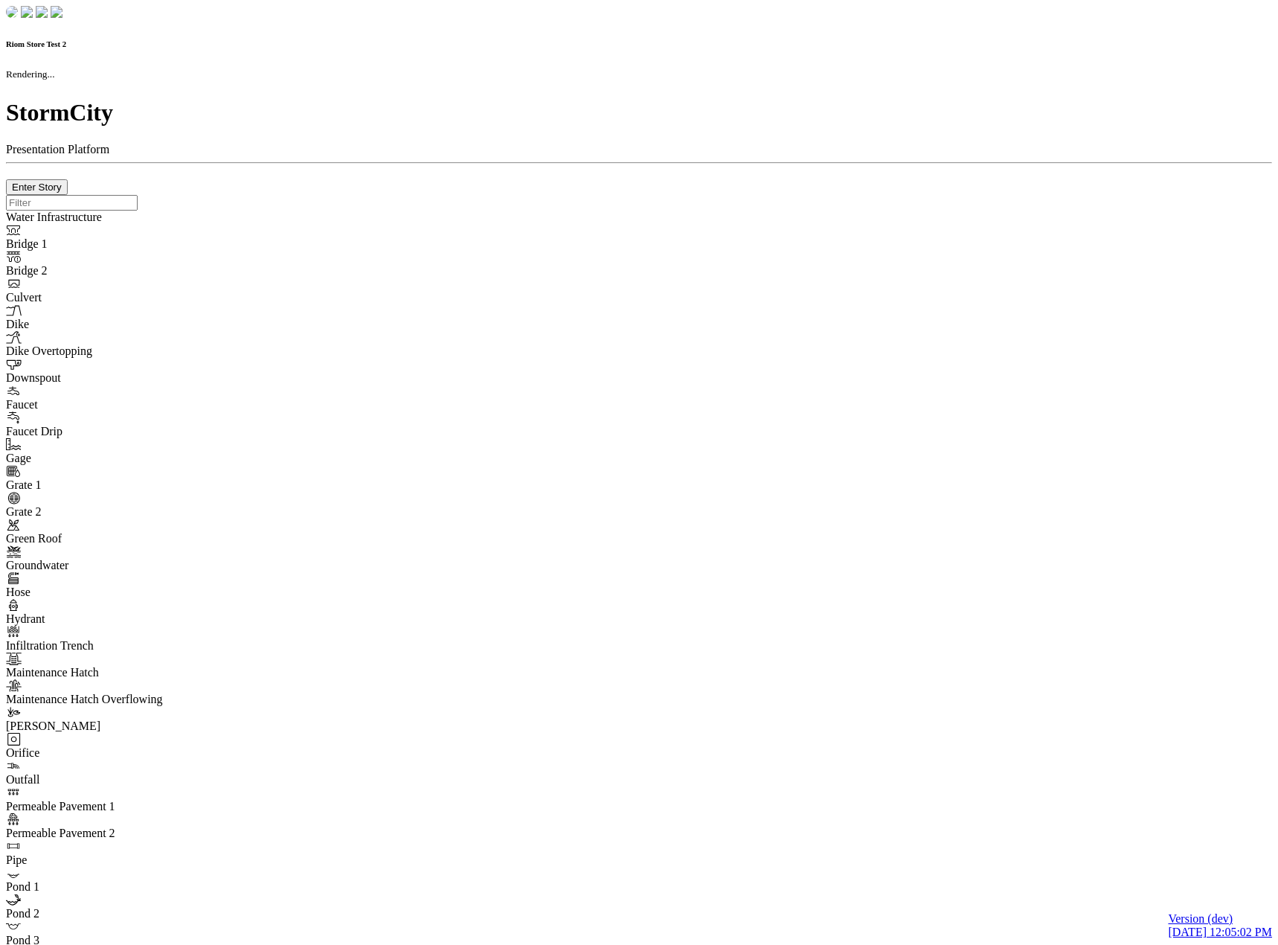
type input "0m"
type textarea "Depth = 0"
checkbox input "true"
select select "CIRCLE"
type input "7"
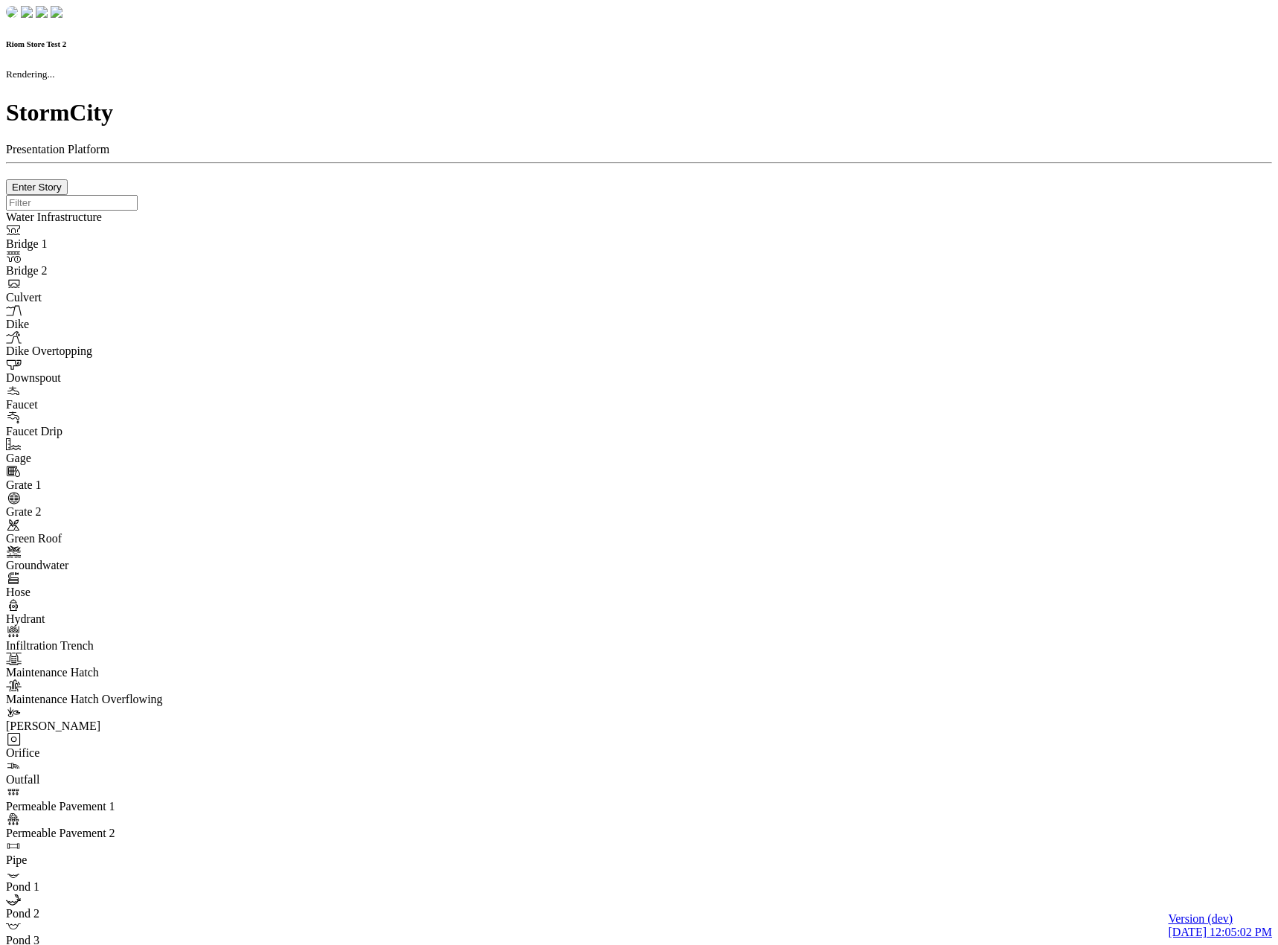
checkbox input "true"
type input "0"
type textarea "<i class="far fa-building"></i>"
select select "None"
type input "7"
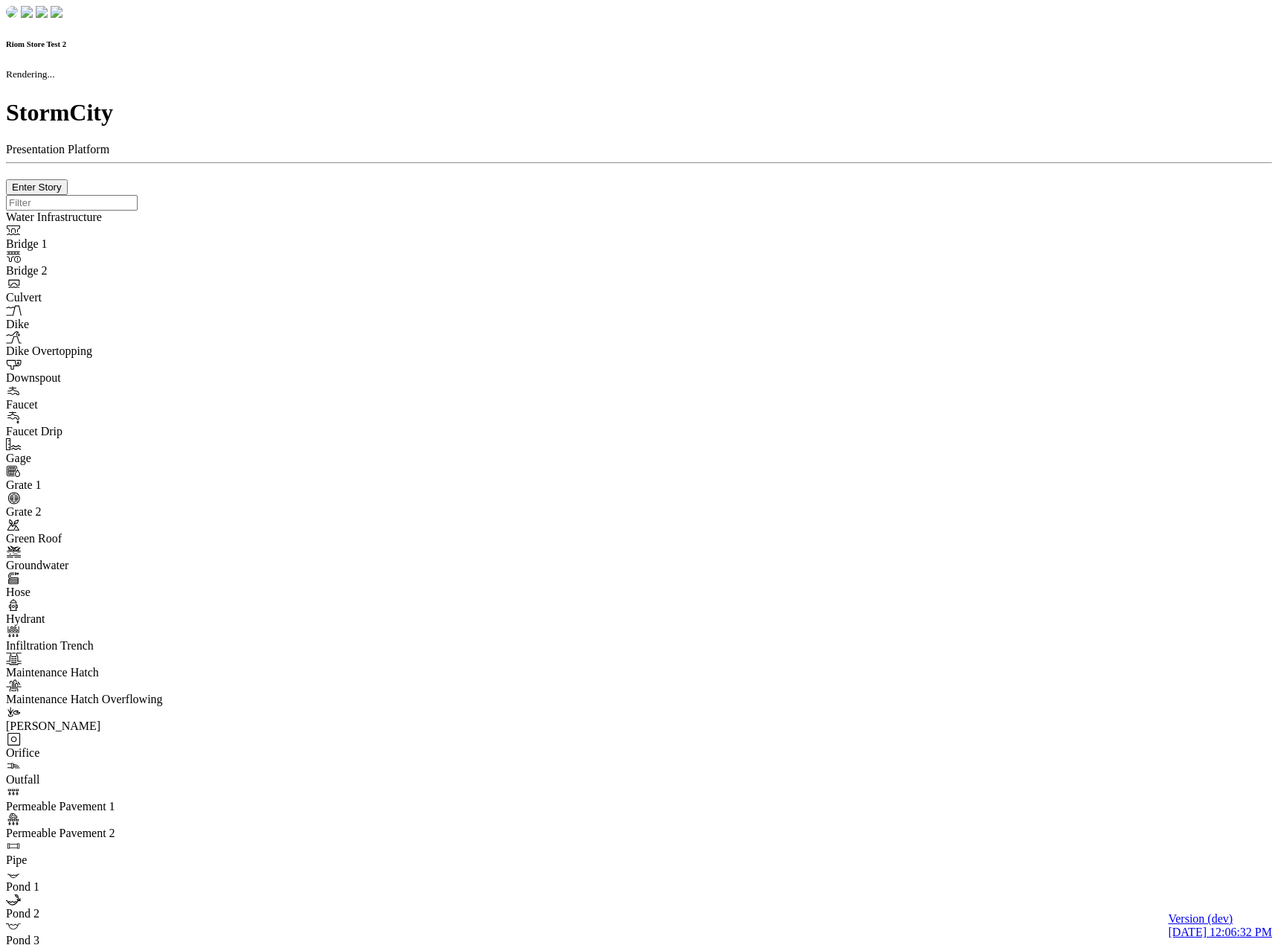
checkbox input "true"
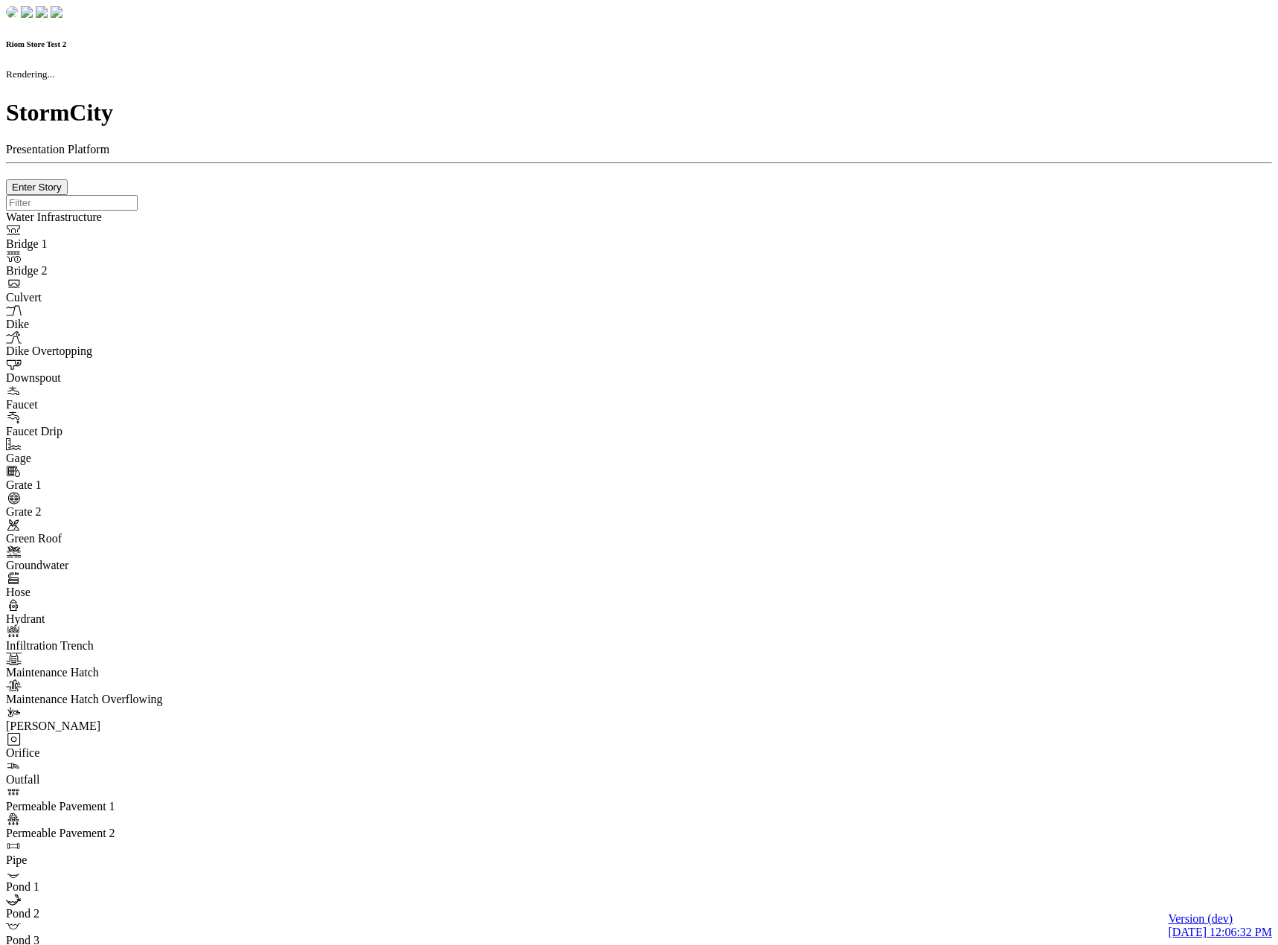
type input "0m"
type textarea "Depth = 0"
checkbox input "true"
select select "CIRCLE"
type input "7"
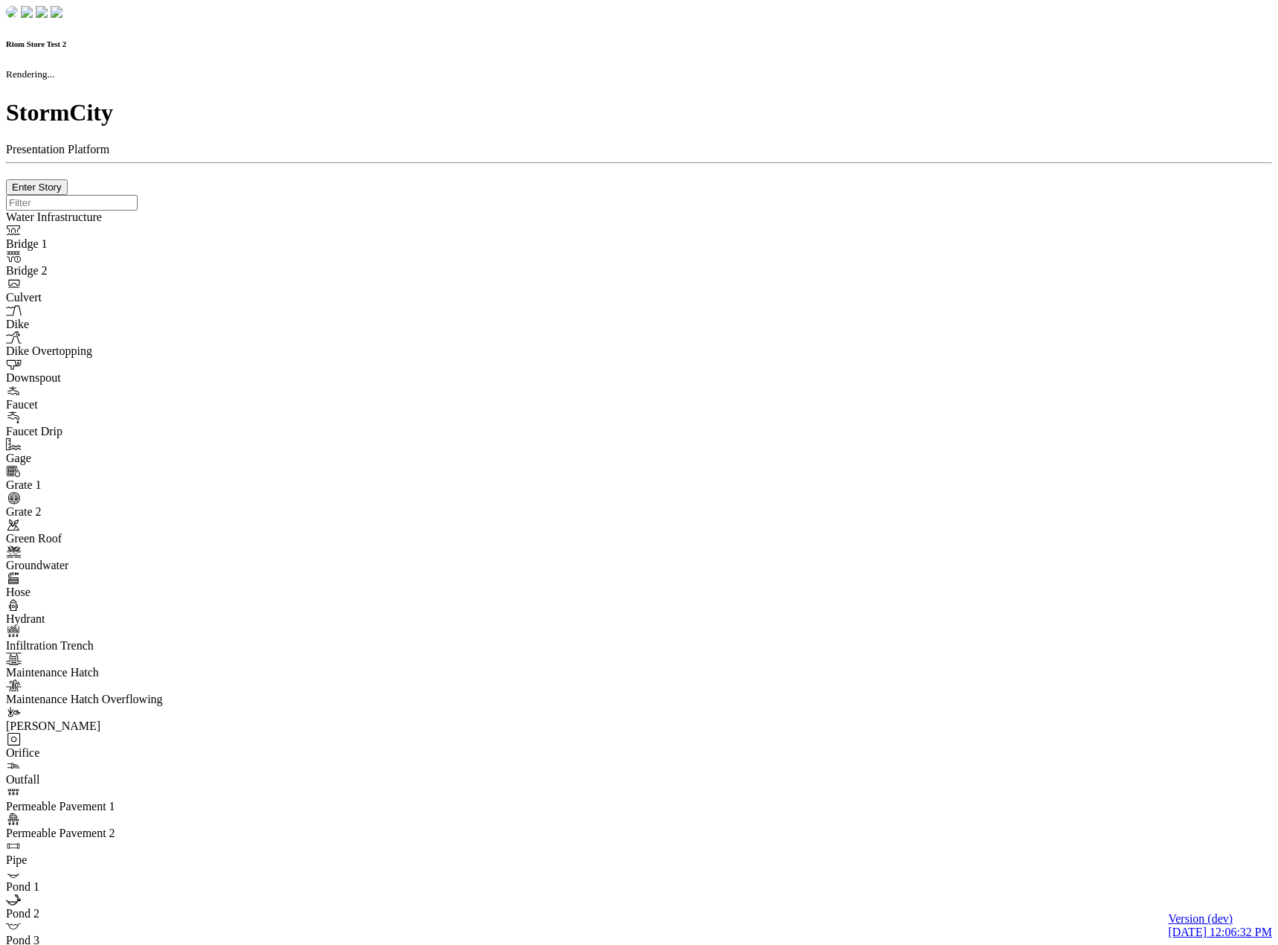
checkbox input "true"
type input "0"
type textarea "<i class="far fa-building"></i>"
select select "None"
type input "7"
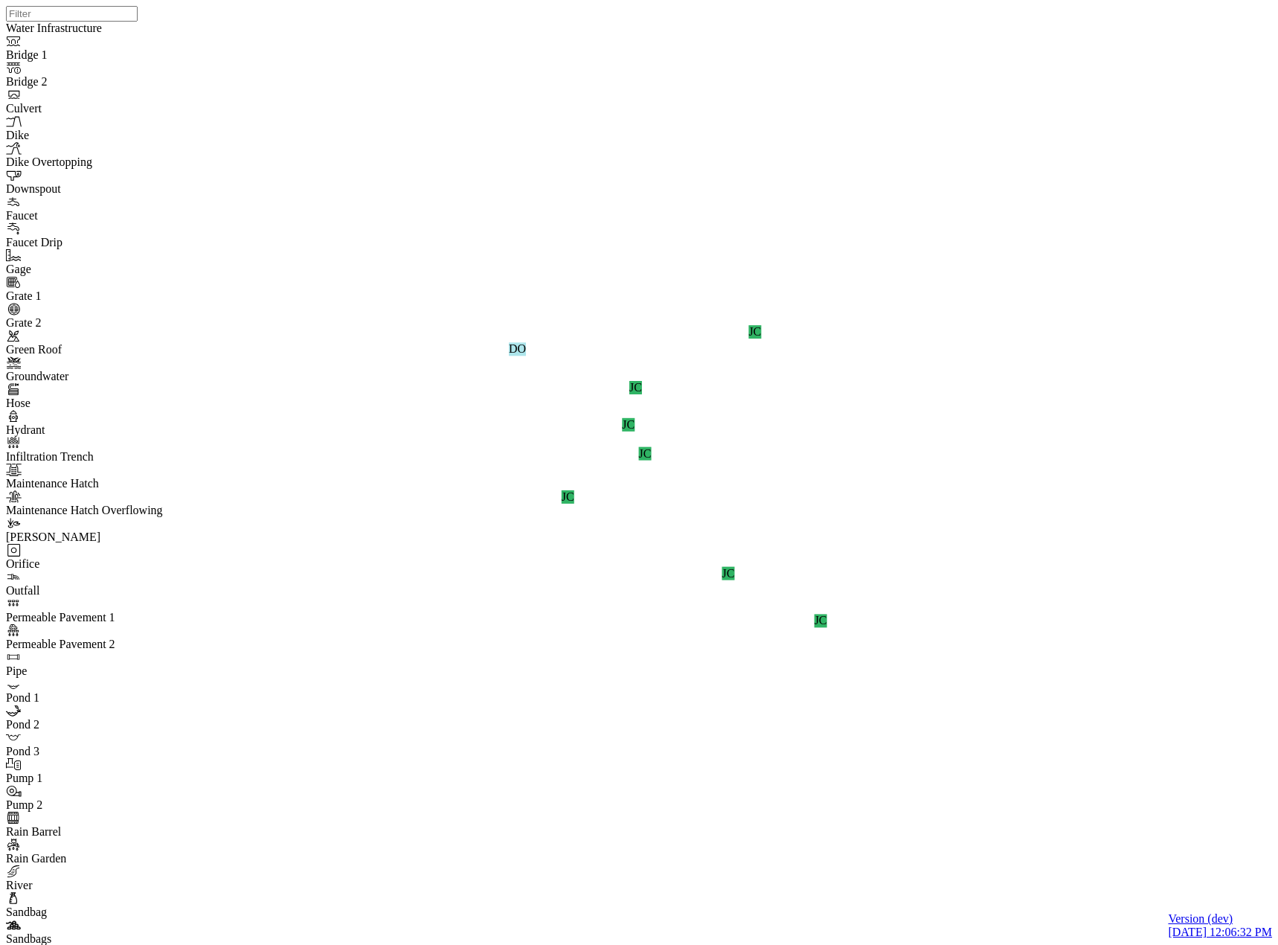
drag, startPoint x: 604, startPoint y: 51, endPoint x: 520, endPoint y: 161, distance: 138.6
